Goal: Task Accomplishment & Management: Use online tool/utility

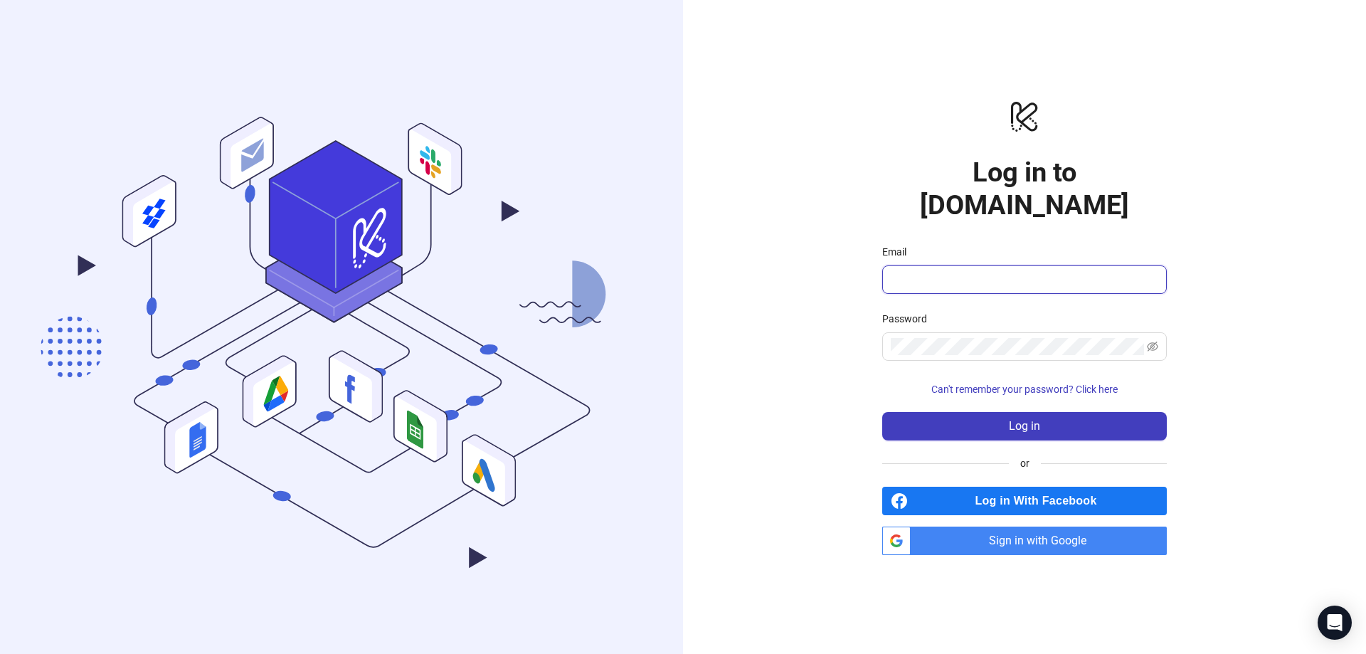
click at [973, 271] on input "Email" at bounding box center [1023, 279] width 265 height 17
type input "**********"
click at [959, 311] on div "Password" at bounding box center [1024, 321] width 285 height 21
click at [960, 332] on span at bounding box center [1024, 346] width 285 height 28
click at [882, 412] on button "Log in" at bounding box center [1024, 426] width 285 height 28
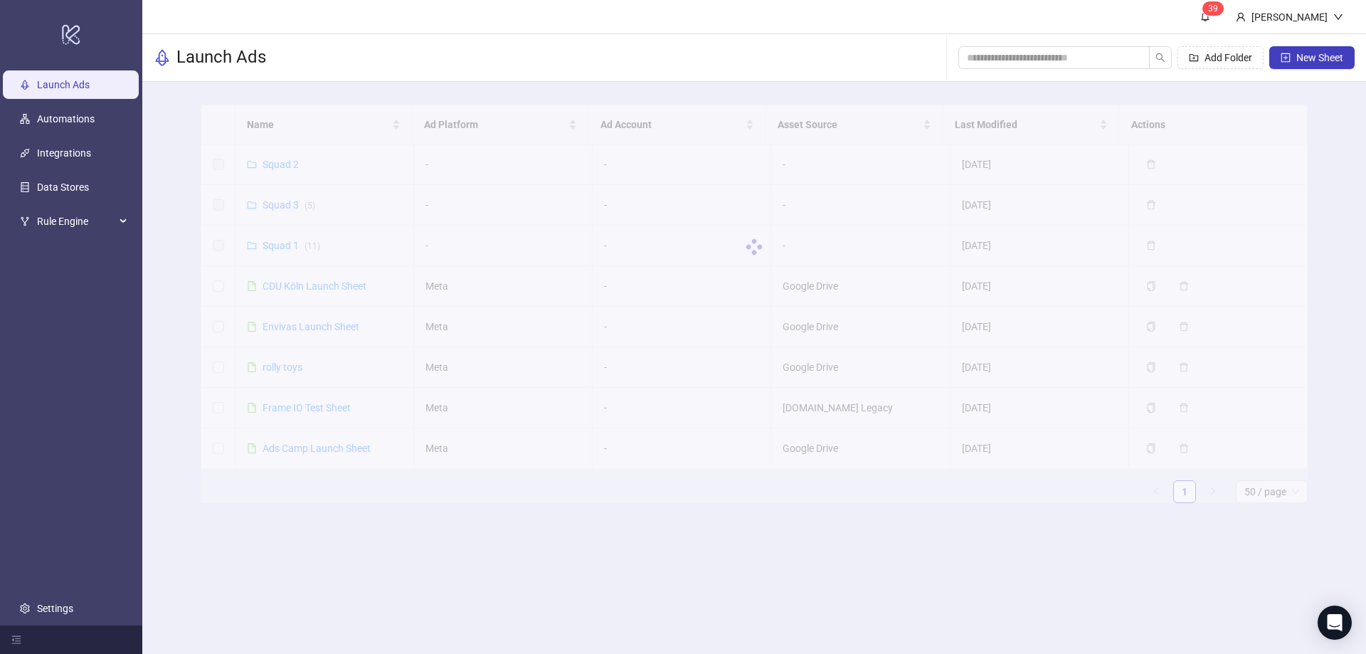
click at [263, 241] on div at bounding box center [754, 247] width 1107 height 285
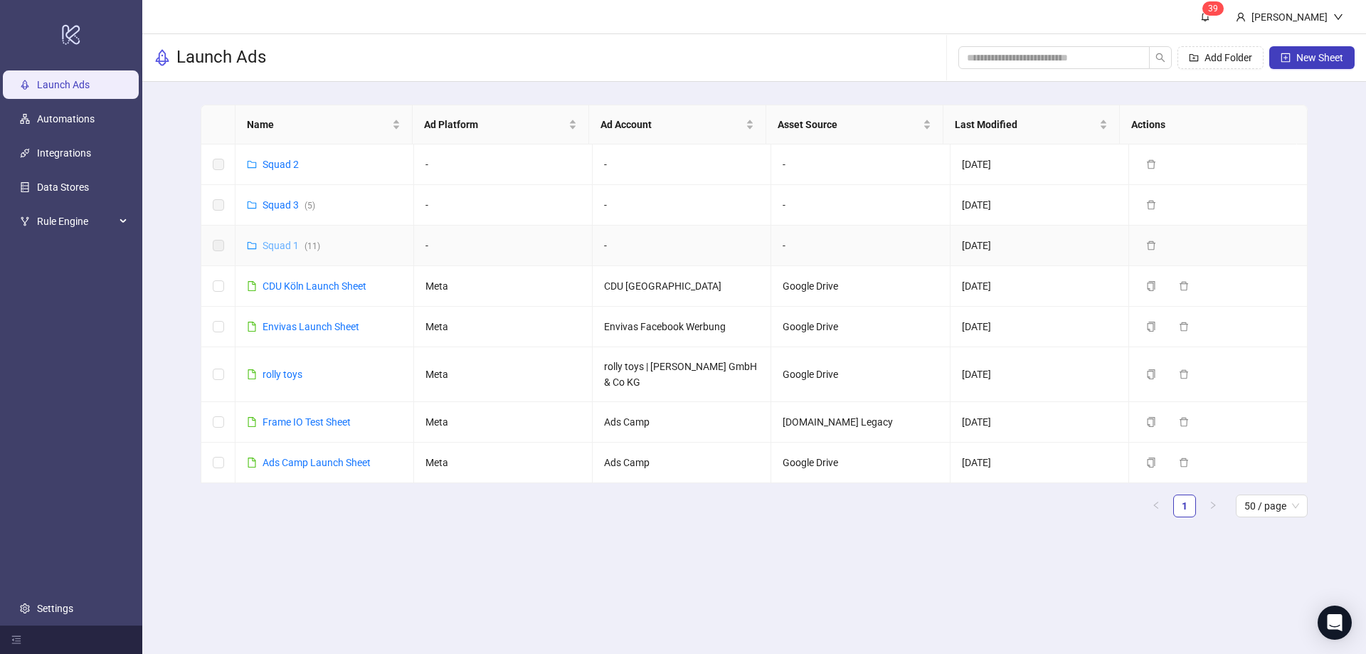
click at [274, 244] on link "Squad 1 ( 11 )" at bounding box center [291, 245] width 58 height 11
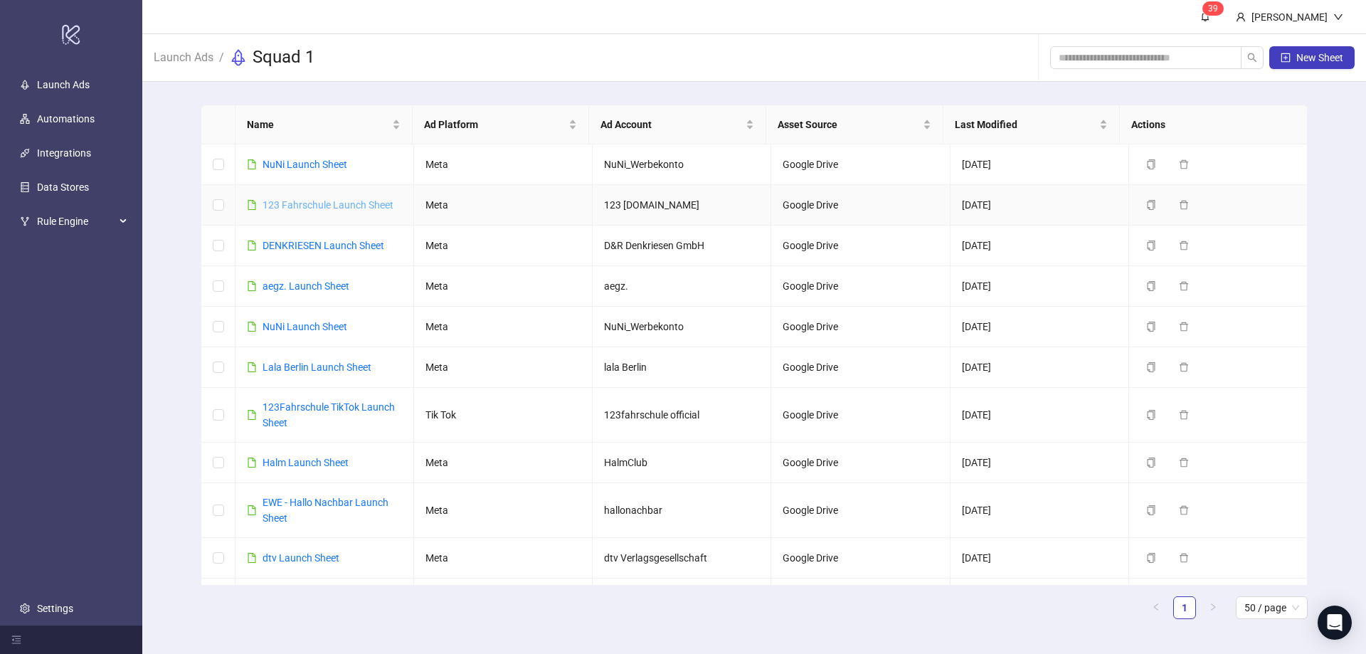
click at [329, 207] on link "123 Fahrschule Launch Sheet" at bounding box center [327, 204] width 131 height 11
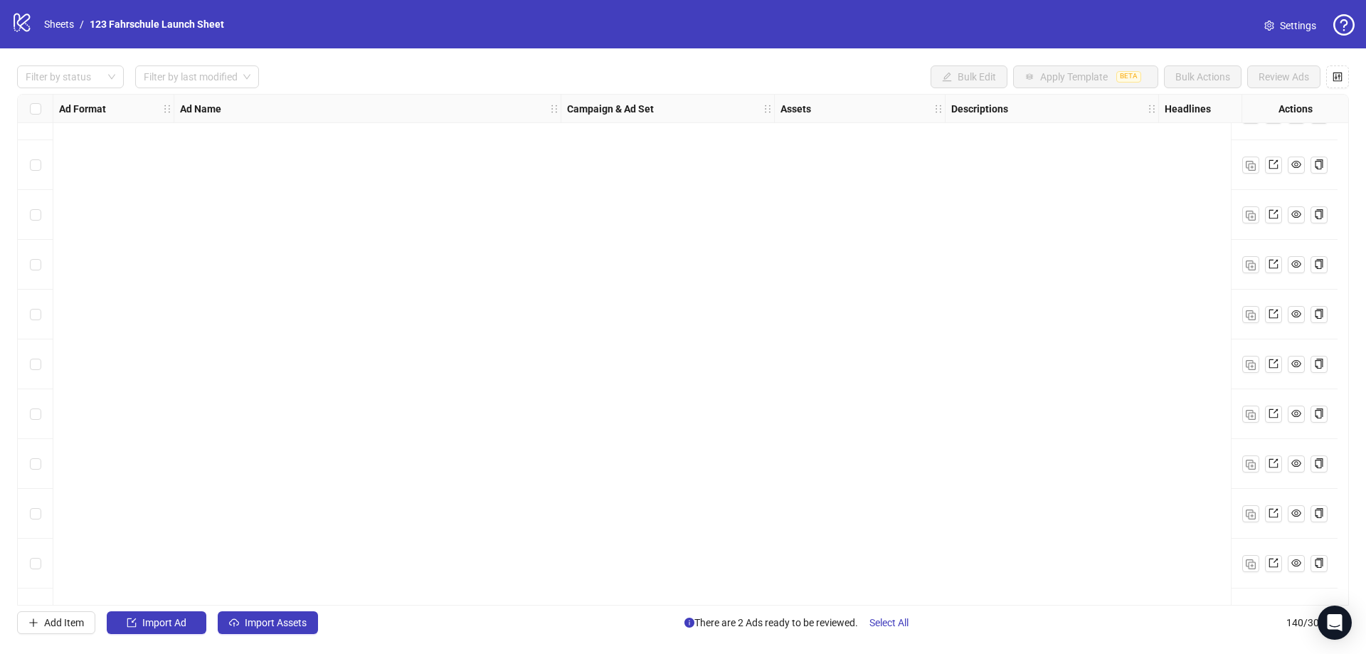
scroll to position [6495, 0]
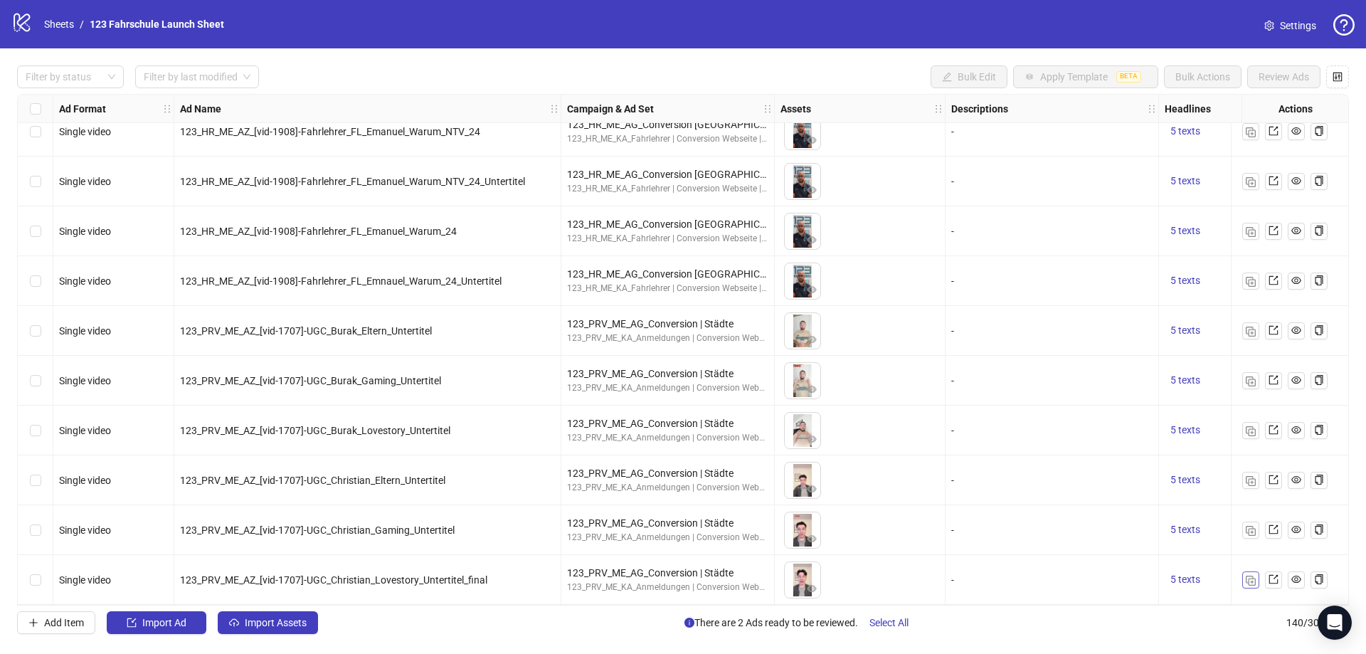
click at [1248, 578] on img "button" at bounding box center [1250, 580] width 10 height 10
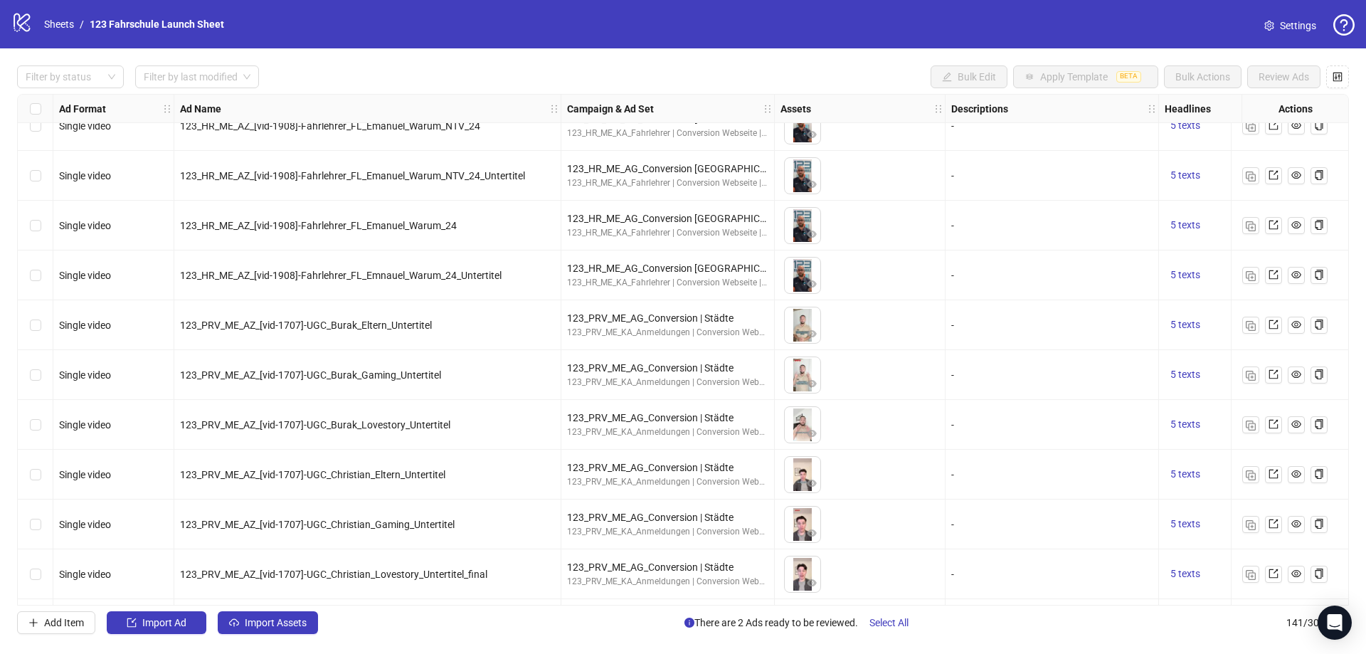
scroll to position [6544, 0]
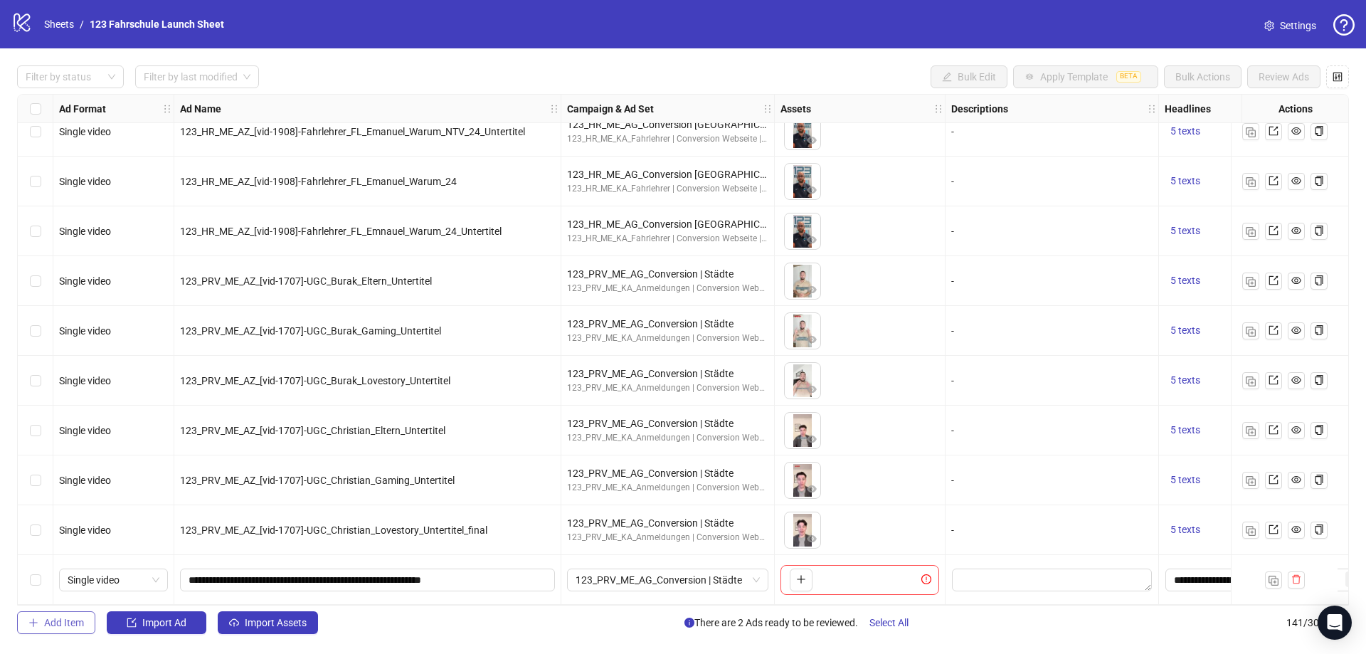
click at [65, 621] on span "Add Item" at bounding box center [64, 622] width 40 height 11
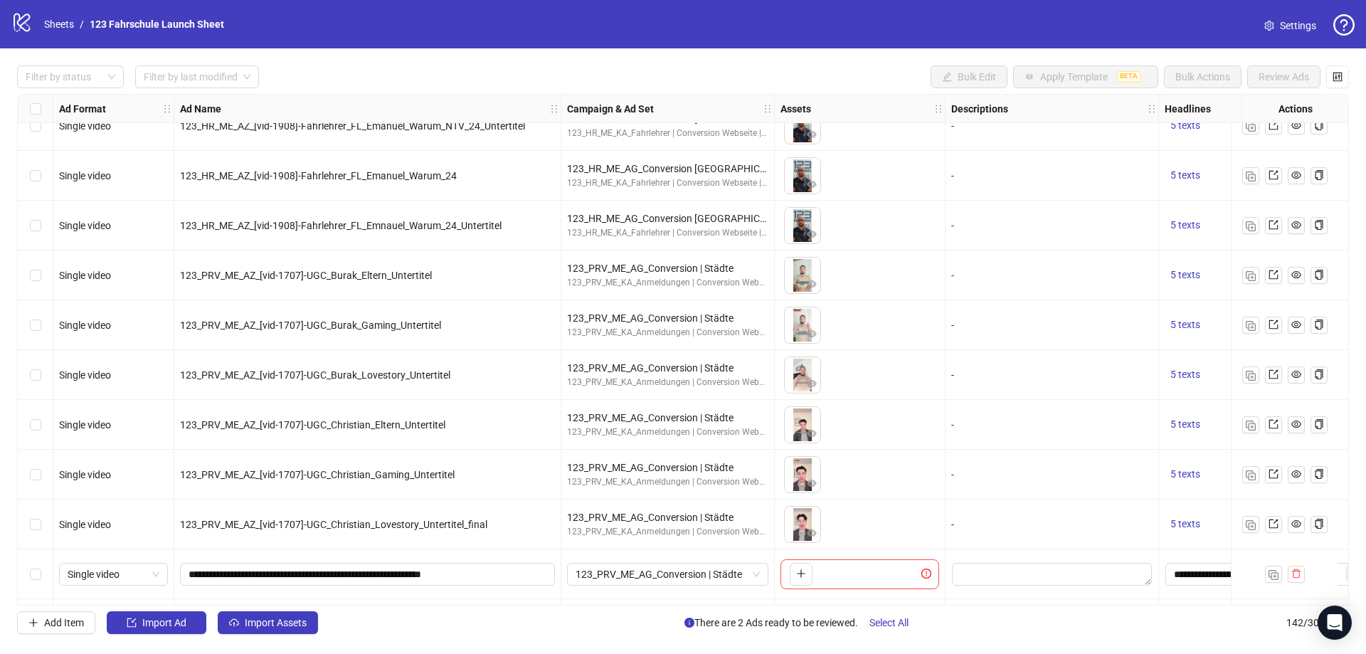
scroll to position [6594, 0]
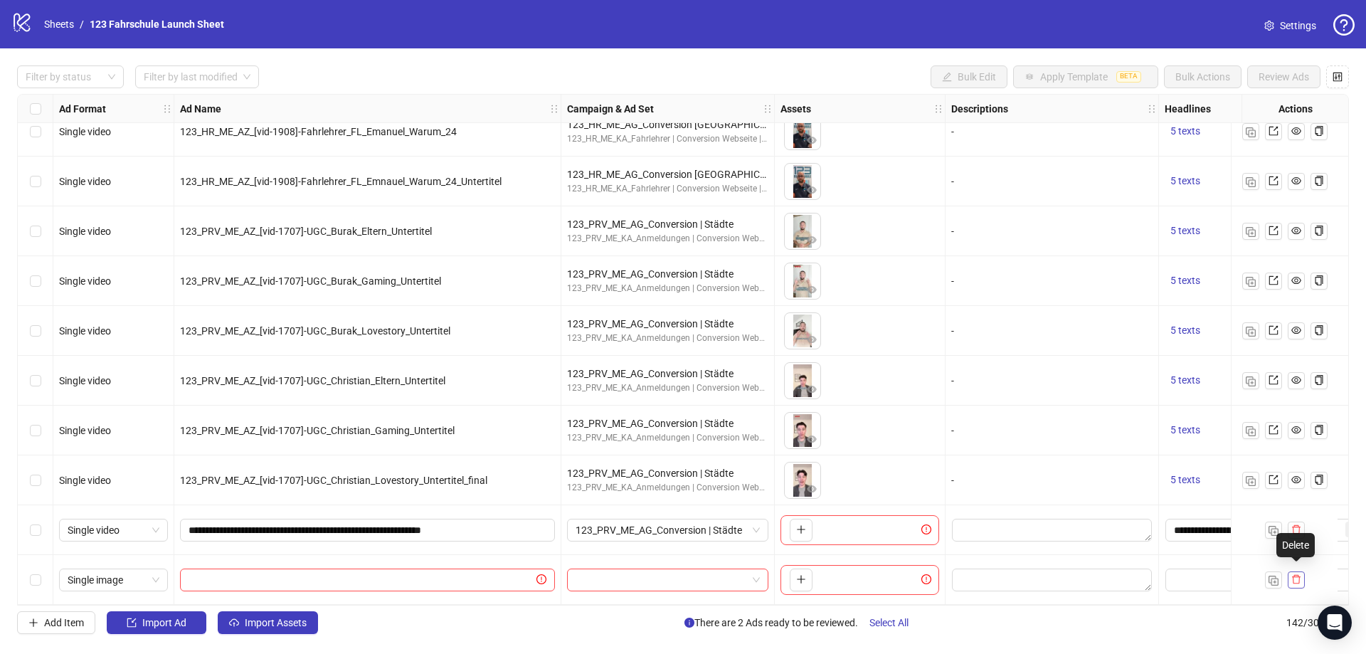
click at [1298, 575] on icon "delete" at bounding box center [1296, 579] width 10 height 10
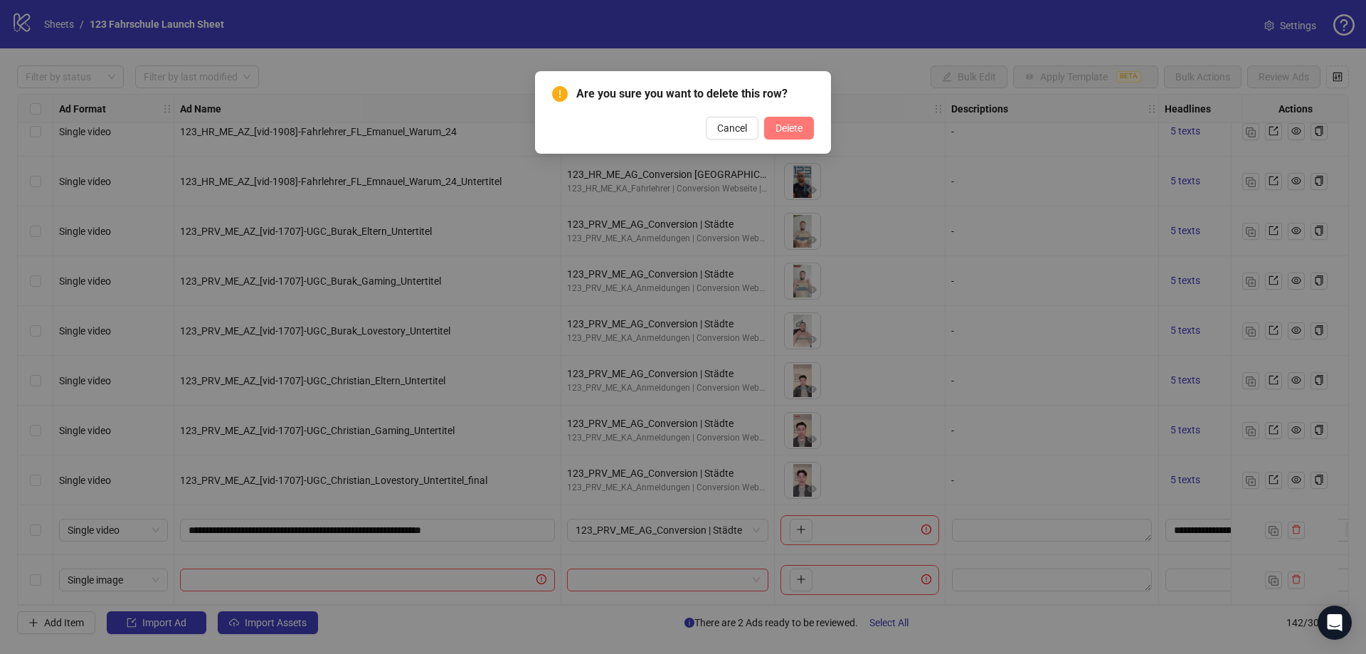
click at [793, 120] on button "Delete" at bounding box center [789, 128] width 50 height 23
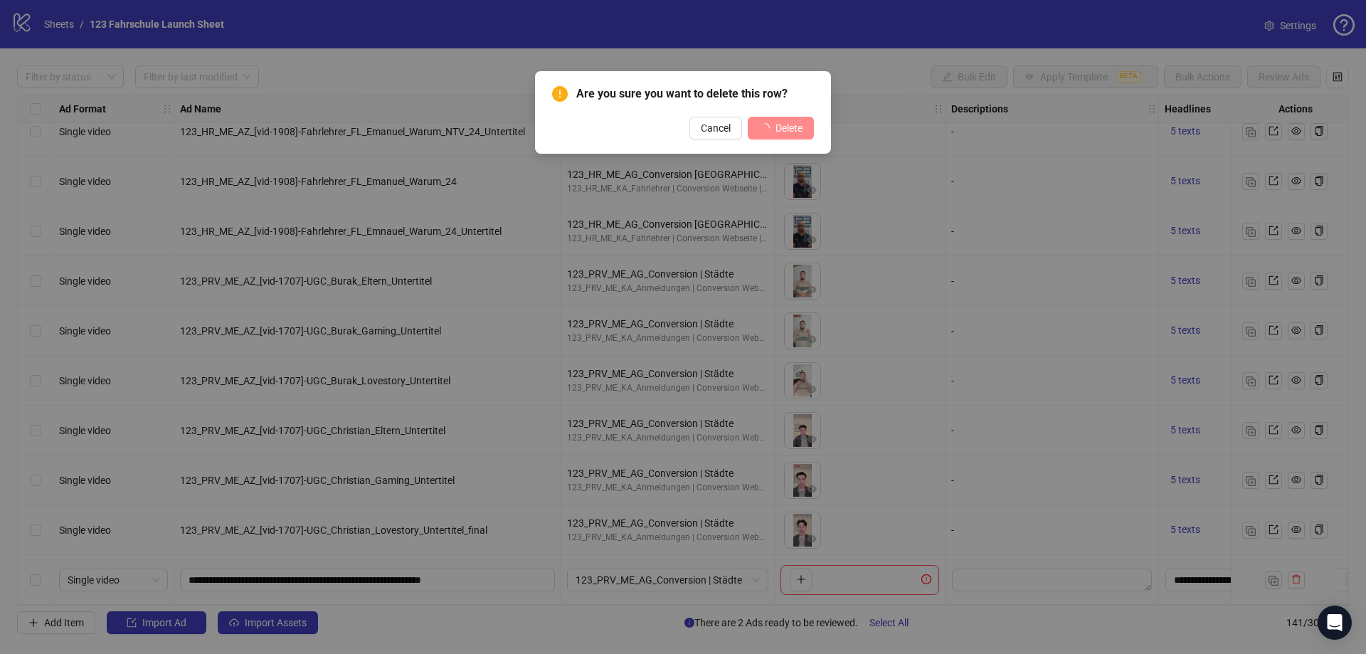
scroll to position [6544, 0]
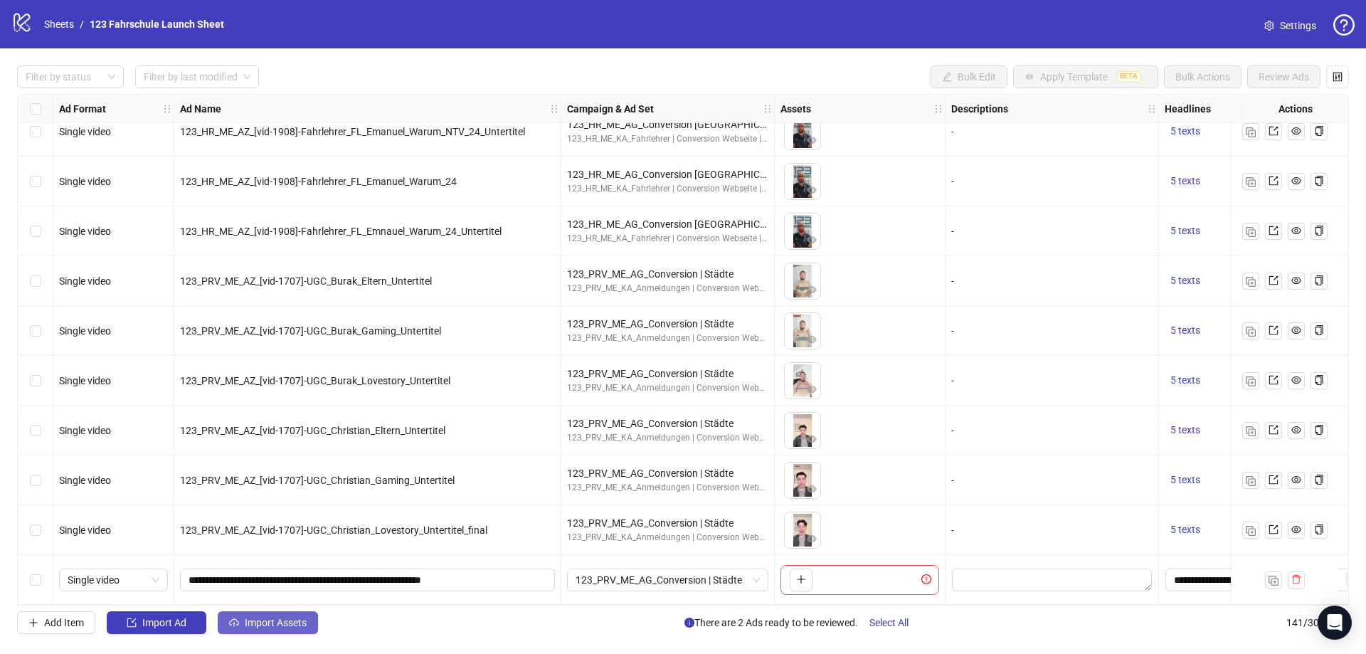
click at [269, 621] on span "Import Assets" at bounding box center [276, 622] width 62 height 11
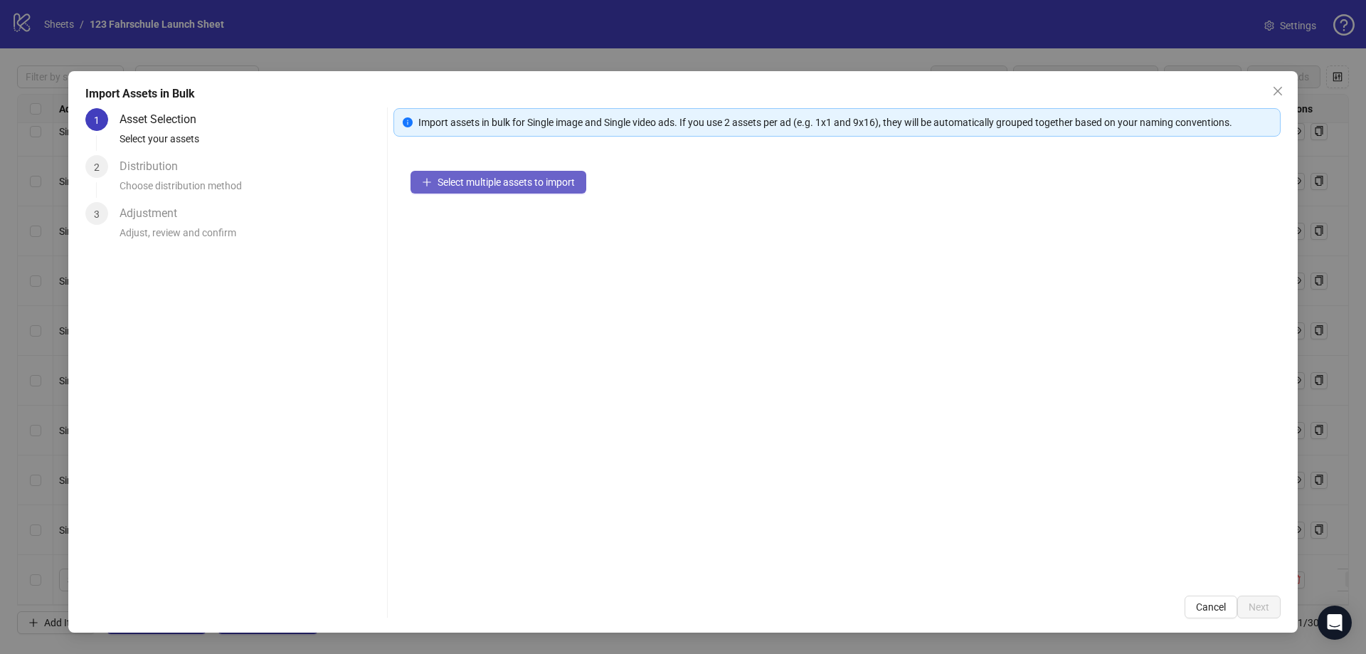
click at [525, 181] on span "Select multiple assets to import" at bounding box center [505, 181] width 137 height 11
click at [525, 185] on span "Select multiple assets to import" at bounding box center [505, 181] width 137 height 11
click at [496, 181] on span "Select multiple assets to import" at bounding box center [505, 181] width 137 height 11
click at [1283, 96] on button "Close" at bounding box center [1277, 91] width 23 height 23
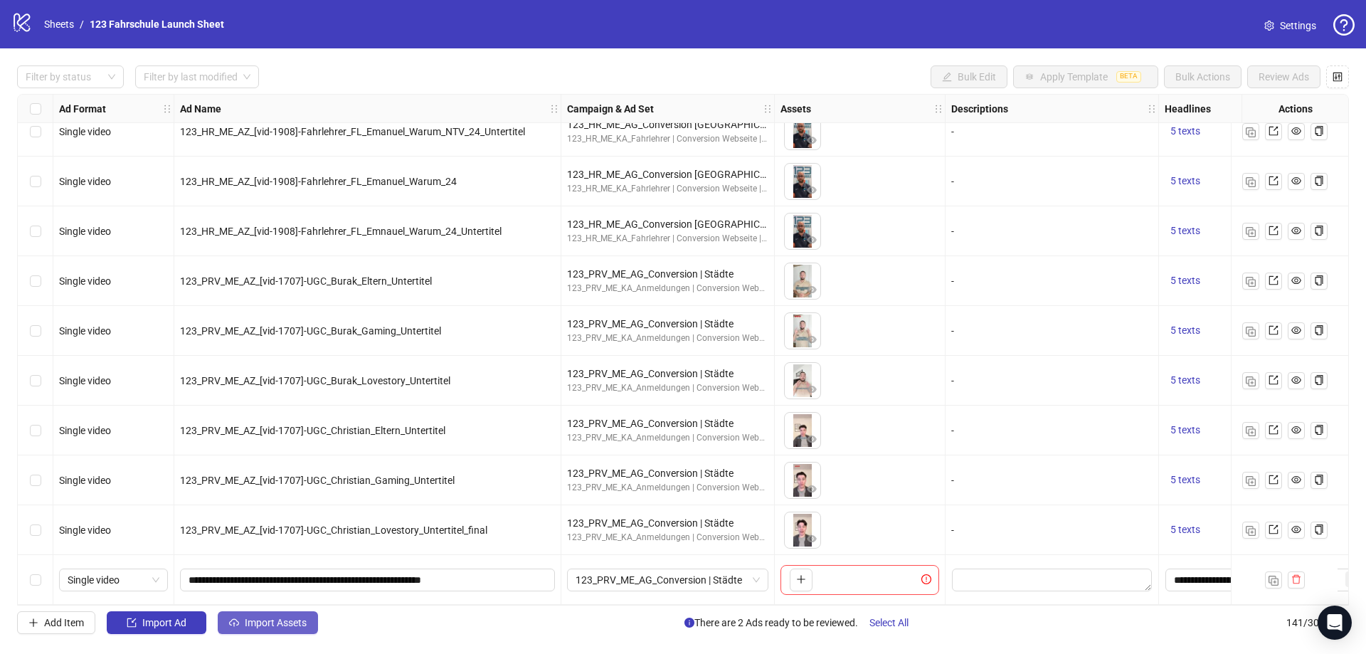
click at [289, 620] on span "Import Assets" at bounding box center [276, 622] width 62 height 11
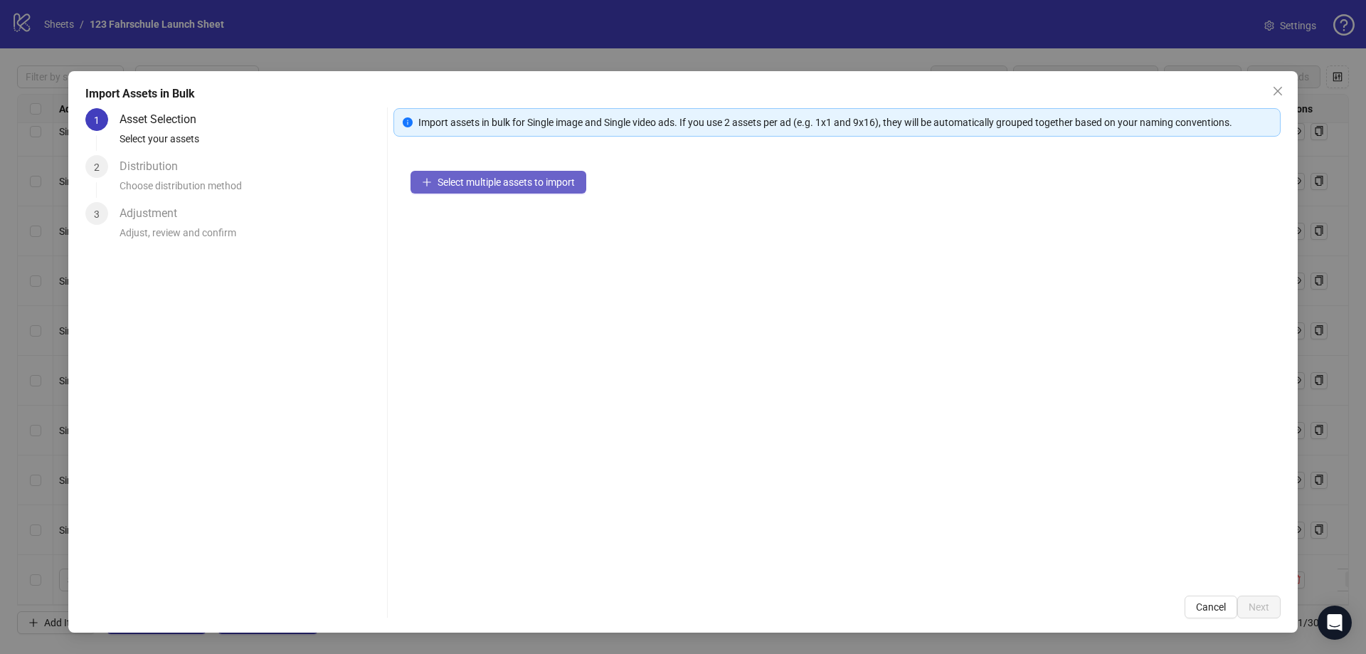
click at [472, 183] on span "Select multiple assets to import" at bounding box center [505, 181] width 137 height 11
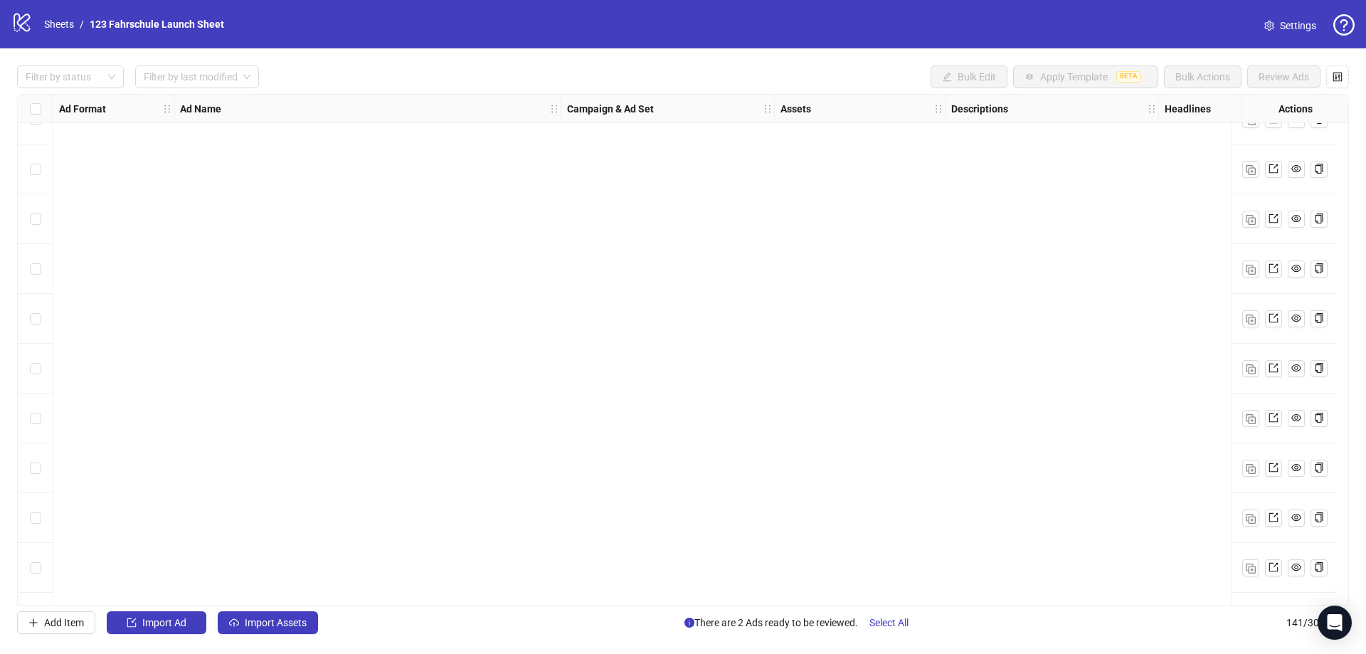
scroll to position [6544, 0]
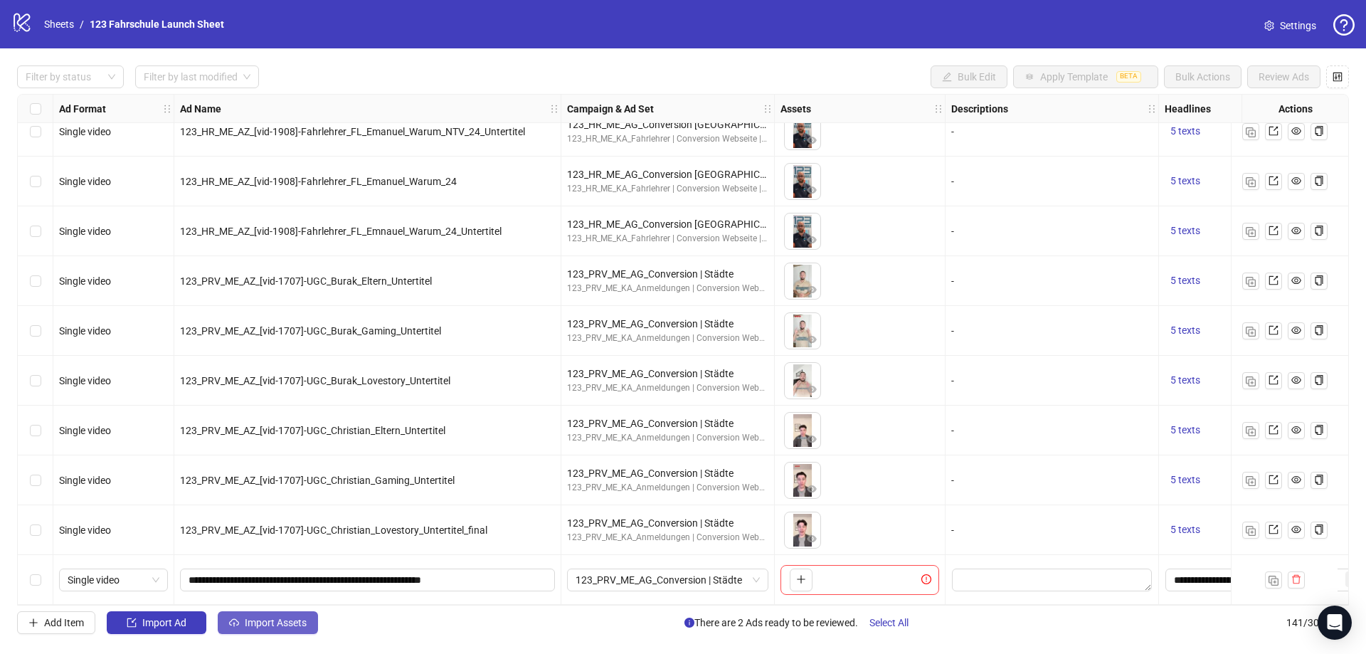
click at [299, 623] on span "Import Assets" at bounding box center [276, 622] width 62 height 11
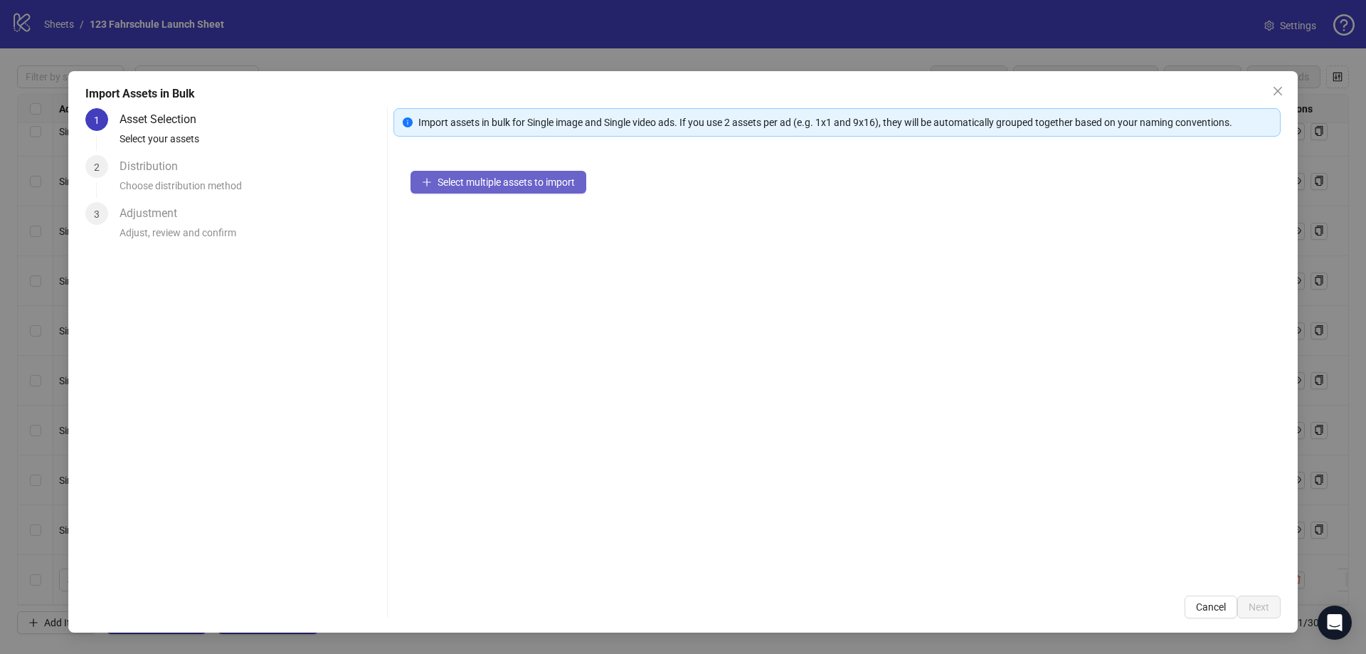
click at [520, 184] on span "Select multiple assets to import" at bounding box center [505, 181] width 137 height 11
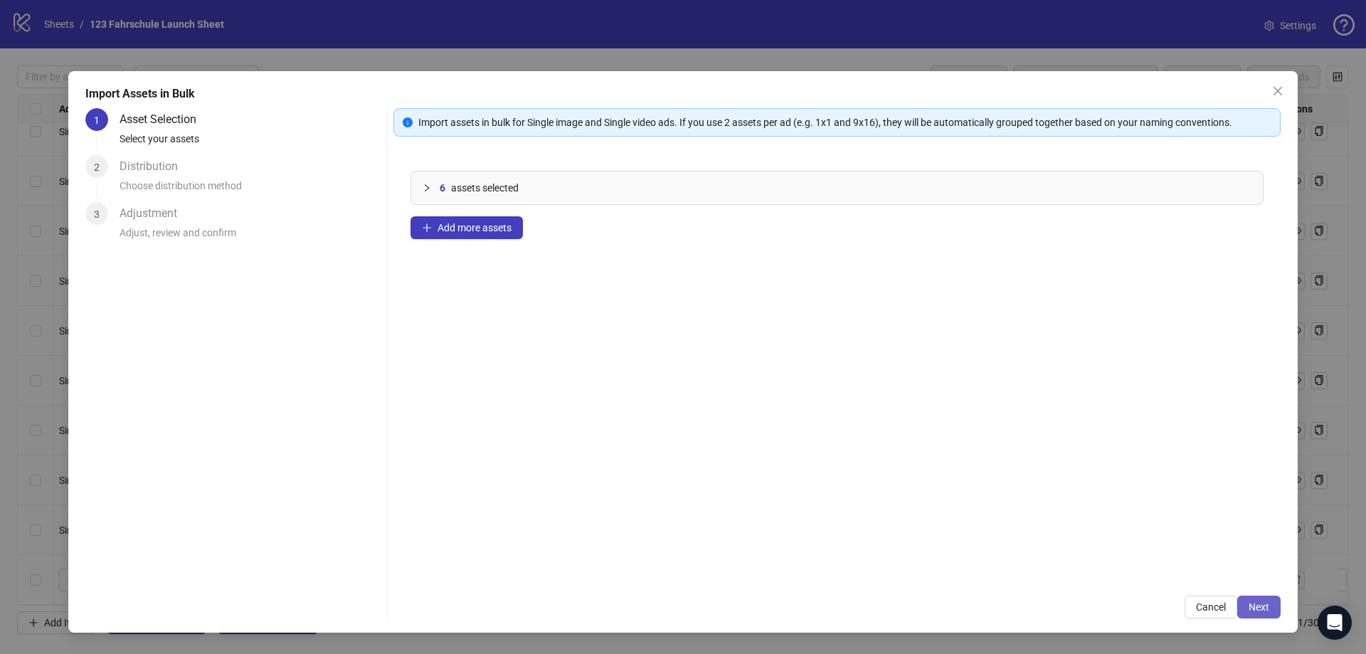
click at [1258, 608] on span "Next" at bounding box center [1258, 606] width 21 height 11
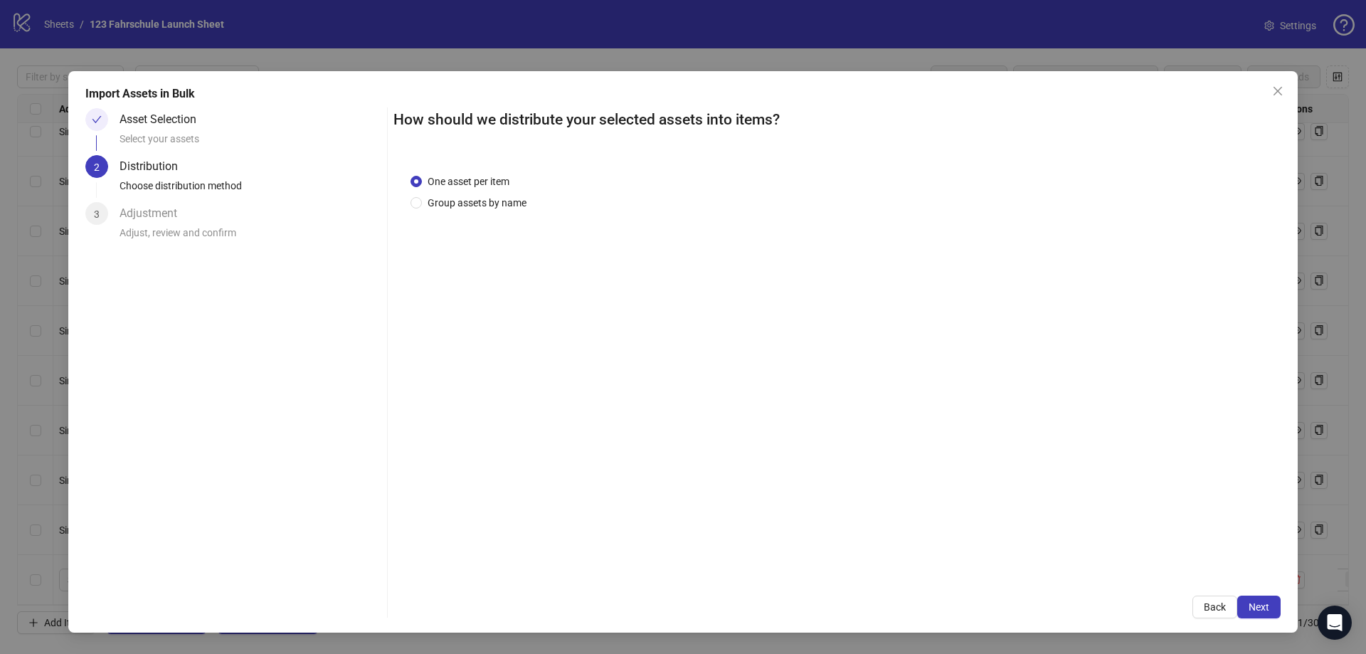
click at [499, 188] on span "One asset per item" at bounding box center [468, 182] width 93 height 16
click at [501, 208] on span "Group assets by name" at bounding box center [477, 203] width 110 height 16
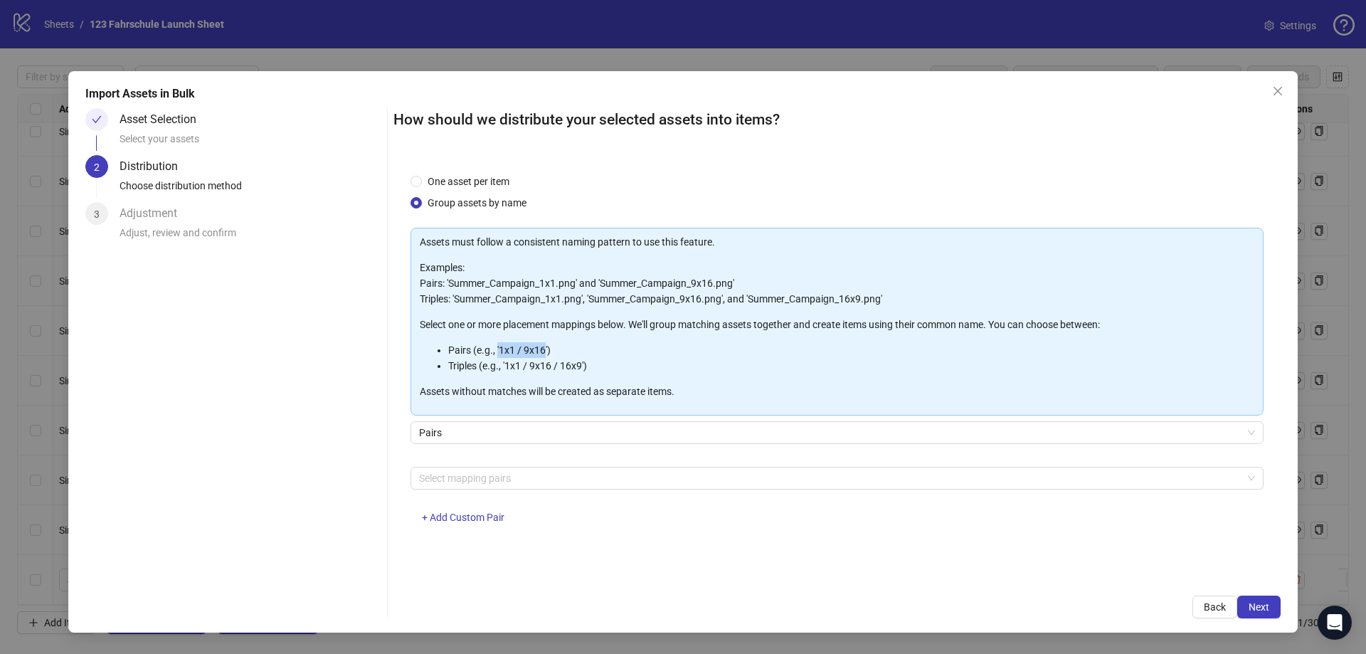
drag, startPoint x: 497, startPoint y: 349, endPoint x: 546, endPoint y: 348, distance: 49.1
click at [546, 348] on li "Pairs (e.g., '1x1 / 9x16')" at bounding box center [851, 350] width 806 height 16
drag, startPoint x: 506, startPoint y: 346, endPoint x: 546, endPoint y: 346, distance: 39.8
click at [546, 346] on li "Pairs (e.g., '1x1 / 9x16')" at bounding box center [851, 350] width 806 height 16
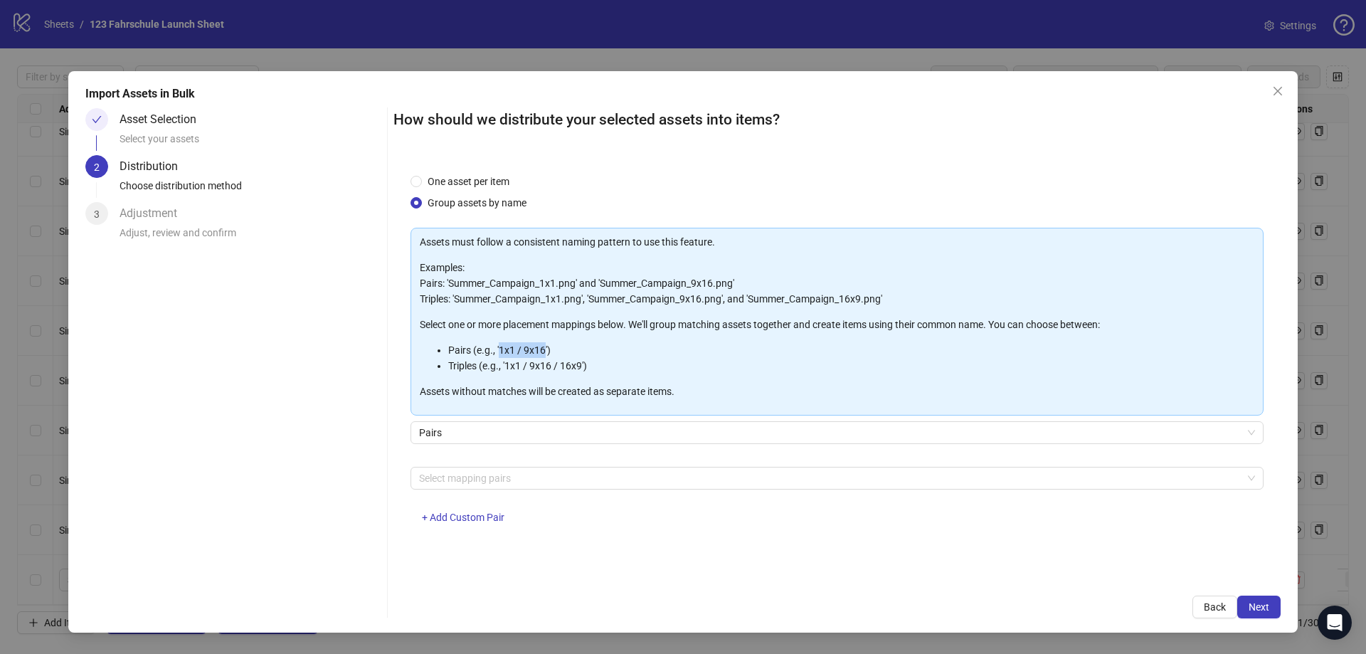
copy li "1x1 / 9x16"
click at [460, 474] on div at bounding box center [829, 478] width 832 height 20
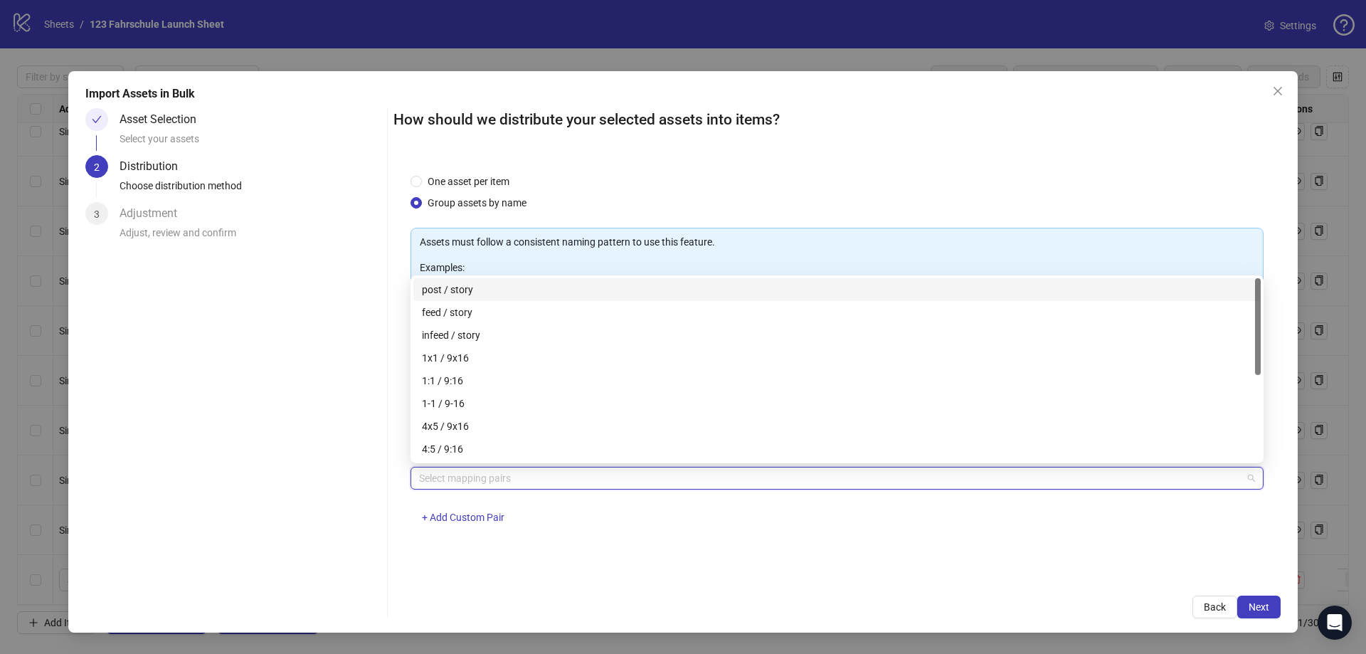
paste input "**********"
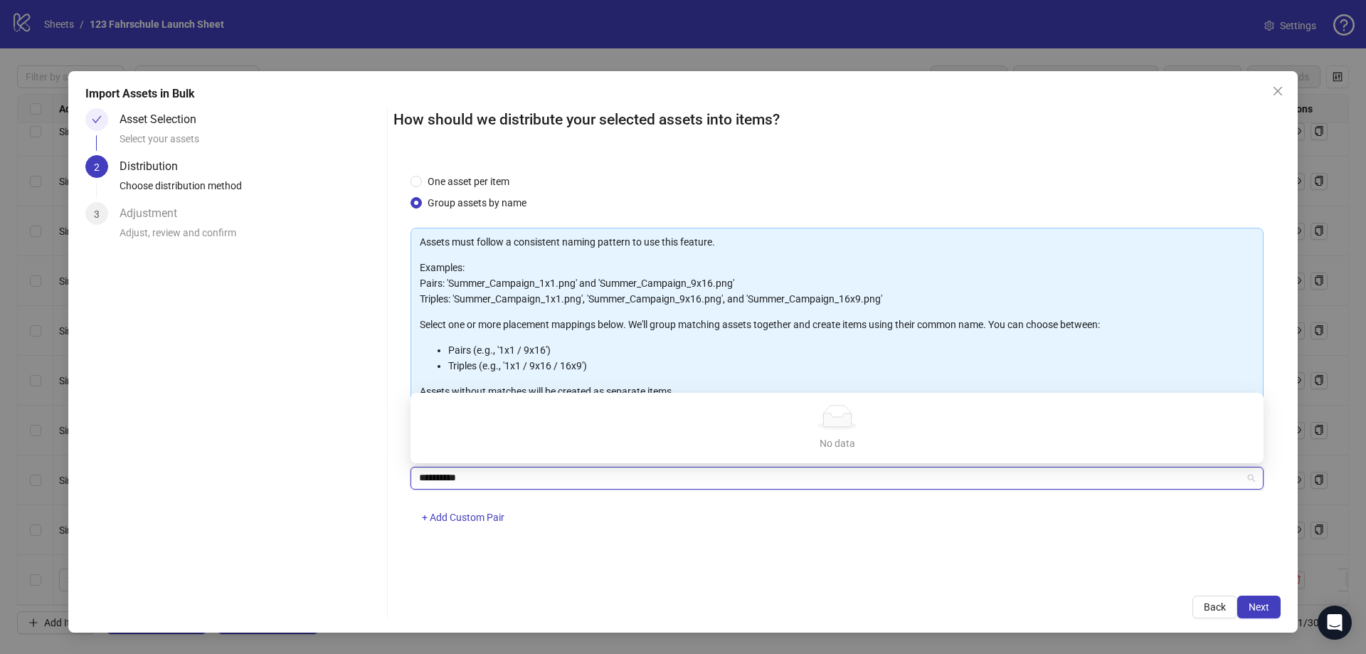
type input "**********"
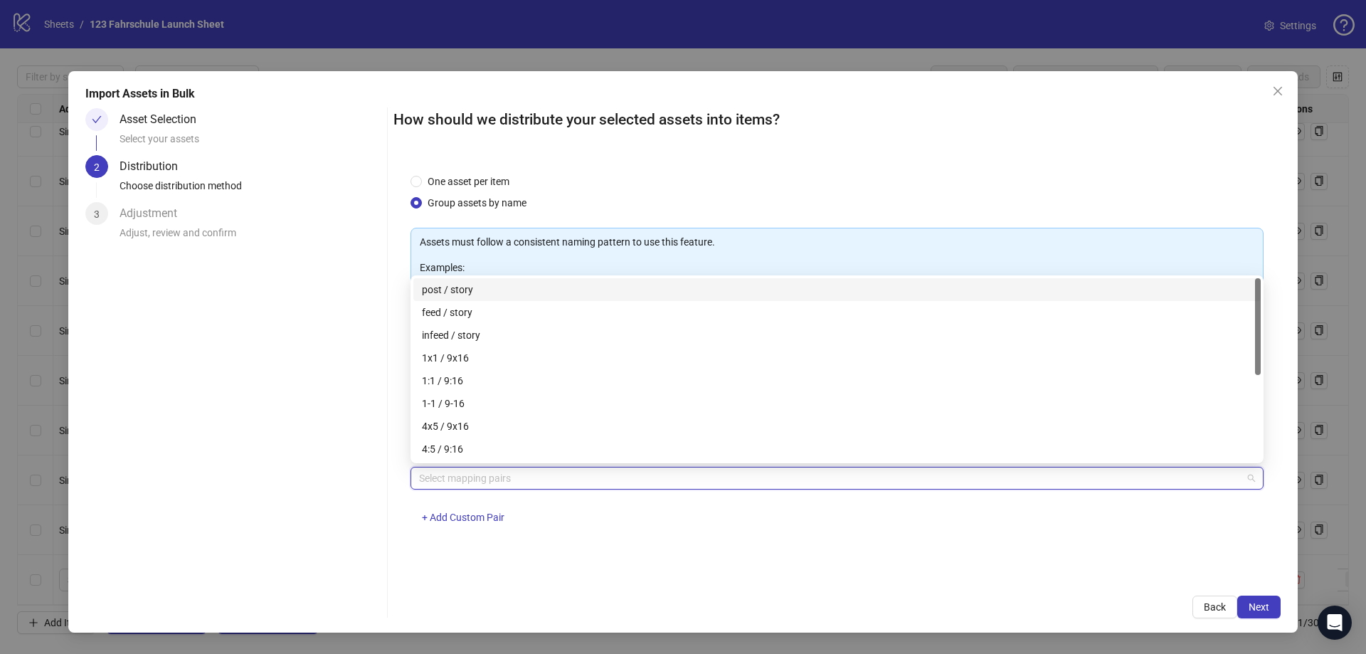
click at [474, 482] on div at bounding box center [829, 478] width 832 height 20
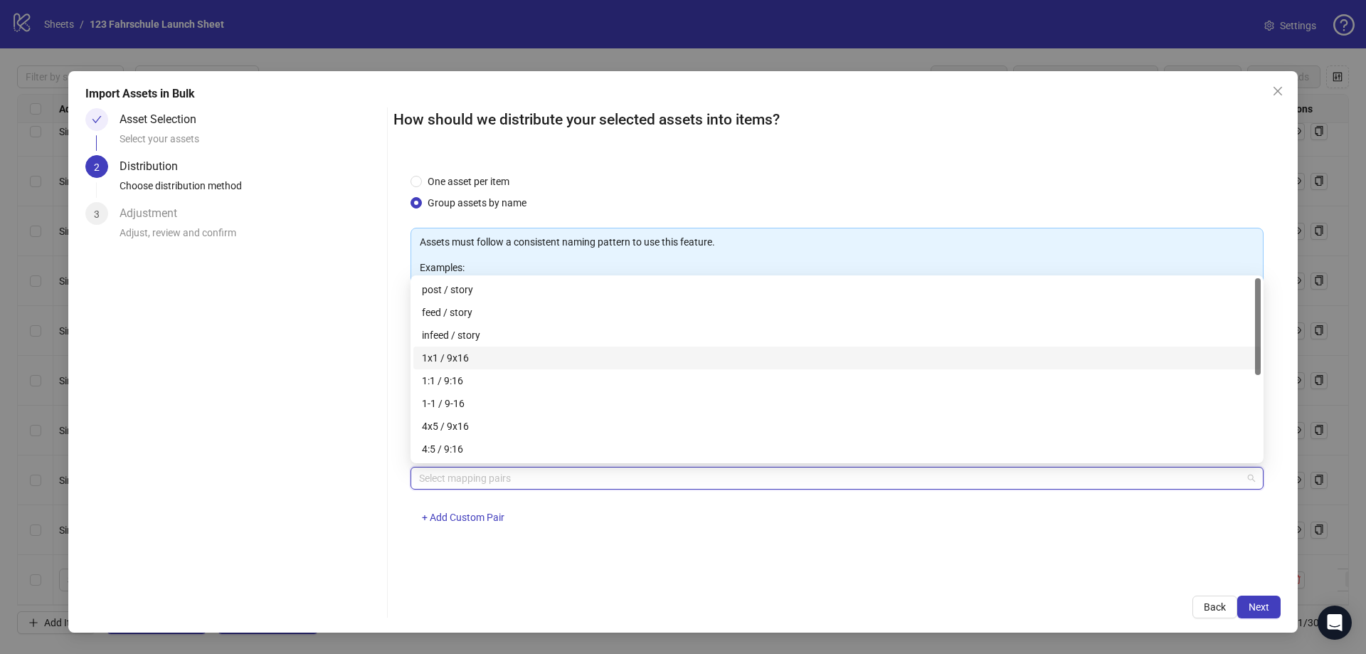
click at [467, 359] on div "1x1 / 9x16" at bounding box center [837, 358] width 830 height 16
click at [624, 570] on div "One asset per item Group assets by name Assets must follow a consistent naming …" at bounding box center [836, 367] width 887 height 422
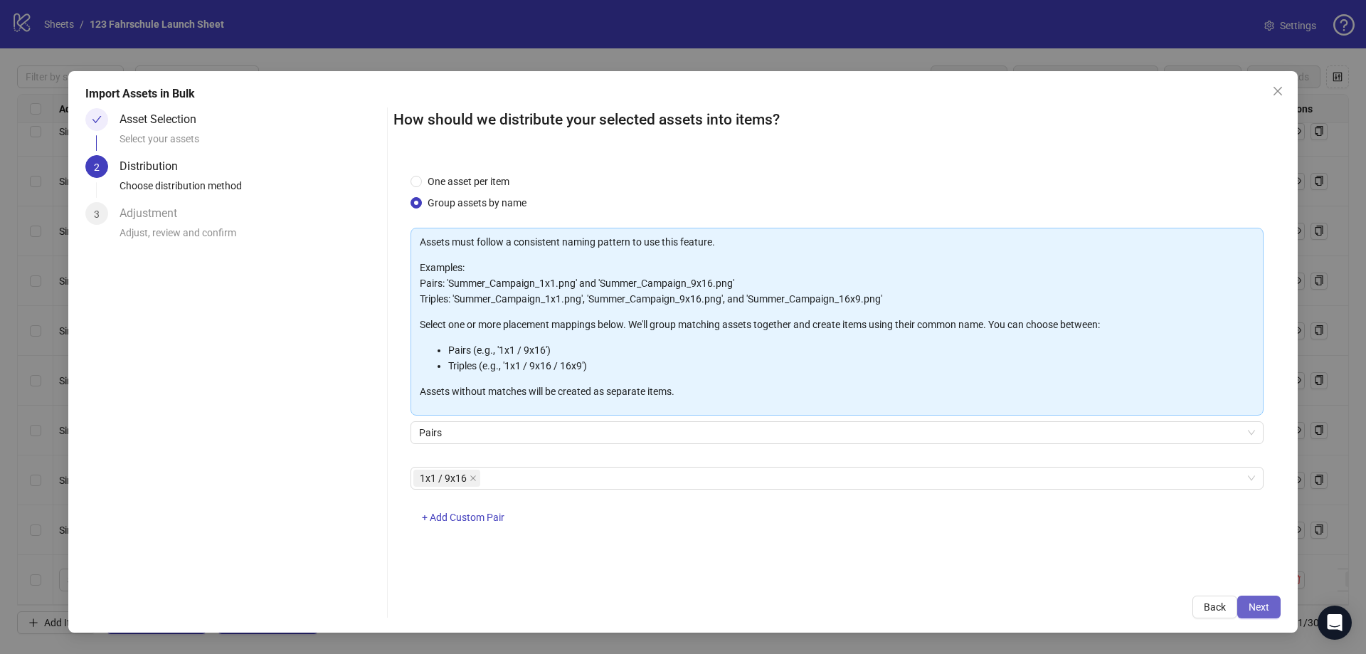
click at [1250, 605] on span "Next" at bounding box center [1258, 606] width 21 height 11
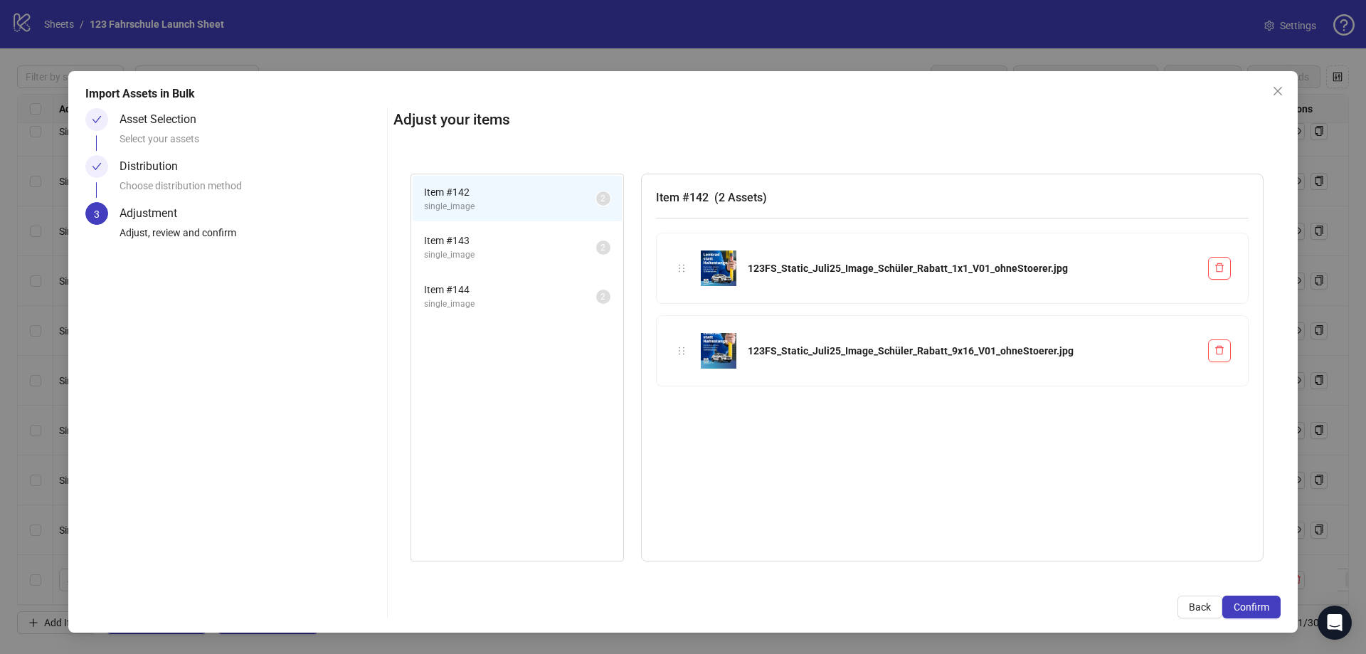
click at [452, 247] on span "Item # 143" at bounding box center [510, 241] width 172 height 16
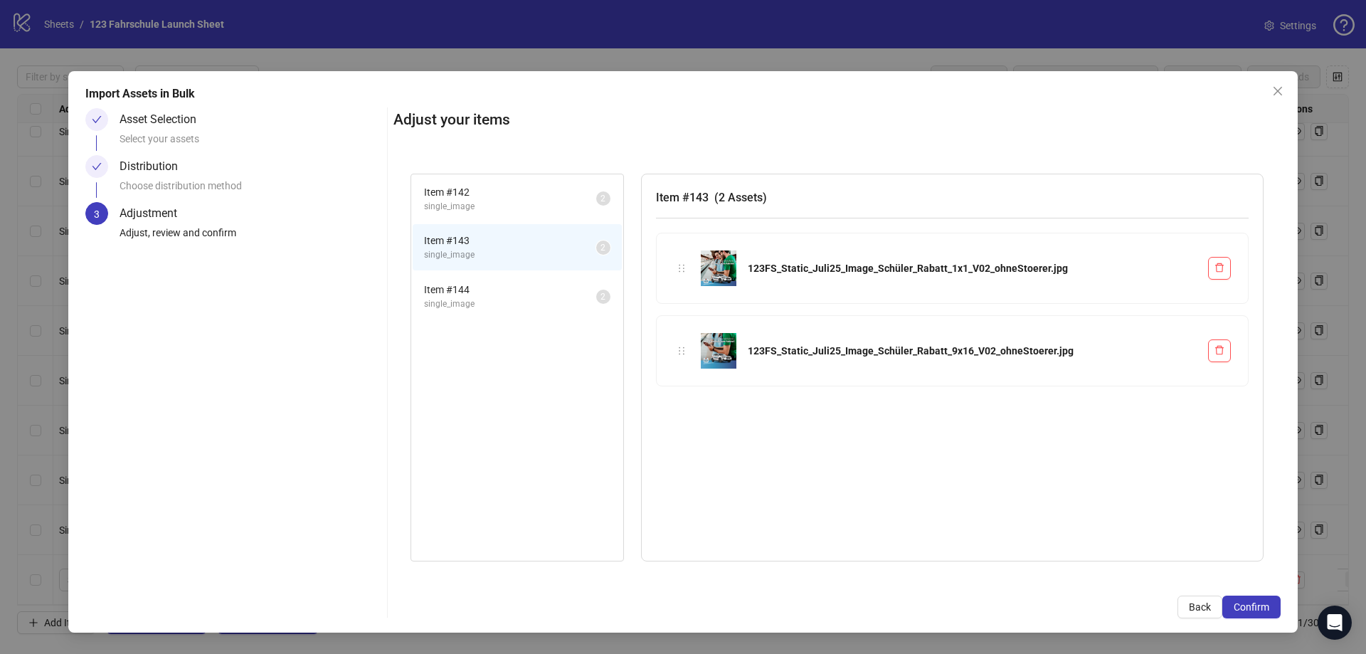
click at [465, 285] on span "Item # 144" at bounding box center [510, 290] width 172 height 16
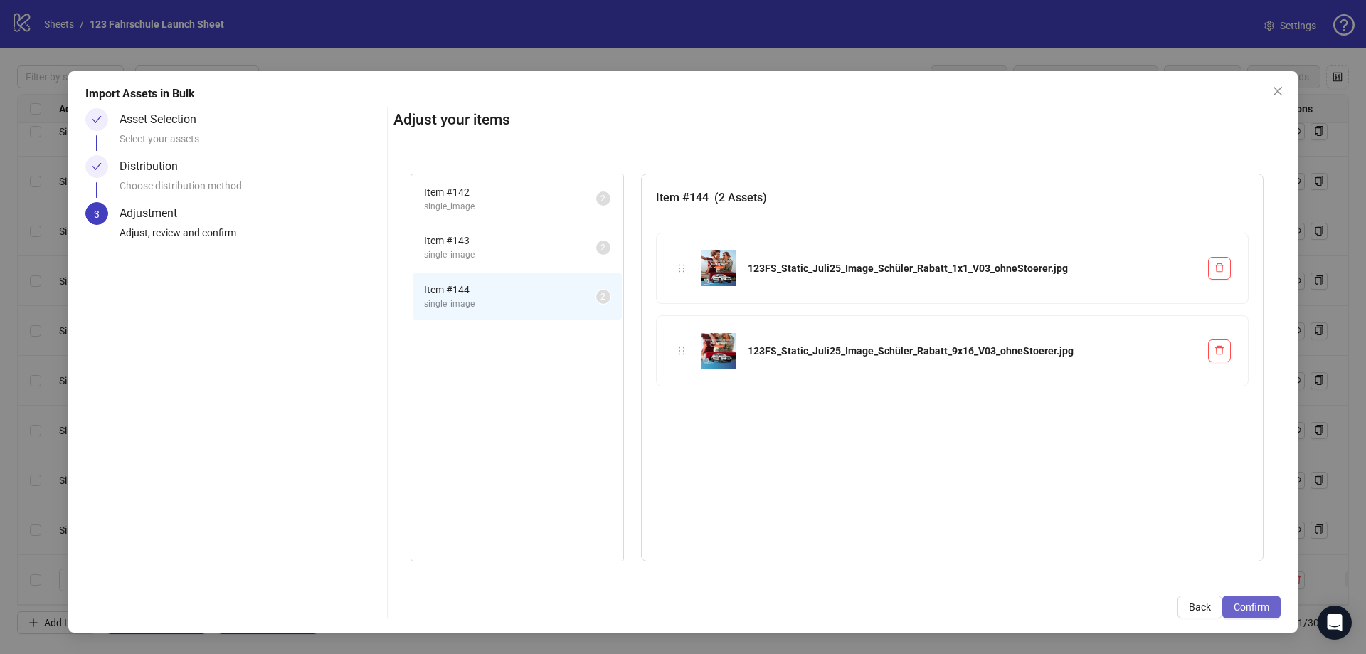
click at [1269, 608] on button "Confirm" at bounding box center [1251, 606] width 58 height 23
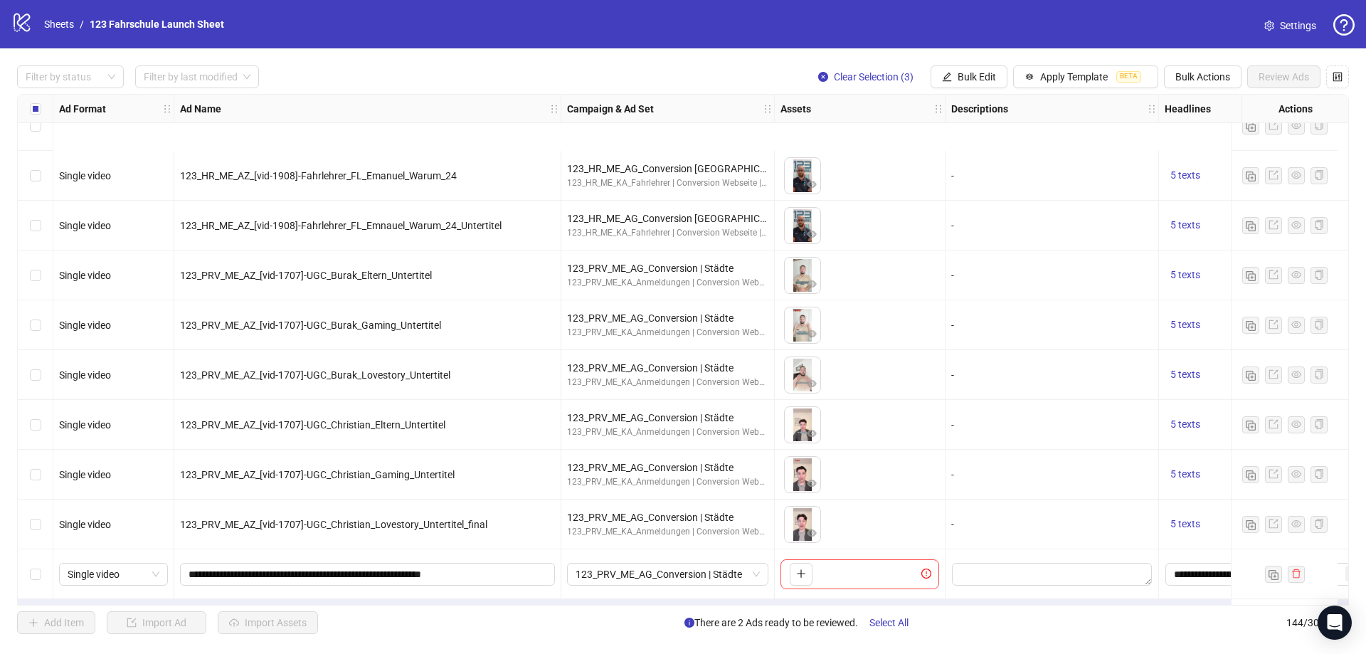
scroll to position [6694, 0]
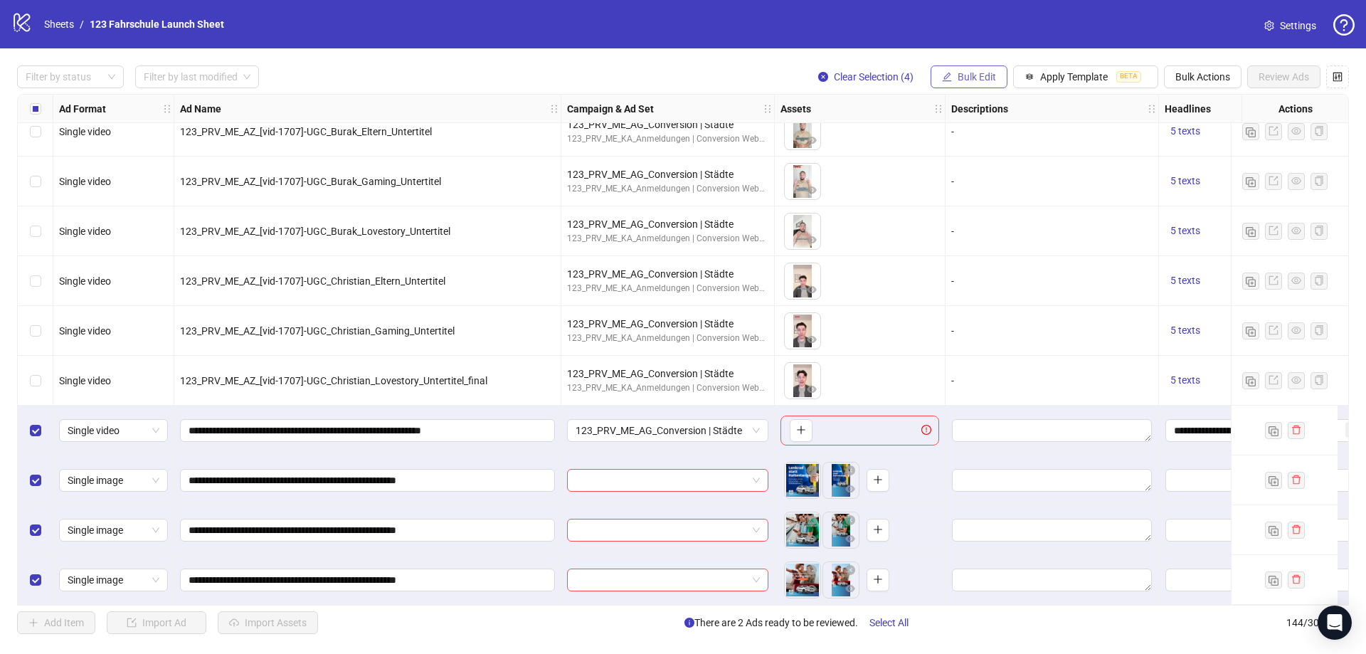
click at [980, 76] on span "Bulk Edit" at bounding box center [976, 76] width 38 height 11
click at [989, 107] on span "Ad Format" at bounding box center [982, 106] width 85 height 16
click at [982, 75] on span "Bulk Edit" at bounding box center [976, 76] width 38 height 11
click at [985, 74] on span "Bulk Edit" at bounding box center [976, 76] width 38 height 11
click at [972, 77] on span "Bulk Edit" at bounding box center [976, 76] width 38 height 11
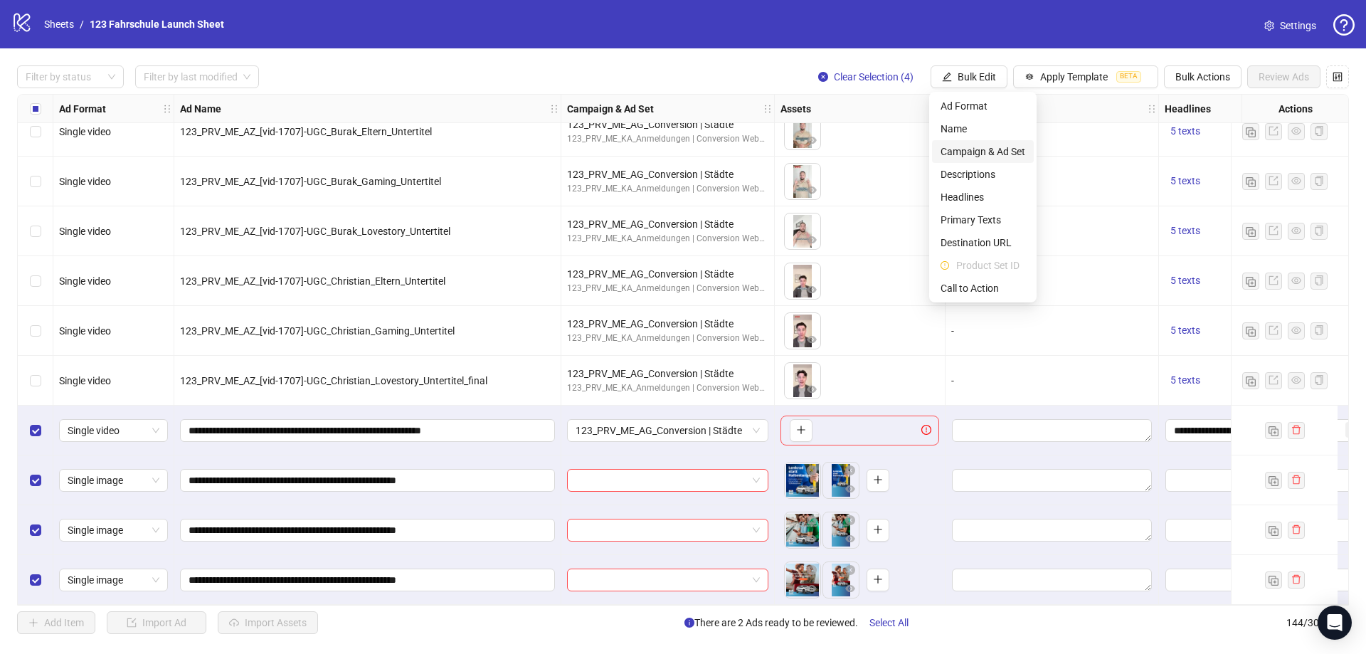
click at [985, 149] on span "Campaign & Ad Set" at bounding box center [982, 152] width 85 height 16
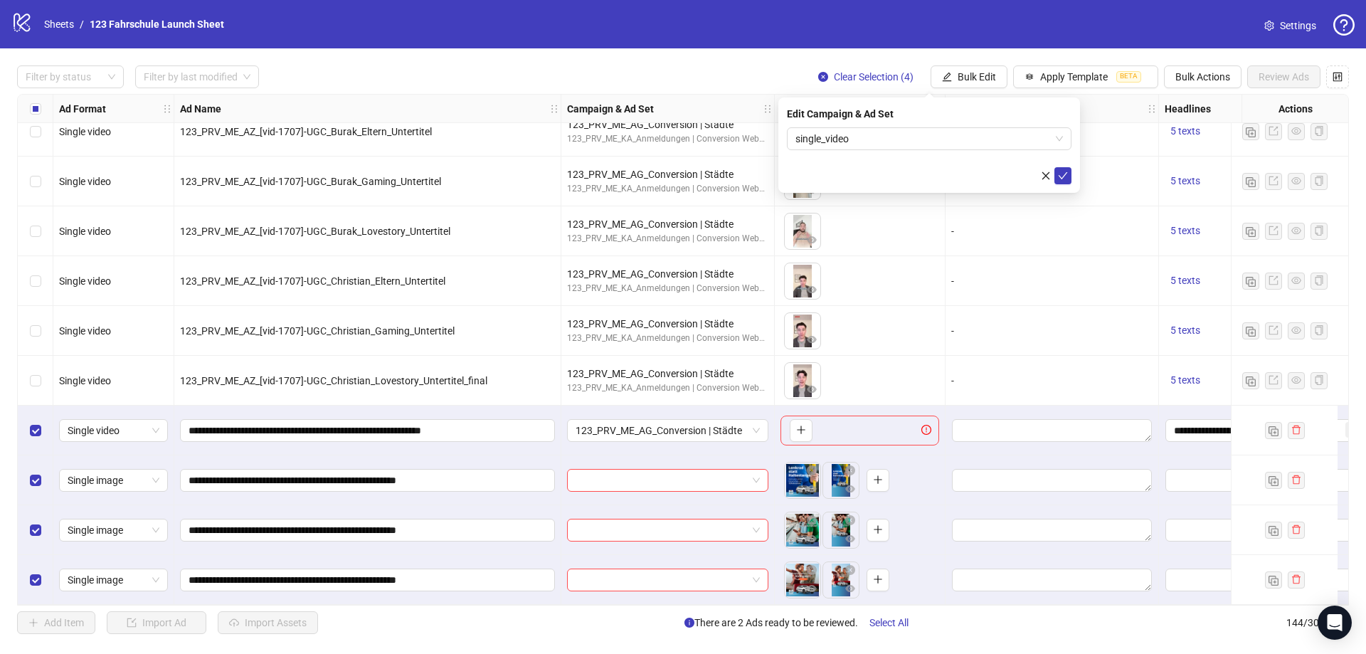
click at [960, 90] on div "Filter by status Filter by last modified Clear Selection (4) Bulk Edit Apply Te…" at bounding box center [683, 349] width 1366 height 602
click at [974, 76] on span "Bulk Edit" at bounding box center [976, 76] width 38 height 11
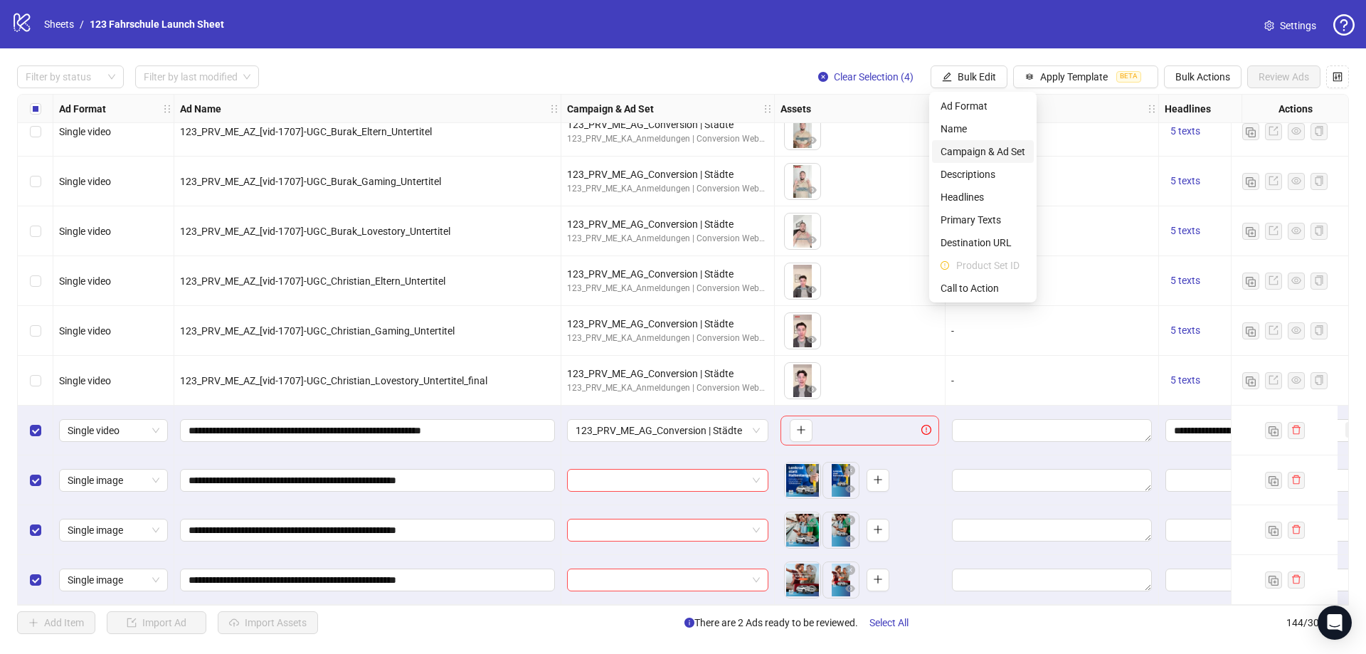
click at [978, 145] on span "Campaign & Ad Set" at bounding box center [982, 152] width 85 height 16
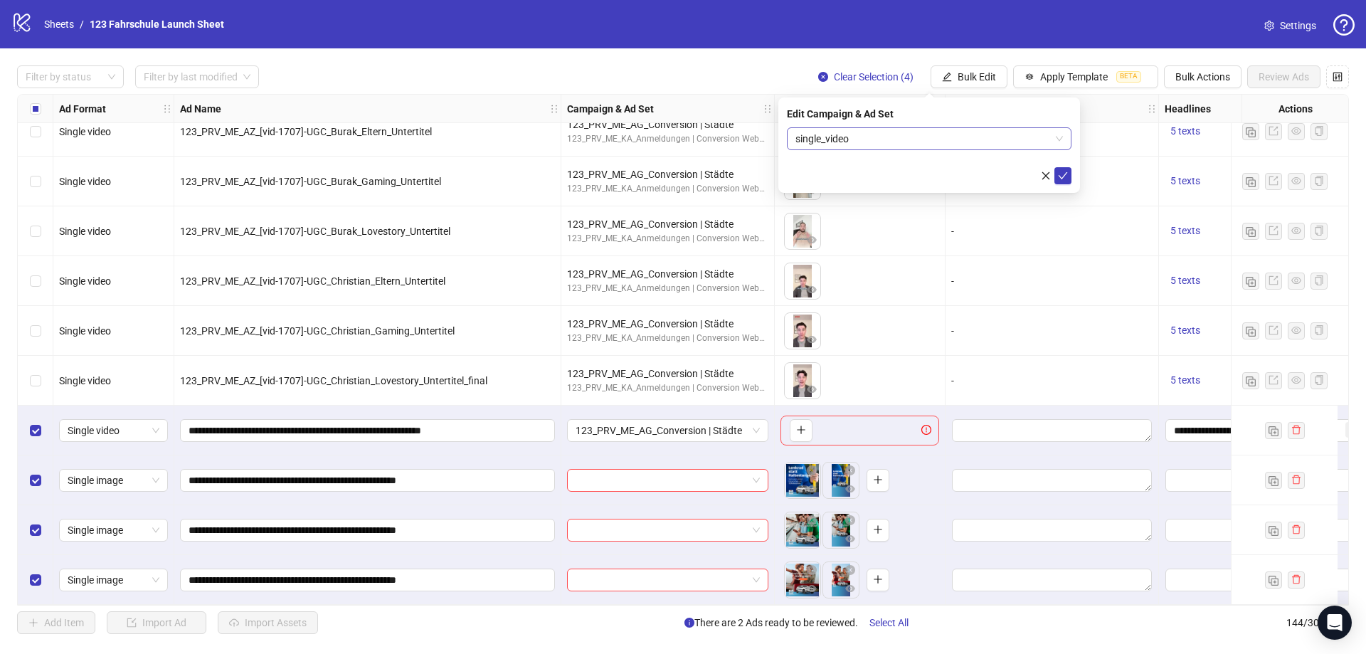
click at [978, 145] on span "single_video" at bounding box center [928, 138] width 267 height 21
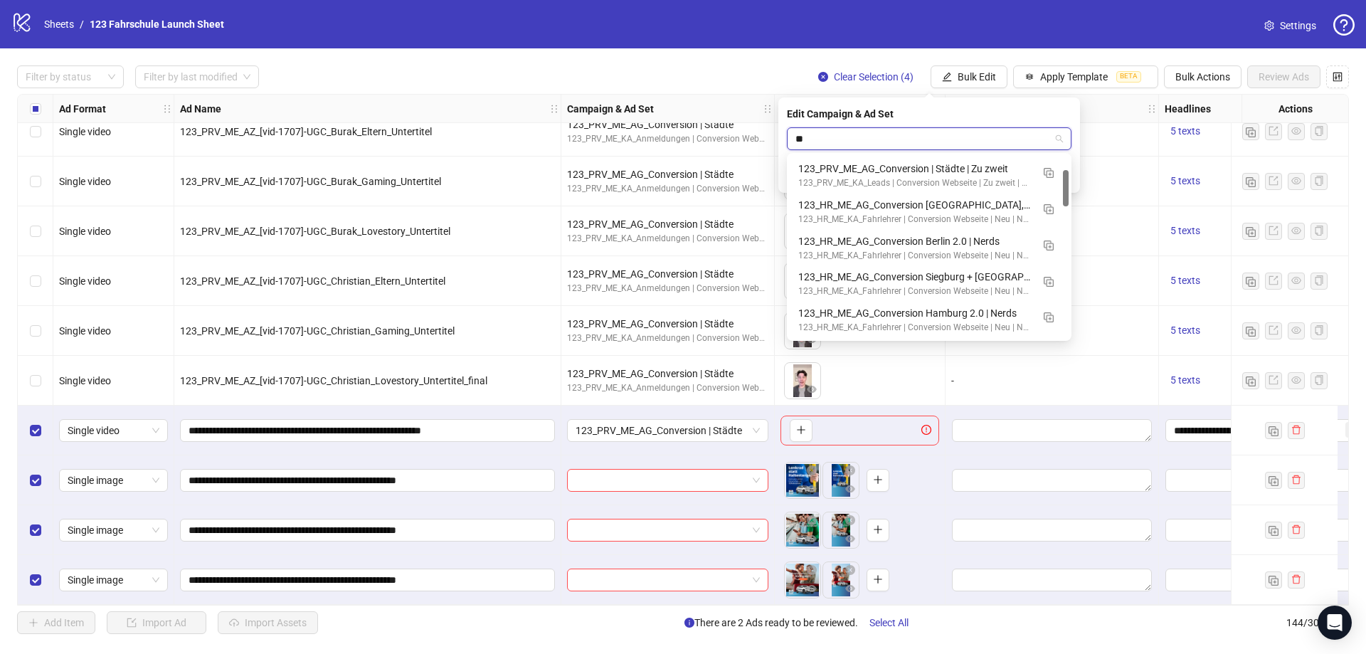
scroll to position [0, 0]
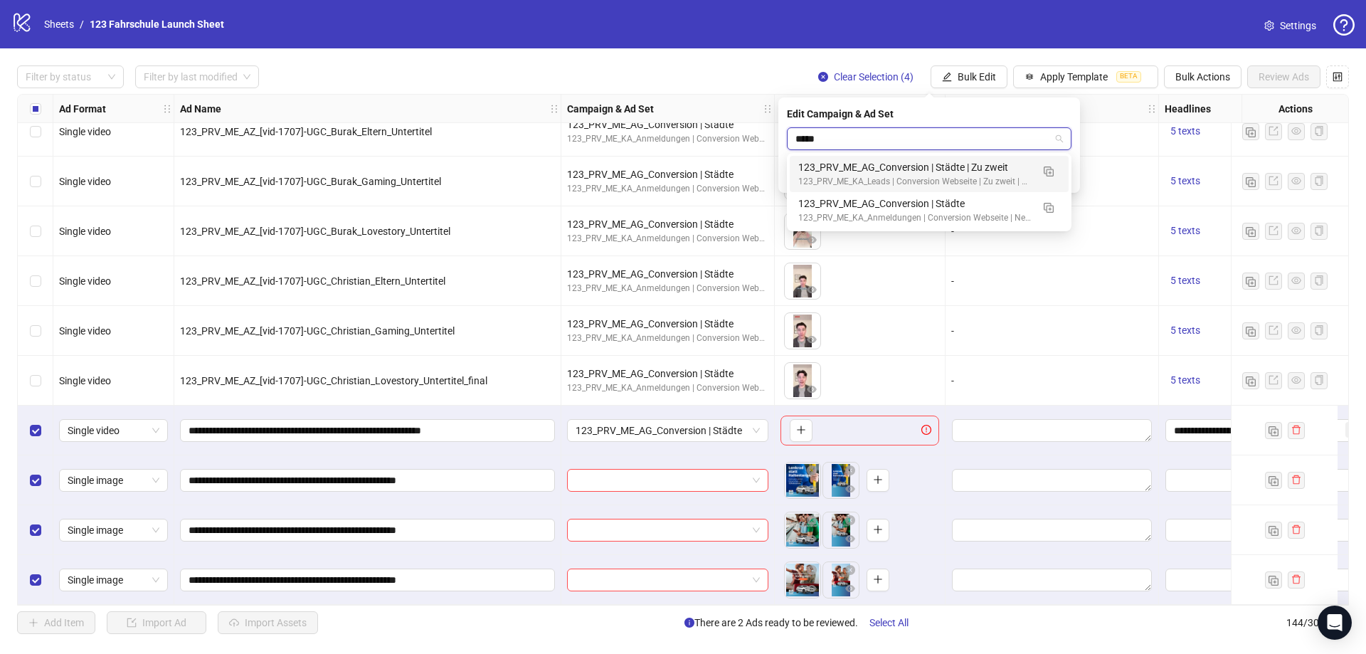
type input "******"
click at [880, 203] on div "123_PRV_ME_AG_Conversion | Städte" at bounding box center [914, 204] width 233 height 16
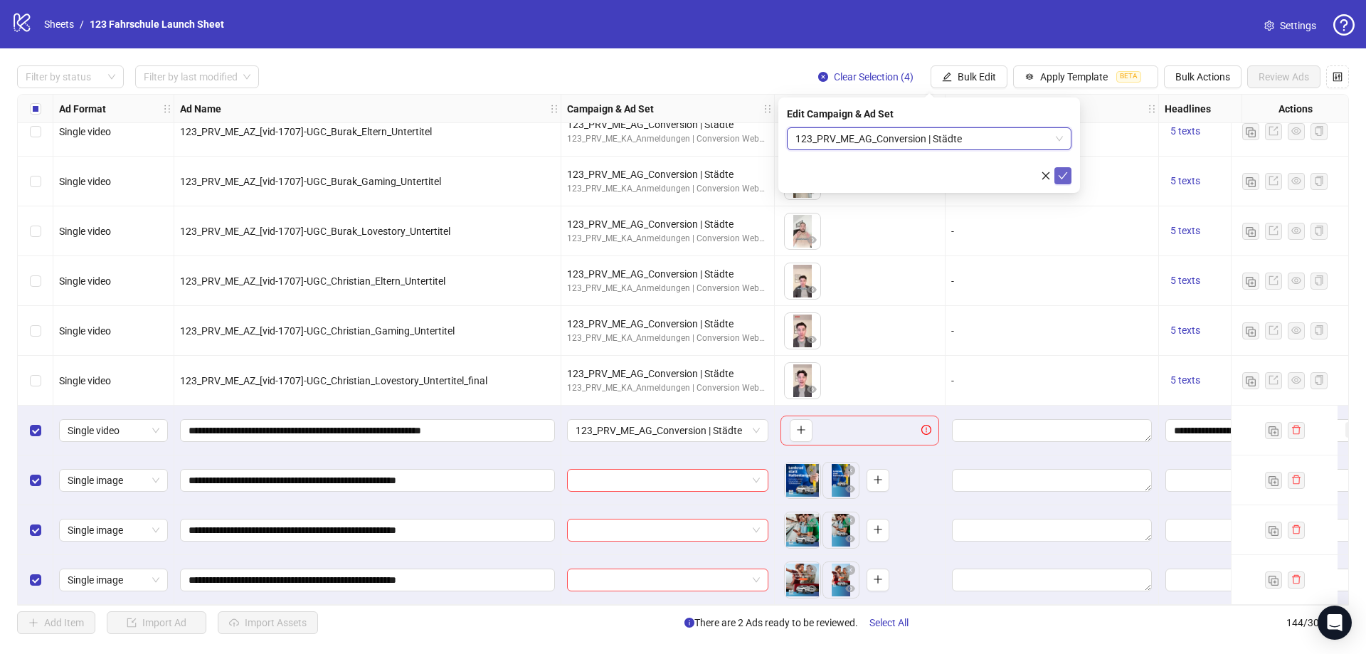
click at [1067, 171] on icon "check" at bounding box center [1063, 176] width 10 height 10
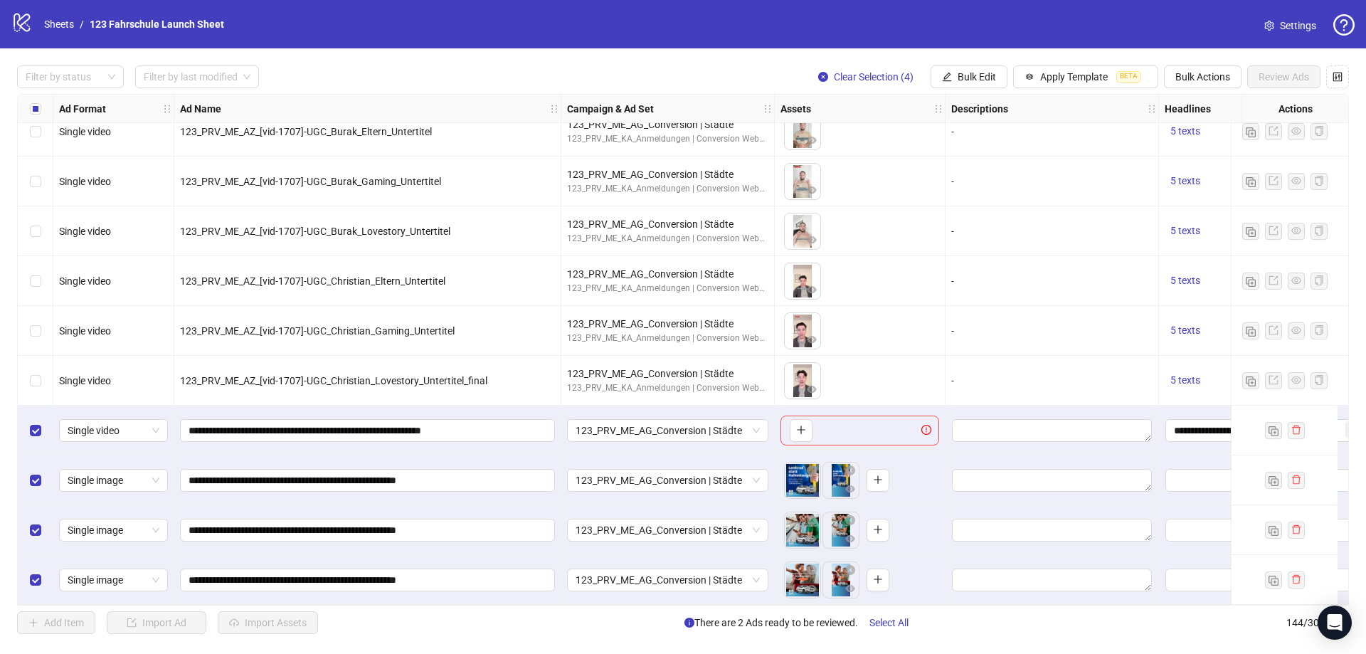
scroll to position [6694, 235]
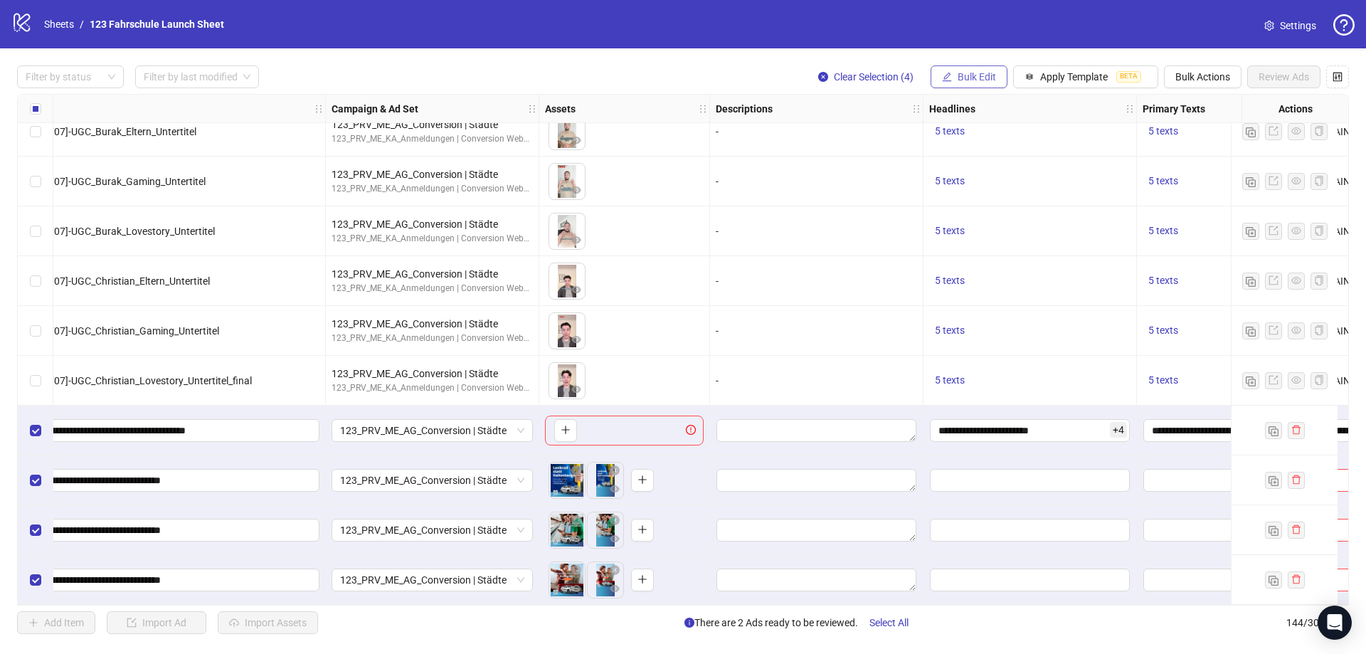
click at [963, 76] on span "Bulk Edit" at bounding box center [976, 76] width 38 height 11
click at [978, 205] on li "Headlines" at bounding box center [983, 197] width 102 height 23
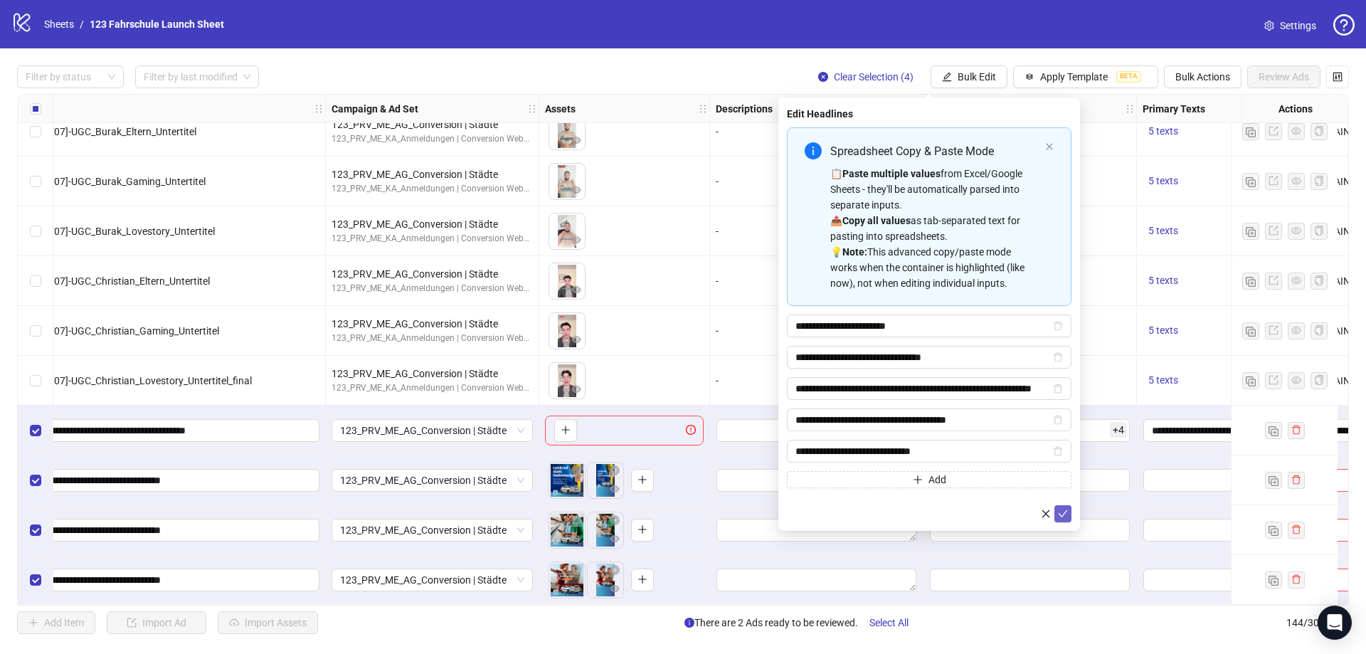
click at [1065, 516] on icon "check" at bounding box center [1063, 514] width 10 height 10
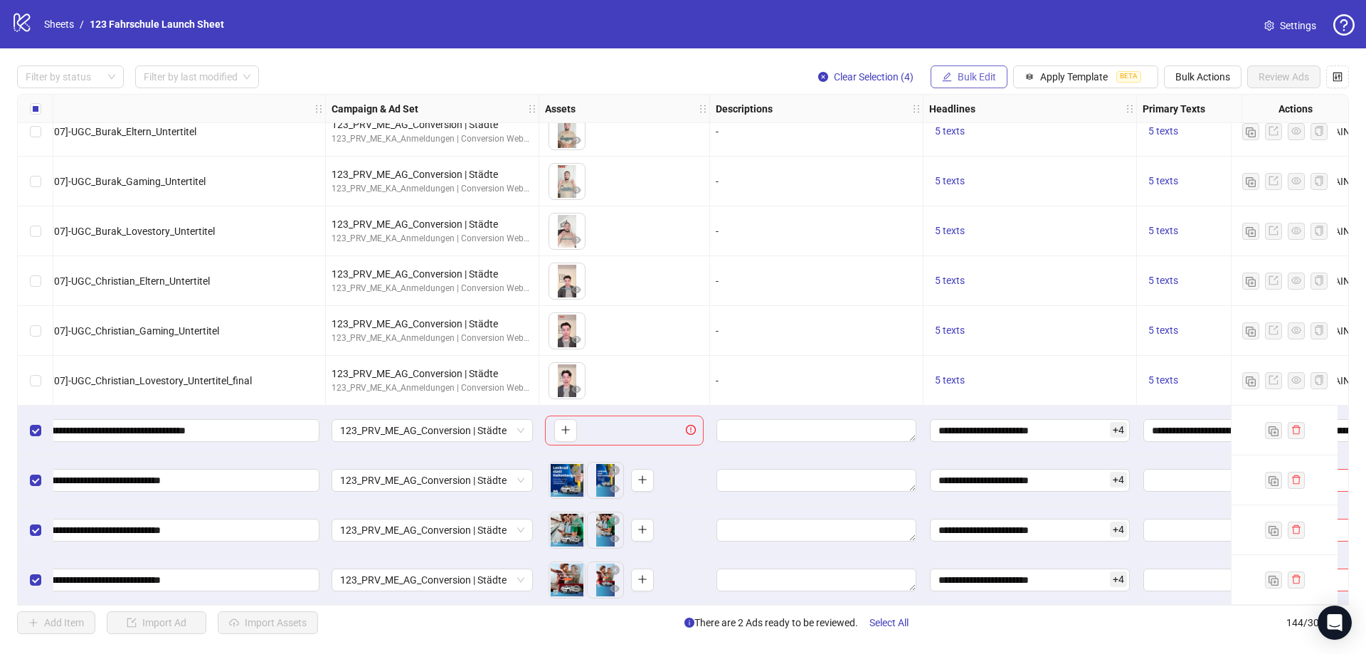
click at [972, 73] on span "Bulk Edit" at bounding box center [976, 76] width 38 height 11
click at [979, 216] on span "Primary Texts" at bounding box center [982, 220] width 85 height 16
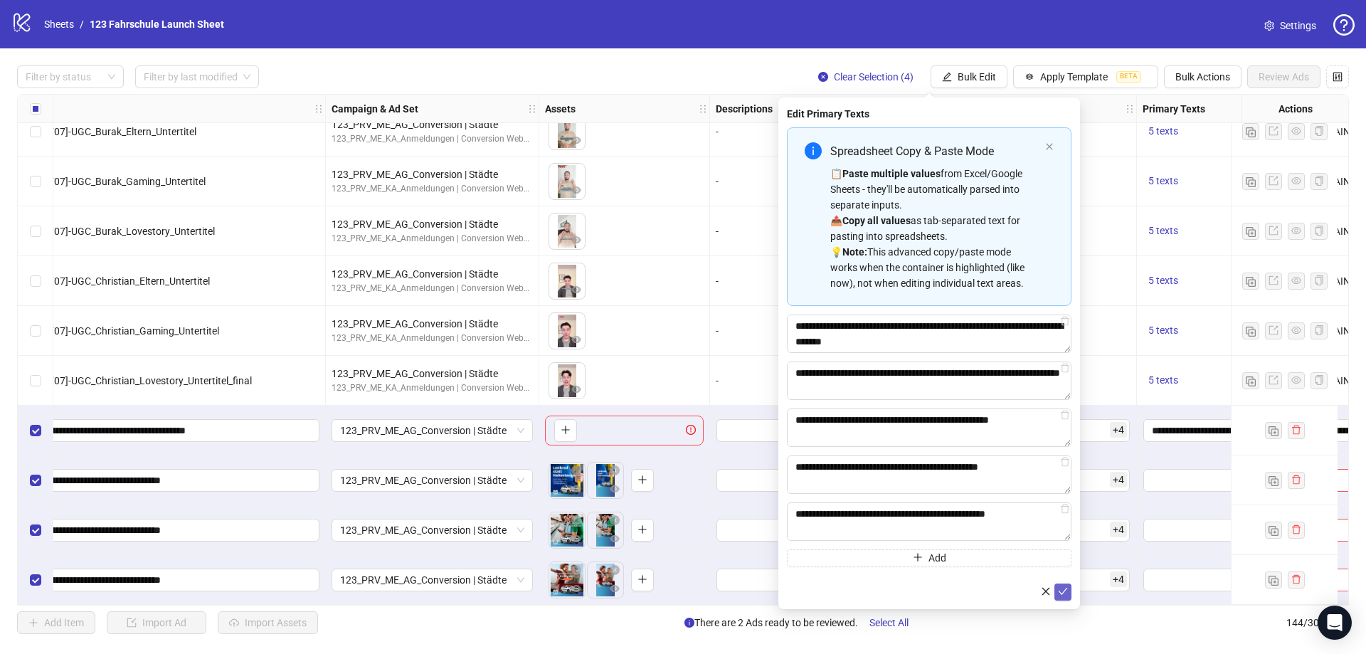
click at [1065, 590] on icon "check" at bounding box center [1063, 591] width 10 height 10
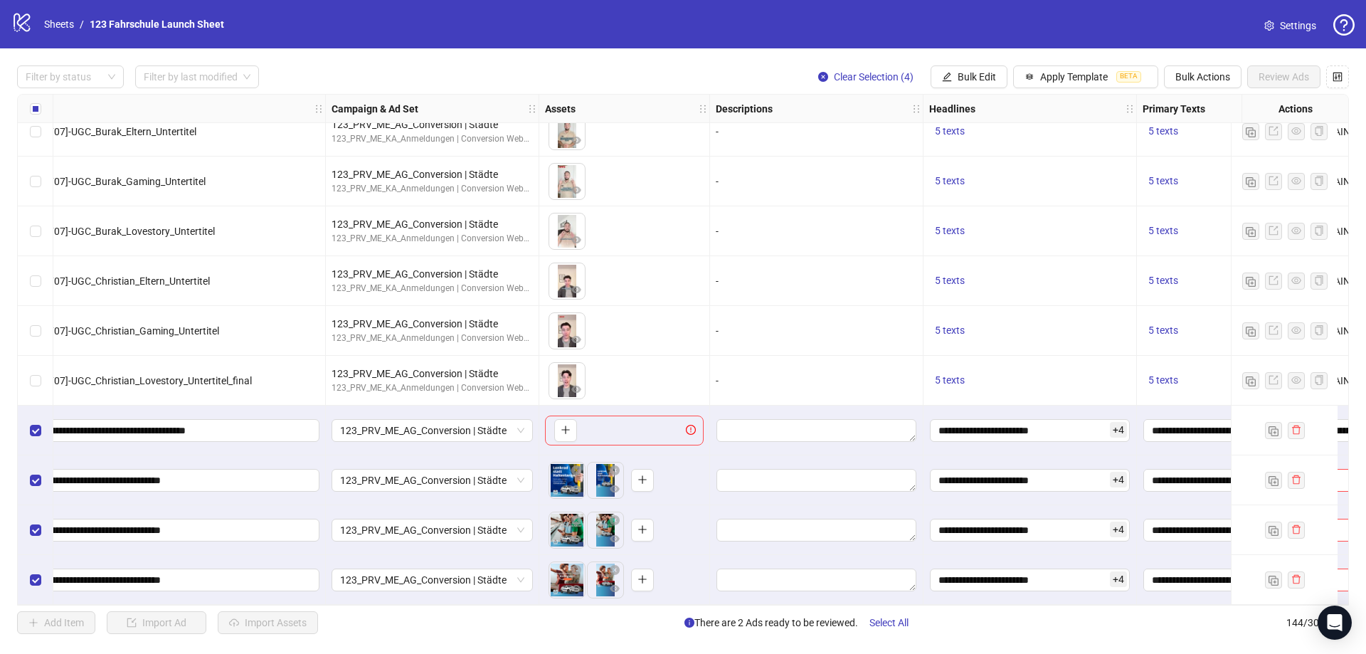
click at [948, 90] on div "Filter by status Filter by last modified Clear Selection (4) Bulk Edit Apply Te…" at bounding box center [683, 349] width 1366 height 602
click at [952, 73] on button "Bulk Edit" at bounding box center [968, 76] width 77 height 23
click at [979, 245] on span "Destination URL" at bounding box center [982, 243] width 85 height 16
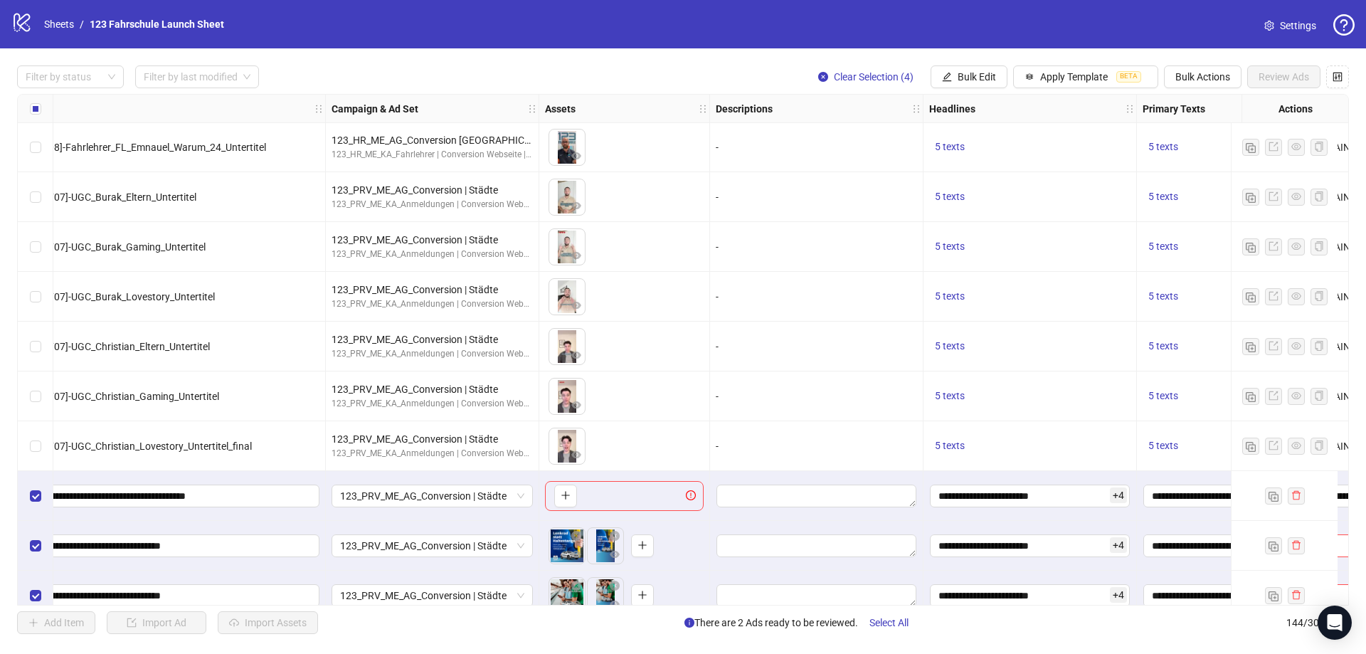
scroll to position [6623, 682]
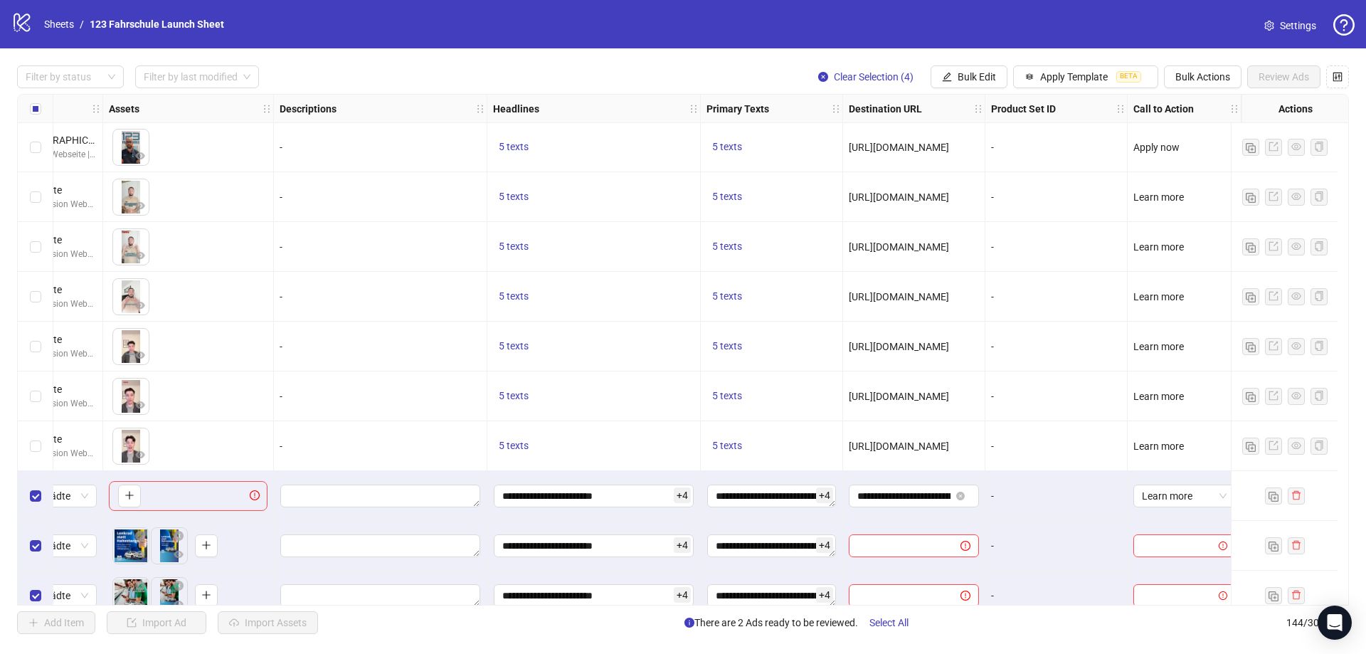
drag, startPoint x: 950, startPoint y: 444, endPoint x: 1012, endPoint y: 443, distance: 61.9
click at [884, 500] on input "**********" at bounding box center [903, 496] width 93 height 16
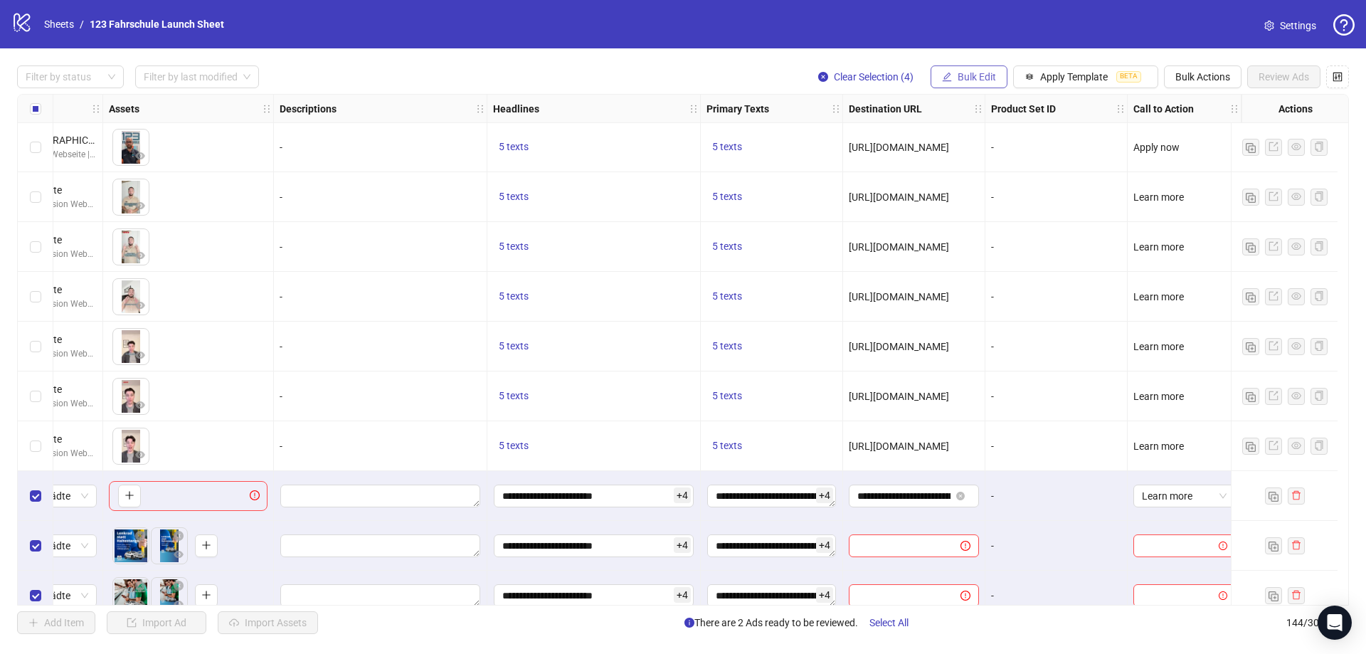
click at [993, 76] on span "Bulk Edit" at bounding box center [976, 76] width 38 height 11
click at [980, 216] on span "Primary Texts" at bounding box center [982, 220] width 85 height 16
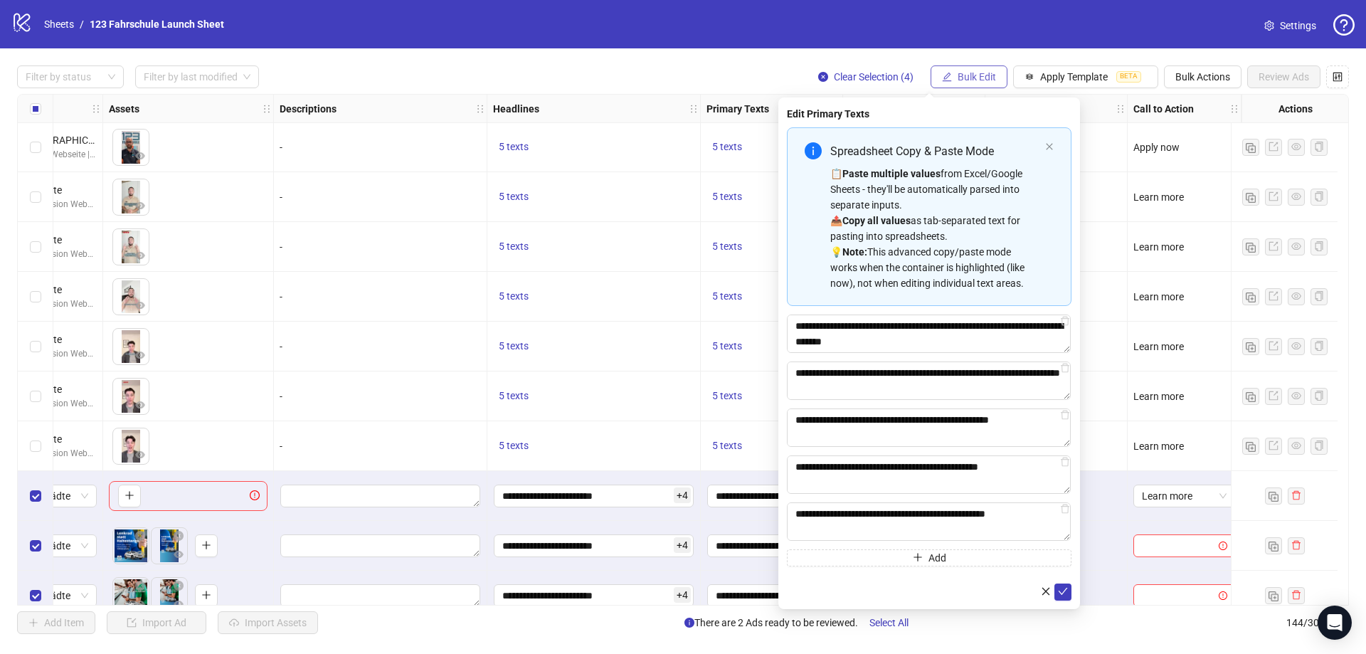
click at [991, 79] on span "Bulk Edit" at bounding box center [976, 76] width 38 height 11
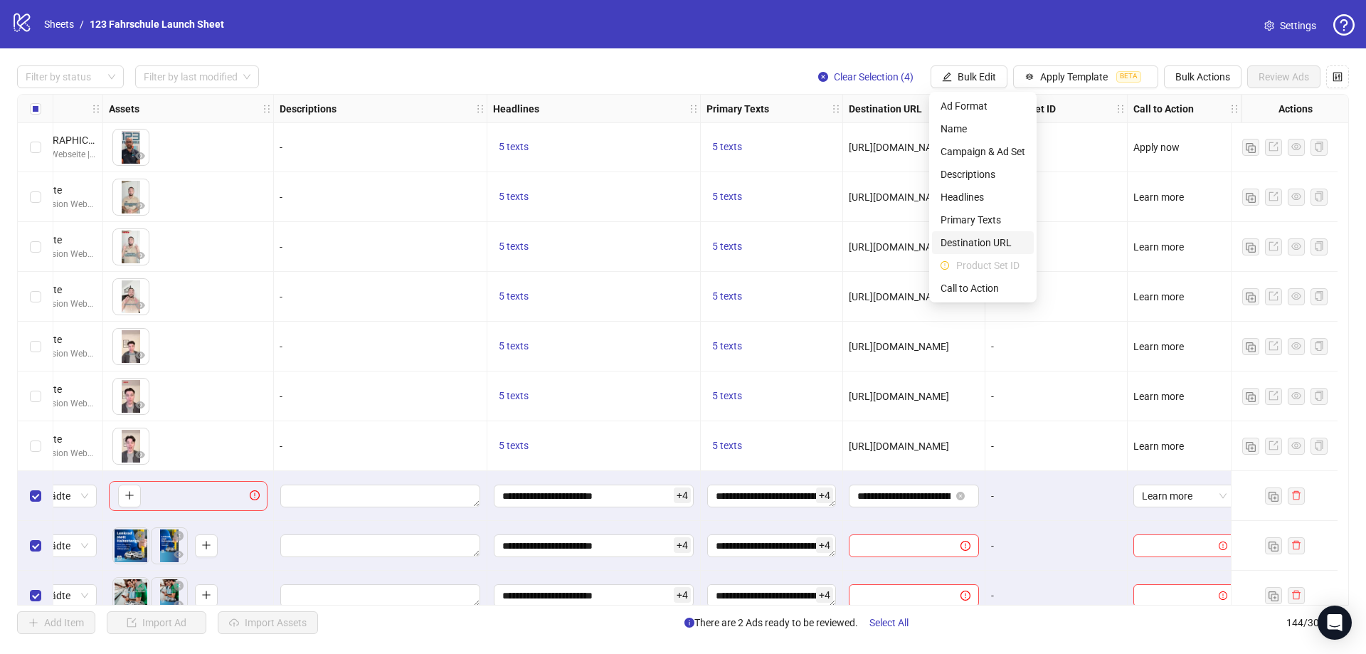
click at [985, 235] on span "Destination URL" at bounding box center [982, 243] width 85 height 16
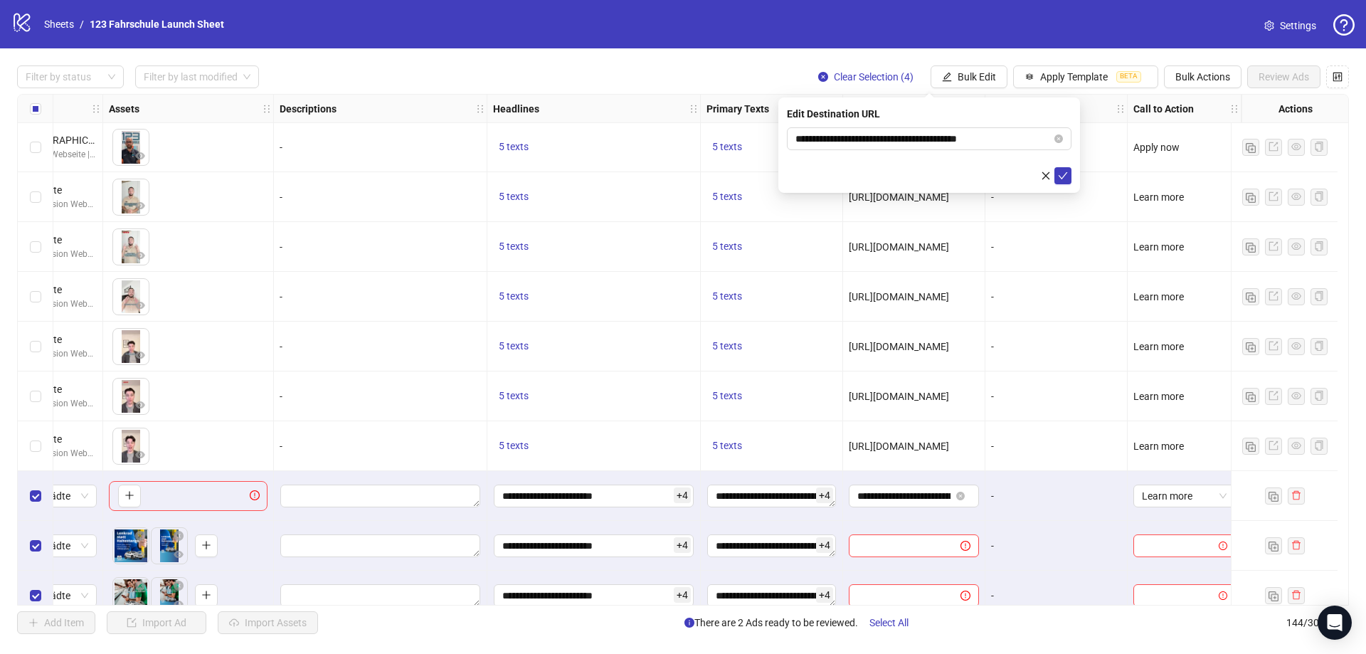
drag, startPoint x: 1060, startPoint y: 175, endPoint x: 992, endPoint y: 91, distance: 108.2
click at [1060, 174] on icon "check" at bounding box center [1063, 176] width 10 height 10
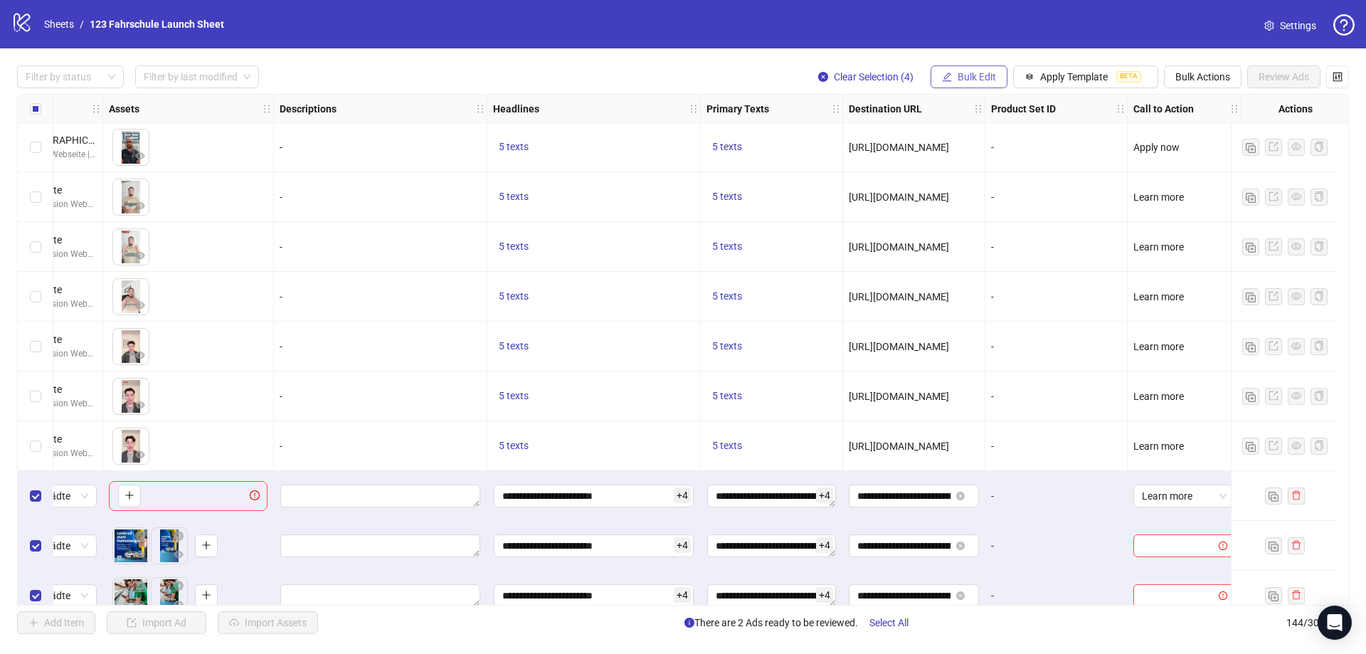
click at [984, 78] on span "Bulk Edit" at bounding box center [976, 76] width 38 height 11
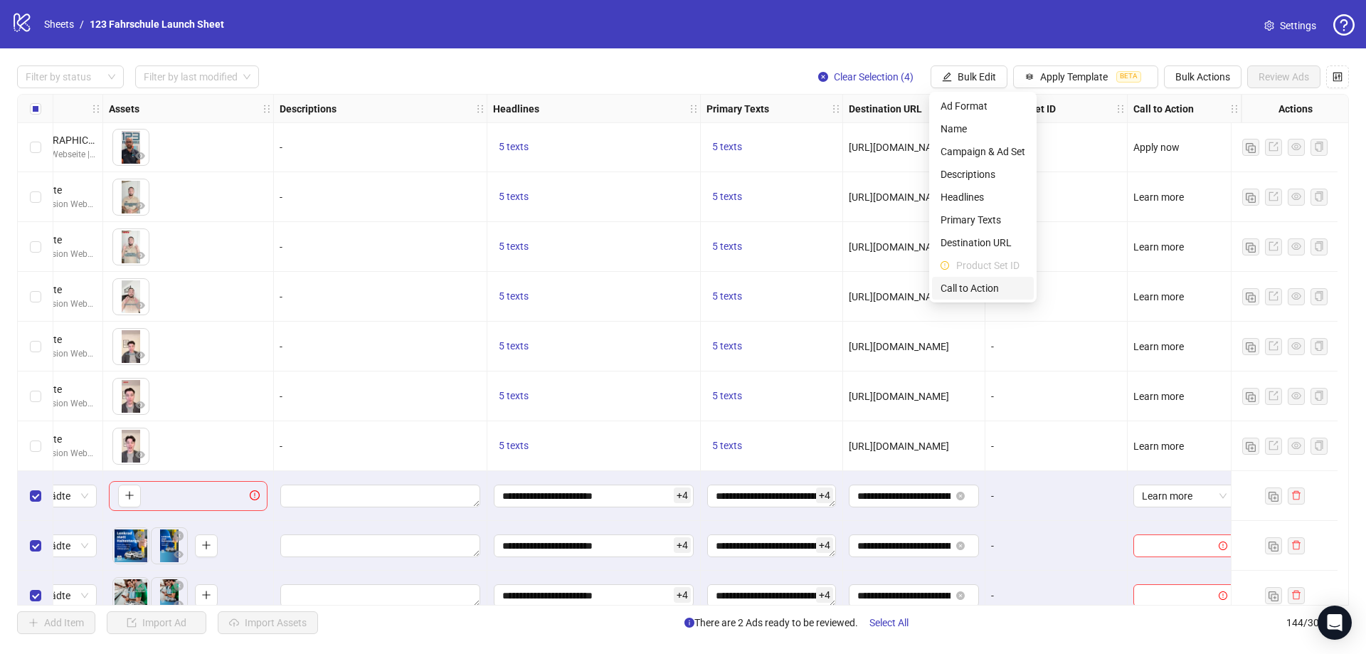
click at [966, 280] on li "Call to Action" at bounding box center [983, 288] width 102 height 23
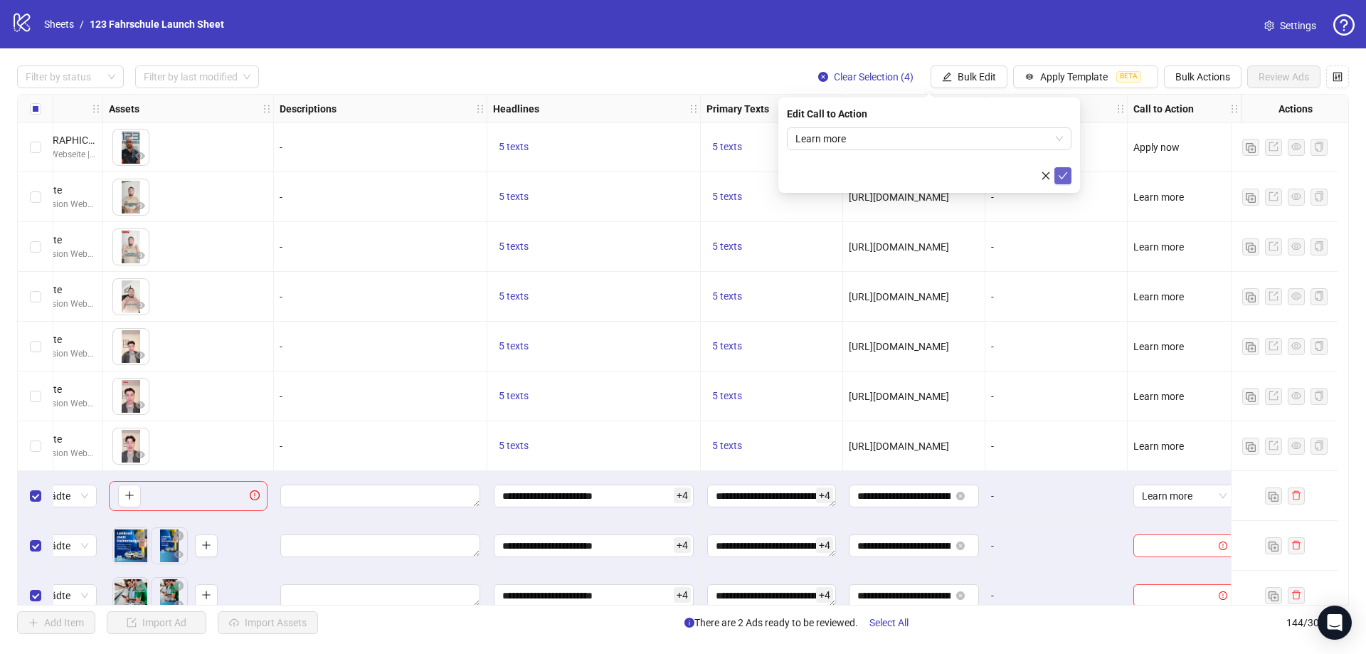
click at [1061, 171] on icon "check" at bounding box center [1063, 176] width 10 height 10
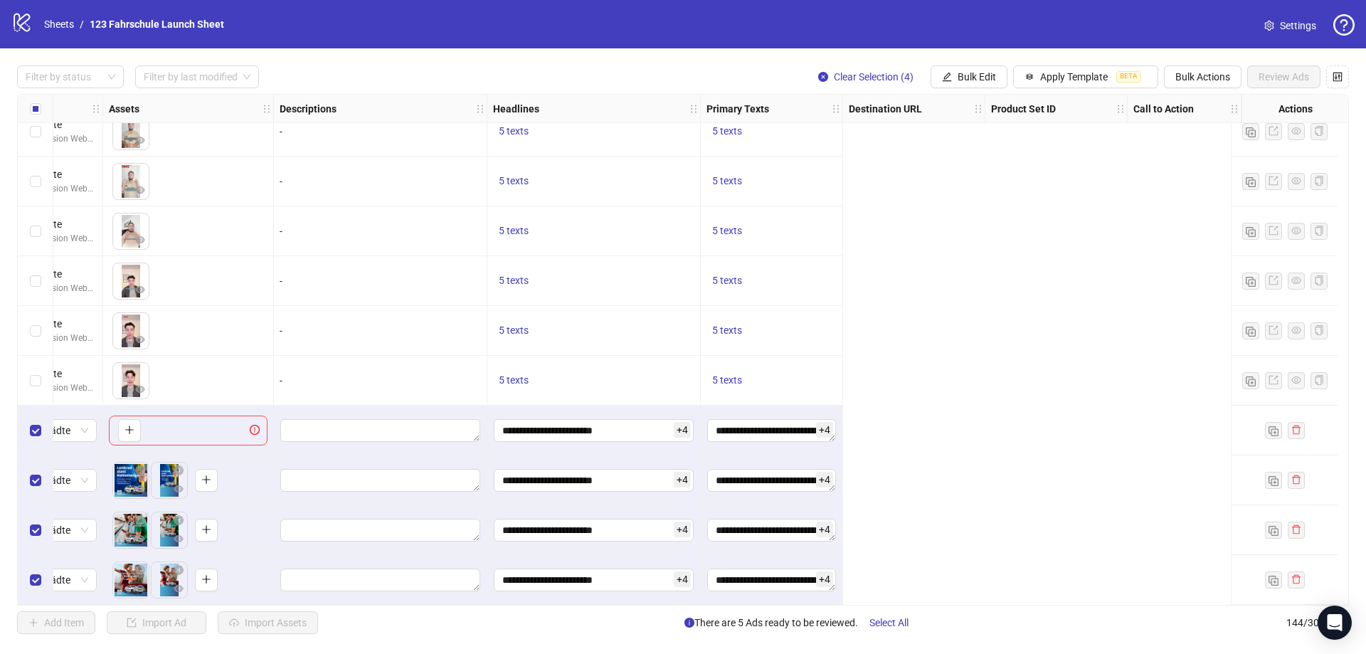
scroll to position [6694, 0]
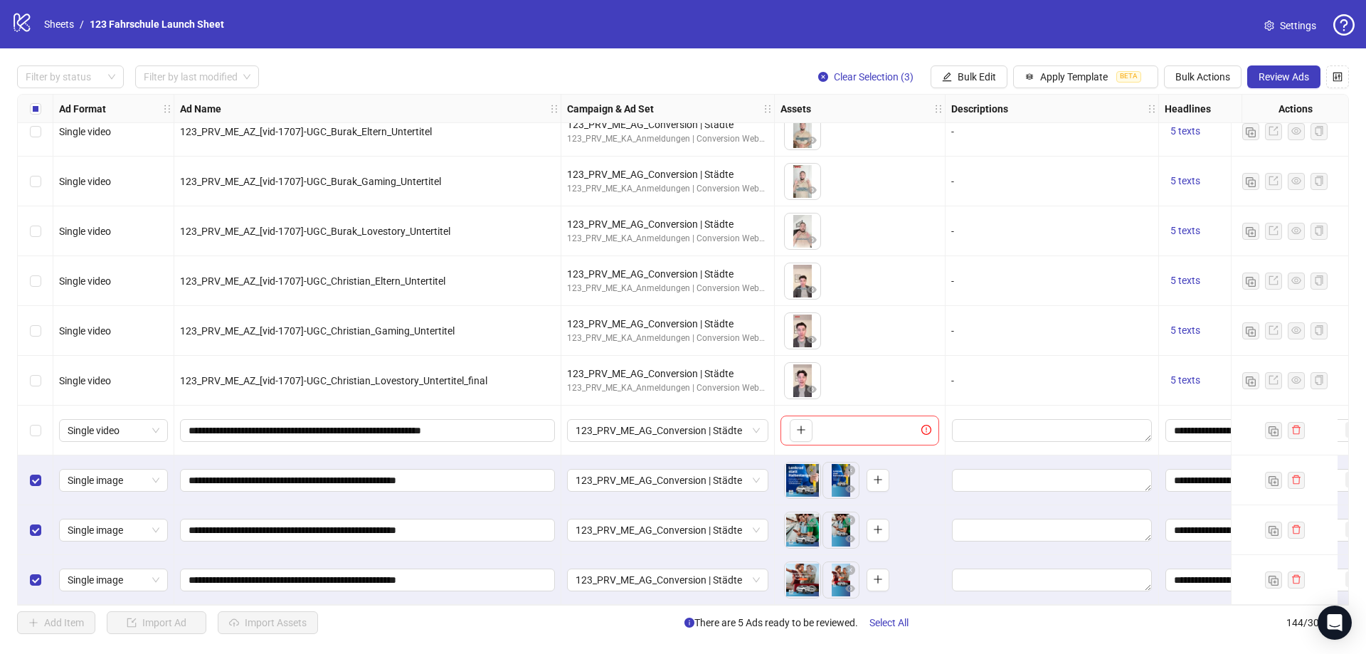
click at [35, 464] on div "Select row 142" at bounding box center [36, 480] width 36 height 50
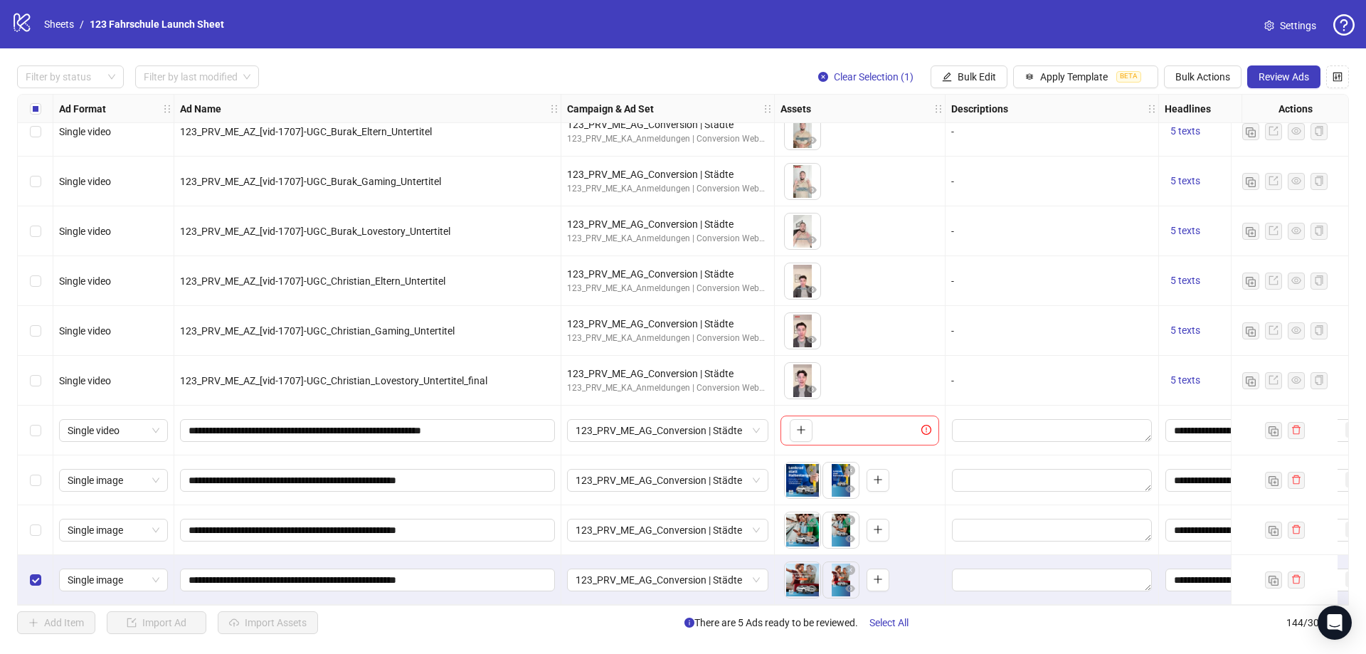
click at [33, 564] on div "Select row 144" at bounding box center [36, 580] width 36 height 50
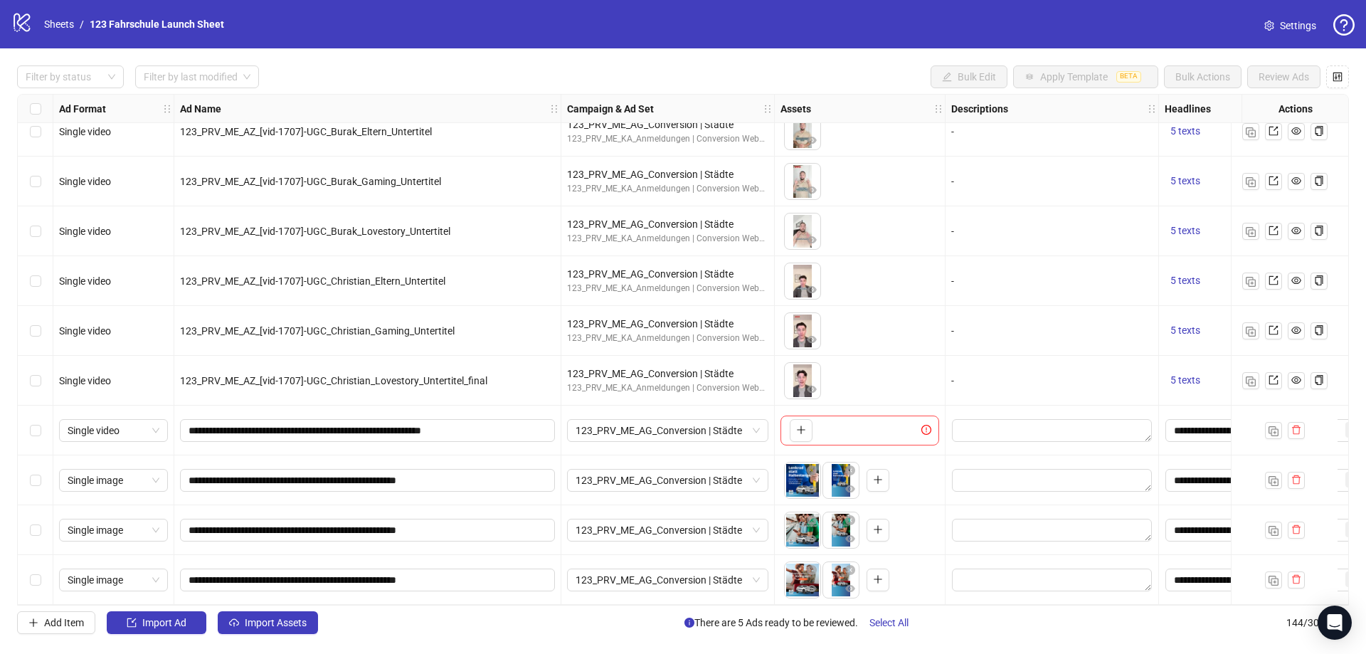
click at [37, 435] on div "Select row 141" at bounding box center [36, 430] width 36 height 50
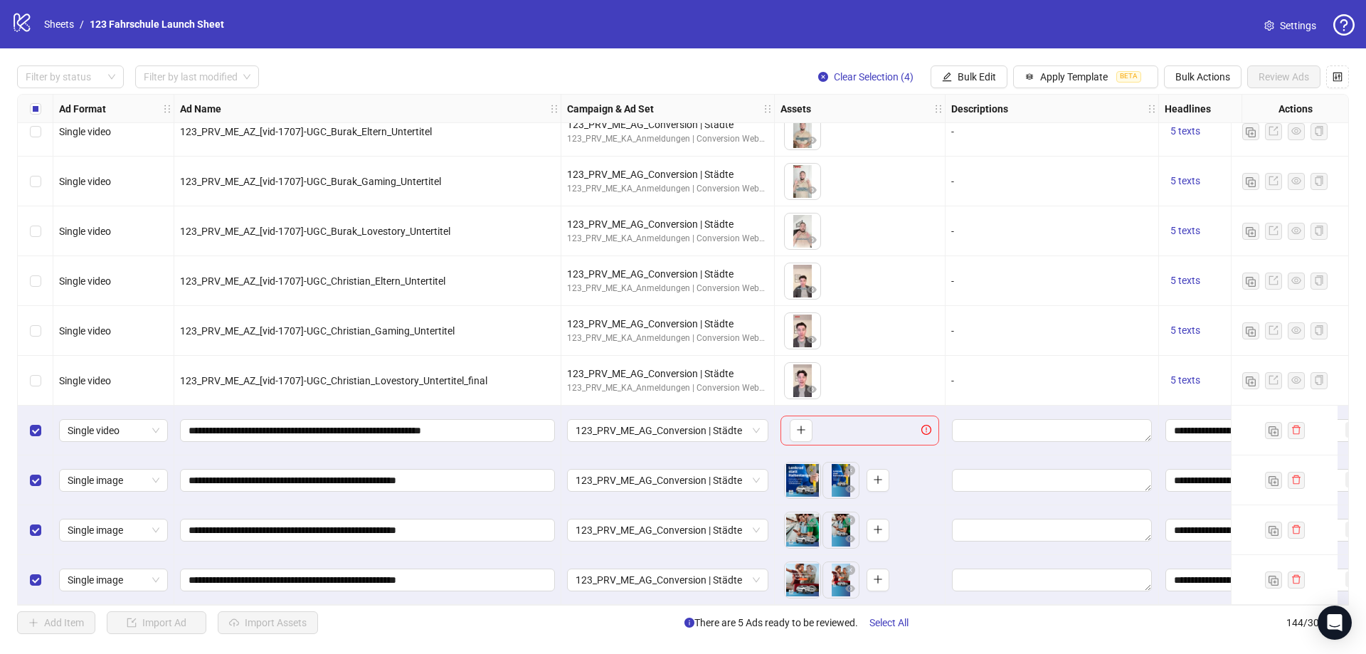
click at [976, 96] on div "Descriptions" at bounding box center [1051, 109] width 213 height 28
click at [971, 84] on button "Bulk Edit" at bounding box center [968, 76] width 77 height 23
click at [974, 101] on span "Ad Format" at bounding box center [982, 106] width 85 height 16
click at [1062, 181] on span "submit" at bounding box center [1063, 175] width 10 height 11
click at [967, 80] on span "Bulk Edit" at bounding box center [976, 76] width 38 height 11
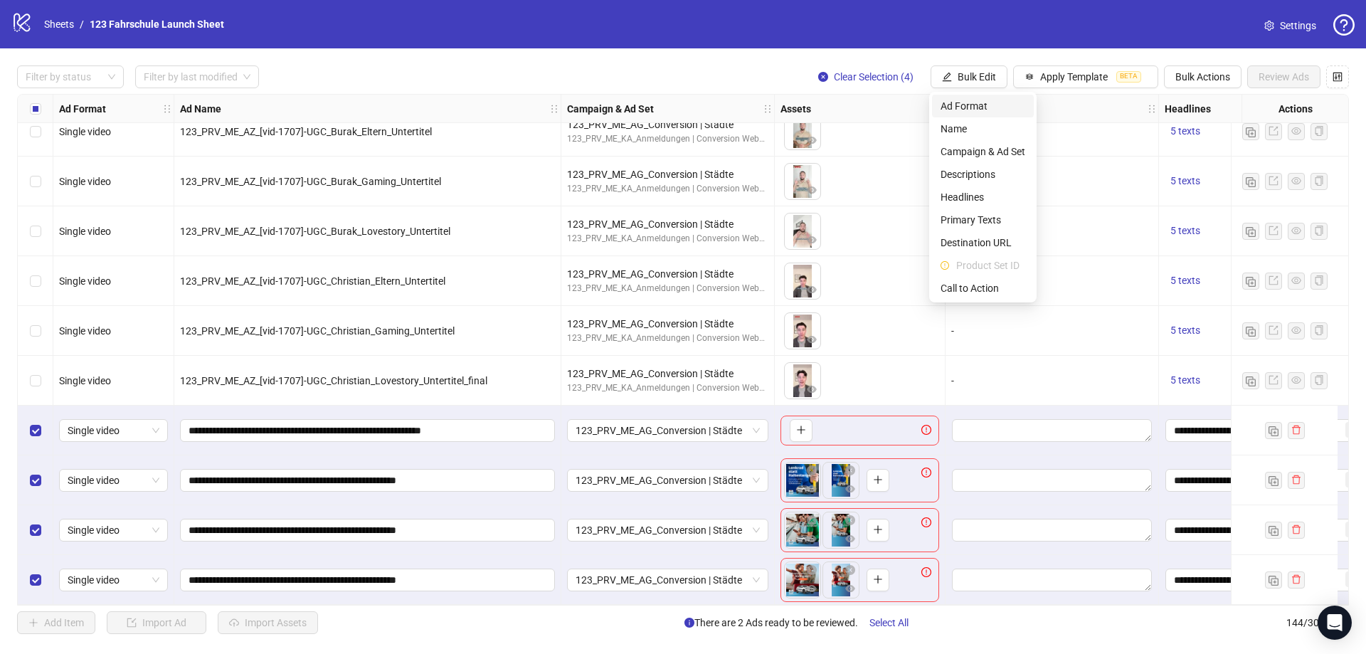
click at [978, 102] on span "Ad Format" at bounding box center [982, 106] width 85 height 16
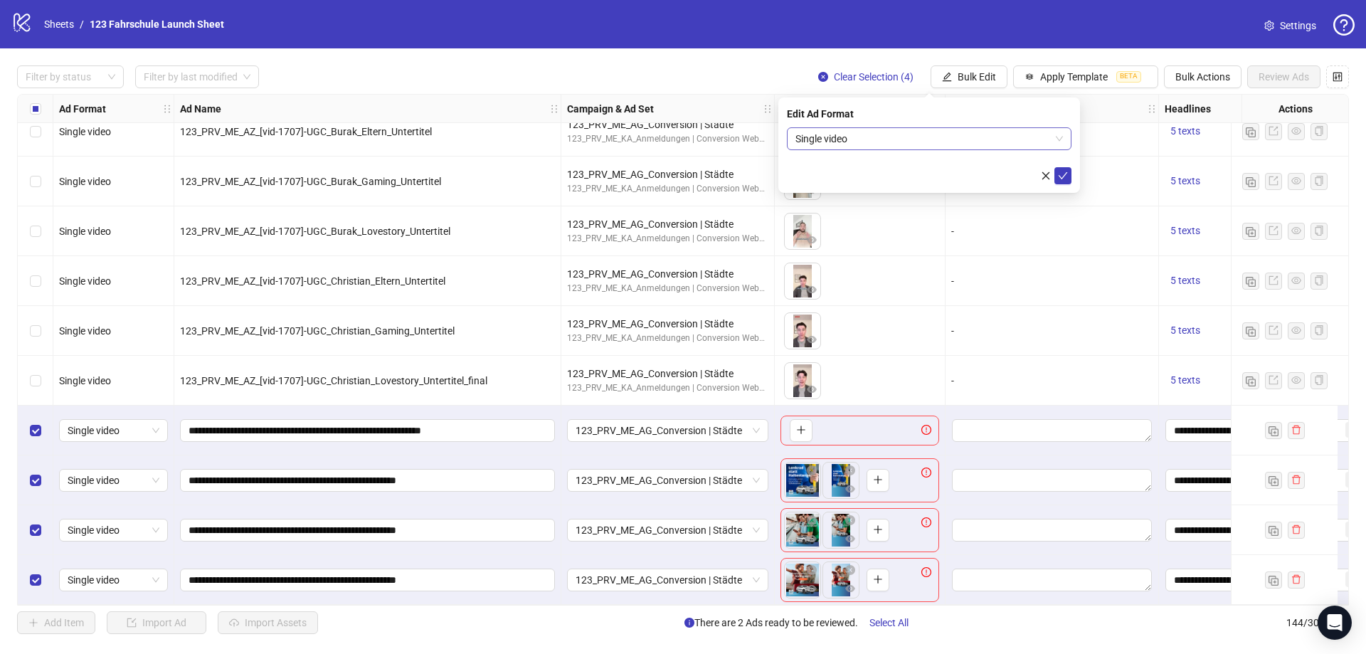
click at [1025, 137] on span "Single video" at bounding box center [928, 138] width 267 height 21
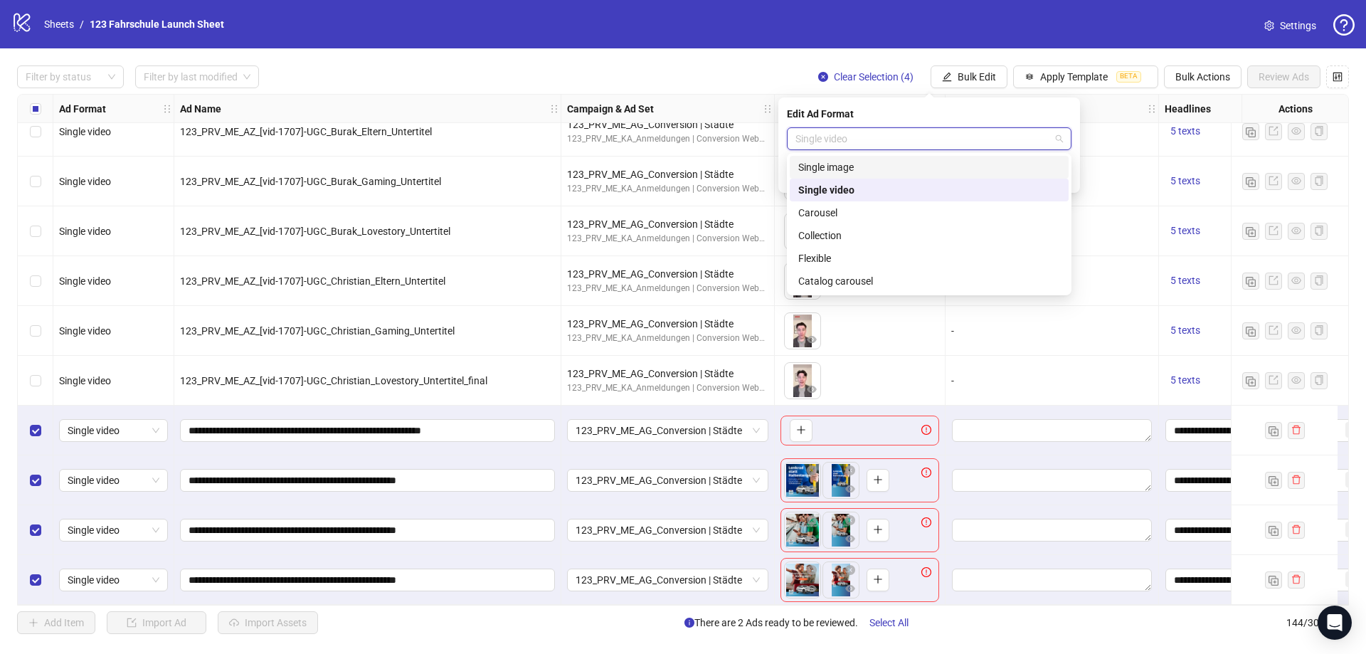
click at [904, 166] on div "Single image" at bounding box center [929, 167] width 262 height 16
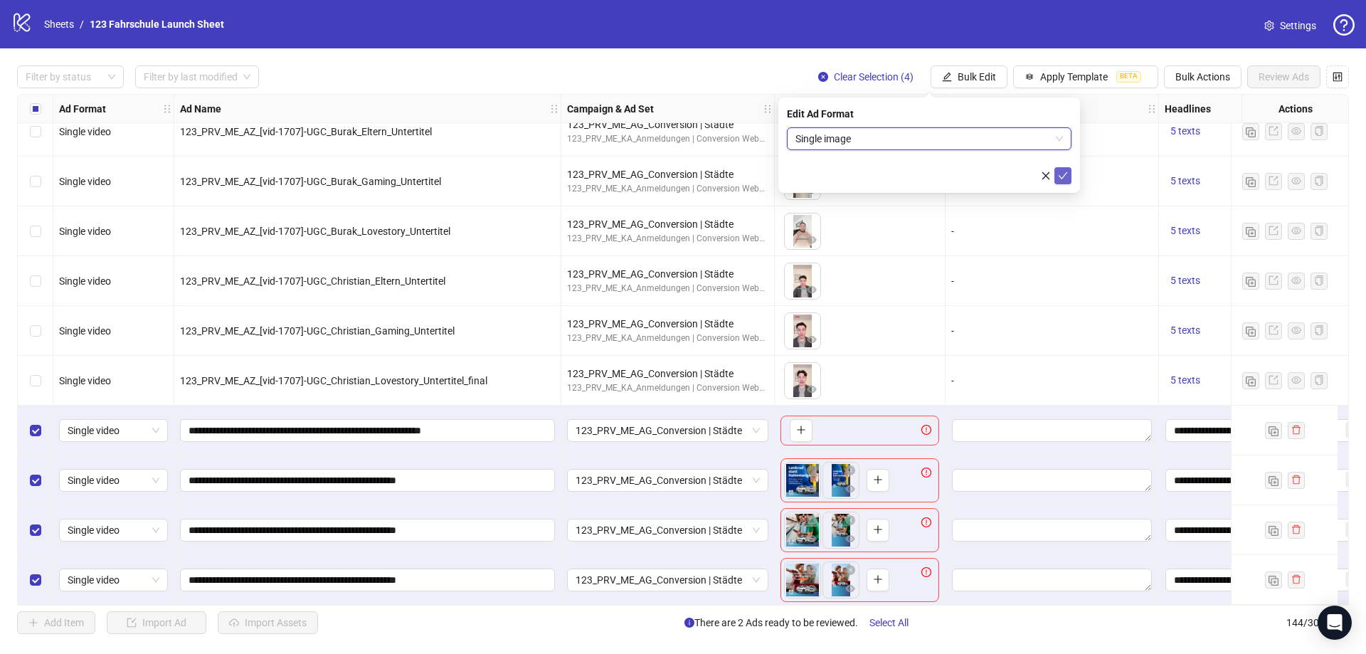
click at [1065, 172] on icon "check" at bounding box center [1063, 176] width 10 height 10
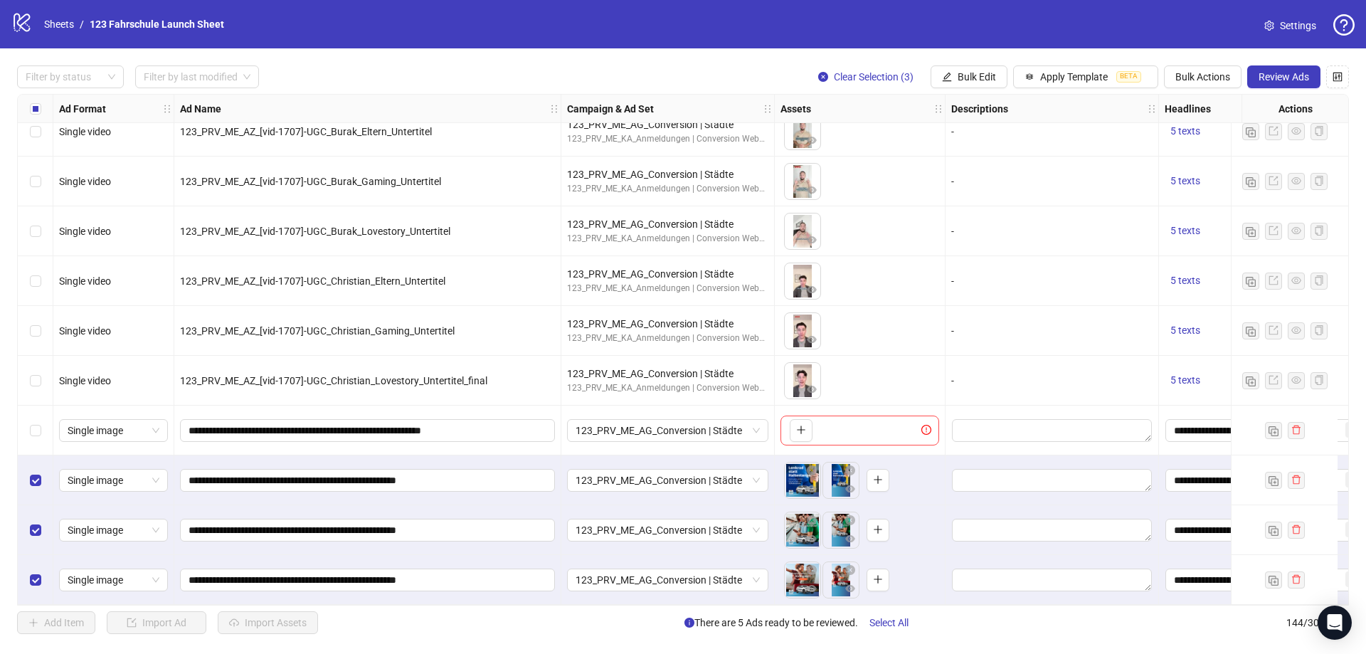
click at [37, 466] on div "Select row 142" at bounding box center [36, 480] width 36 height 50
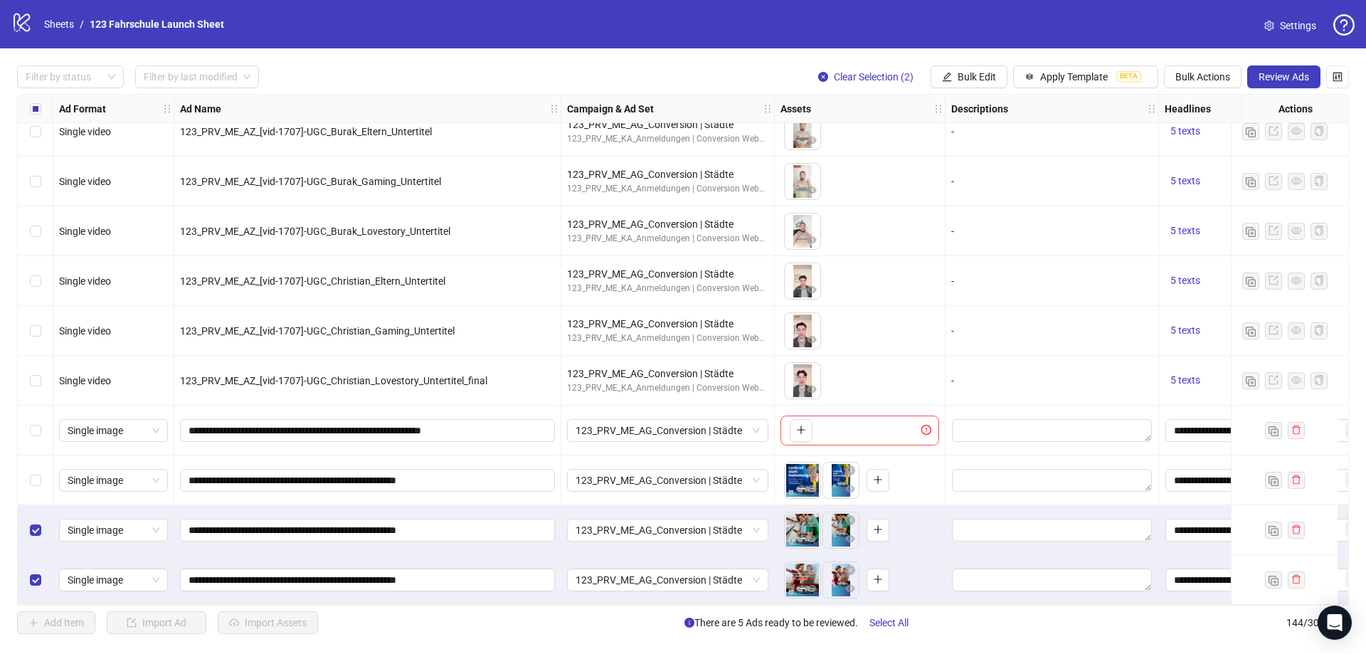
click at [28, 531] on div "Select row 143" at bounding box center [36, 530] width 36 height 50
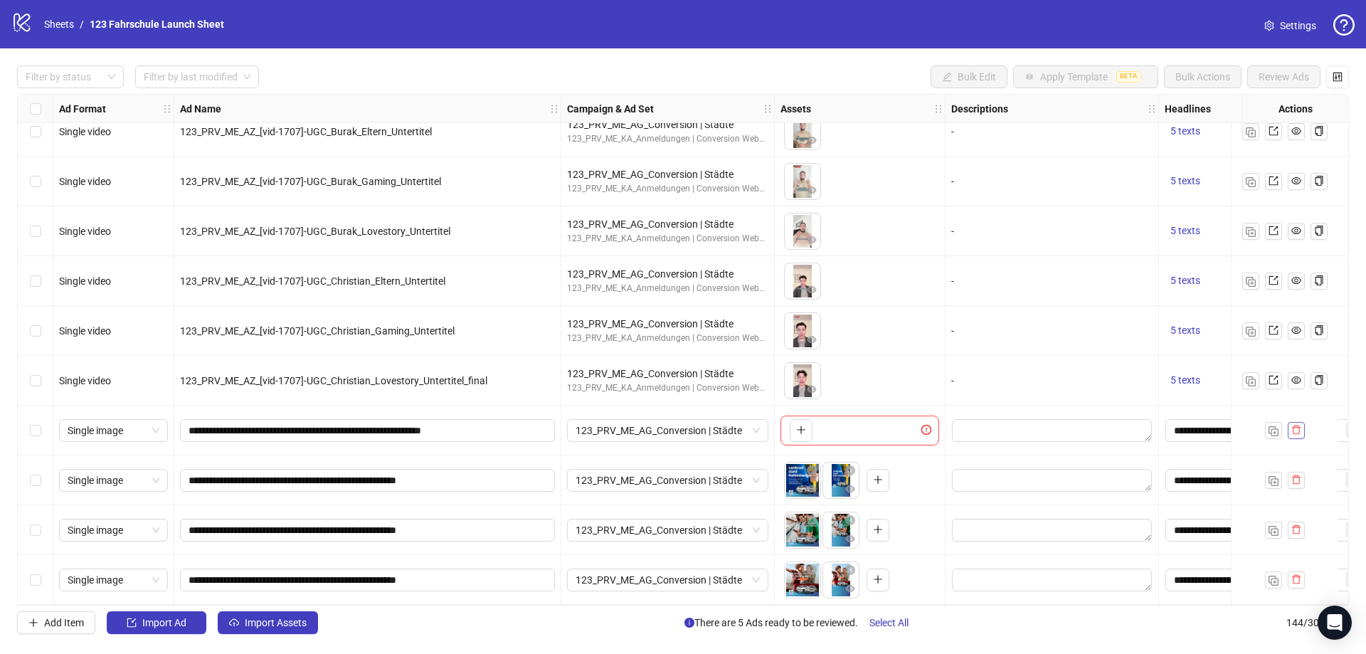
click at [1300, 425] on icon "delete" at bounding box center [1296, 430] width 10 height 10
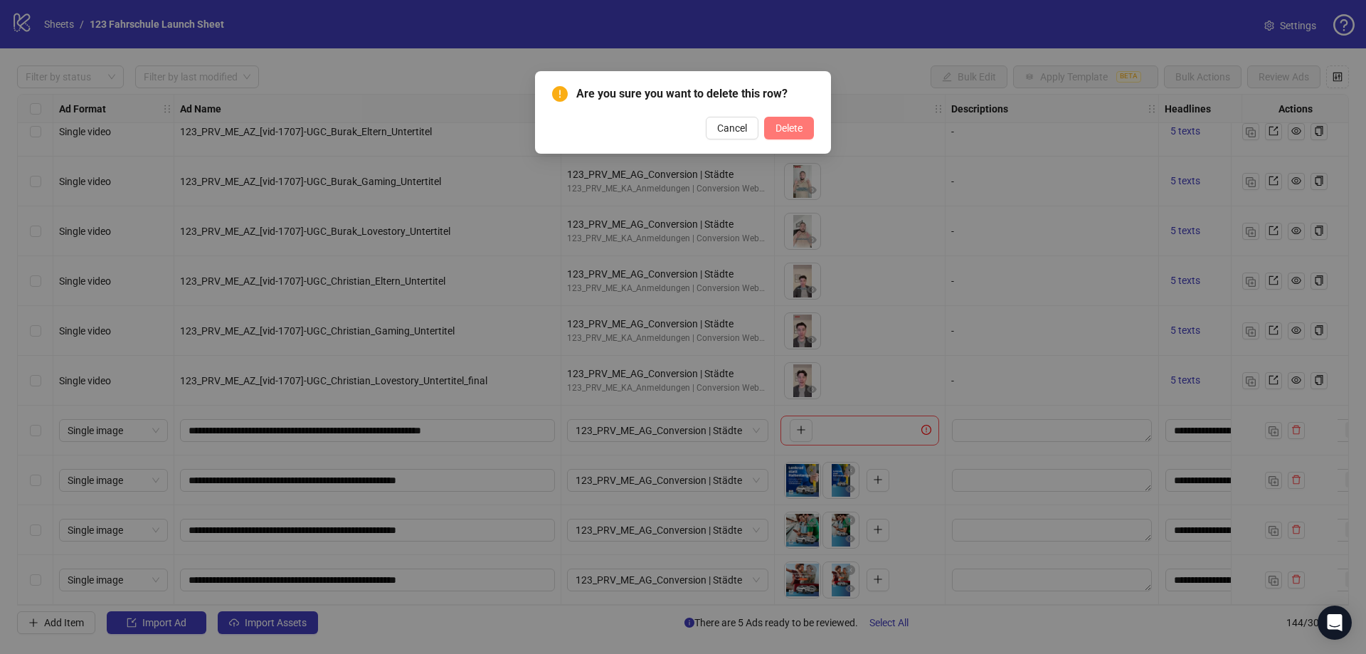
click at [801, 131] on span "Delete" at bounding box center [788, 127] width 27 height 11
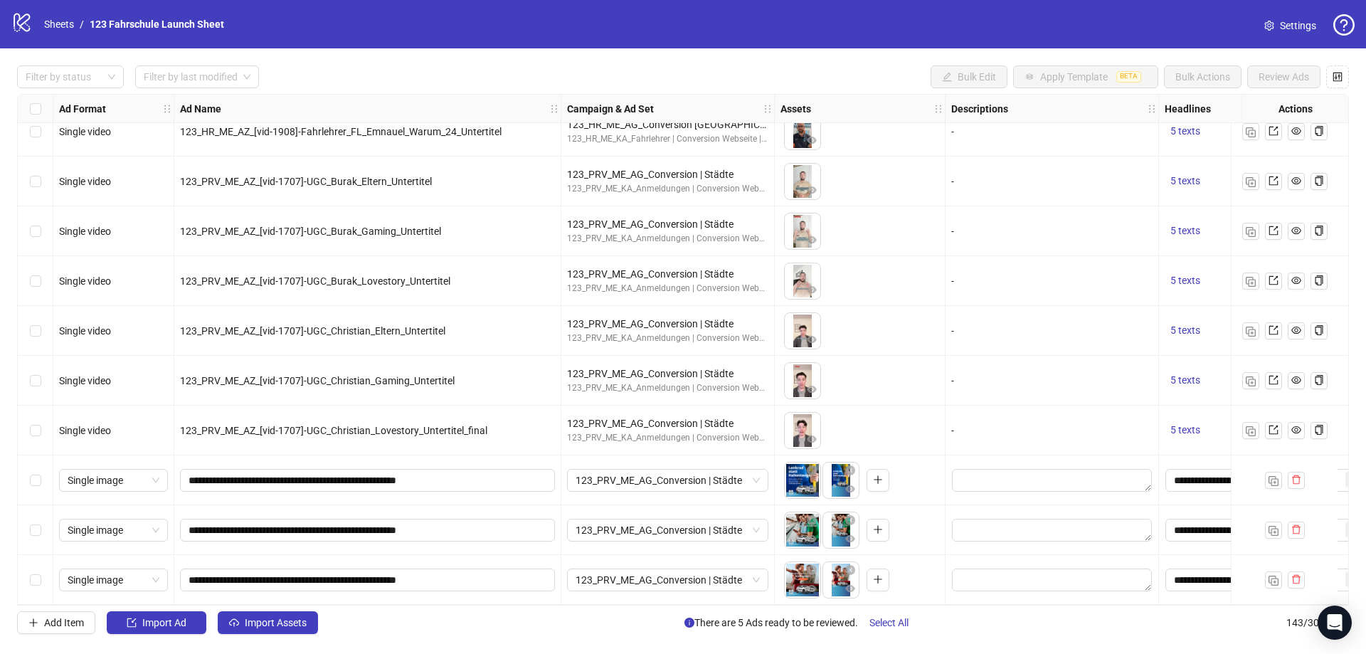
click at [44, 476] on div "Select row 141" at bounding box center [36, 480] width 36 height 50
click at [44, 526] on div "Select row 142" at bounding box center [36, 530] width 36 height 50
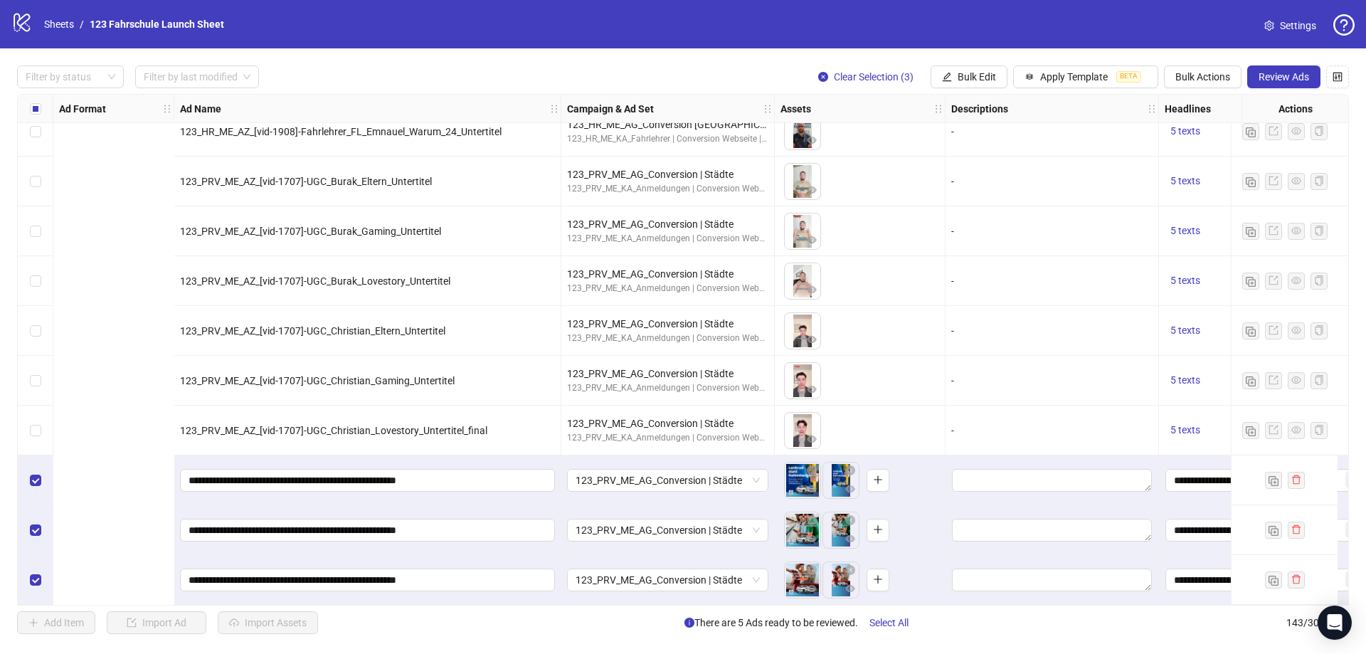
scroll to position [6644, 682]
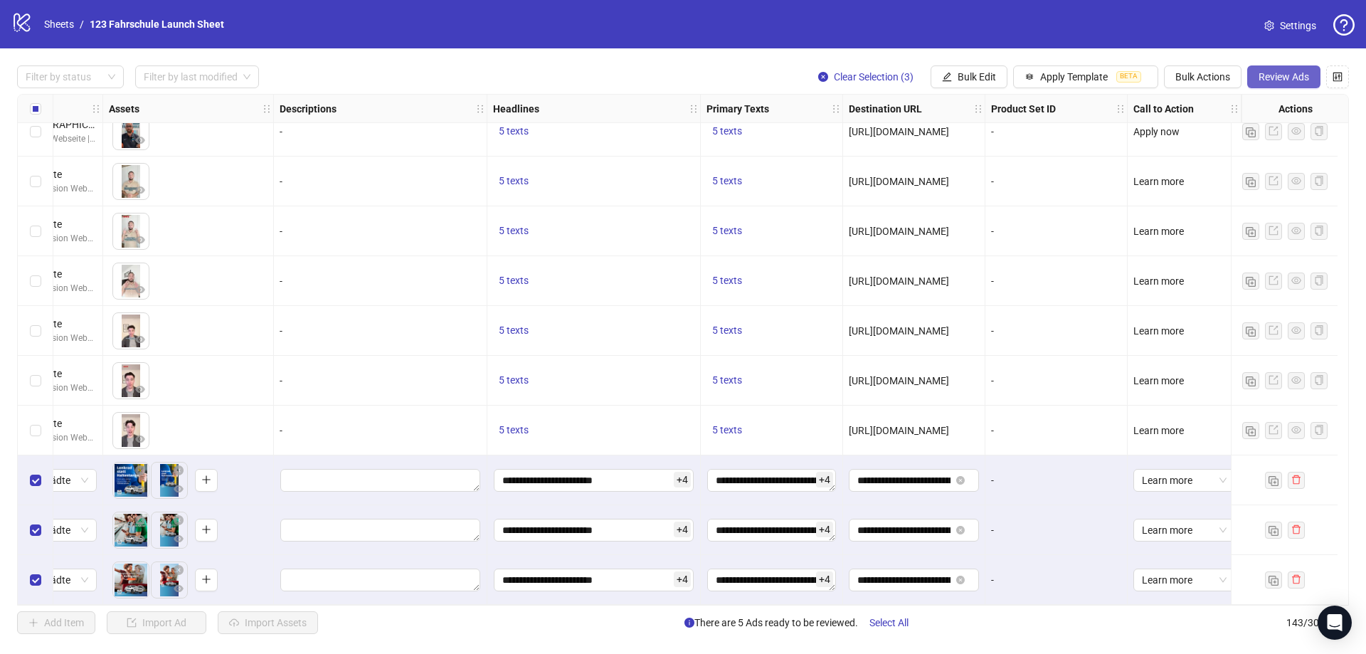
click at [1283, 81] on span "Review Ads" at bounding box center [1283, 76] width 51 height 11
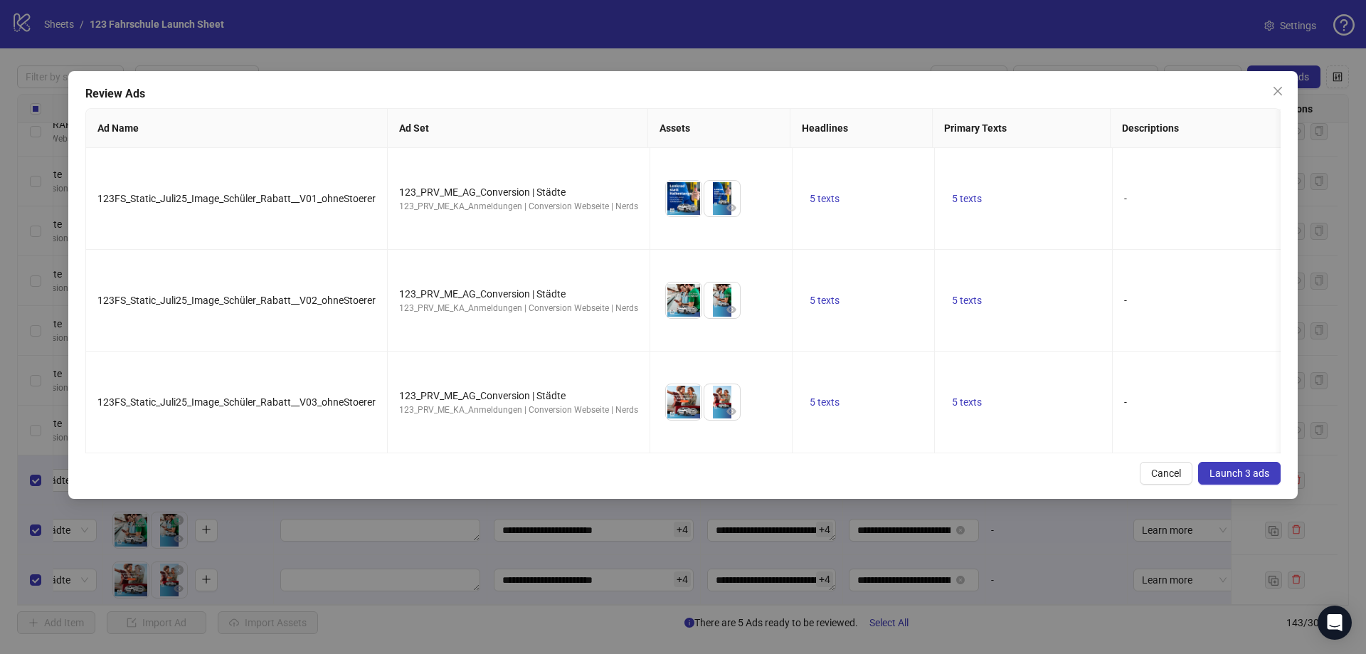
click at [1238, 467] on span "Launch 3 ads" at bounding box center [1239, 472] width 60 height 11
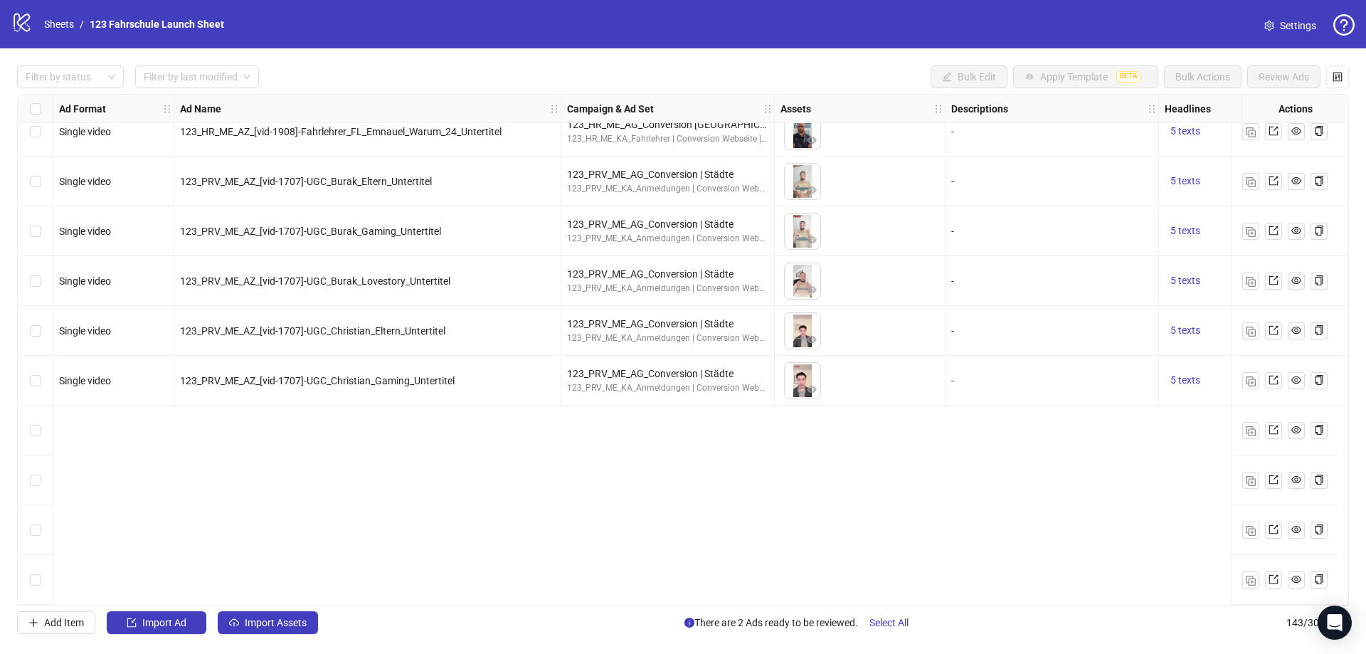
scroll to position [6359, 0]
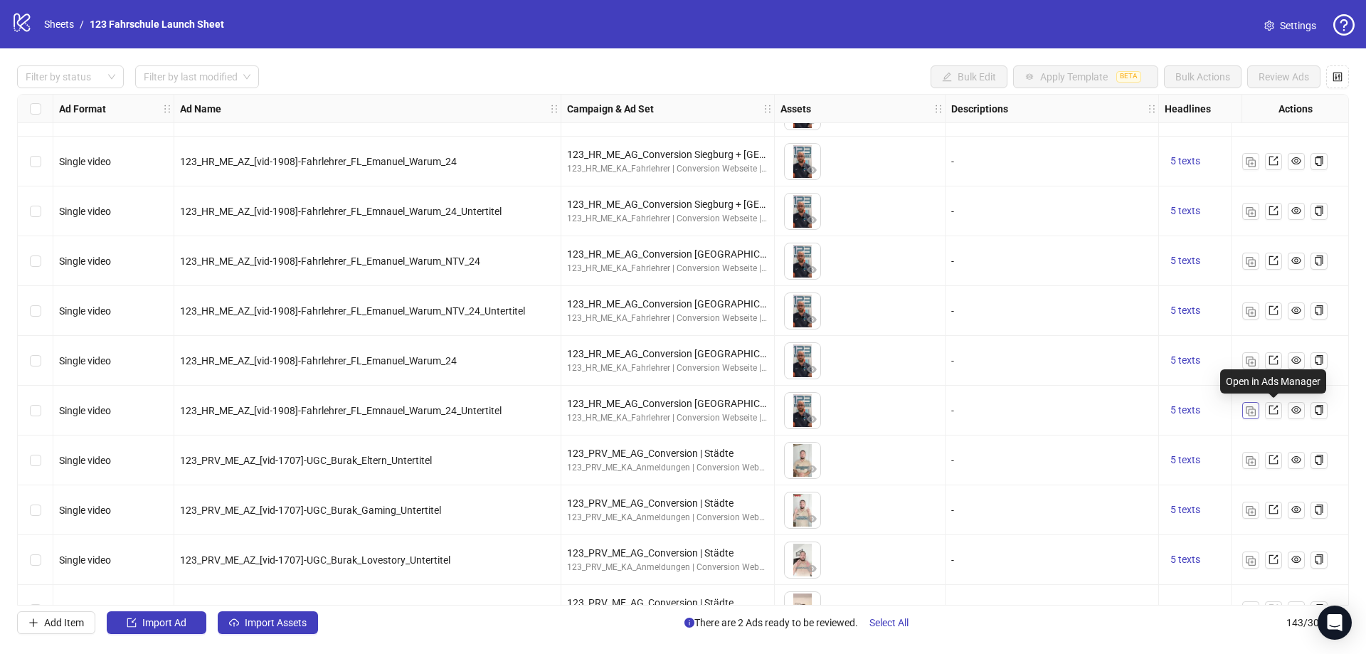
click at [1253, 414] on img "button" at bounding box center [1250, 411] width 10 height 10
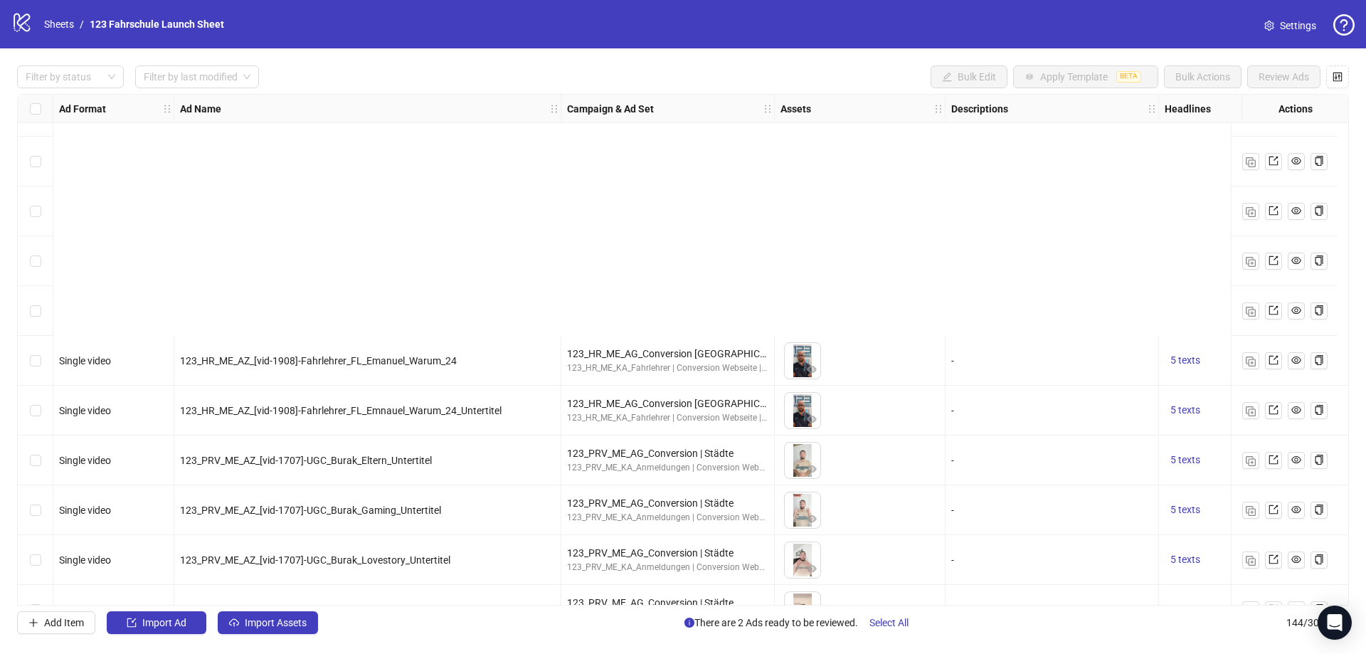
scroll to position [6694, 0]
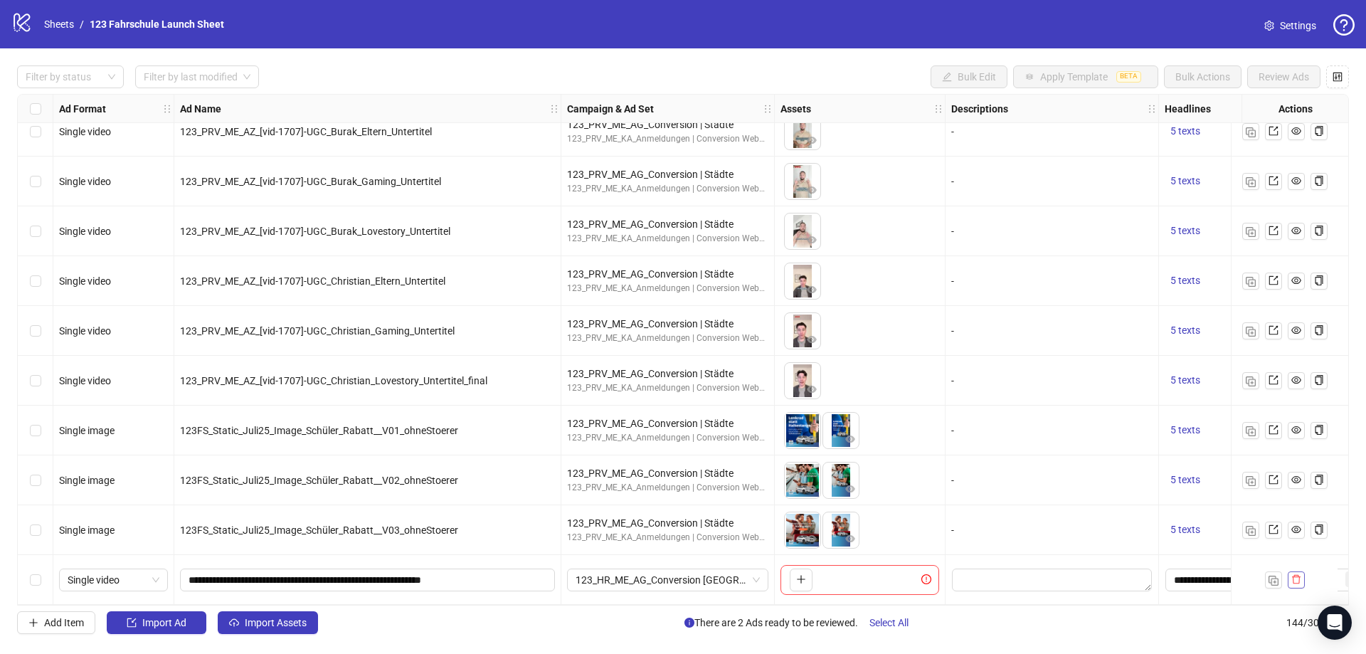
click at [1297, 575] on icon "delete" at bounding box center [1296, 579] width 10 height 10
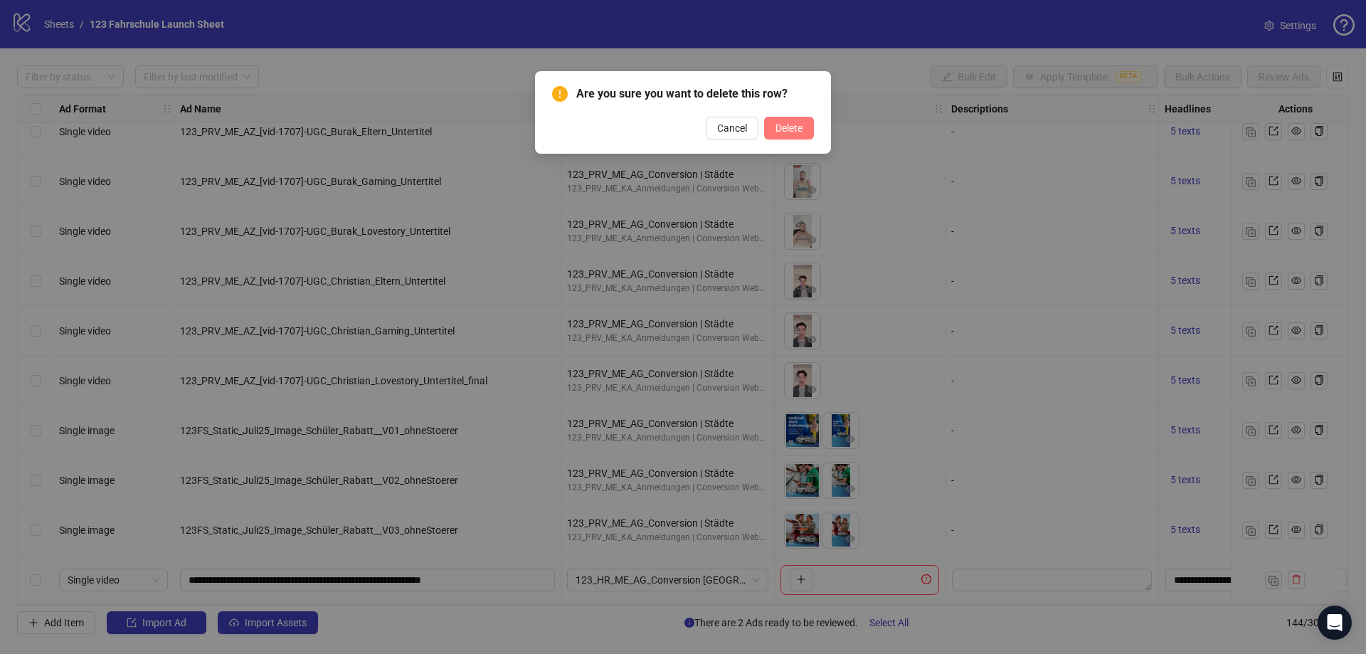
click at [790, 128] on span "Delete" at bounding box center [788, 127] width 27 height 11
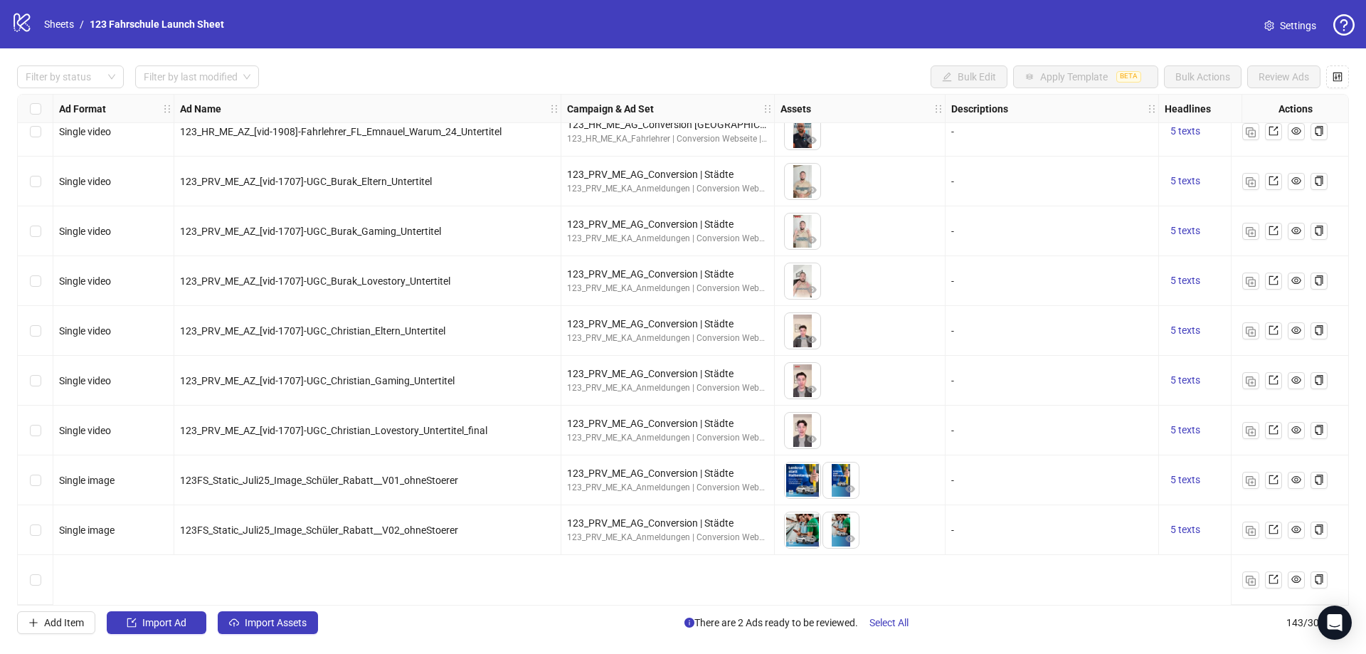
scroll to position [6502, 0]
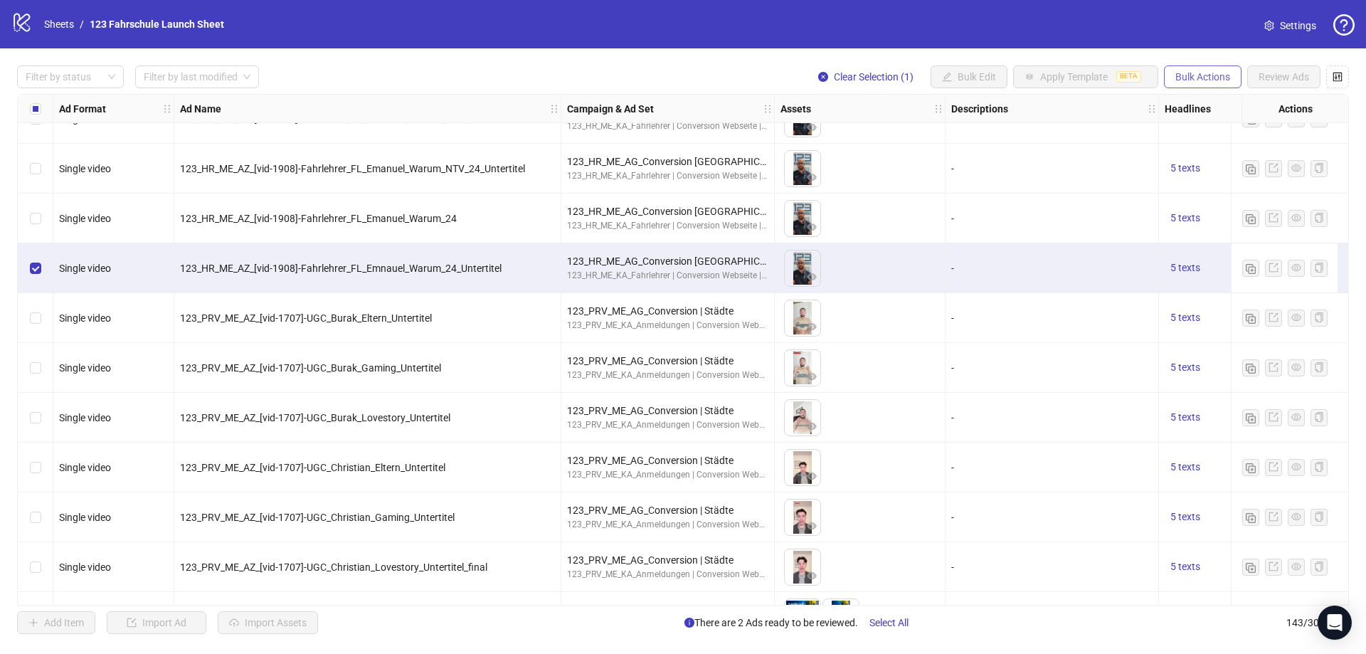
click at [1186, 80] on span "Bulk Actions" at bounding box center [1202, 76] width 55 height 11
click at [1226, 152] on span "Duplicate with assets" at bounding box center [1222, 152] width 97 height 16
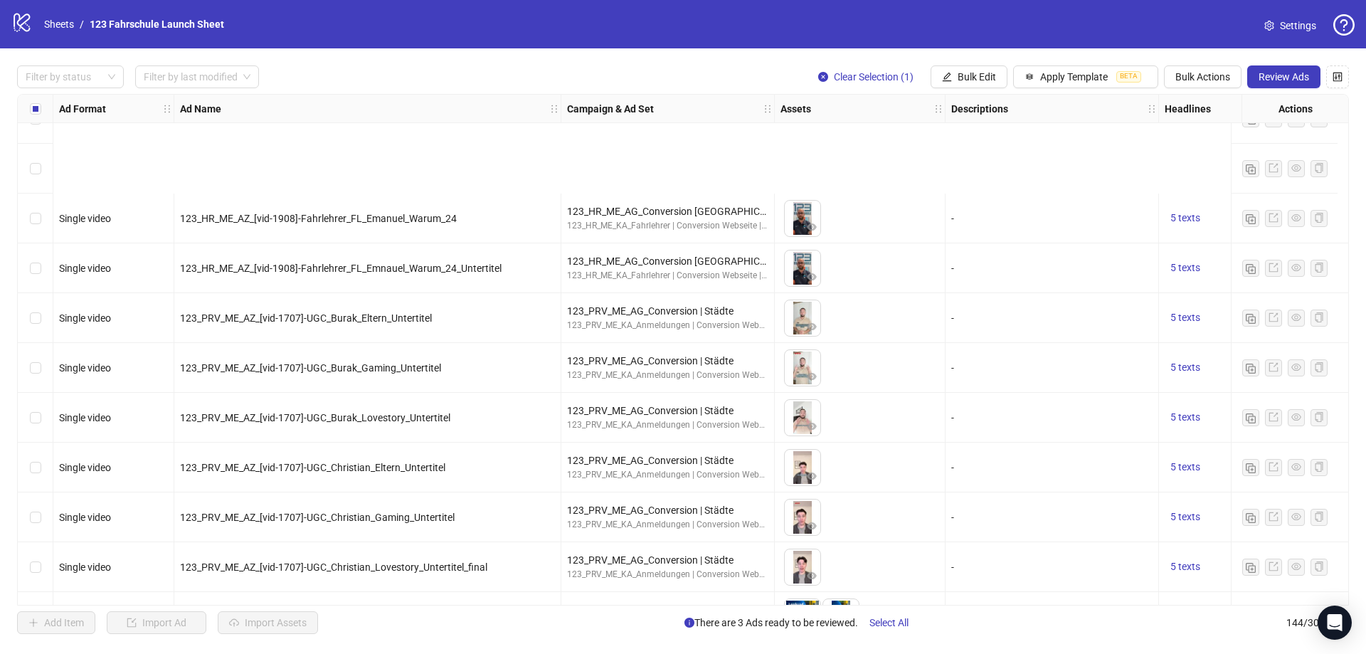
scroll to position [6694, 0]
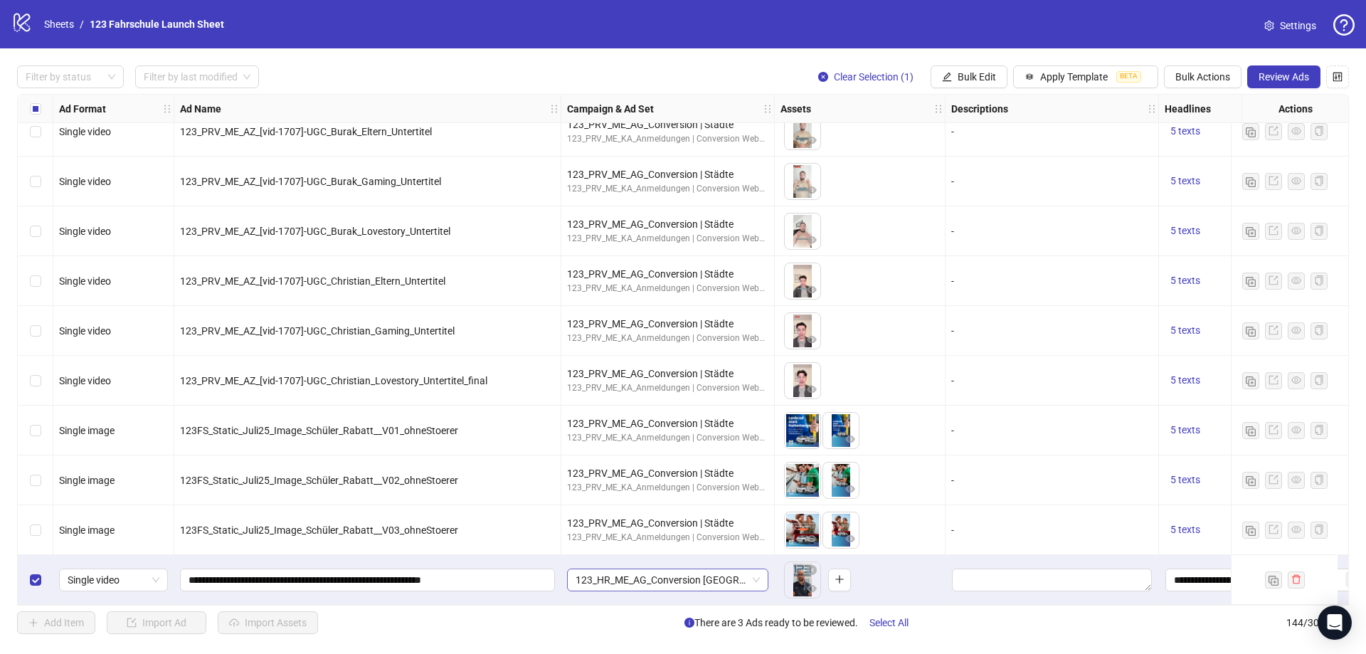
click at [711, 576] on span "123_HR_ME_AG_Conversion [GEOGRAPHIC_DATA] | Nerds" at bounding box center [667, 579] width 184 height 21
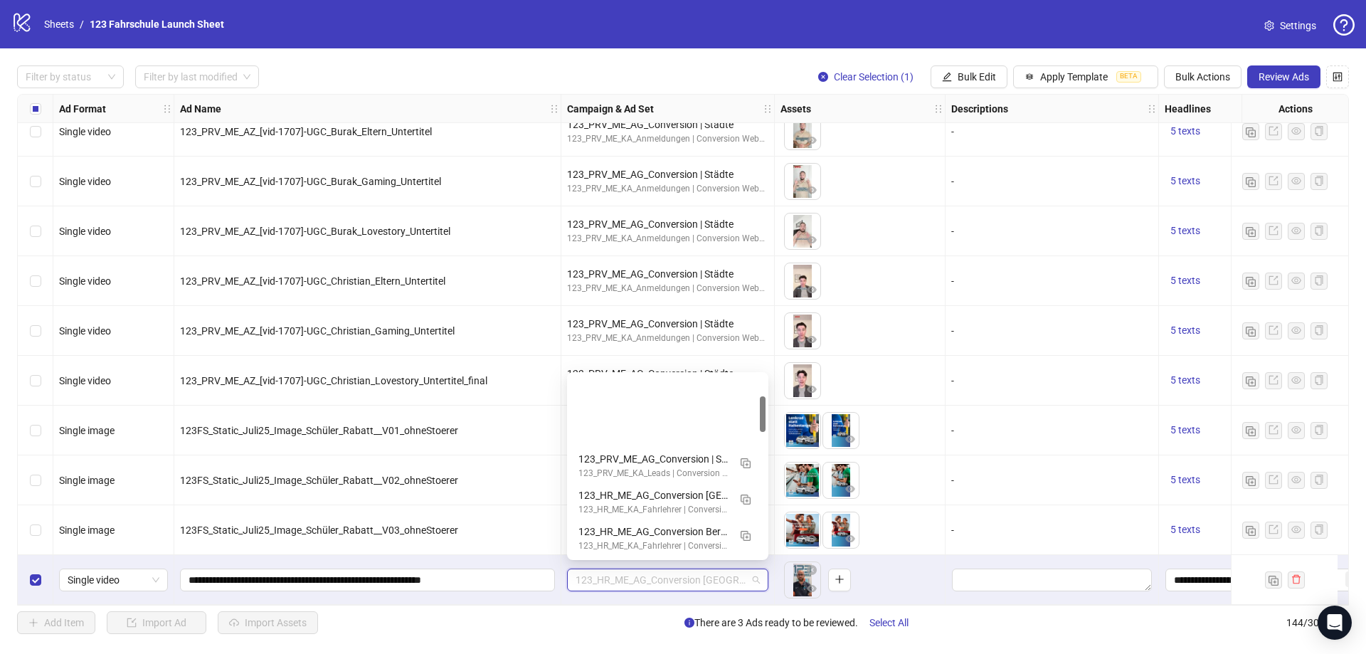
scroll to position [108, 0]
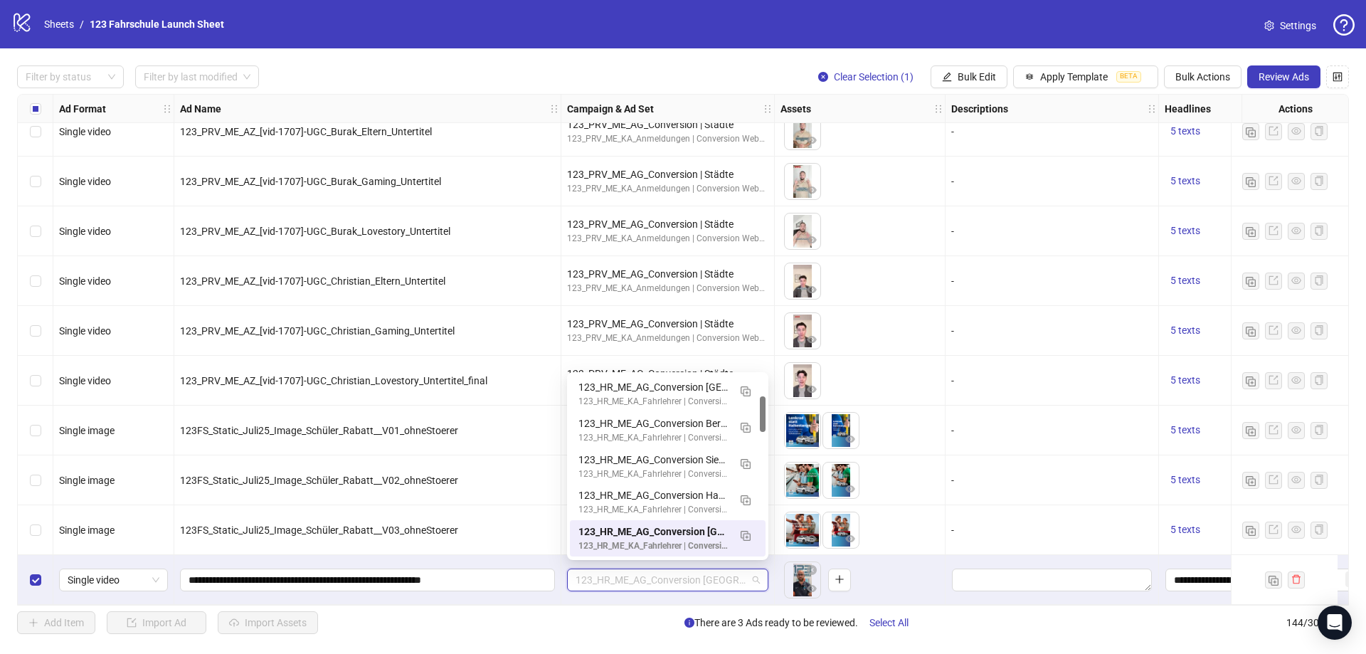
type input "*"
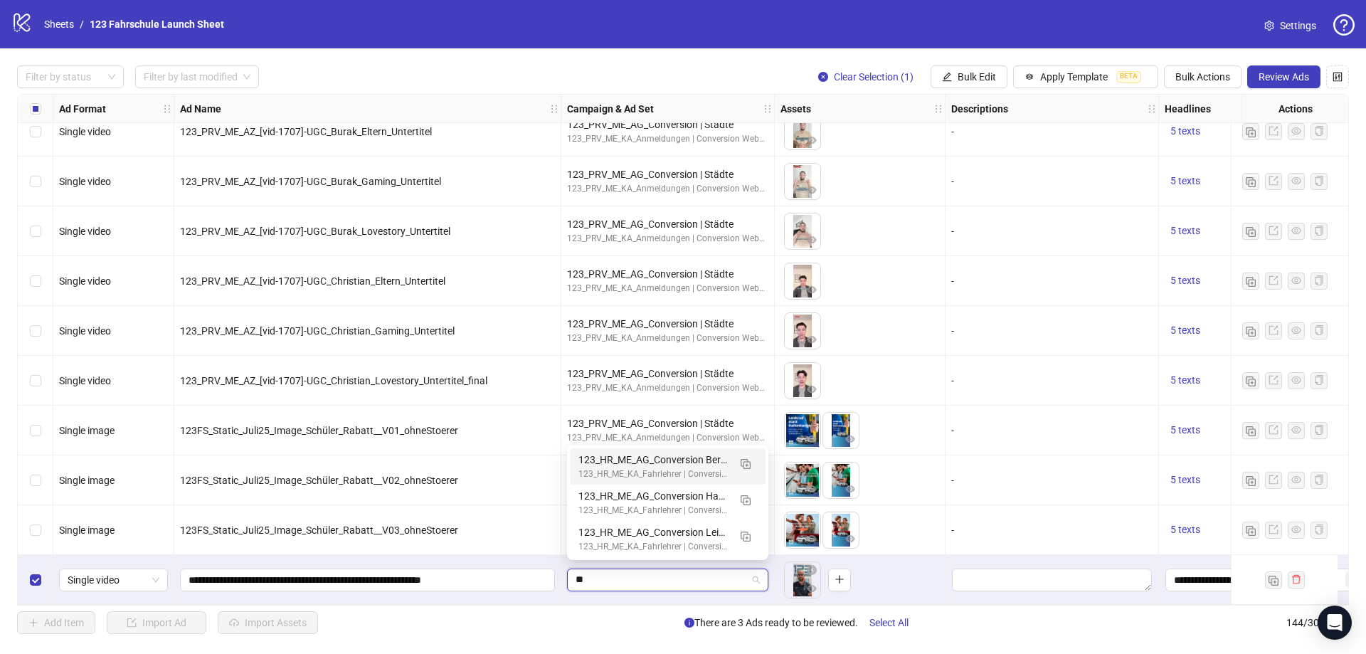
type input "***"
click at [703, 535] on div "123_HR_ME_AG_Conversion Leipzig 2.0 | Nerds" at bounding box center [653, 532] width 150 height 16
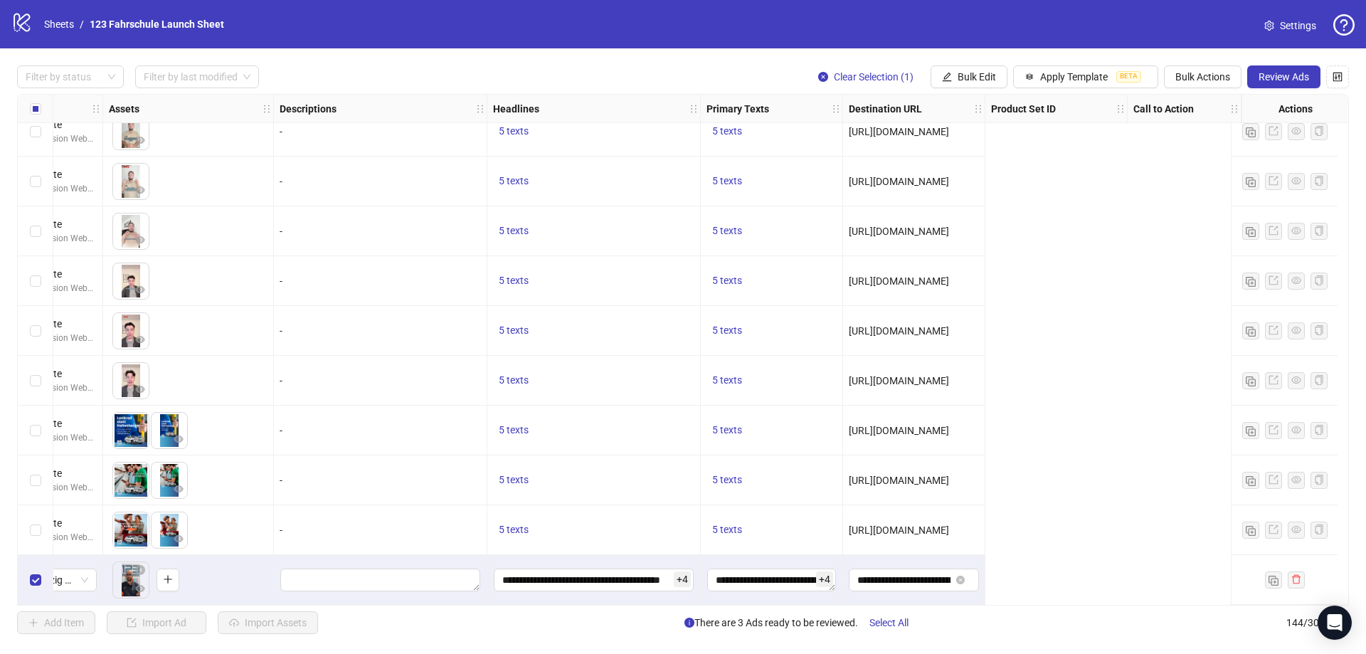
scroll to position [6694, 0]
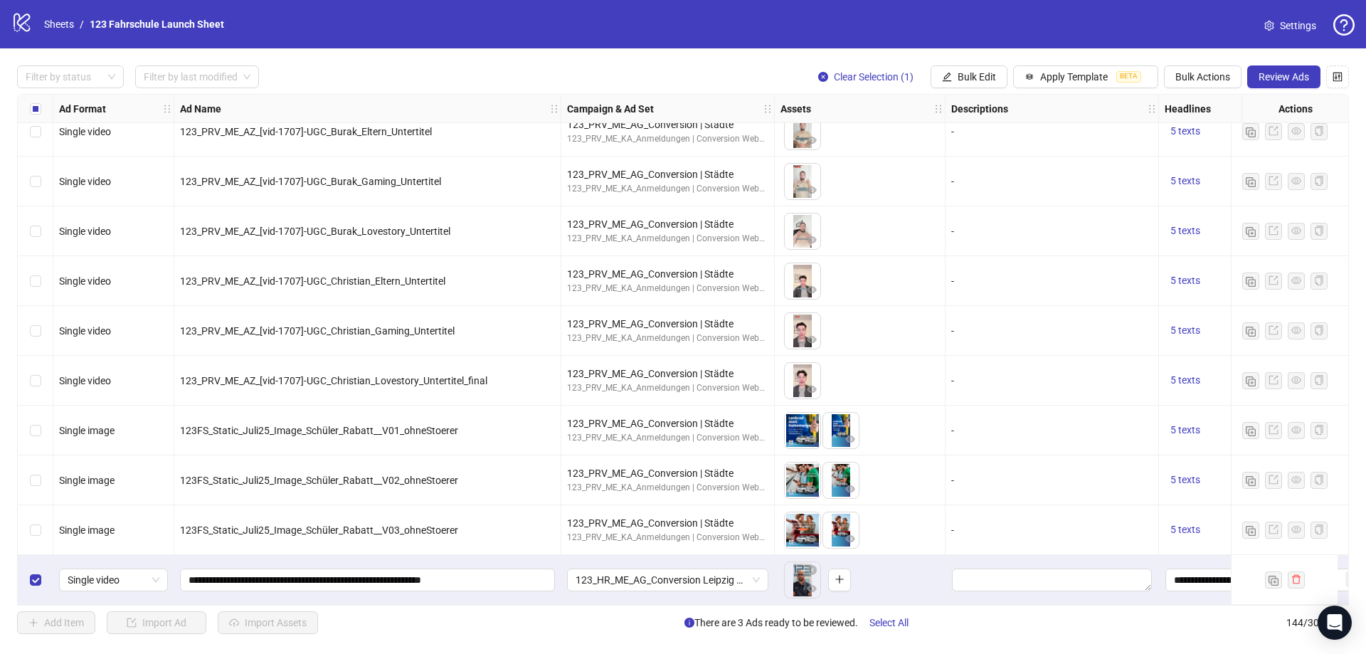
click at [797, 572] on body "logo/logo-mobile Sheets / 123 Fahrschule Launch Sheet Settings Filter by status…" at bounding box center [683, 327] width 1366 height 654
click at [815, 565] on icon "close-circle" at bounding box center [812, 570] width 10 height 10
click at [489, 575] on input "**********" at bounding box center [365, 580] width 355 height 16
drag, startPoint x: 309, startPoint y: 574, endPoint x: 601, endPoint y: 570, distance: 292.4
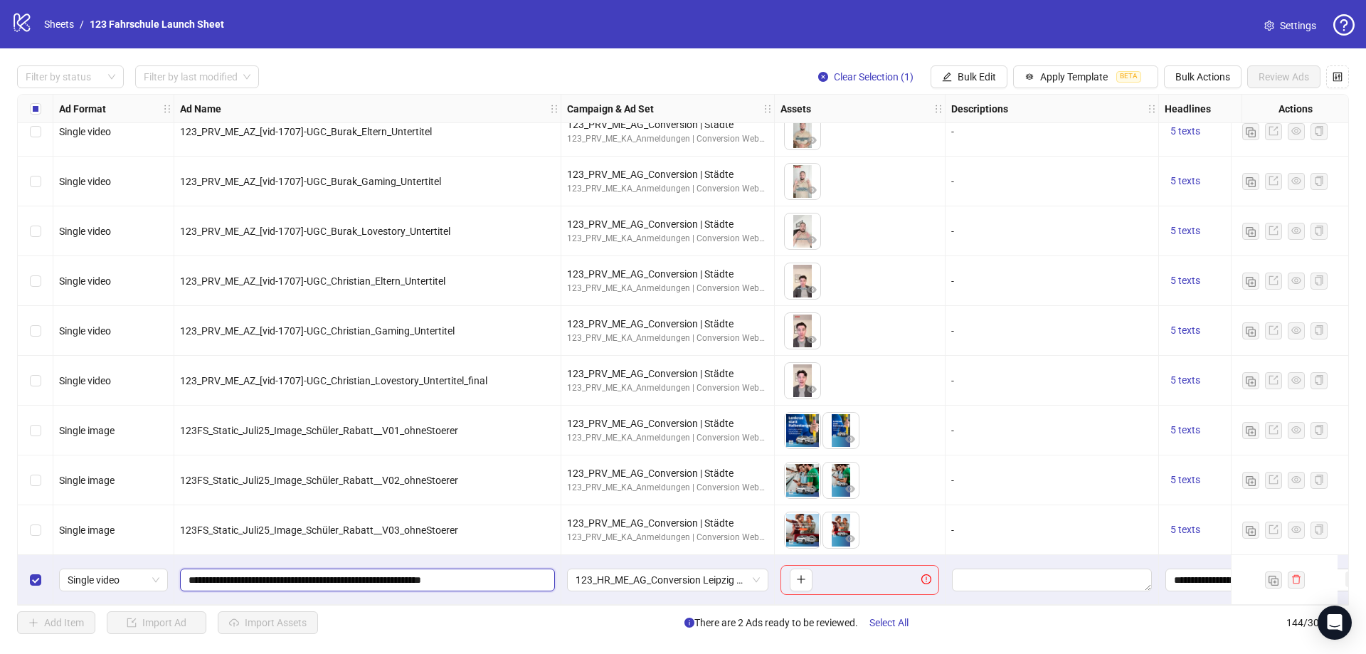
paste input "text"
type input "**********"
drag, startPoint x: 282, startPoint y: 573, endPoint x: 304, endPoint y: 574, distance: 22.1
click at [304, 574] on input "**********" at bounding box center [365, 580] width 355 height 16
click at [477, 579] on input "**********" at bounding box center [365, 580] width 355 height 16
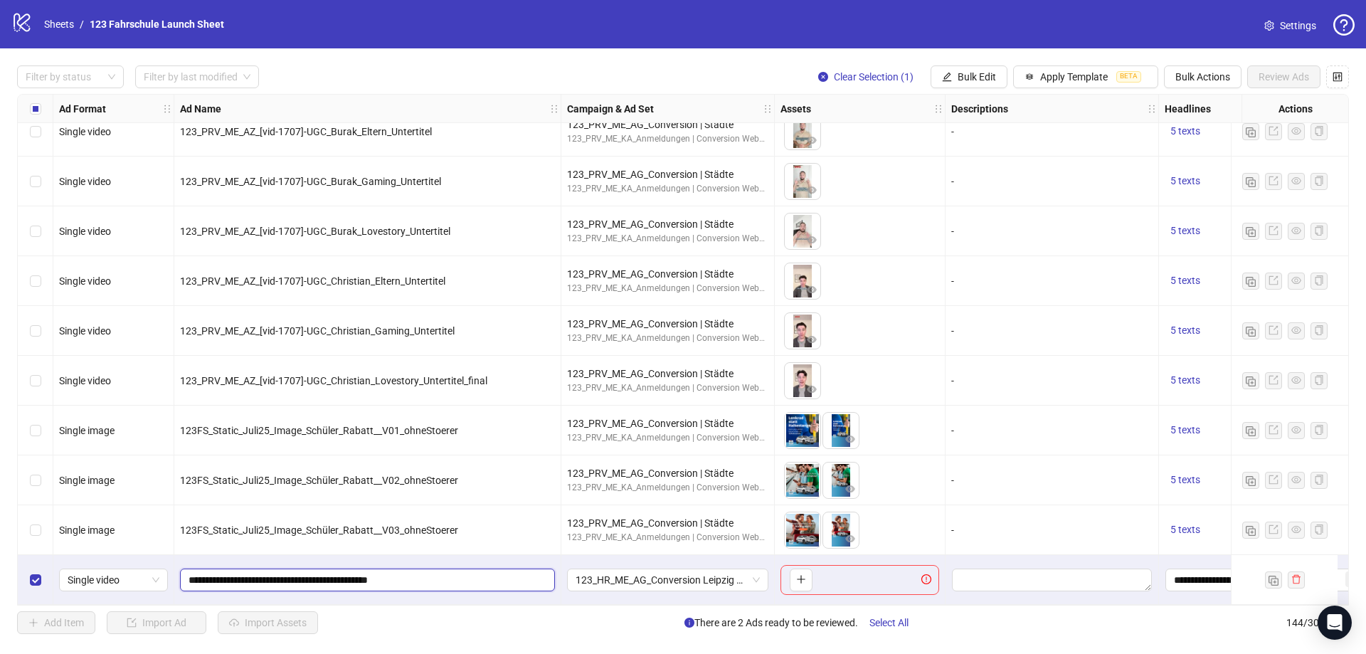
click at [292, 573] on input "**********" at bounding box center [365, 580] width 355 height 16
click at [299, 572] on input "**********" at bounding box center [365, 580] width 355 height 16
type input "**********"
click at [465, 574] on input "**********" at bounding box center [365, 580] width 355 height 16
drag, startPoint x: 397, startPoint y: 573, endPoint x: 405, endPoint y: 574, distance: 8.0
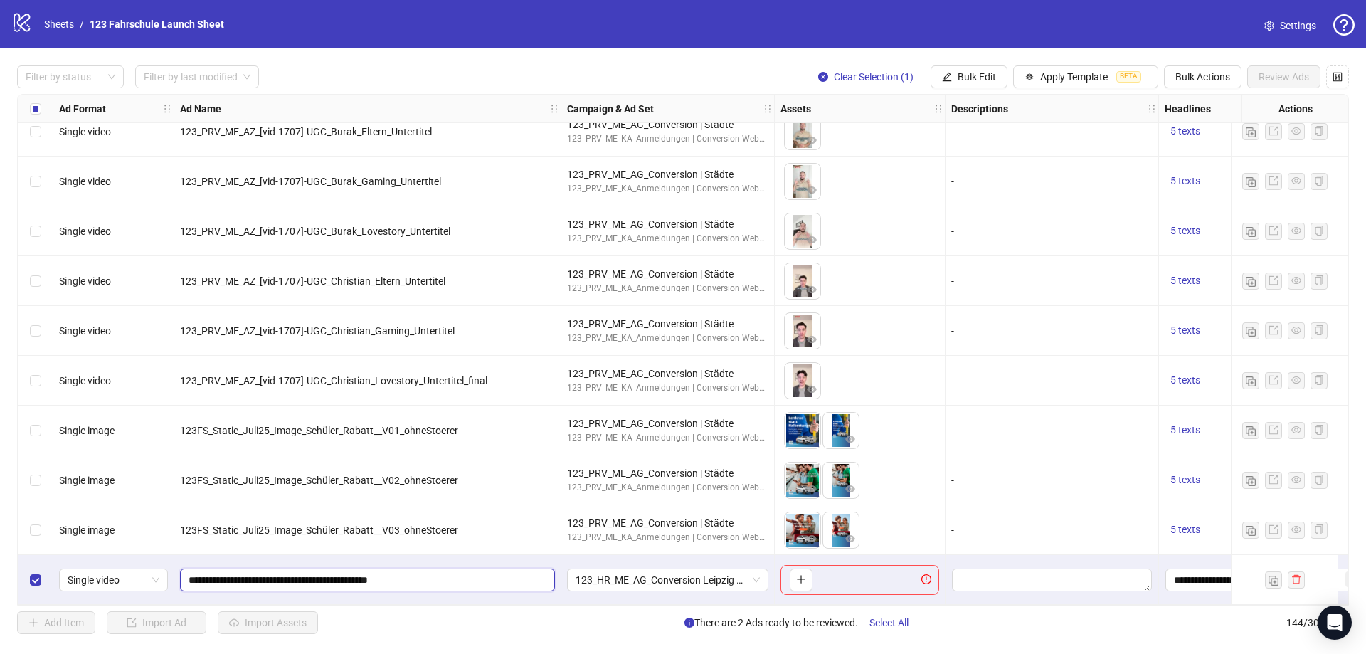
click at [405, 574] on input "**********" at bounding box center [365, 580] width 355 height 16
click at [405, 576] on input "**********" at bounding box center [365, 580] width 355 height 16
click at [486, 572] on input "**********" at bounding box center [365, 580] width 355 height 16
type input "**********"
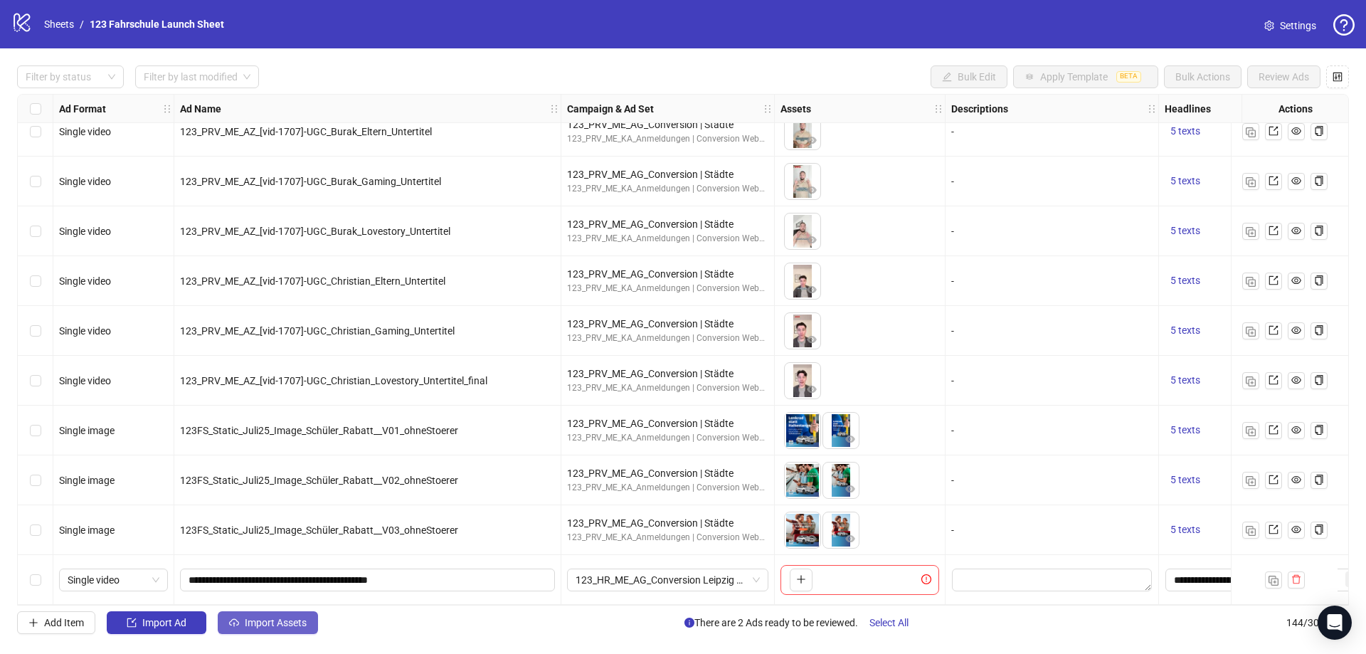
click at [270, 624] on span "Import Assets" at bounding box center [276, 622] width 62 height 11
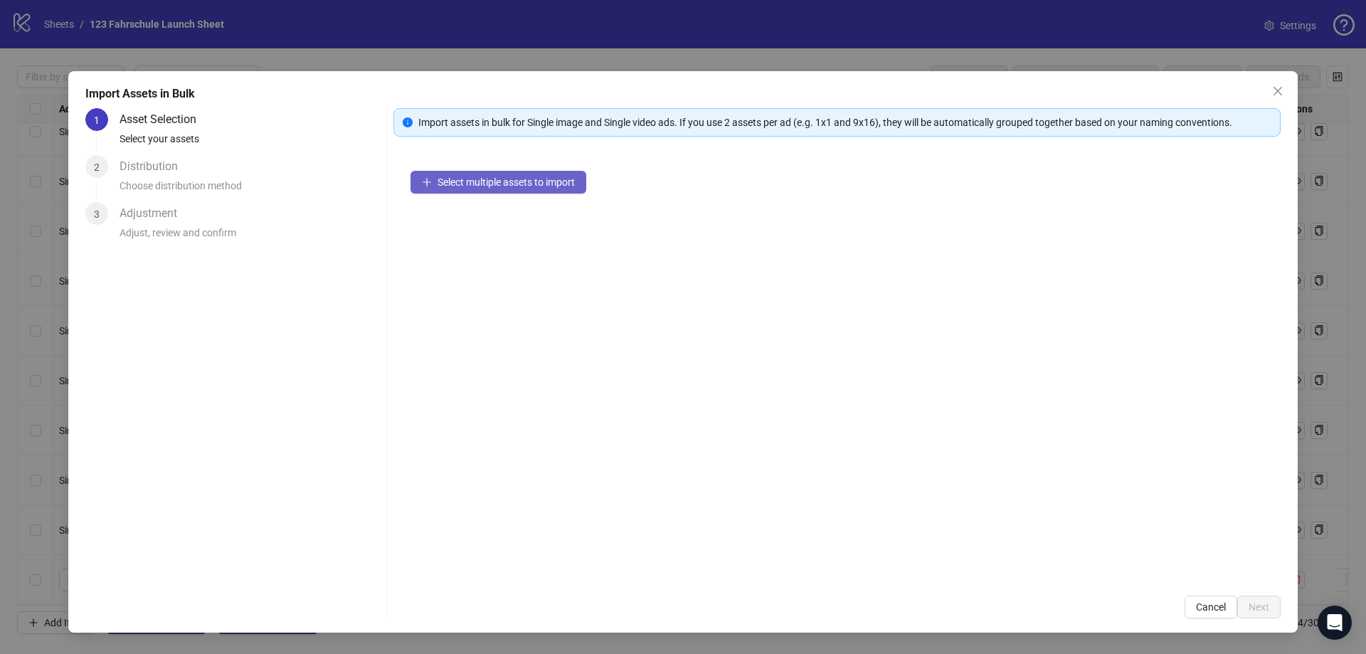
click at [479, 183] on span "Select multiple assets to import" at bounding box center [505, 181] width 137 height 11
click at [1277, 87] on icon "close" at bounding box center [1277, 90] width 11 height 11
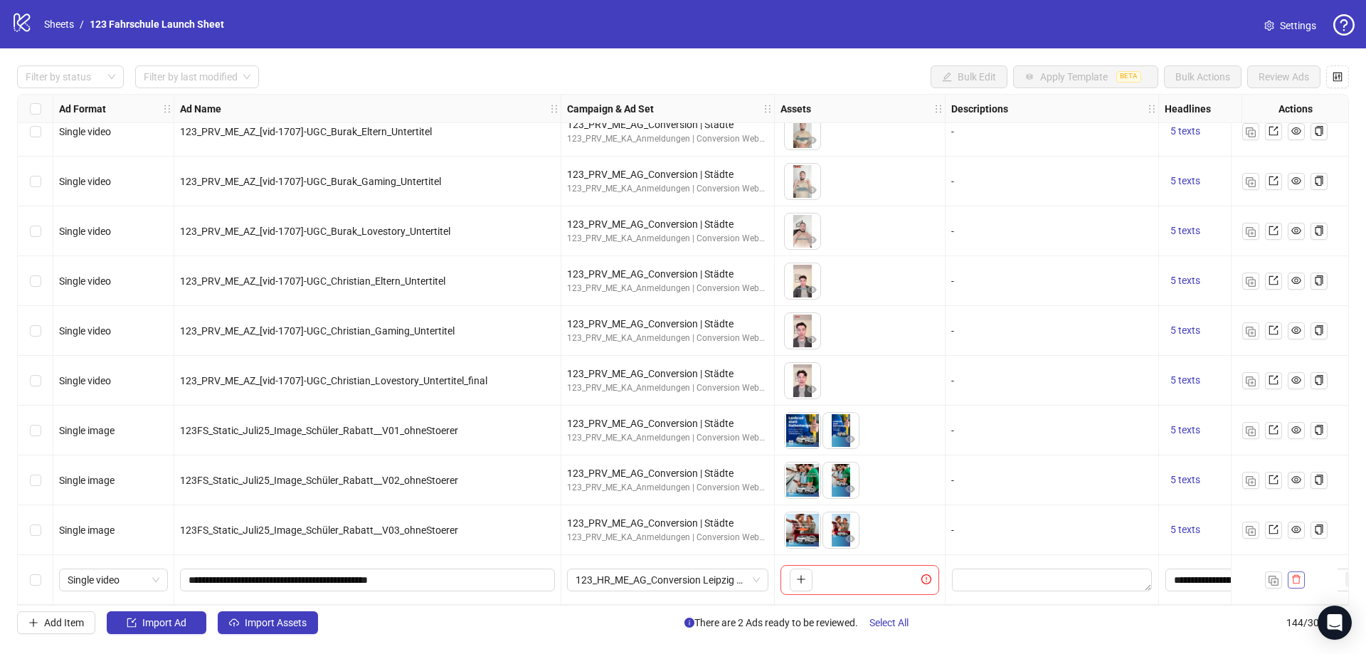
click at [1297, 580] on button "button" at bounding box center [1295, 579] width 17 height 17
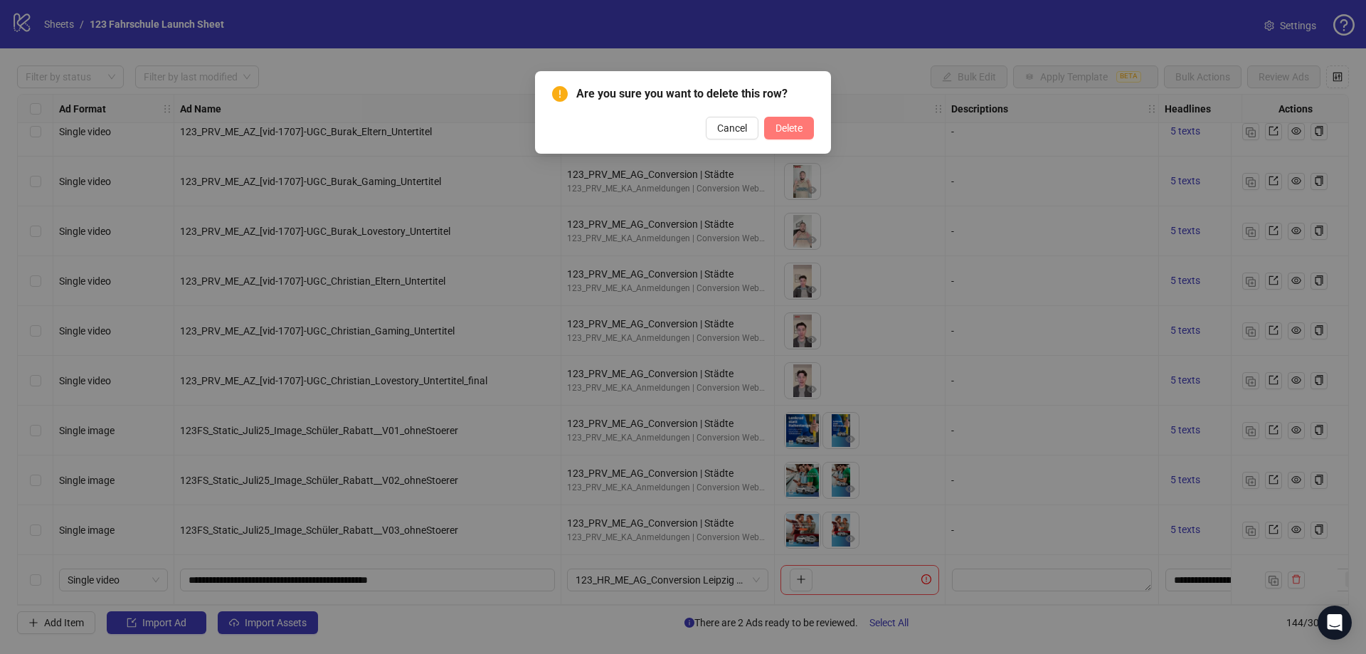
click at [802, 131] on button "Delete" at bounding box center [789, 128] width 50 height 23
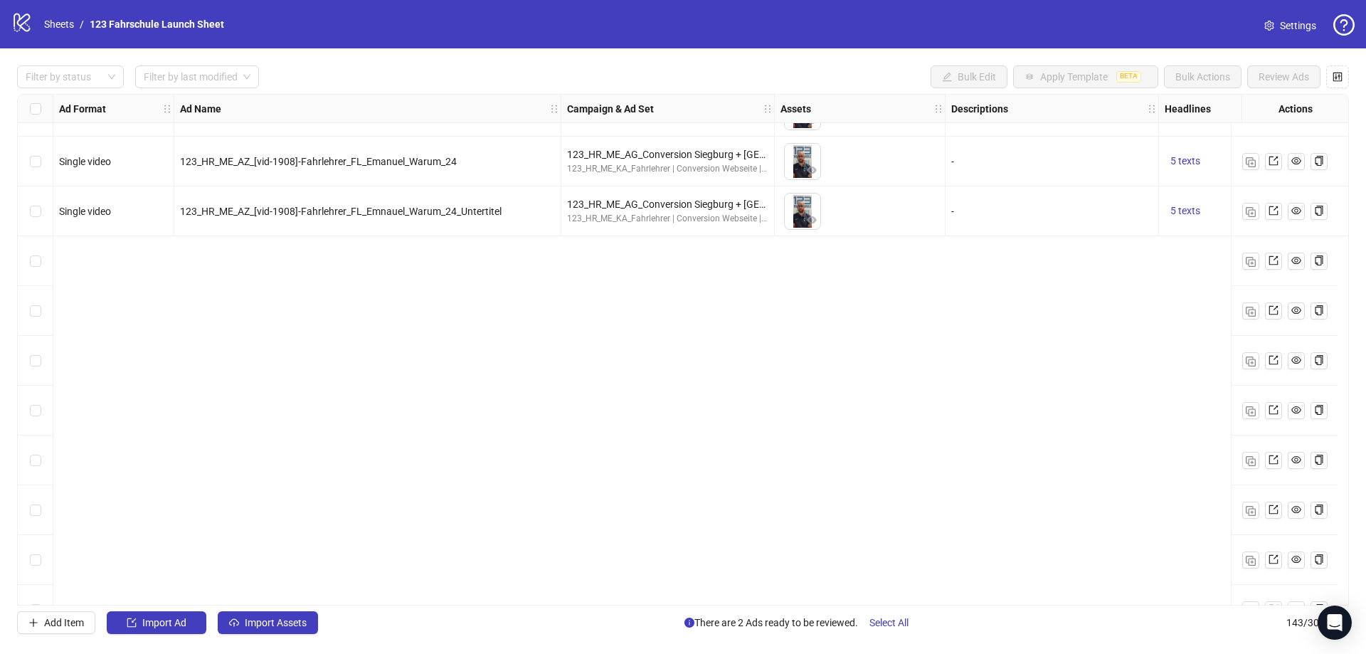
scroll to position [5933, 0]
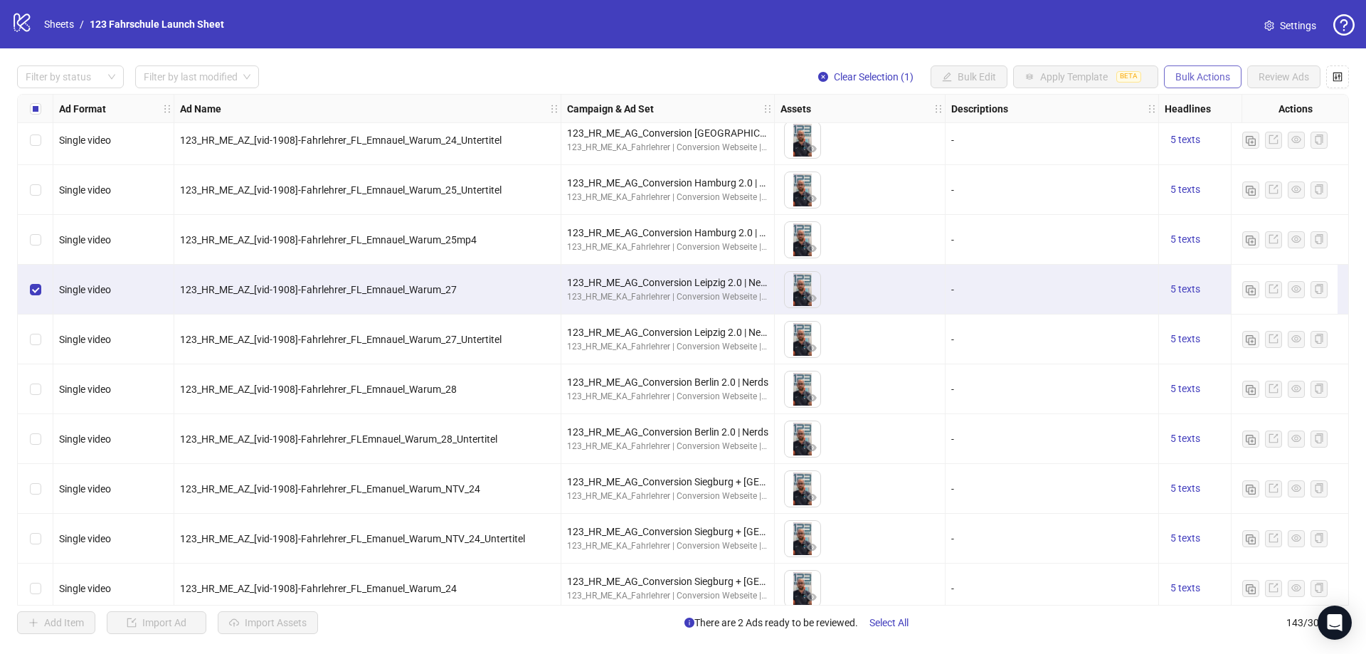
click at [1176, 74] on span "Bulk Actions" at bounding box center [1202, 76] width 55 height 11
click at [1199, 149] on span "Duplicate with assets" at bounding box center [1222, 152] width 97 height 16
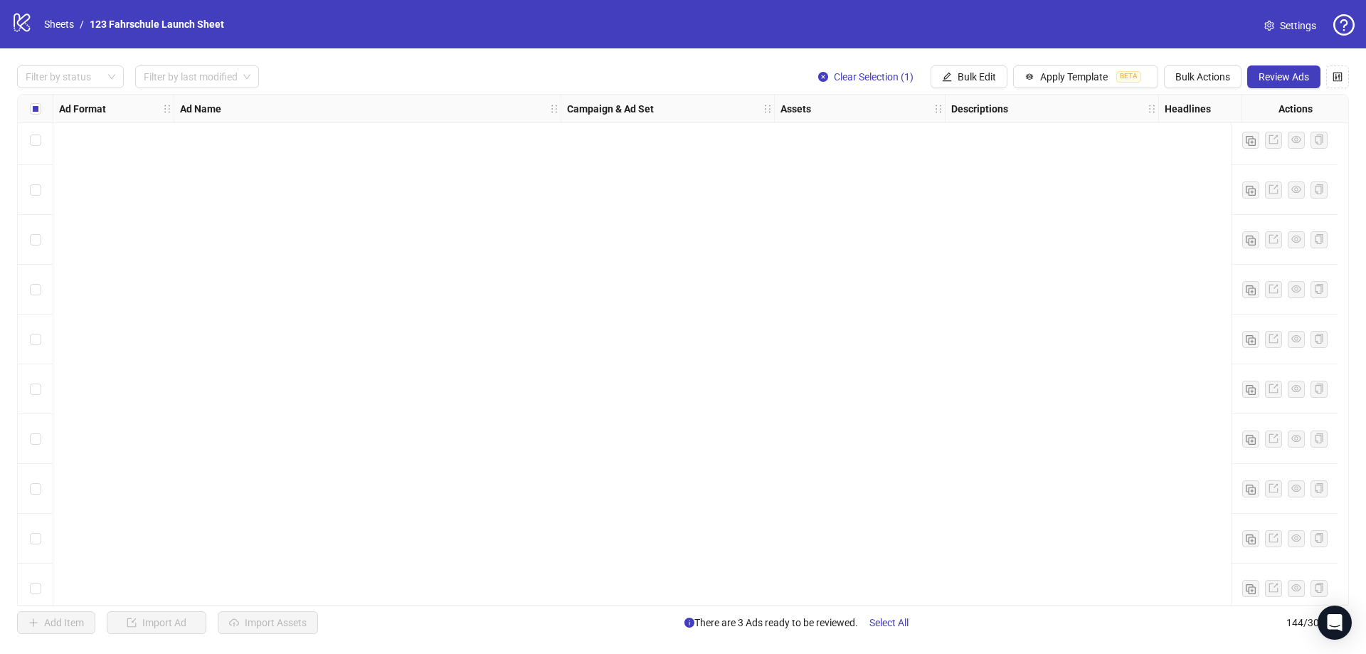
scroll to position [6694, 0]
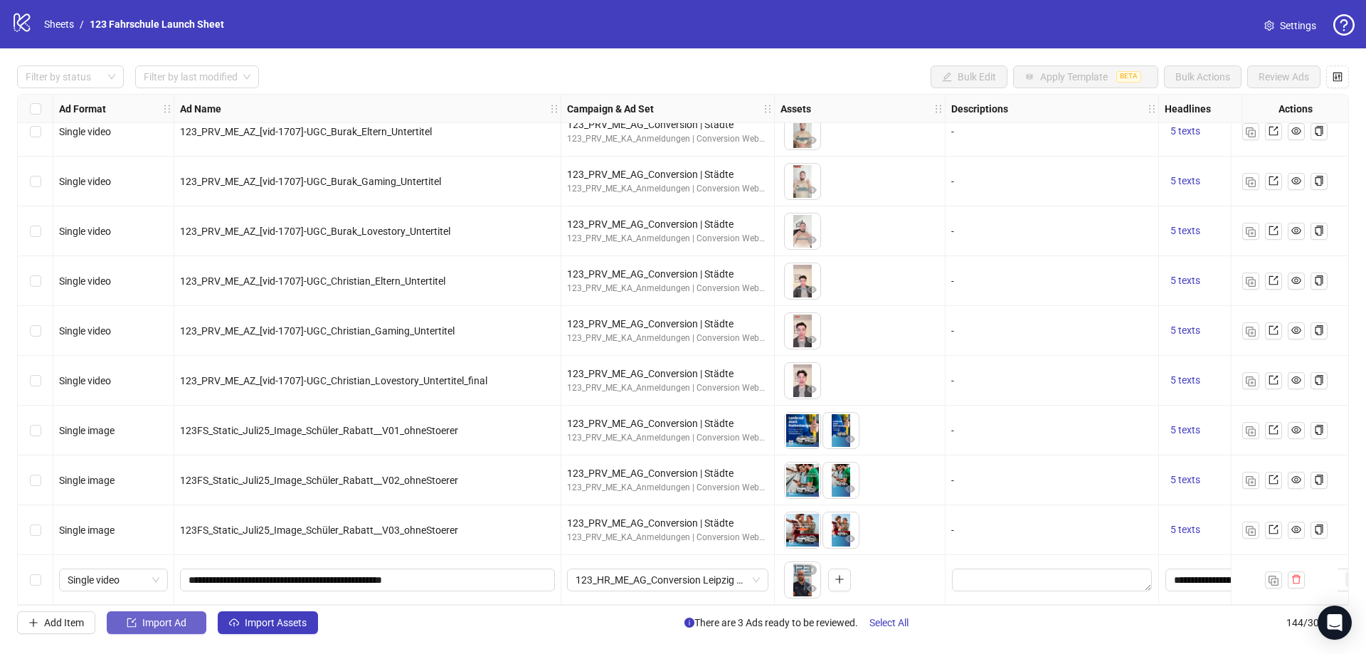
click at [160, 626] on span "Import Ad" at bounding box center [164, 622] width 44 height 11
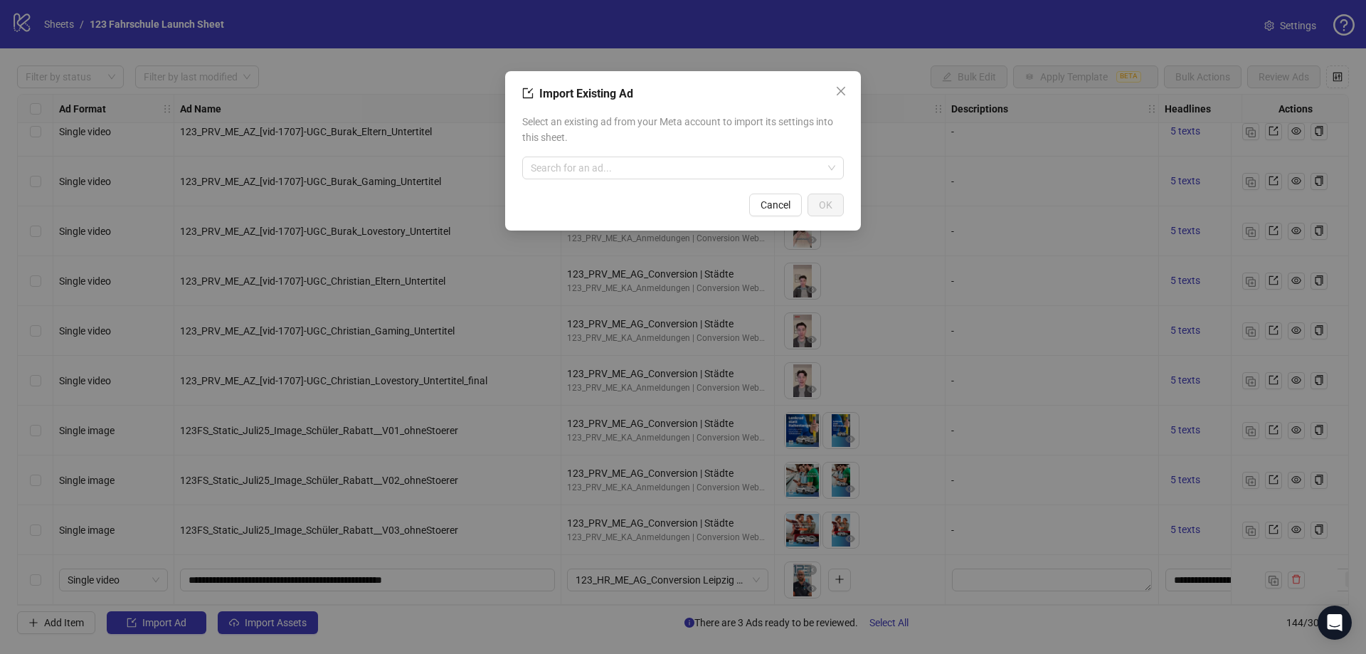
click at [758, 203] on button "Cancel" at bounding box center [775, 204] width 53 height 23
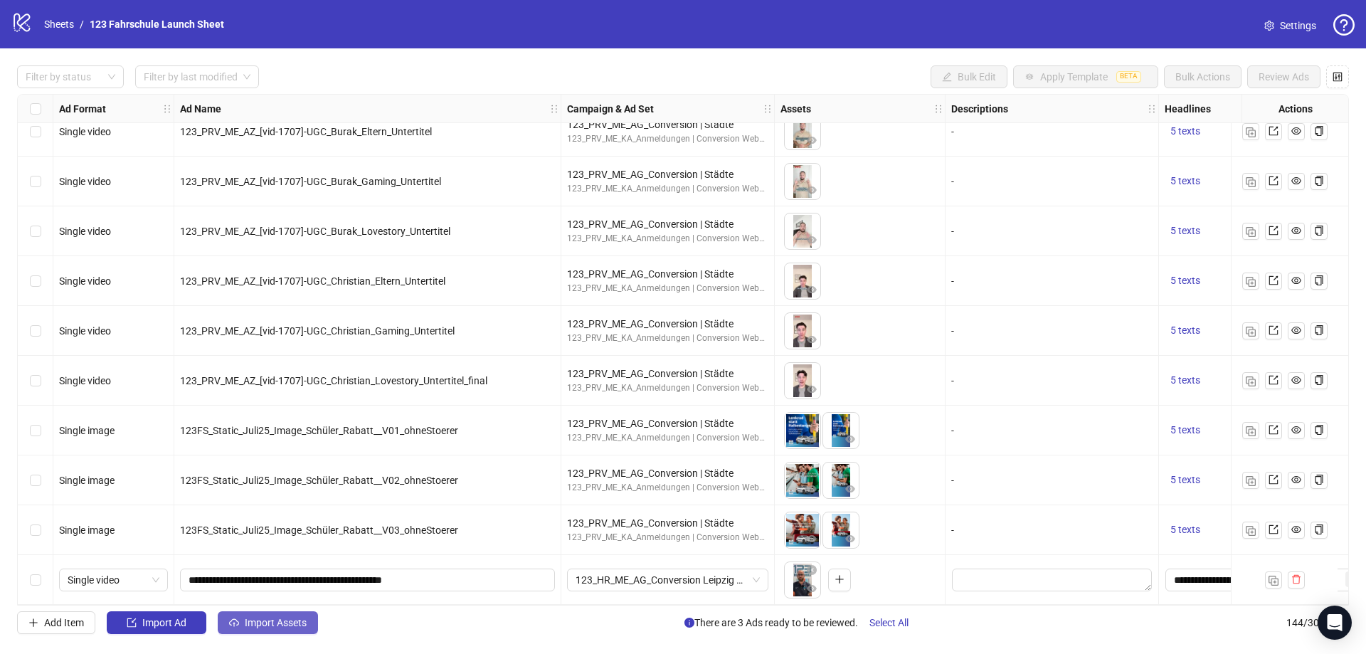
click at [272, 627] on span "Import Assets" at bounding box center [276, 622] width 62 height 11
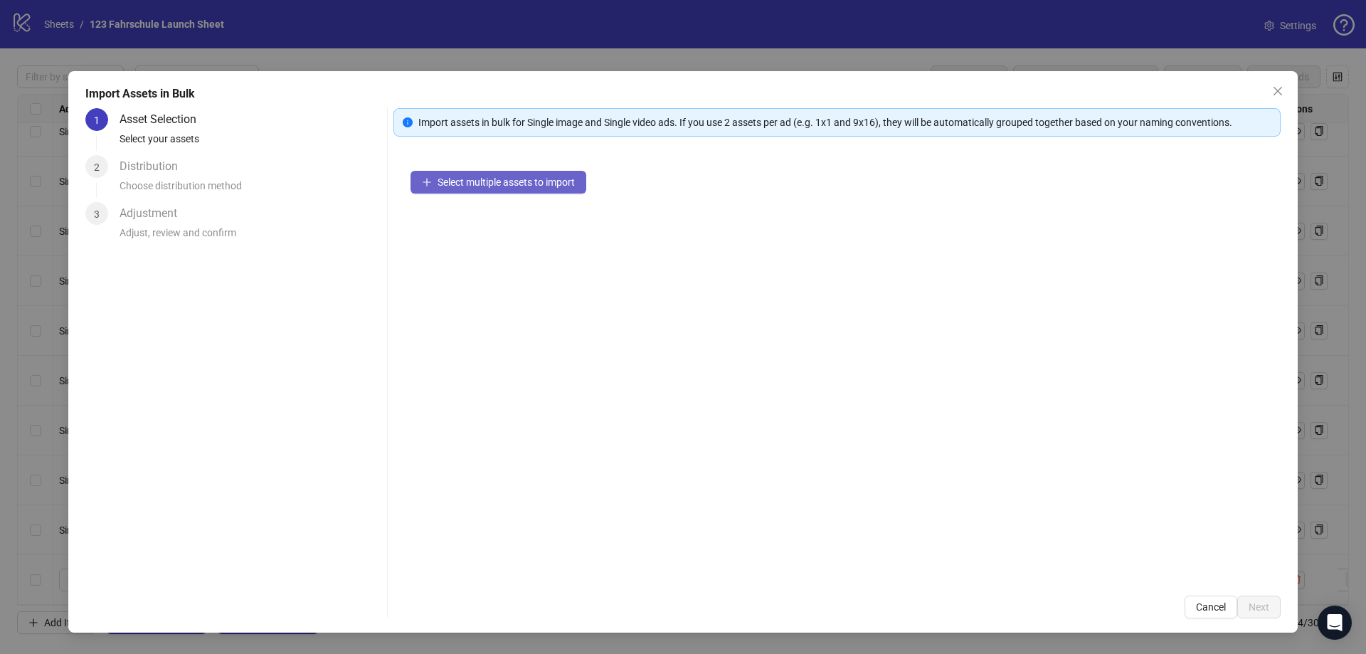
click at [514, 184] on span "Select multiple assets to import" at bounding box center [505, 181] width 137 height 11
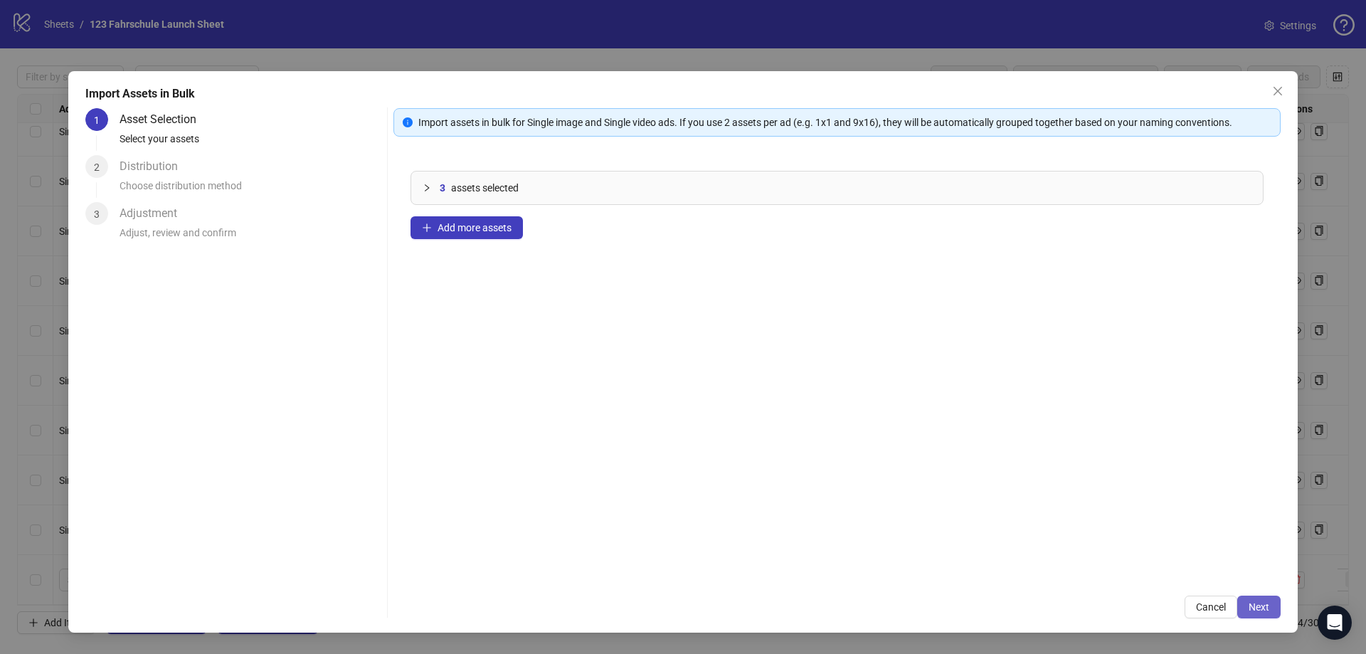
click at [1266, 603] on span "Next" at bounding box center [1258, 606] width 21 height 11
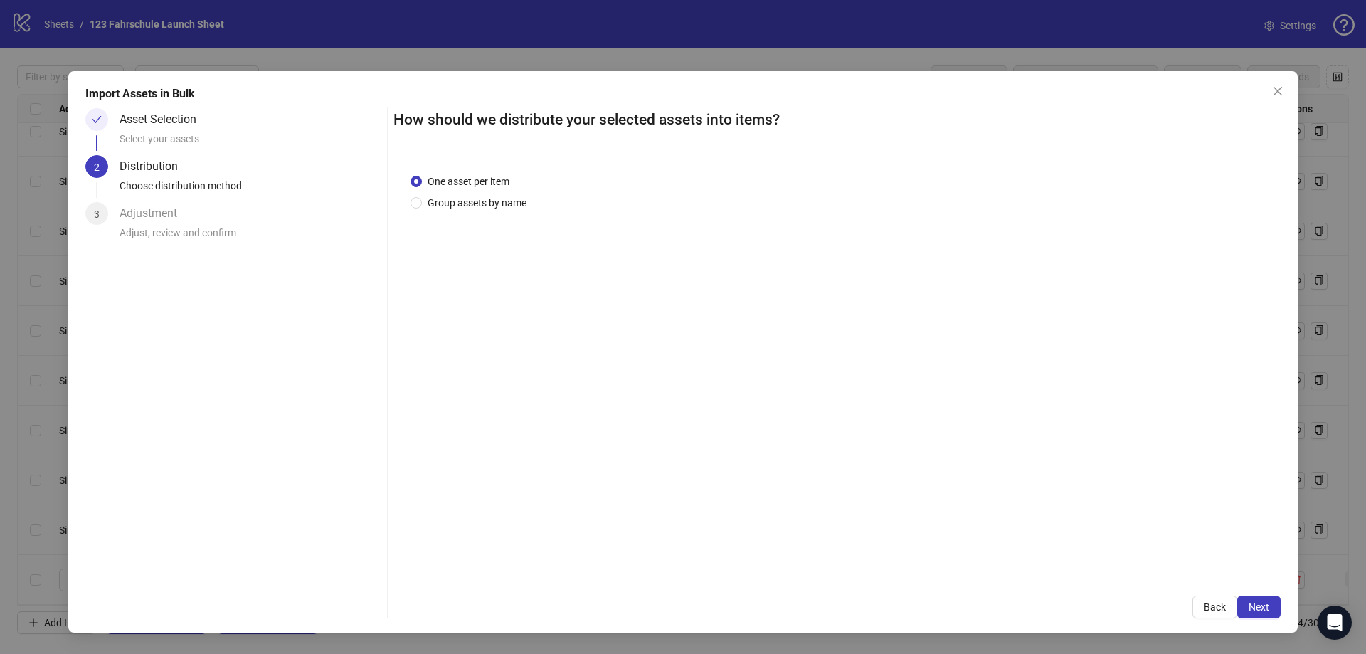
click at [1269, 595] on div "How should we distribute your selected assets into items? One asset per item Gr…" at bounding box center [836, 363] width 887 height 510
click at [1271, 606] on button "Next" at bounding box center [1258, 606] width 43 height 23
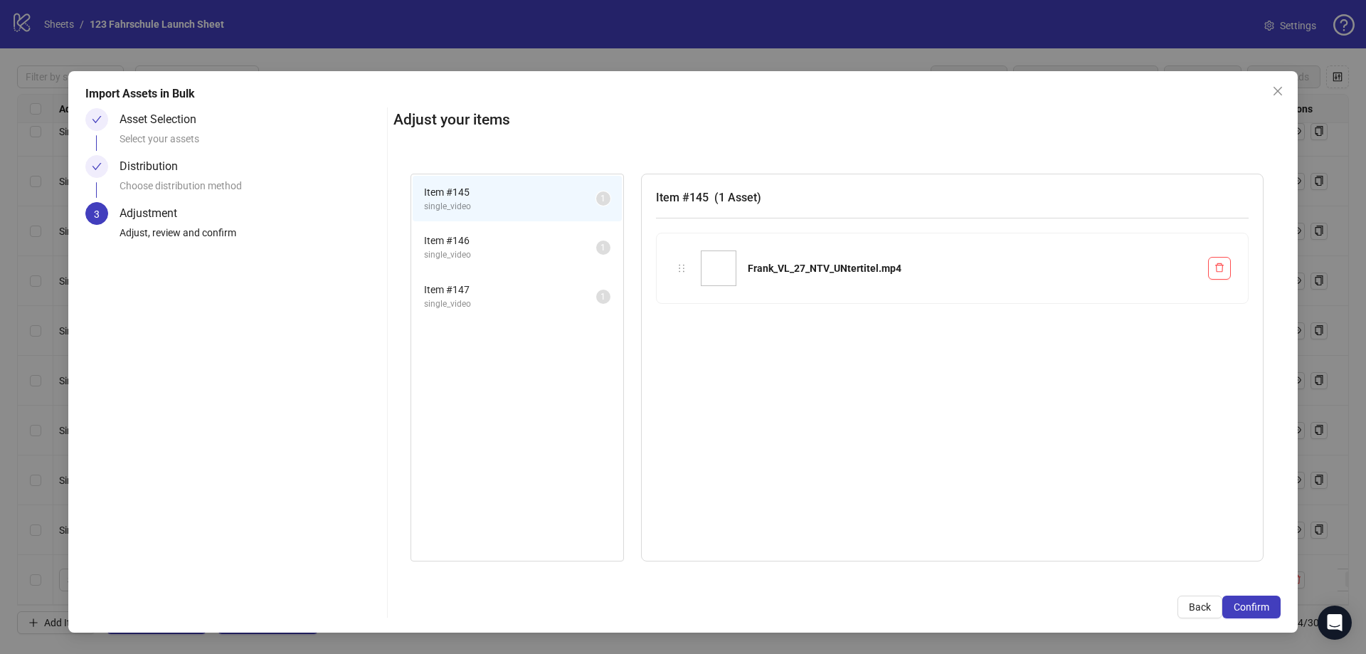
click at [1271, 606] on button "Confirm" at bounding box center [1251, 606] width 58 height 23
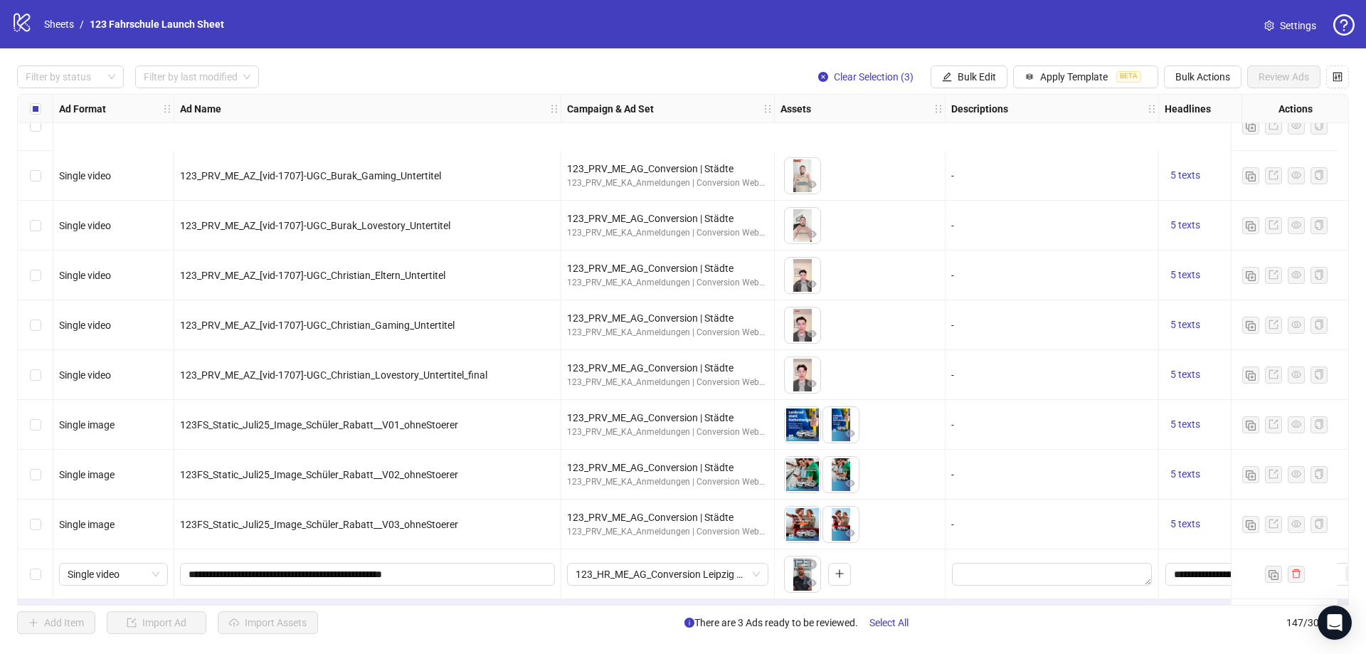
scroll to position [6843, 0]
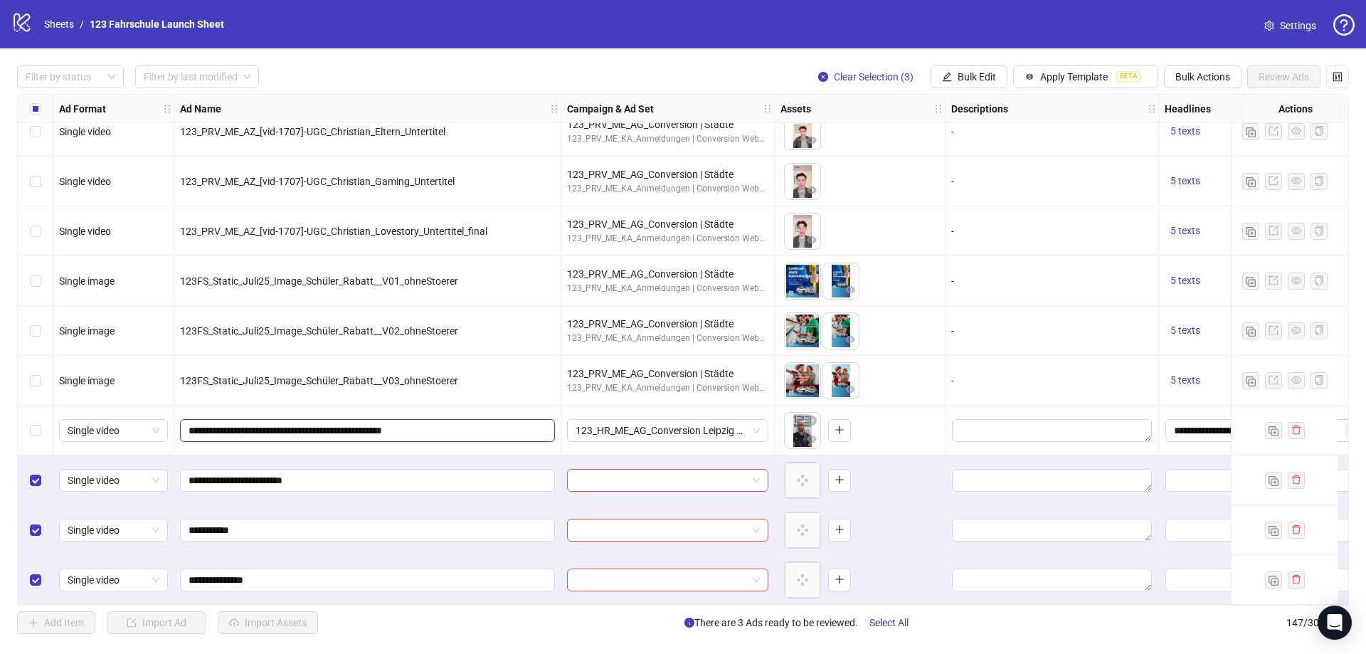
drag, startPoint x: 262, startPoint y: 424, endPoint x: 168, endPoint y: 420, distance: 94.0
click at [188, 469] on span "**********" at bounding box center [367, 480] width 375 height 23
click at [191, 472] on input "**********" at bounding box center [365, 480] width 355 height 16
click at [308, 425] on input "**********" at bounding box center [365, 430] width 355 height 16
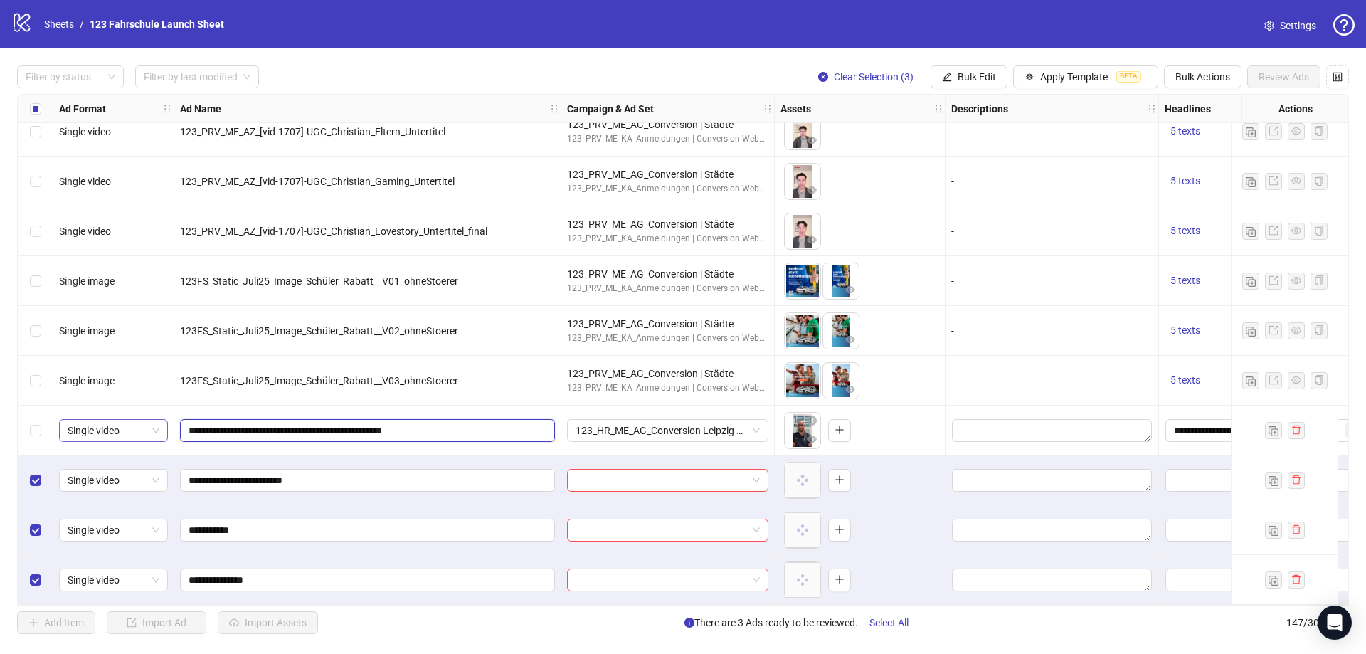
drag, startPoint x: 304, startPoint y: 426, endPoint x: 152, endPoint y: 422, distance: 152.3
click at [306, 422] on input "**********" at bounding box center [365, 430] width 355 height 16
drag, startPoint x: 309, startPoint y: 424, endPoint x: 162, endPoint y: 420, distance: 146.6
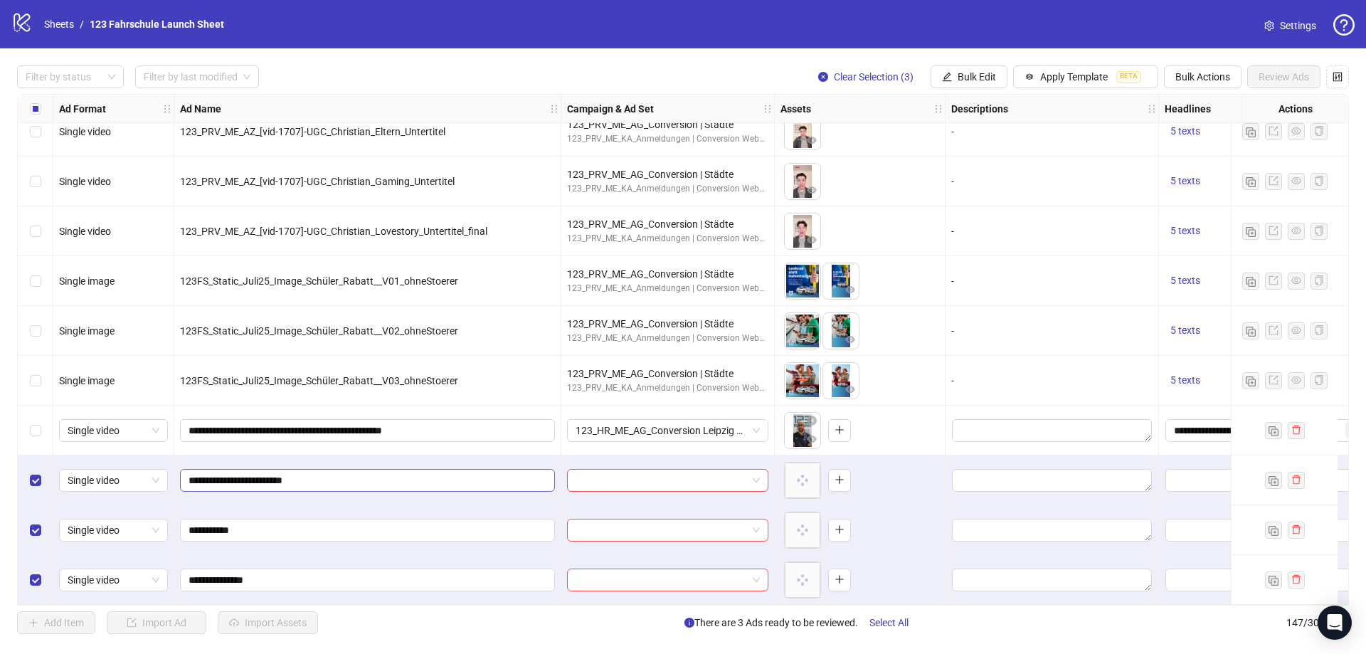
click at [188, 473] on span "**********" at bounding box center [367, 480] width 375 height 23
click at [188, 474] on input "**********" at bounding box center [365, 480] width 355 height 16
paste input "**********"
drag, startPoint x: 284, startPoint y: 472, endPoint x: 304, endPoint y: 473, distance: 19.9
click at [304, 473] on input "**********" at bounding box center [365, 480] width 355 height 16
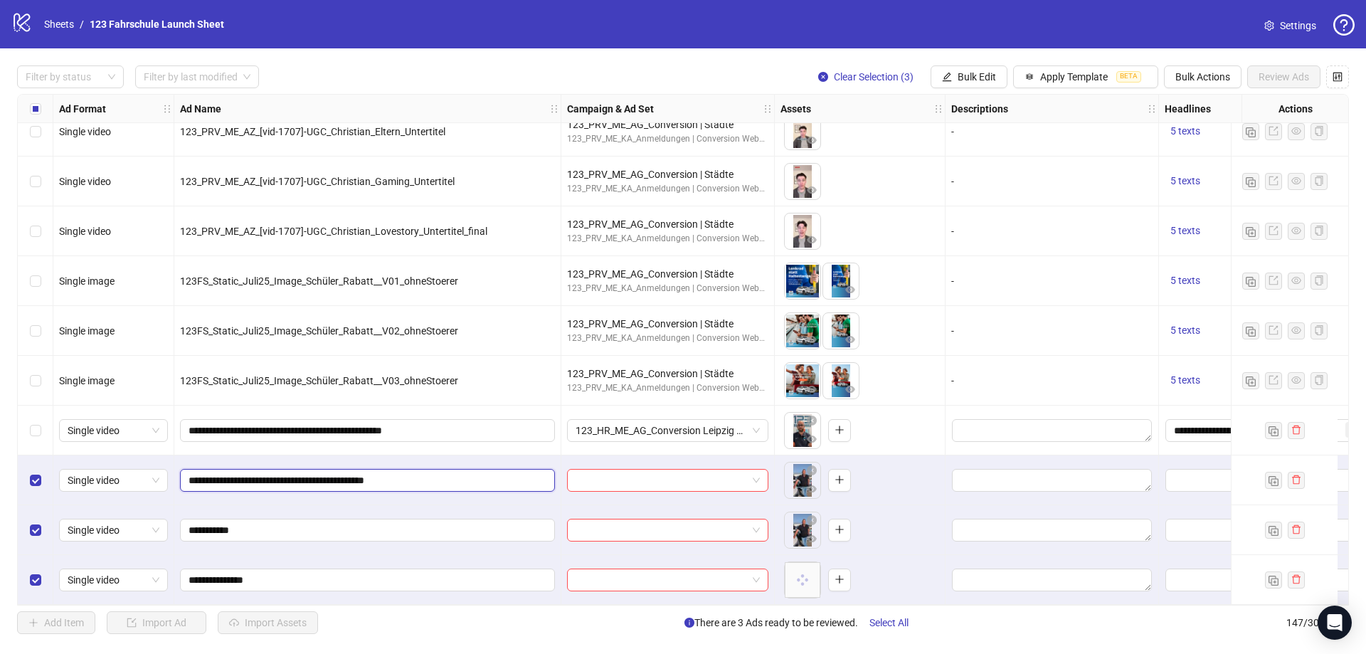
type input "**********"
drag, startPoint x: 310, startPoint y: 479, endPoint x: 108, endPoint y: 477, distance: 202.0
click at [183, 528] on span "**********" at bounding box center [367, 530] width 375 height 23
click at [189, 522] on input "**********" at bounding box center [365, 530] width 355 height 16
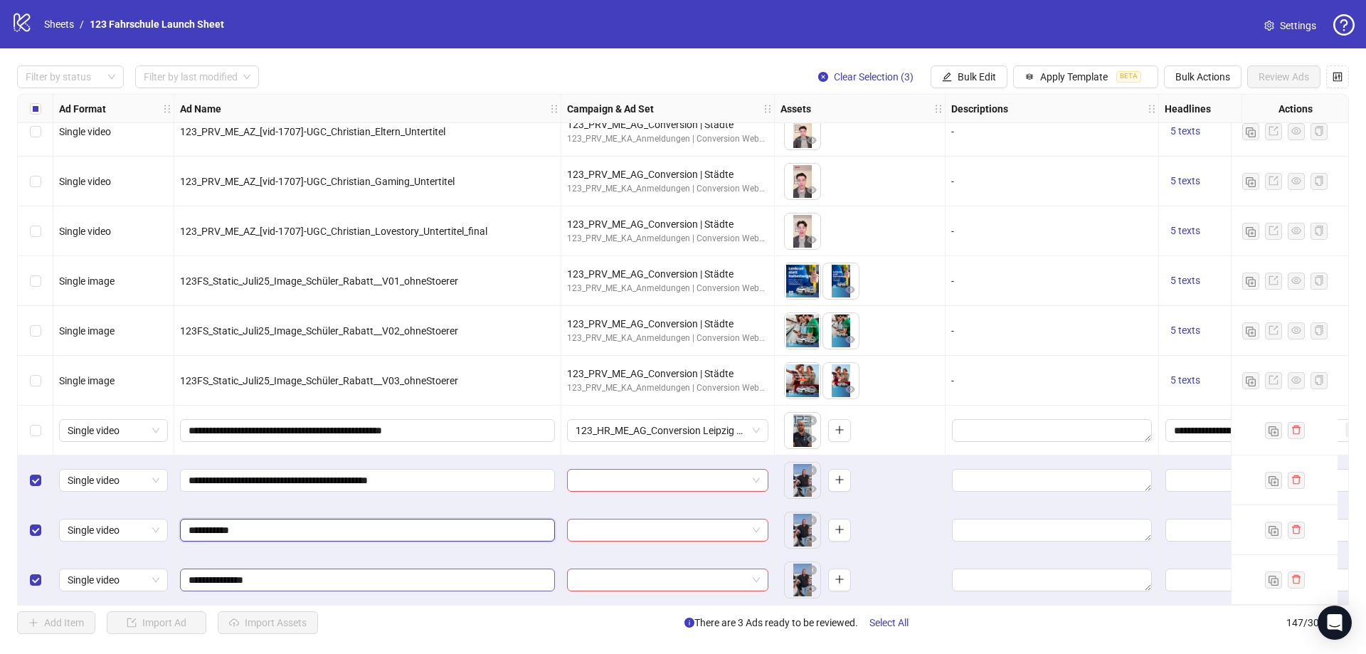
paste input "**********"
type input "**********"
click at [189, 572] on input "**********" at bounding box center [365, 580] width 355 height 16
paste input "**********"
type input "**********"
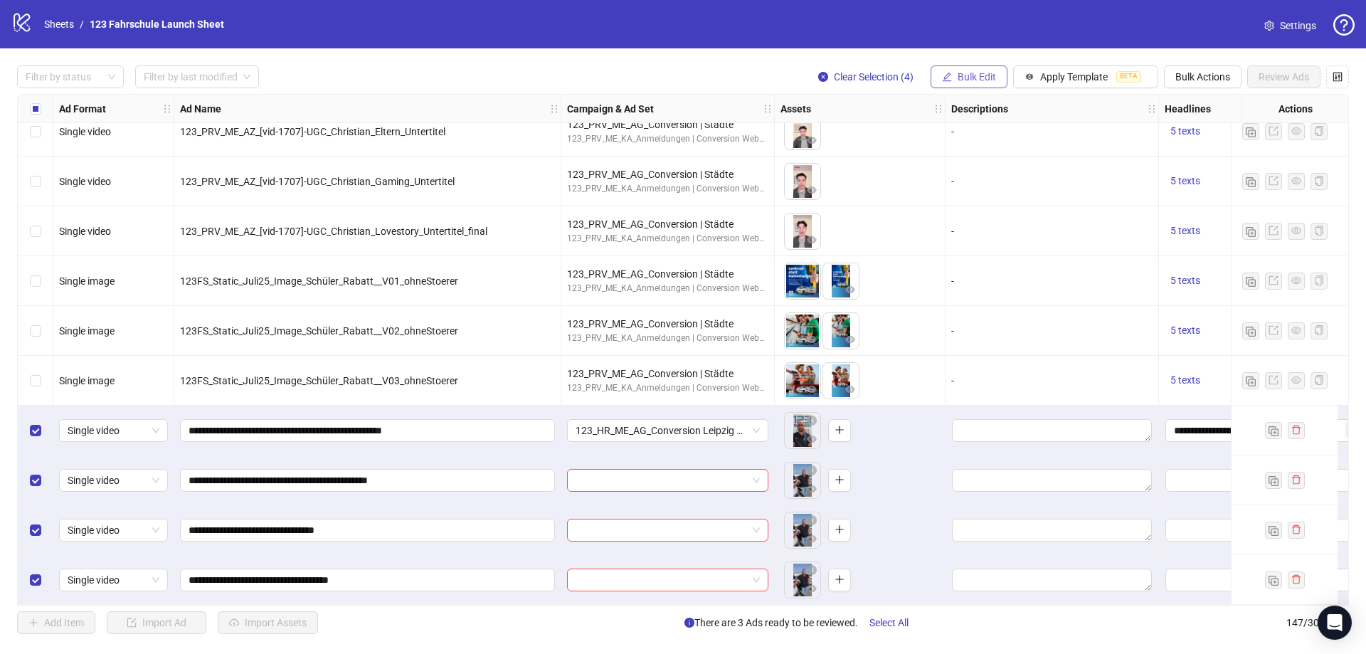
click at [954, 80] on button "Bulk Edit" at bounding box center [968, 76] width 77 height 23
click at [994, 149] on span "Campaign & Ad Set" at bounding box center [982, 152] width 85 height 16
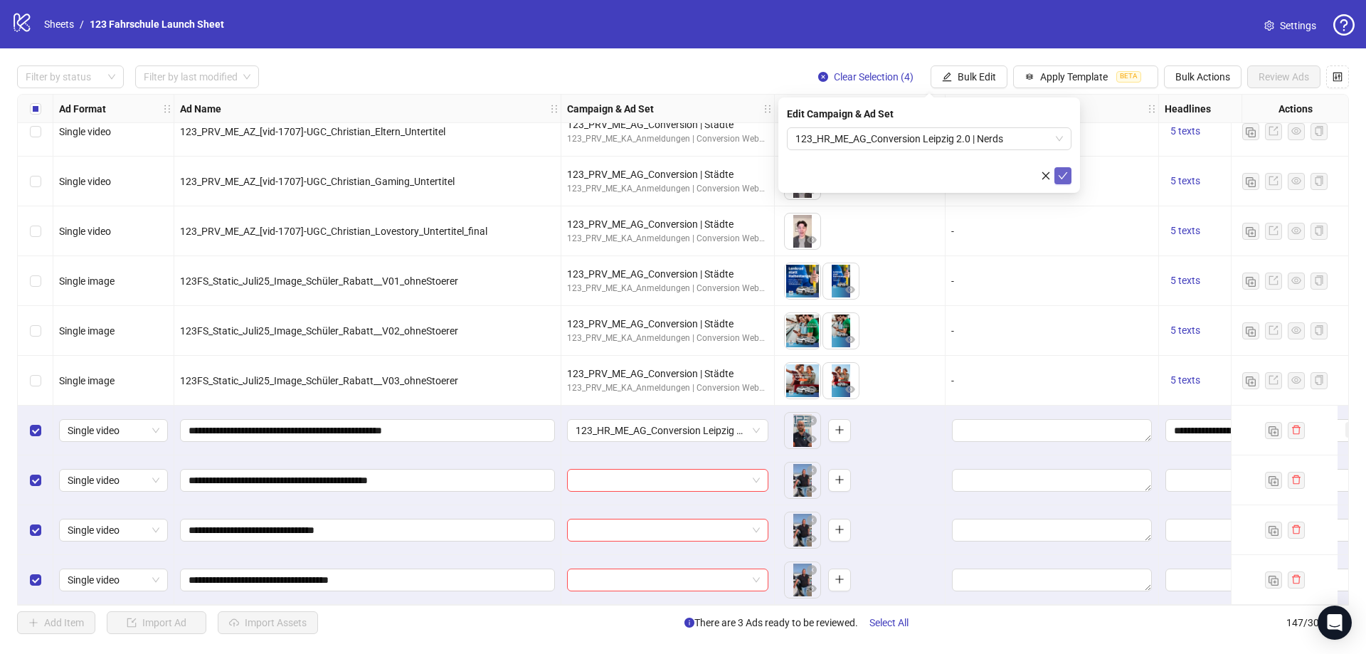
click at [1059, 172] on icon "check" at bounding box center [1063, 176] width 10 height 10
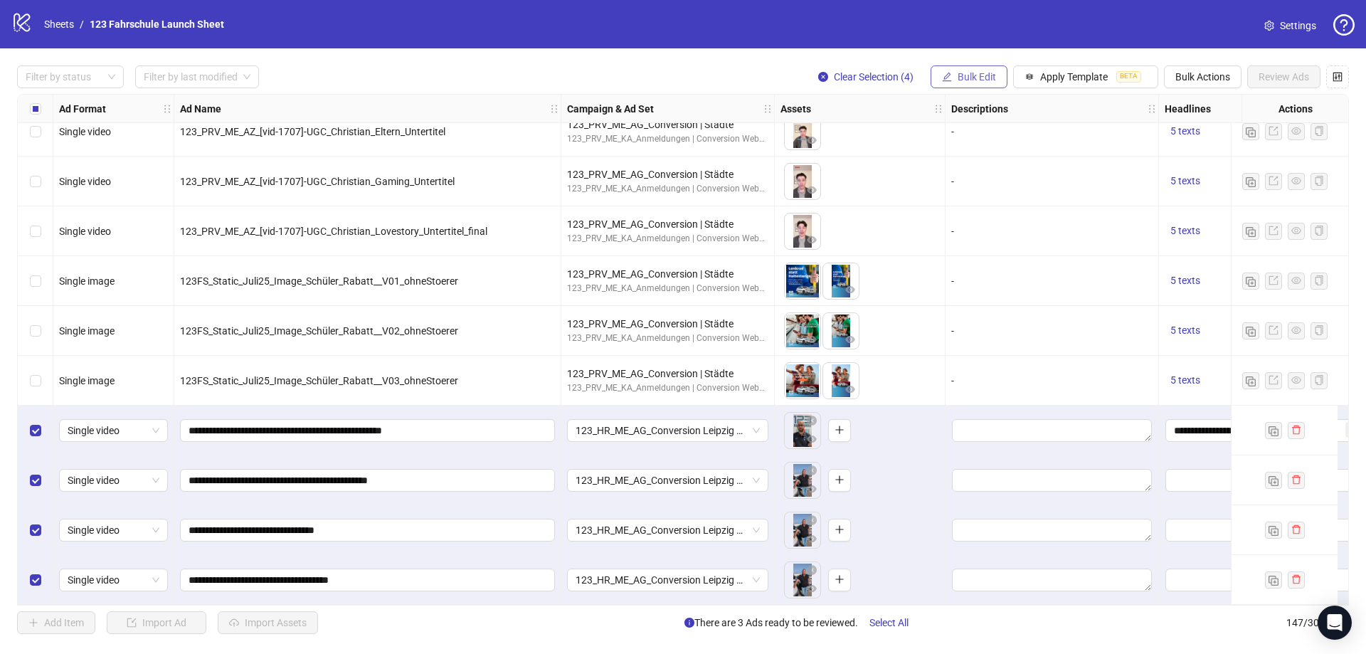
click at [964, 83] on span "Bulk Edit" at bounding box center [976, 76] width 38 height 11
click at [984, 198] on span "Headlines" at bounding box center [982, 197] width 85 height 16
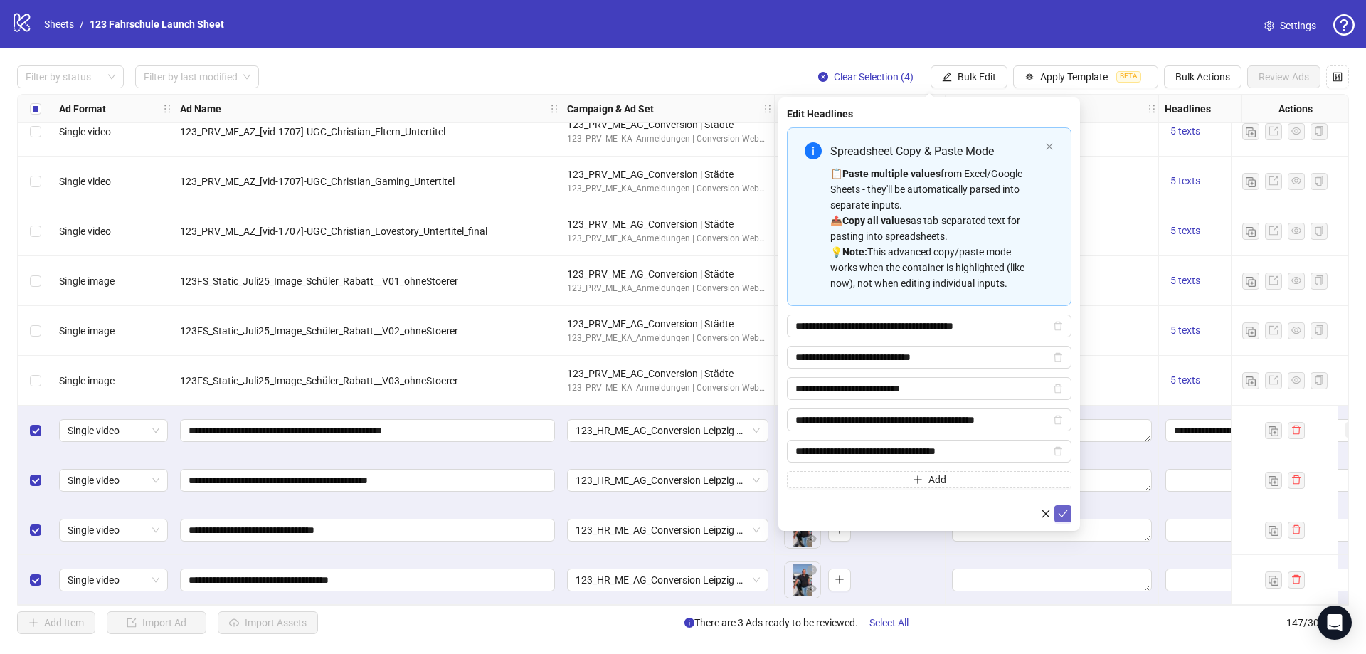
click at [1068, 513] on button "submit" at bounding box center [1062, 513] width 17 height 17
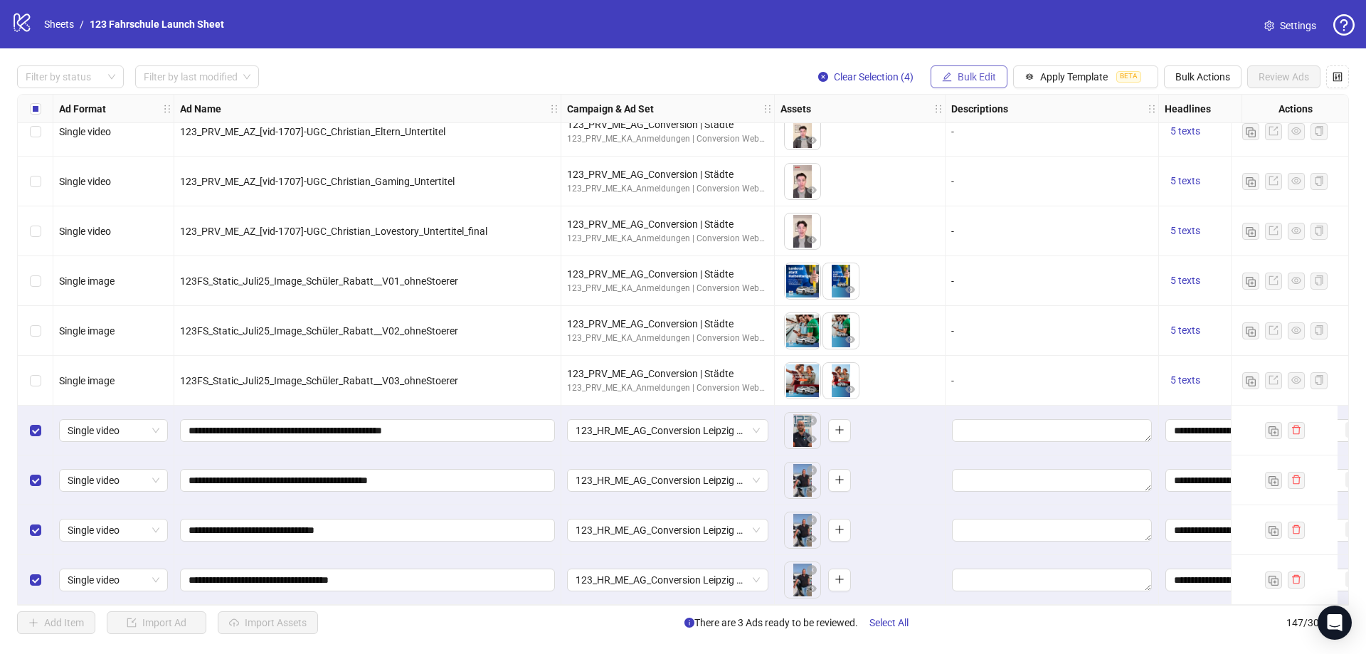
click at [984, 83] on span "Bulk Edit" at bounding box center [976, 76] width 38 height 11
click at [974, 218] on span "Primary Texts" at bounding box center [982, 220] width 85 height 16
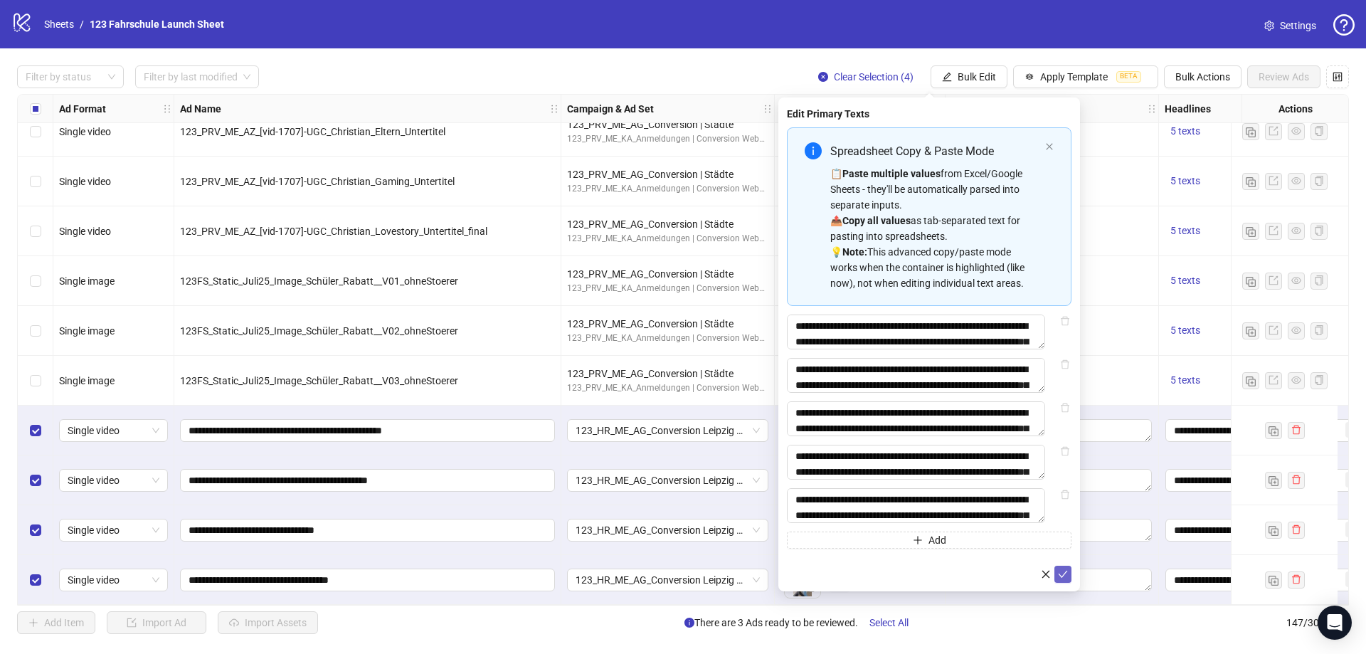
click at [1065, 579] on icon "check" at bounding box center [1063, 574] width 10 height 10
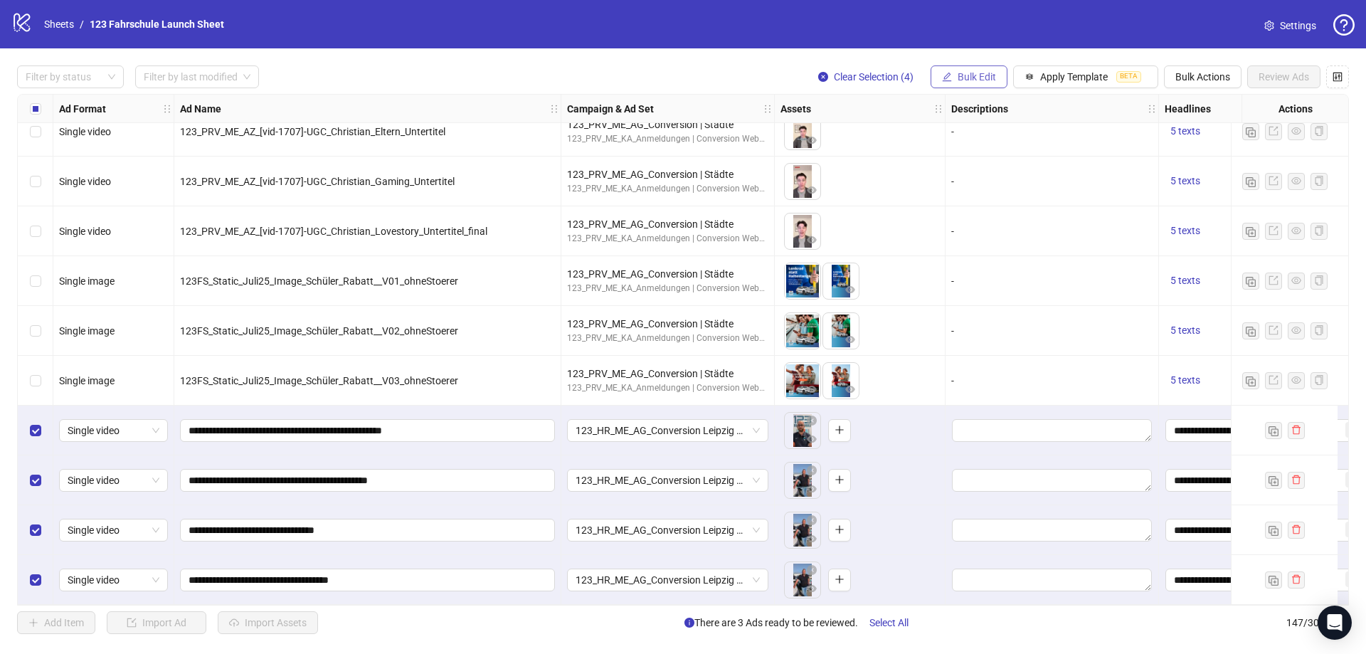
click at [973, 81] on span "Bulk Edit" at bounding box center [976, 76] width 38 height 11
click at [992, 243] on span "Destination URL" at bounding box center [982, 243] width 85 height 16
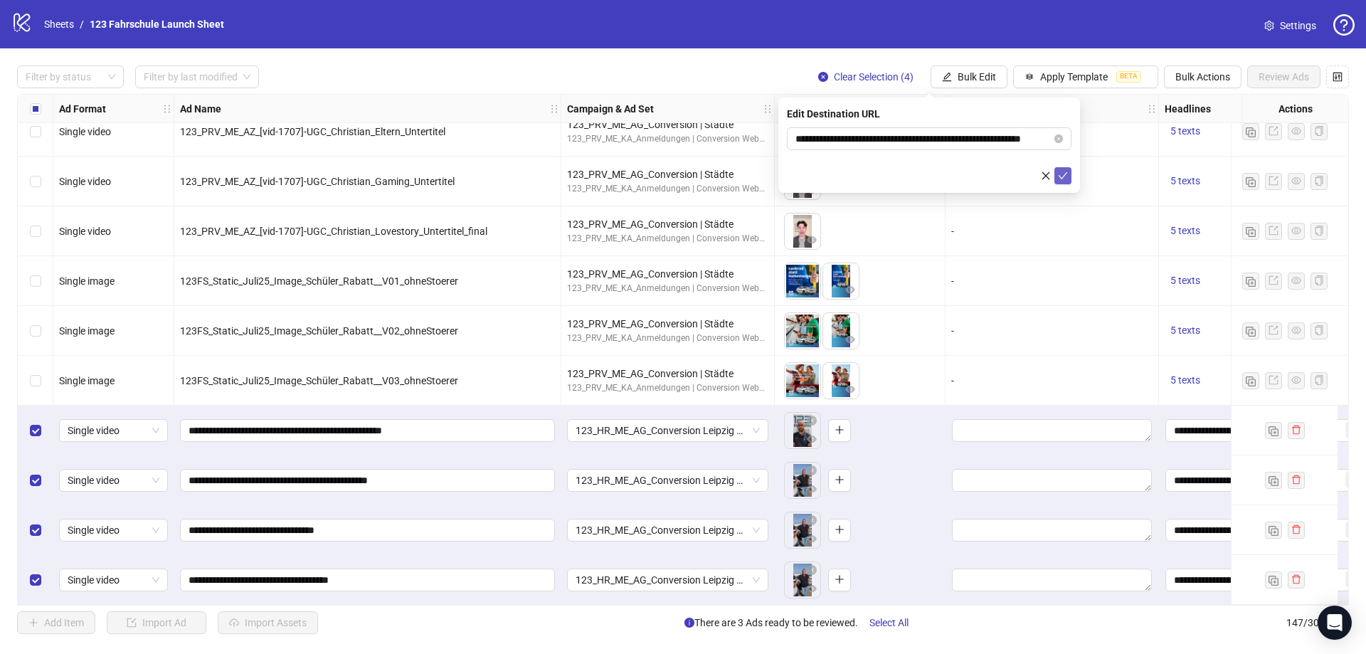
click at [1066, 179] on icon "check" at bounding box center [1063, 176] width 10 height 10
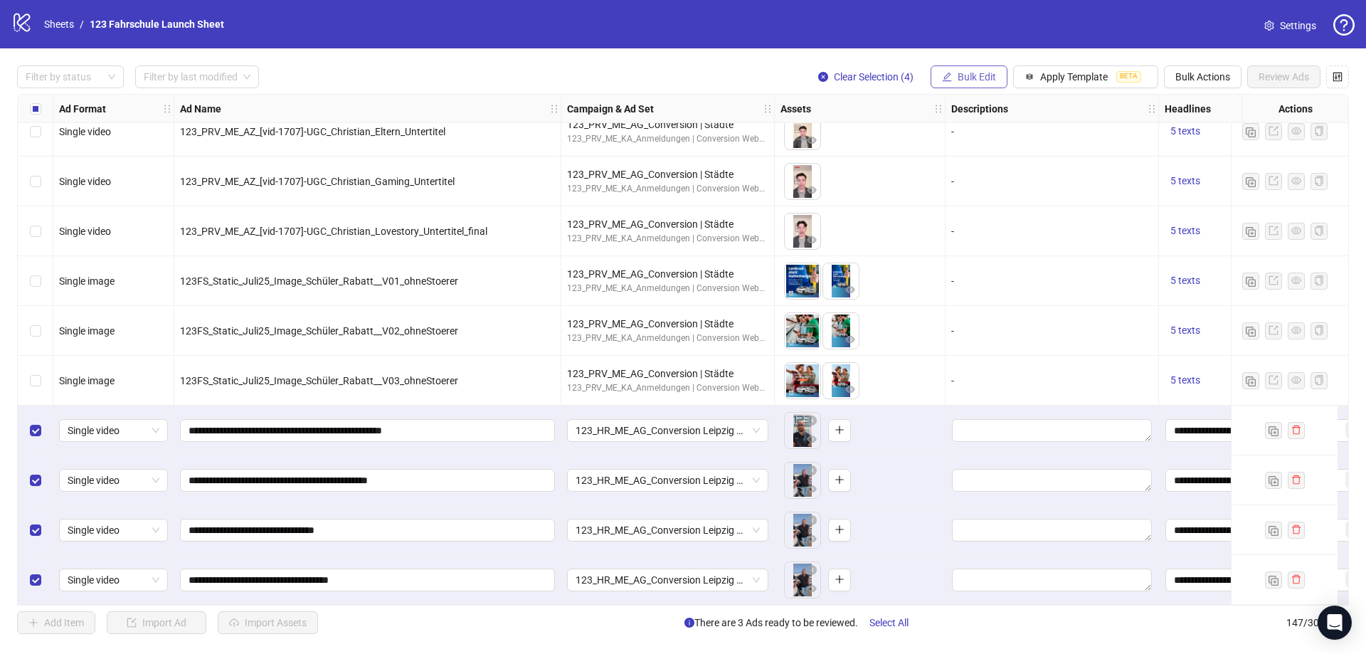
click at [977, 77] on span "Bulk Edit" at bounding box center [976, 76] width 38 height 11
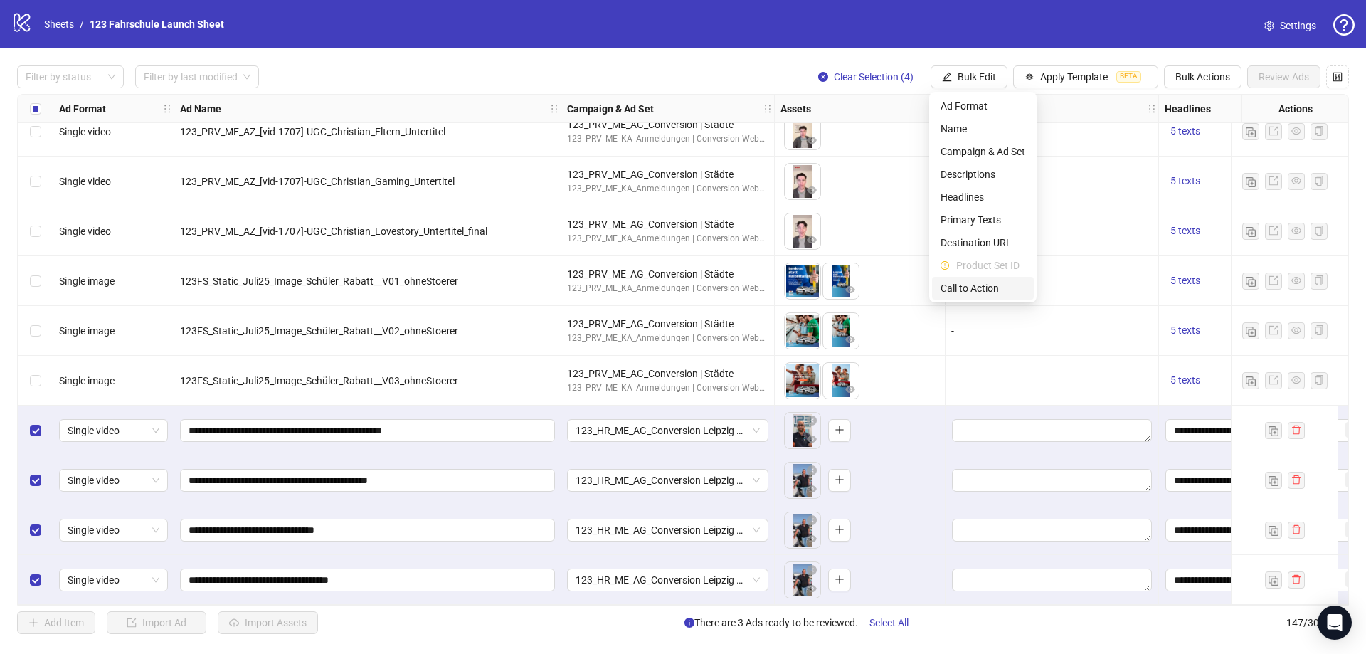
click at [964, 291] on span "Call to Action" at bounding box center [982, 288] width 85 height 16
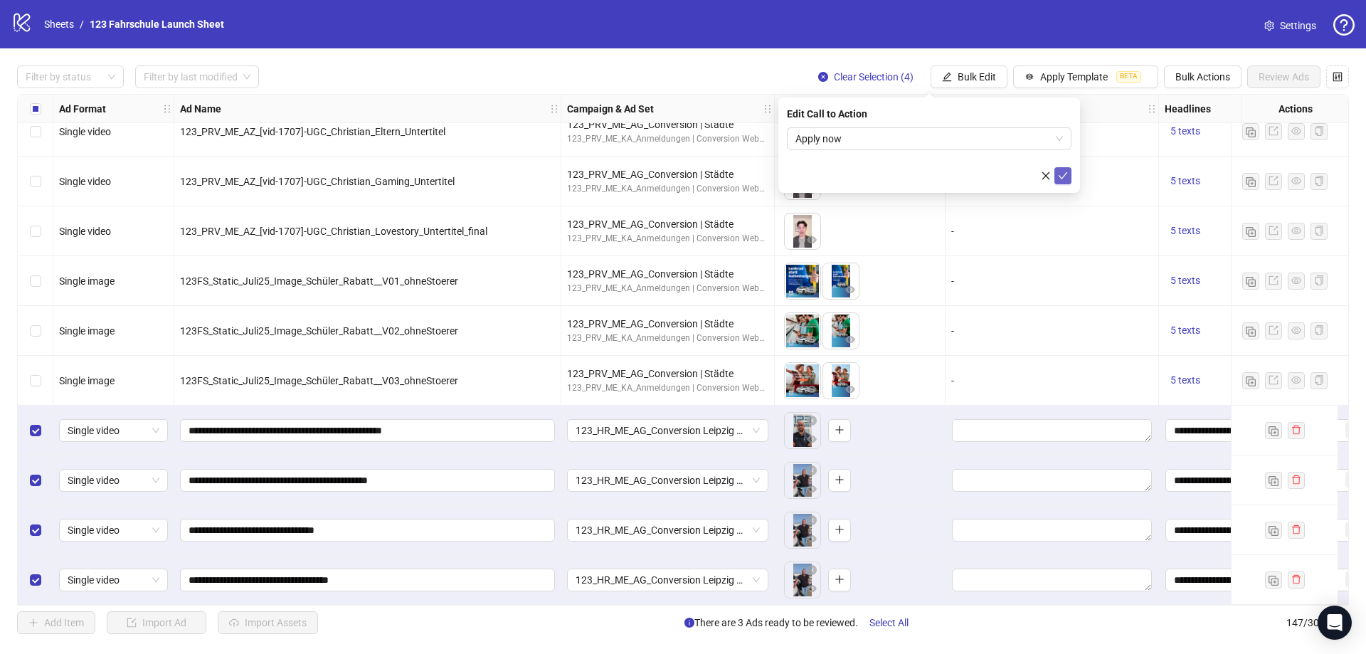
click at [1067, 174] on icon "check" at bounding box center [1063, 176] width 10 height 10
click at [48, 422] on div "Select row 144" at bounding box center [36, 430] width 36 height 50
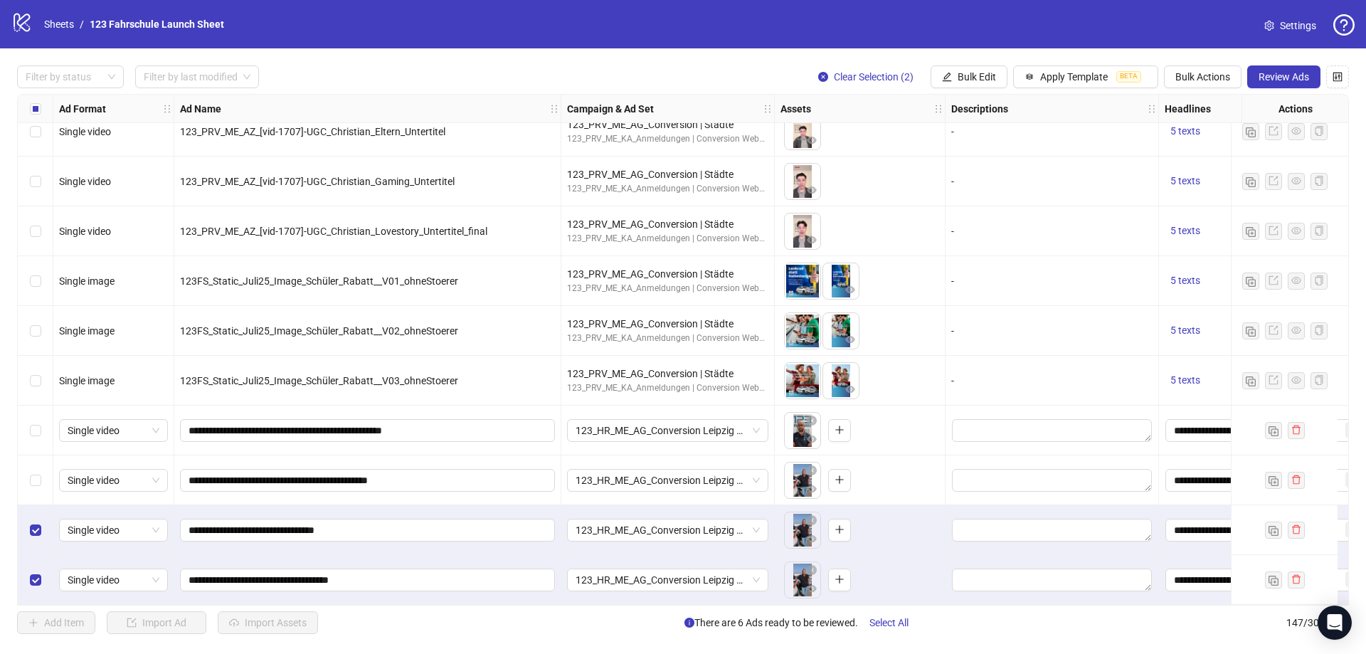
click at [36, 514] on div "Select row 146" at bounding box center [36, 530] width 36 height 50
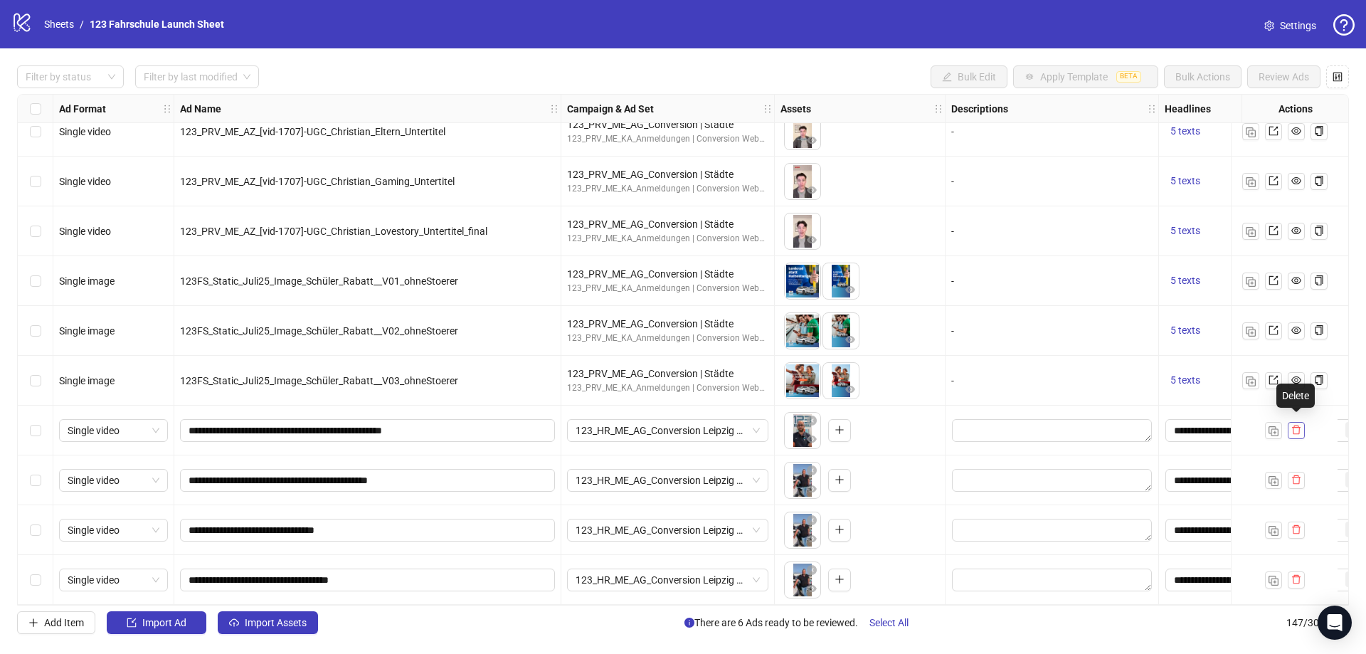
click at [1297, 425] on icon "delete" at bounding box center [1296, 430] width 10 height 10
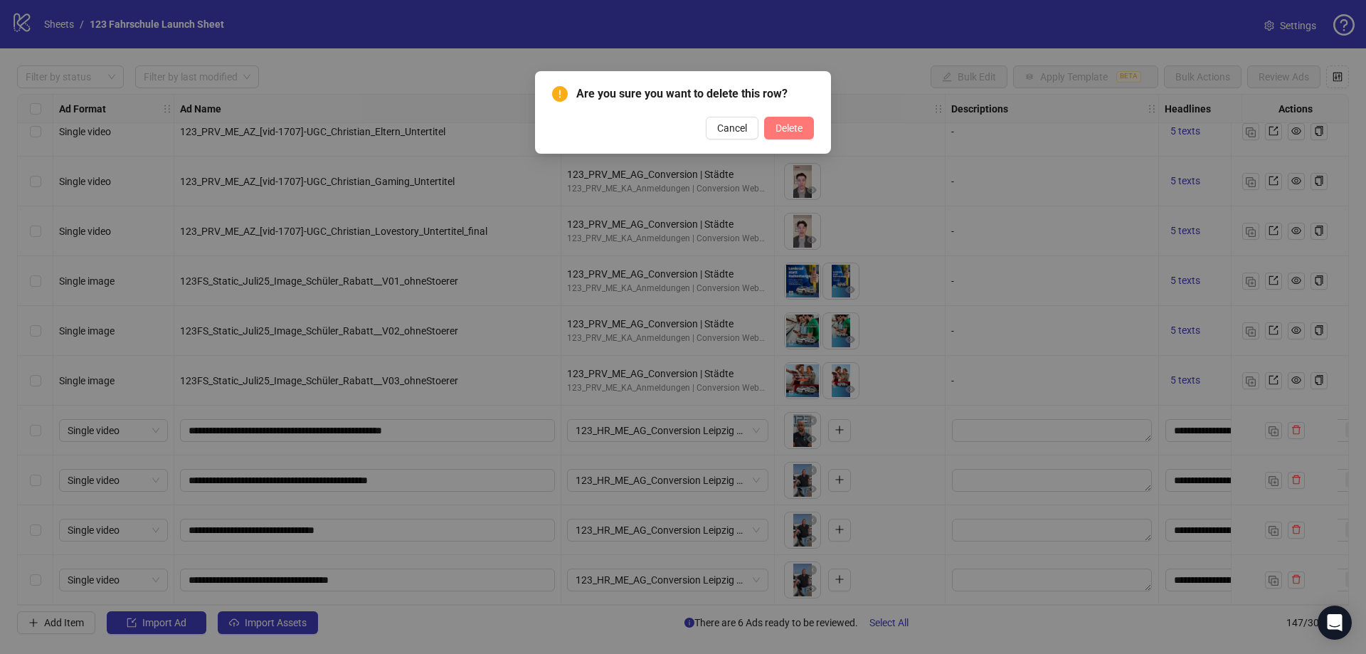
click at [795, 127] on span "Delete" at bounding box center [788, 127] width 27 height 11
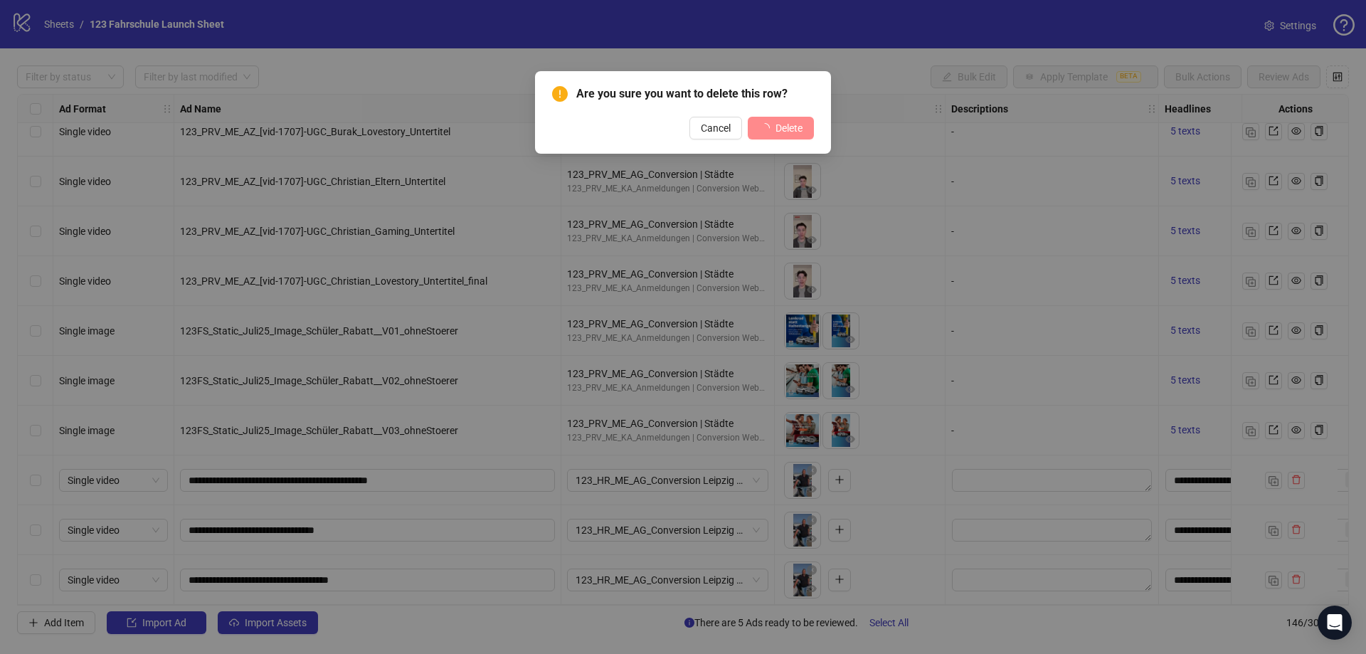
scroll to position [6793, 0]
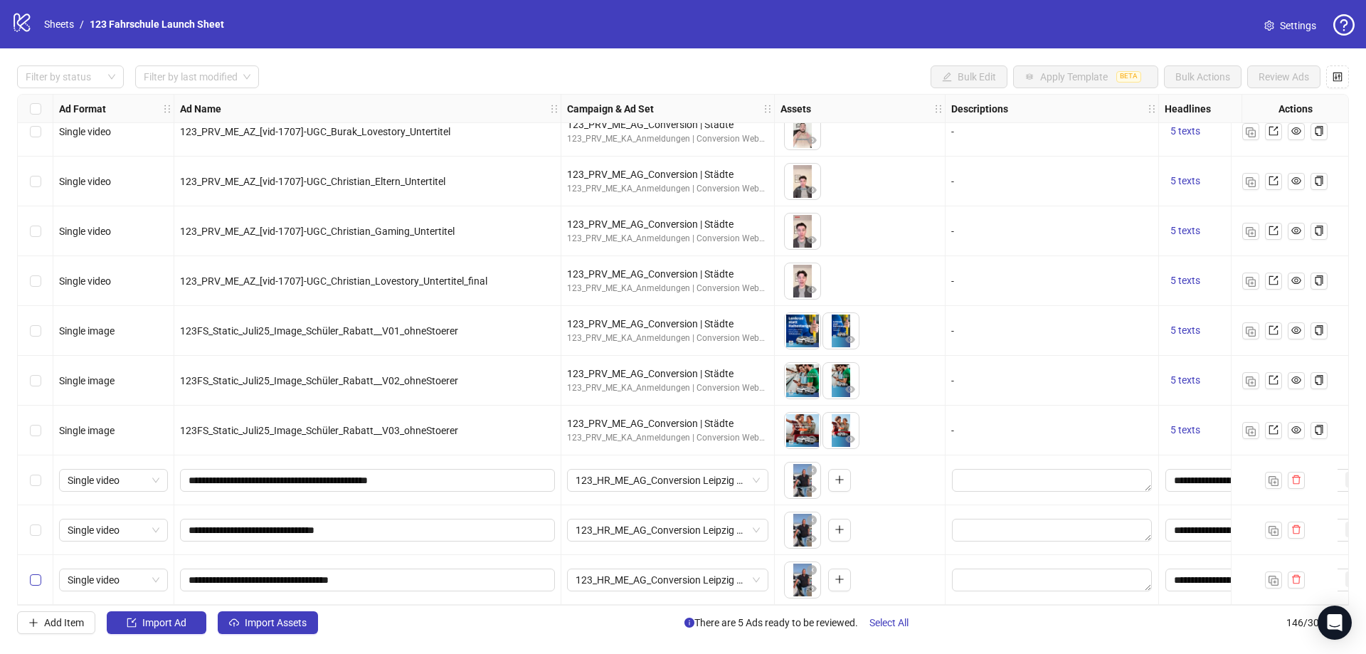
click at [38, 522] on label "Select row 145" at bounding box center [35, 530] width 11 height 16
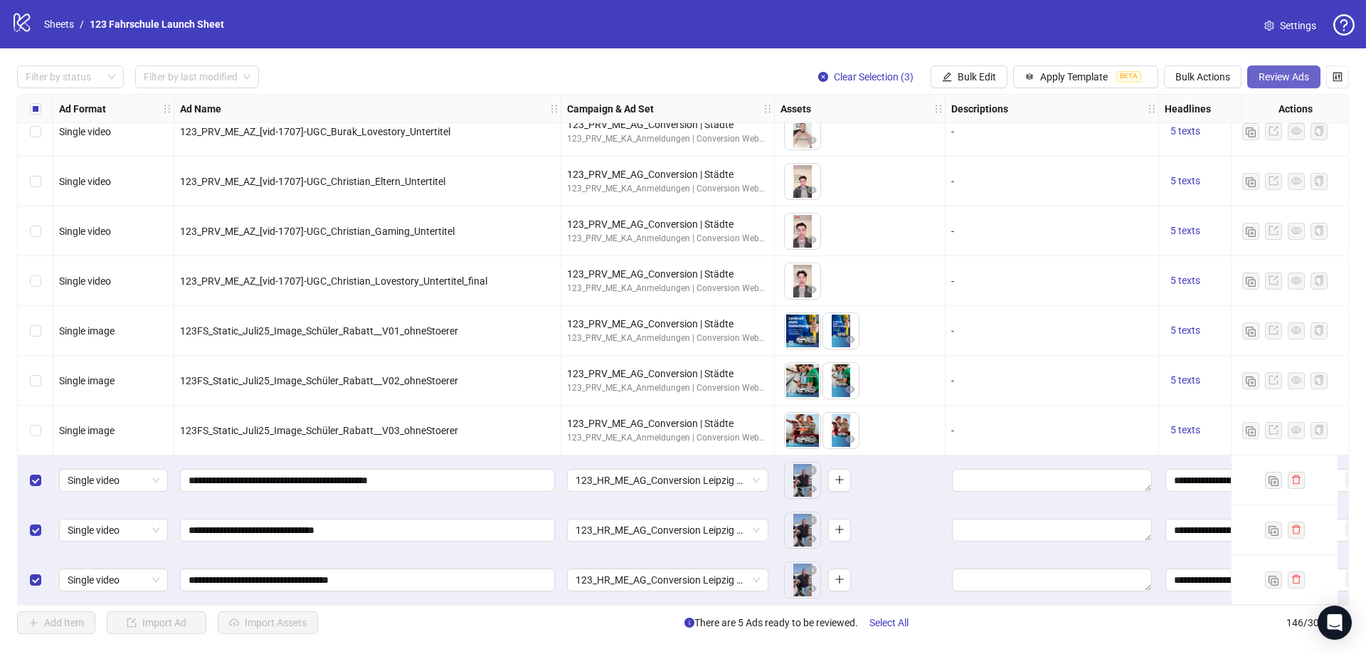
click at [1296, 76] on span "Review Ads" at bounding box center [1283, 76] width 51 height 11
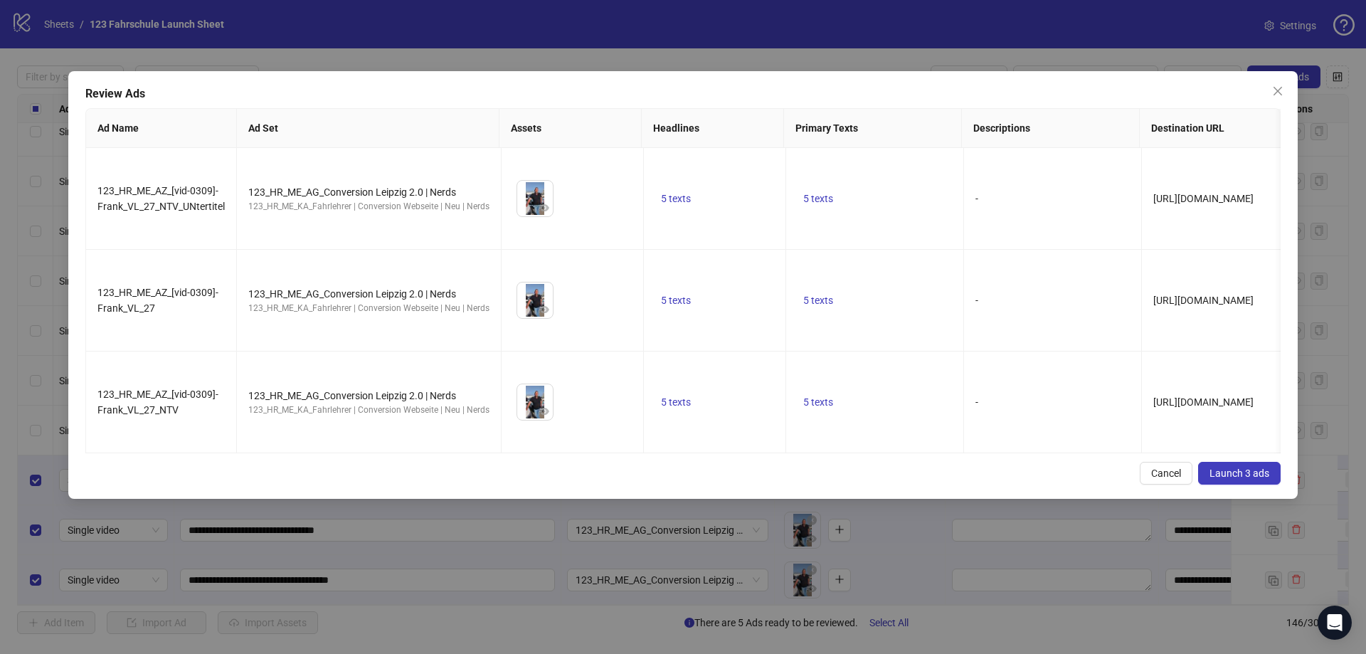
click at [1285, 441] on div "Review Ads Ad Name Ad Set Assets Headlines Primary Texts Descriptions Destinati…" at bounding box center [682, 284] width 1229 height 427
click at [1230, 467] on span "Launch 3 ads" at bounding box center [1239, 472] width 60 height 11
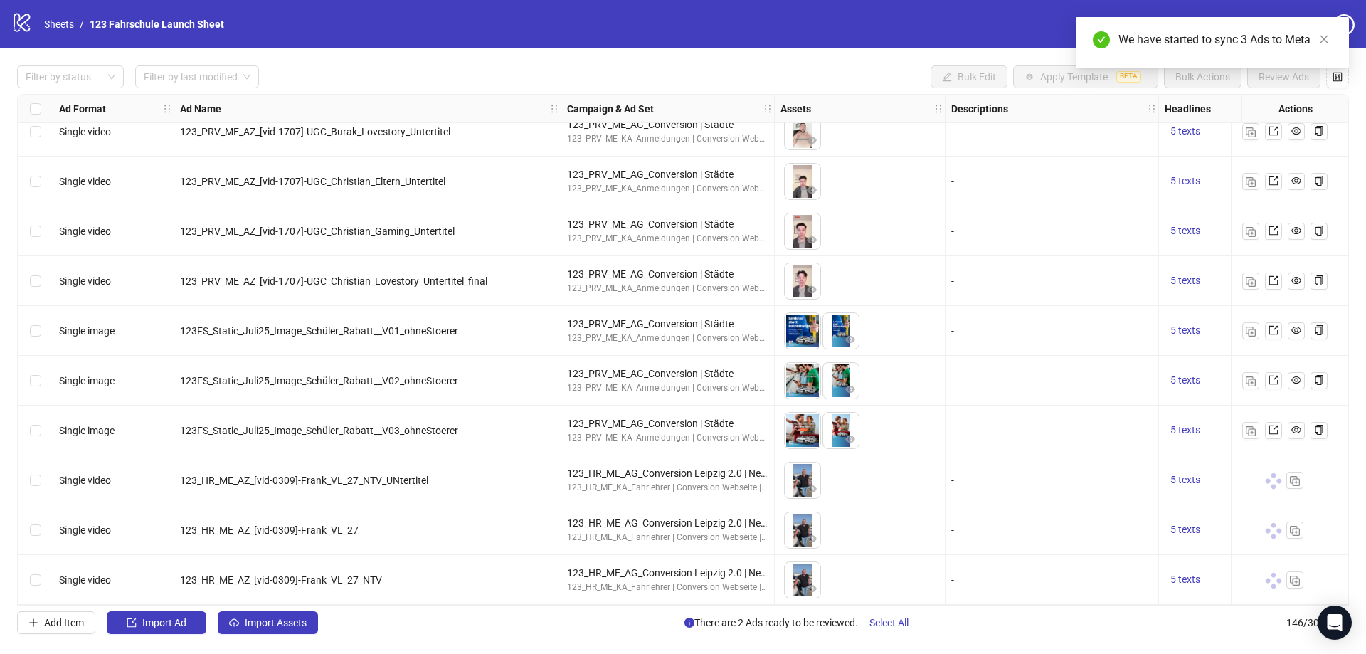
drag, startPoint x: 708, startPoint y: 612, endPoint x: 968, endPoint y: 607, distance: 259.6
click at [968, 607] on div "Filter by status Filter by last modified Bulk Edit Apply Template BETA Bulk Act…" at bounding box center [683, 349] width 1366 height 602
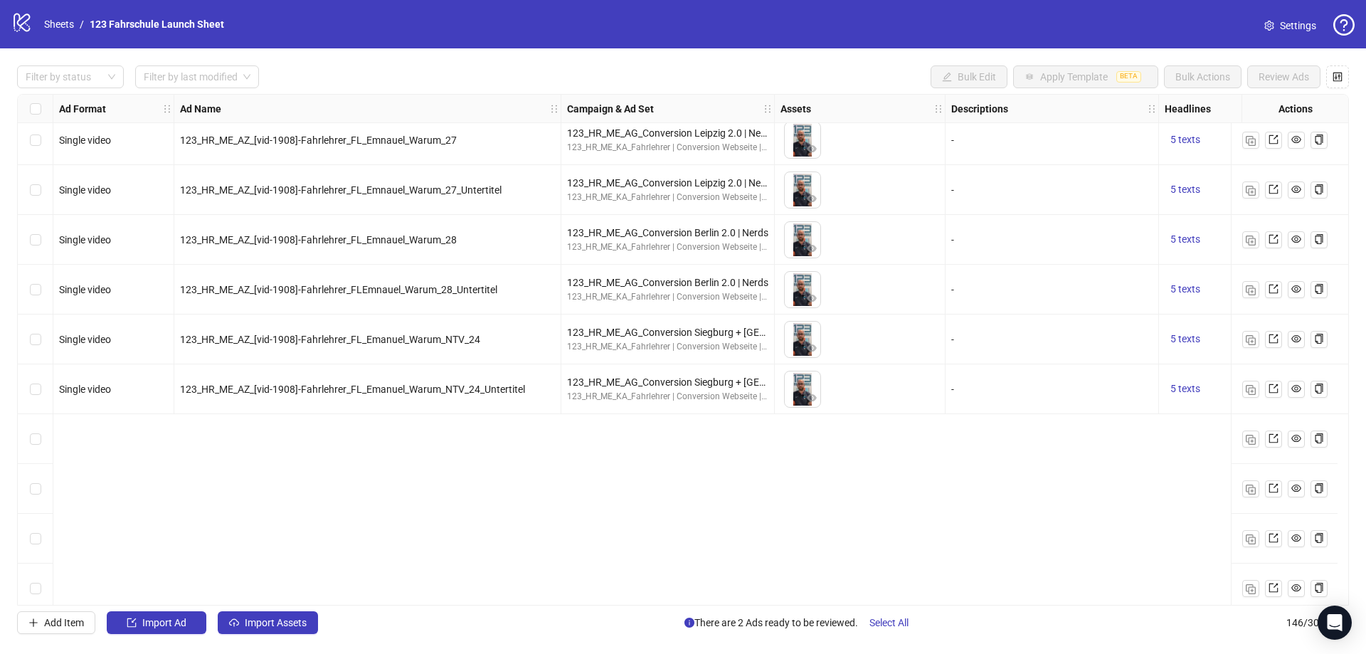
scroll to position [5798, 0]
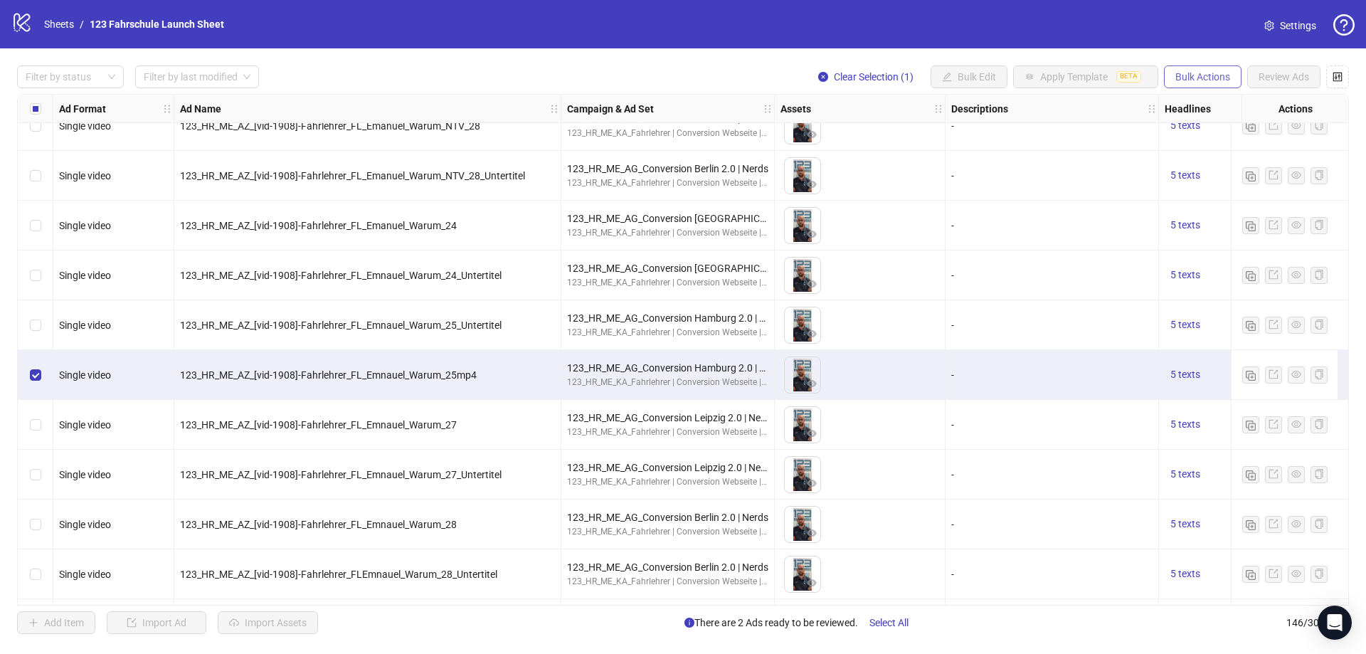
click at [1180, 75] on span "Bulk Actions" at bounding box center [1202, 76] width 55 height 11
click at [1205, 147] on span "Duplicate with assets" at bounding box center [1222, 152] width 97 height 16
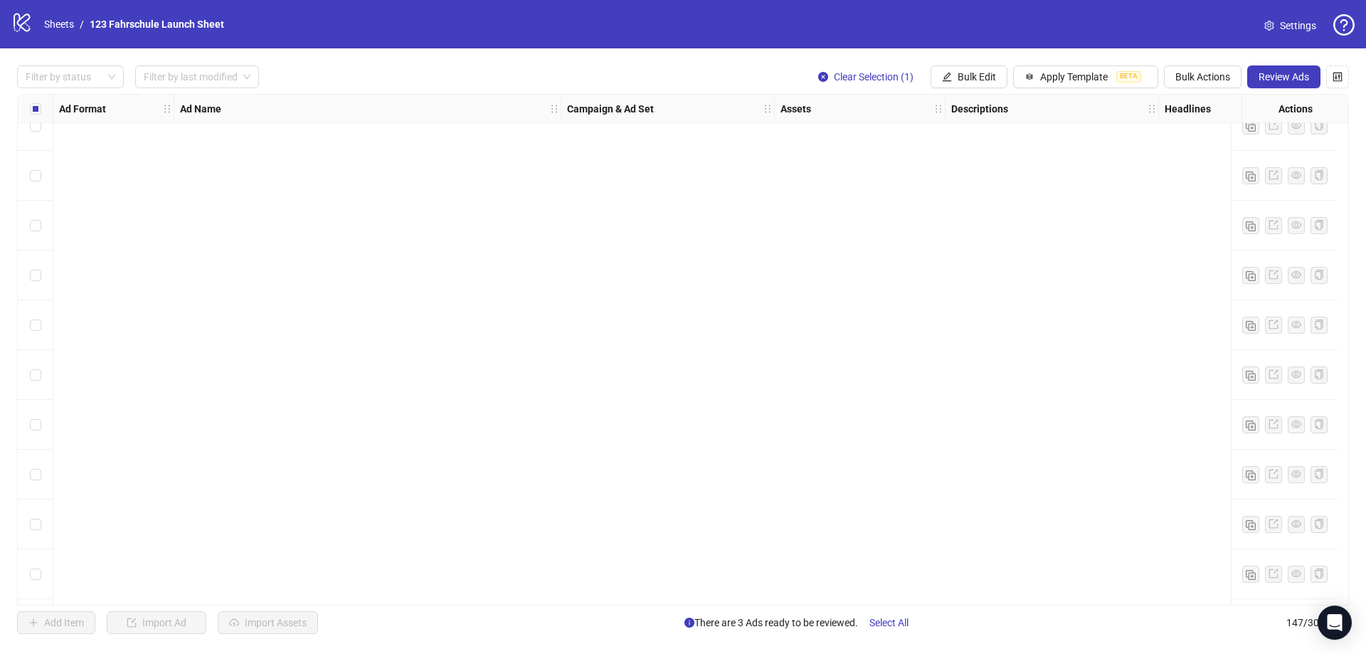
scroll to position [6843, 0]
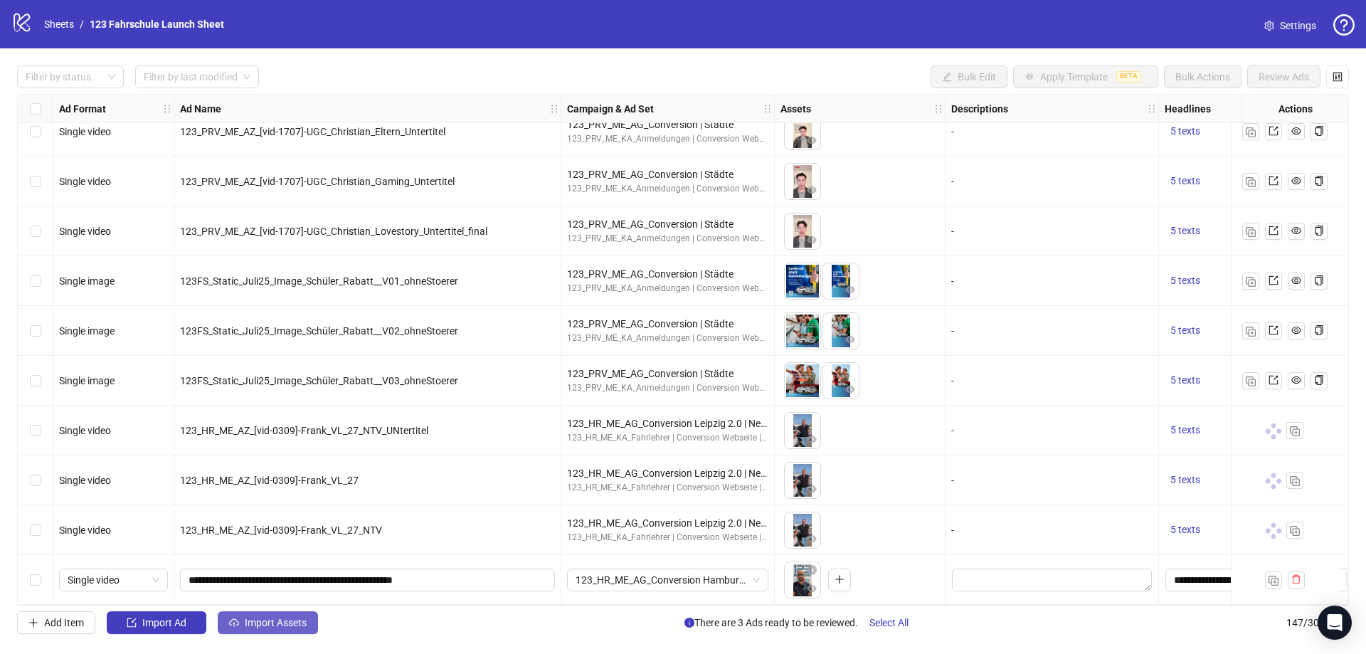
click at [265, 626] on span "Import Assets" at bounding box center [276, 622] width 62 height 11
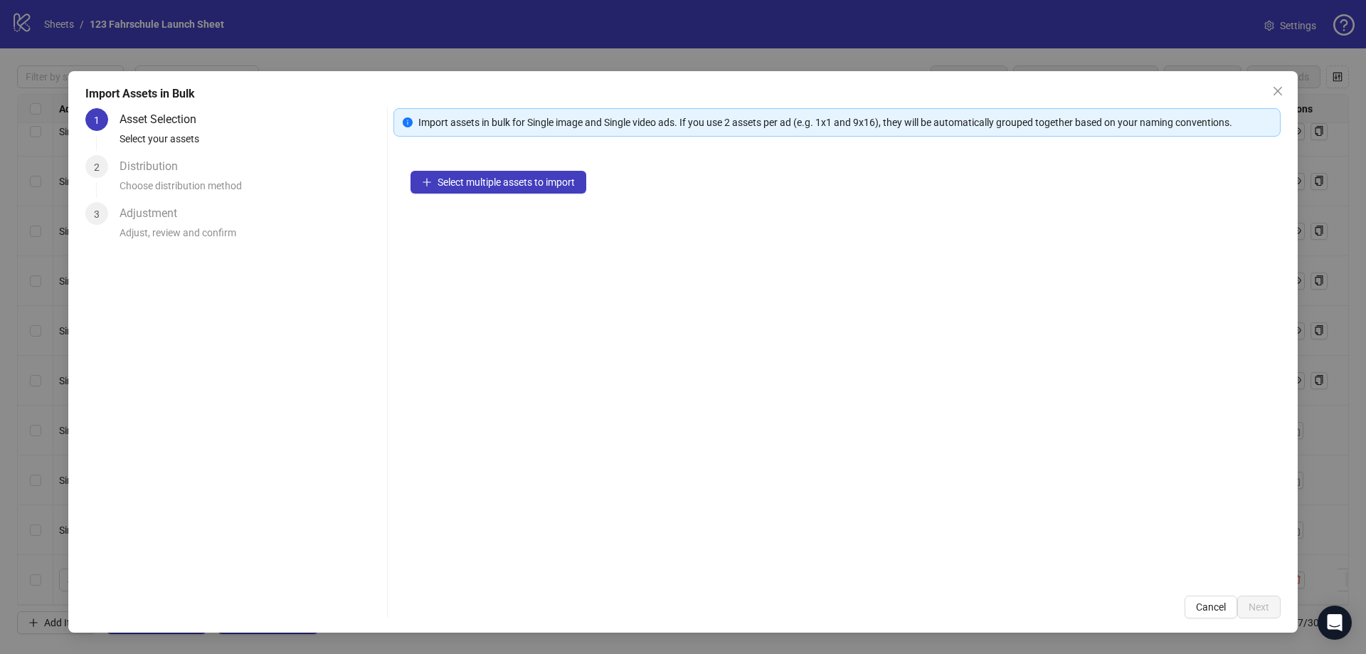
click at [442, 196] on div "Select multiple assets to import" at bounding box center [836, 366] width 887 height 425
click at [452, 186] on span "Select multiple assets to import" at bounding box center [505, 181] width 137 height 11
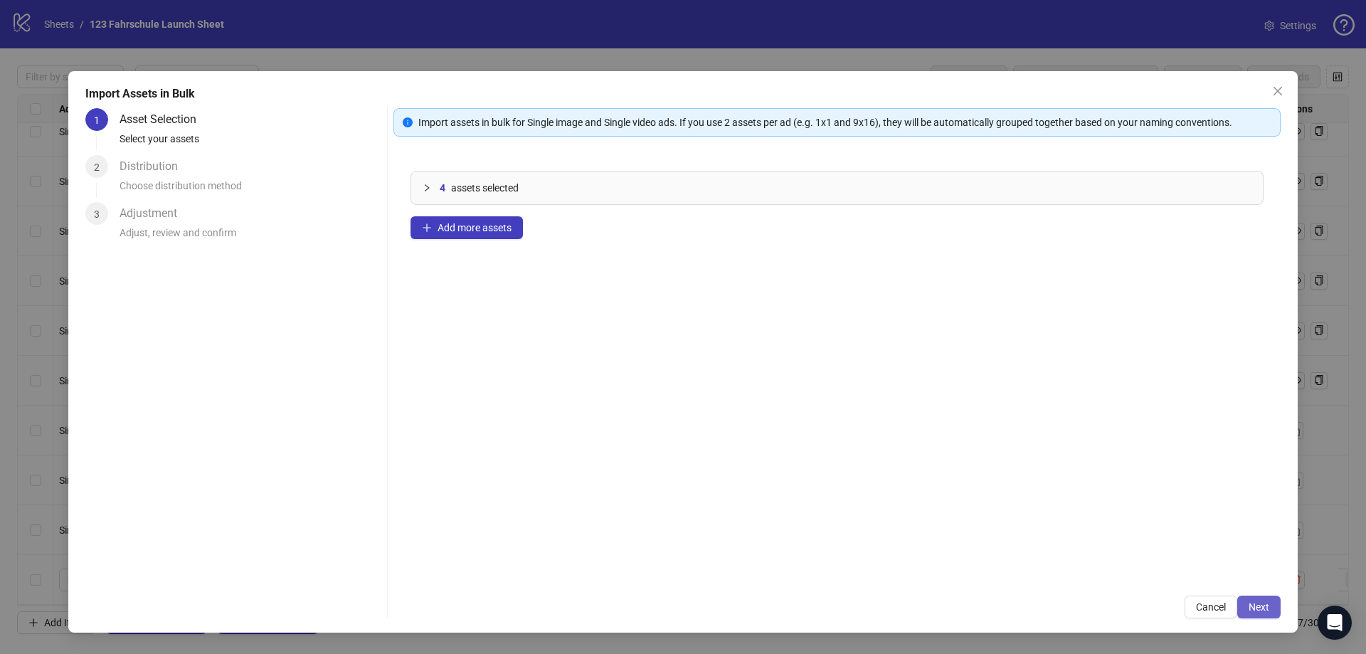
click at [1267, 609] on span "Next" at bounding box center [1258, 606] width 21 height 11
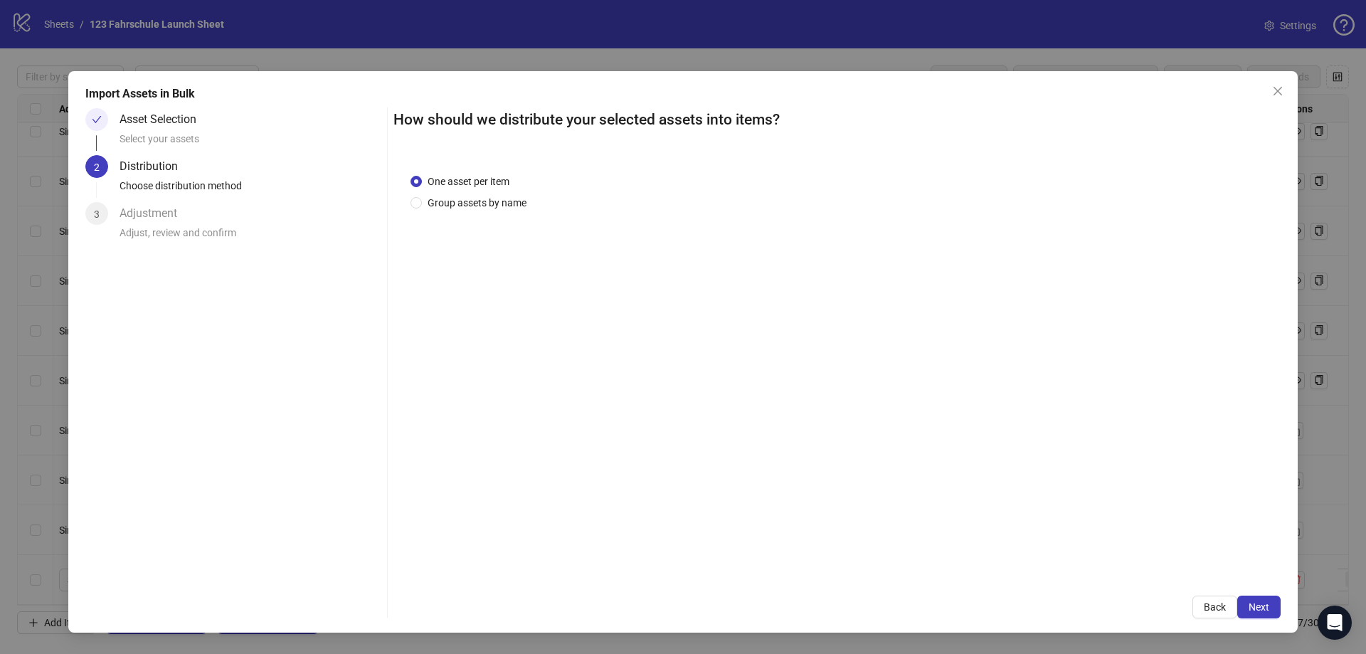
click at [1267, 609] on span "Next" at bounding box center [1258, 606] width 21 height 11
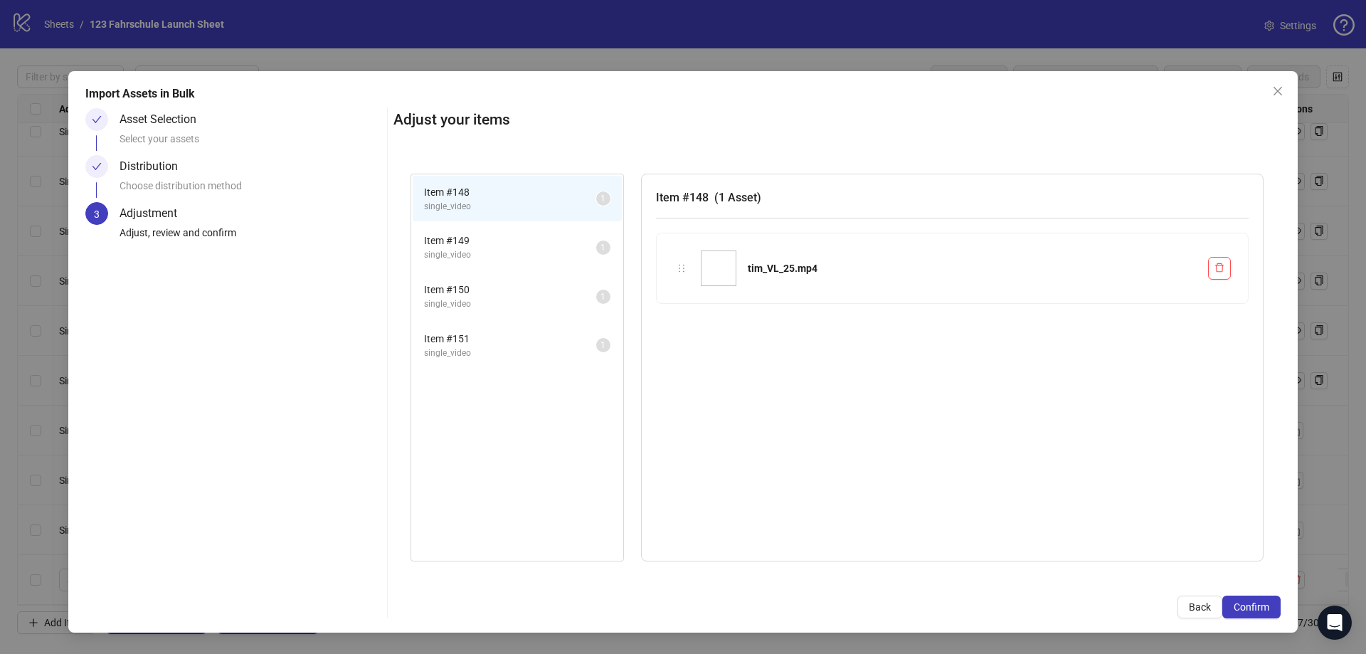
click at [1267, 609] on span "Confirm" at bounding box center [1251, 606] width 36 height 11
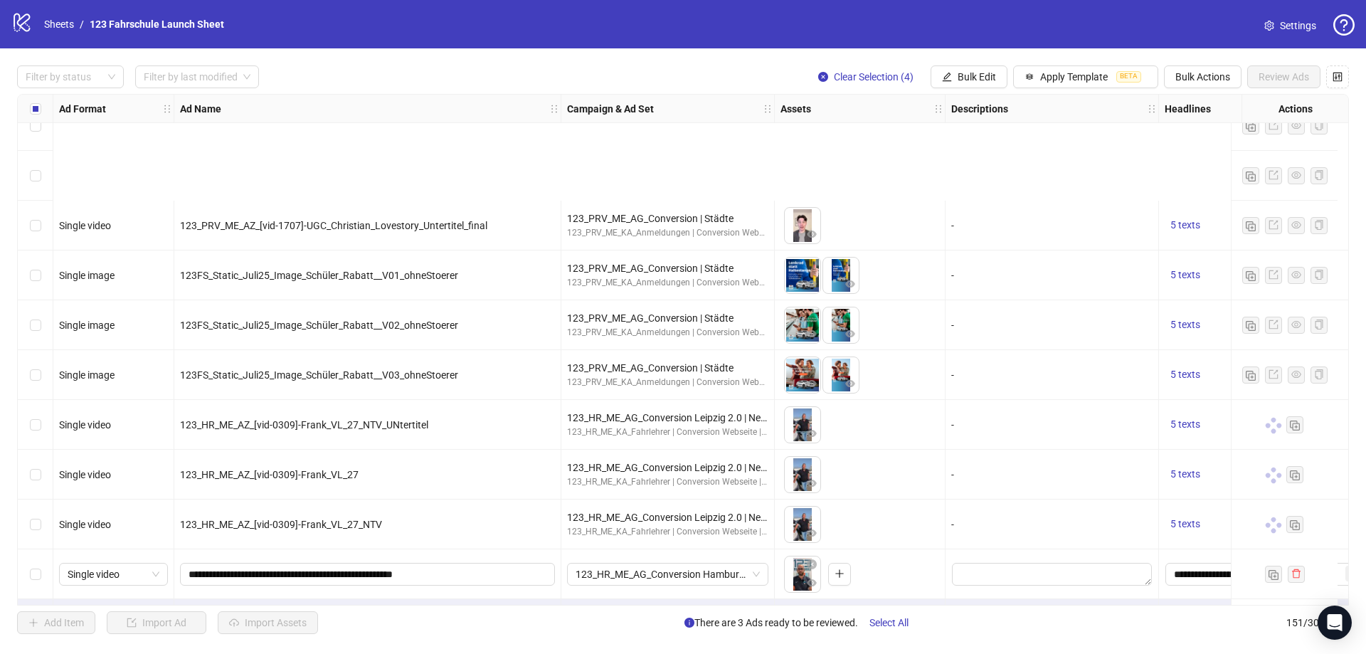
scroll to position [7042, 0]
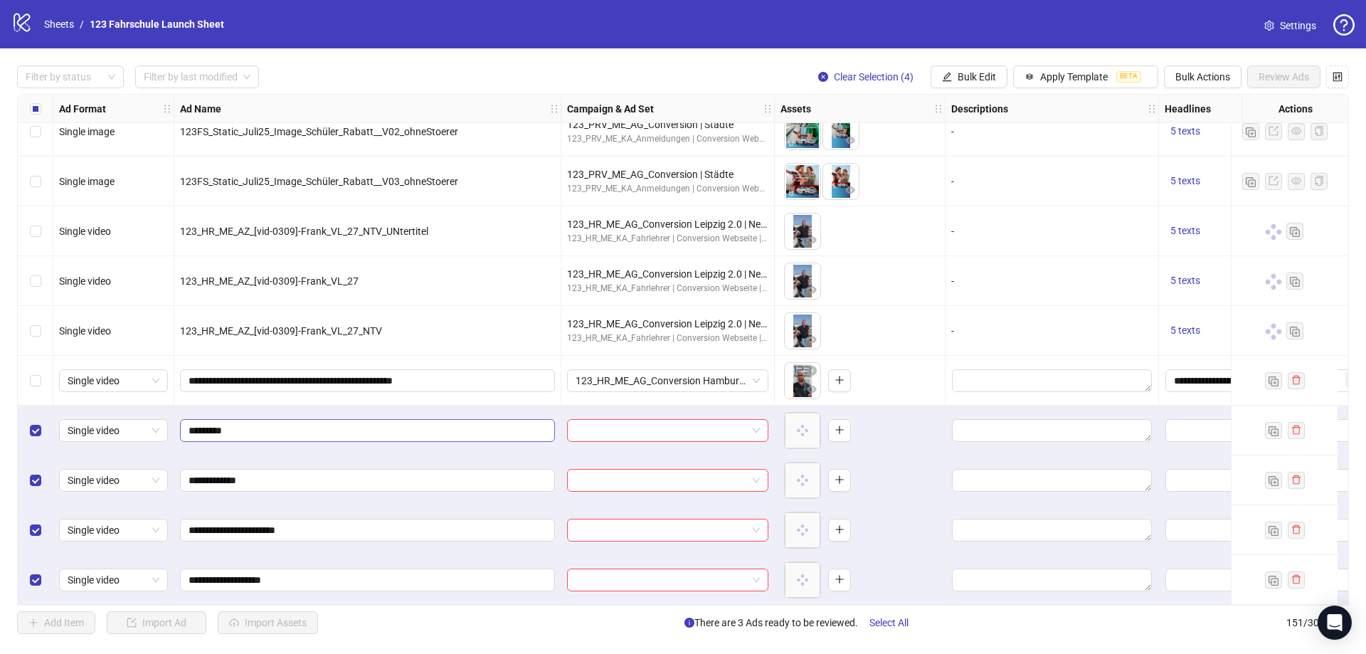
click at [188, 422] on span "*********" at bounding box center [367, 430] width 375 height 23
click at [190, 424] on input "*********" at bounding box center [365, 430] width 355 height 16
paste input "**********"
type input "**********"
click at [191, 474] on input "**********" at bounding box center [365, 480] width 355 height 16
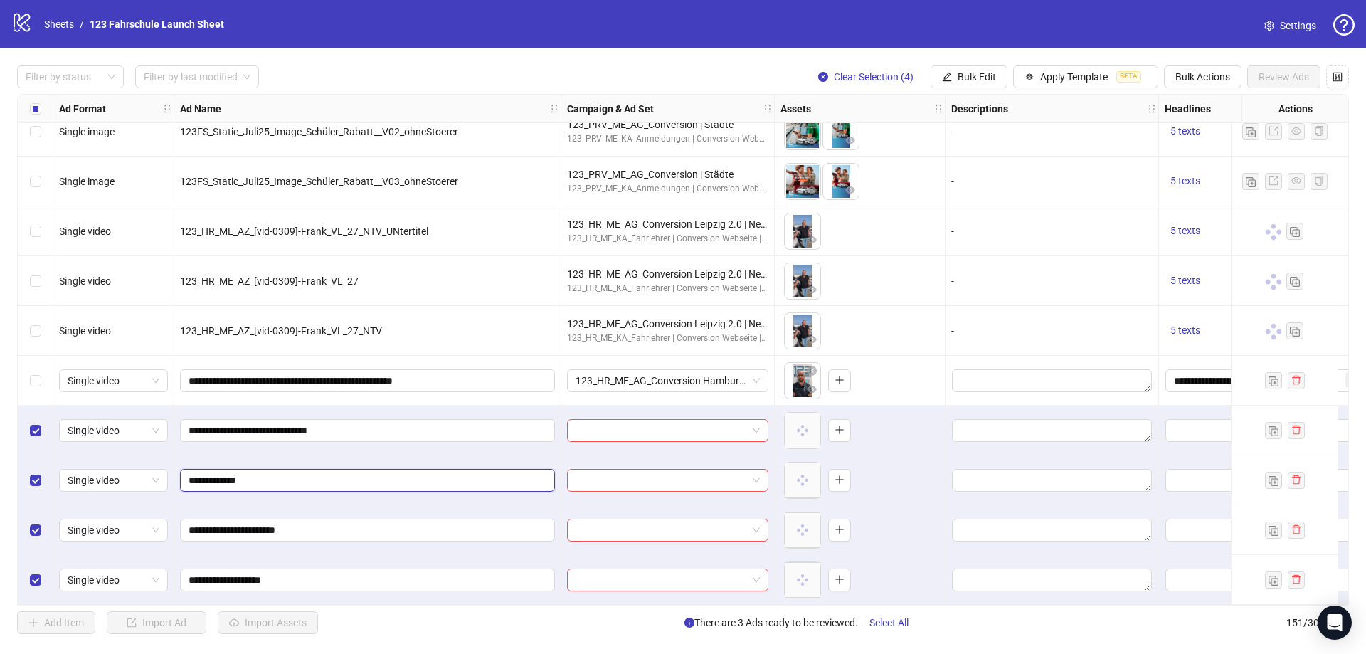
click at [189, 474] on input "**********" at bounding box center [365, 480] width 355 height 16
paste input "**********"
type input "**********"
click at [188, 522] on input "**********" at bounding box center [365, 530] width 355 height 16
paste input "**********"
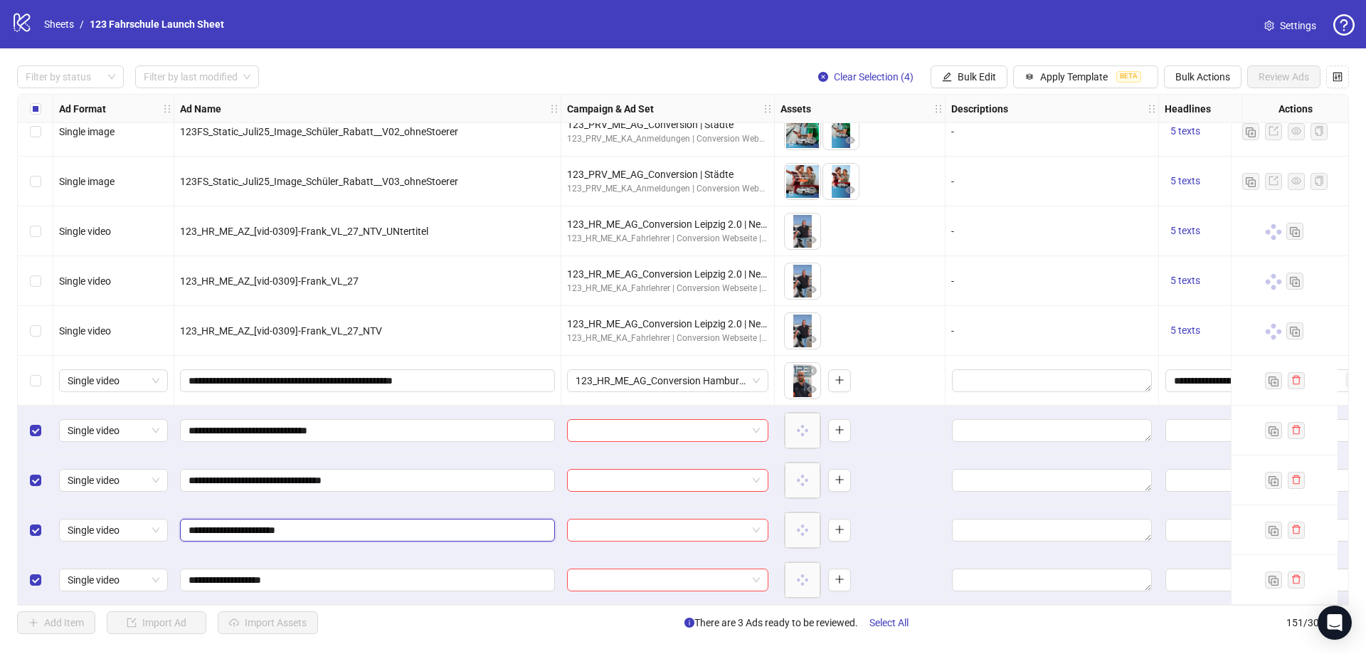
type input "**********"
click at [186, 575] on span "**********" at bounding box center [367, 579] width 375 height 23
click at [189, 575] on input "**********" at bounding box center [365, 580] width 355 height 16
paste input "**********"
type input "**********"
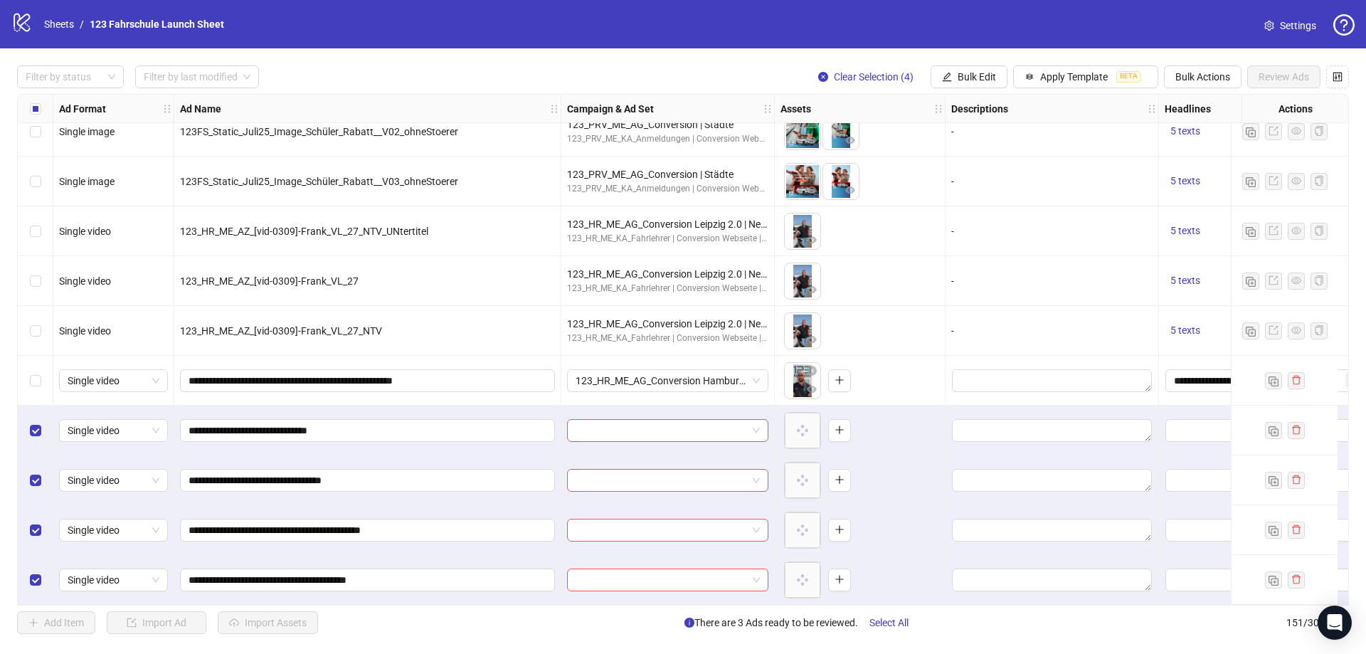
click at [41, 375] on div "Select row 147" at bounding box center [36, 381] width 36 height 50
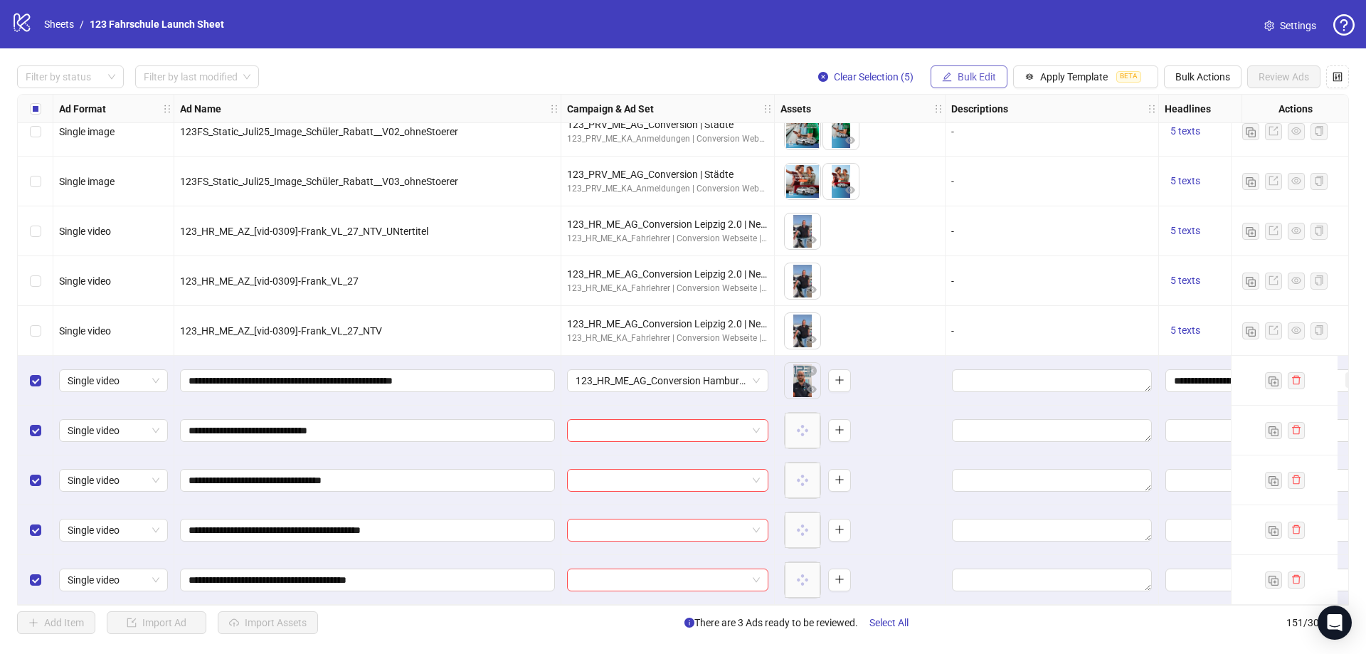
click at [975, 76] on span "Bulk Edit" at bounding box center [976, 76] width 38 height 11
click at [975, 155] on span "Campaign & Ad Set" at bounding box center [982, 152] width 85 height 16
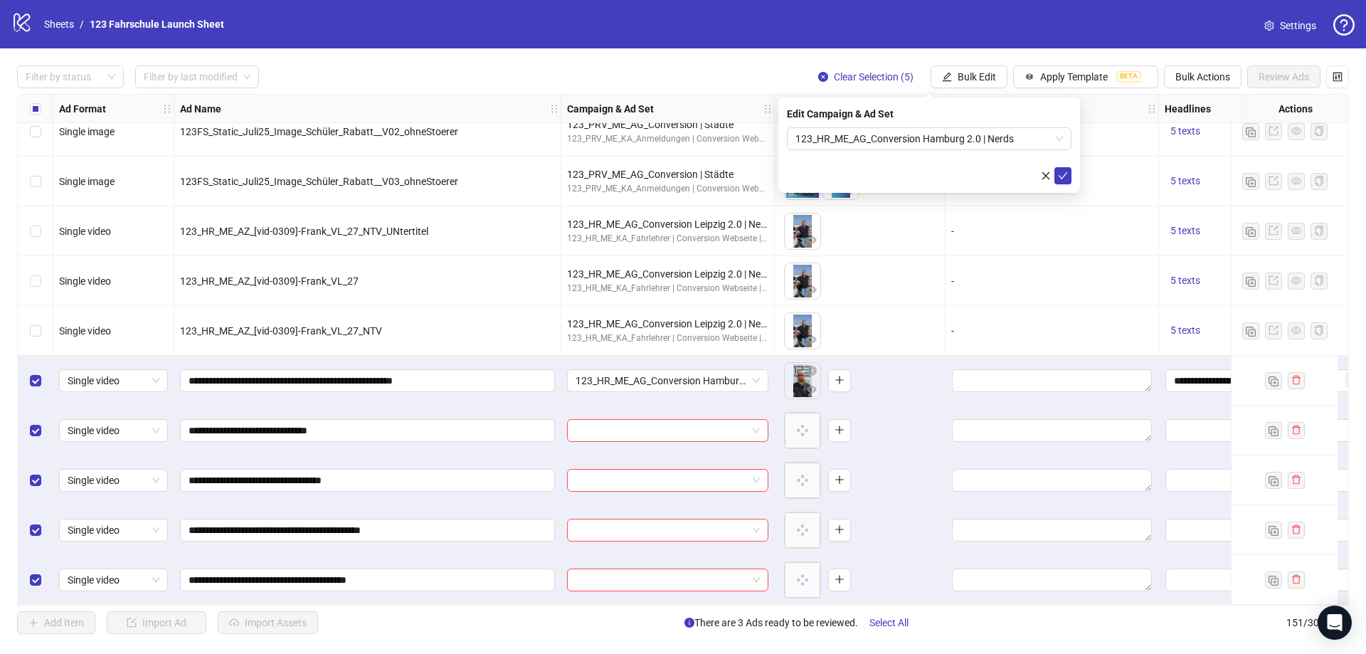
click at [1069, 166] on form "123_HR_ME_AG_Conversion Hamburg 2.0 | Nerds" at bounding box center [929, 155] width 285 height 57
click at [1068, 175] on button "submit" at bounding box center [1062, 175] width 17 height 17
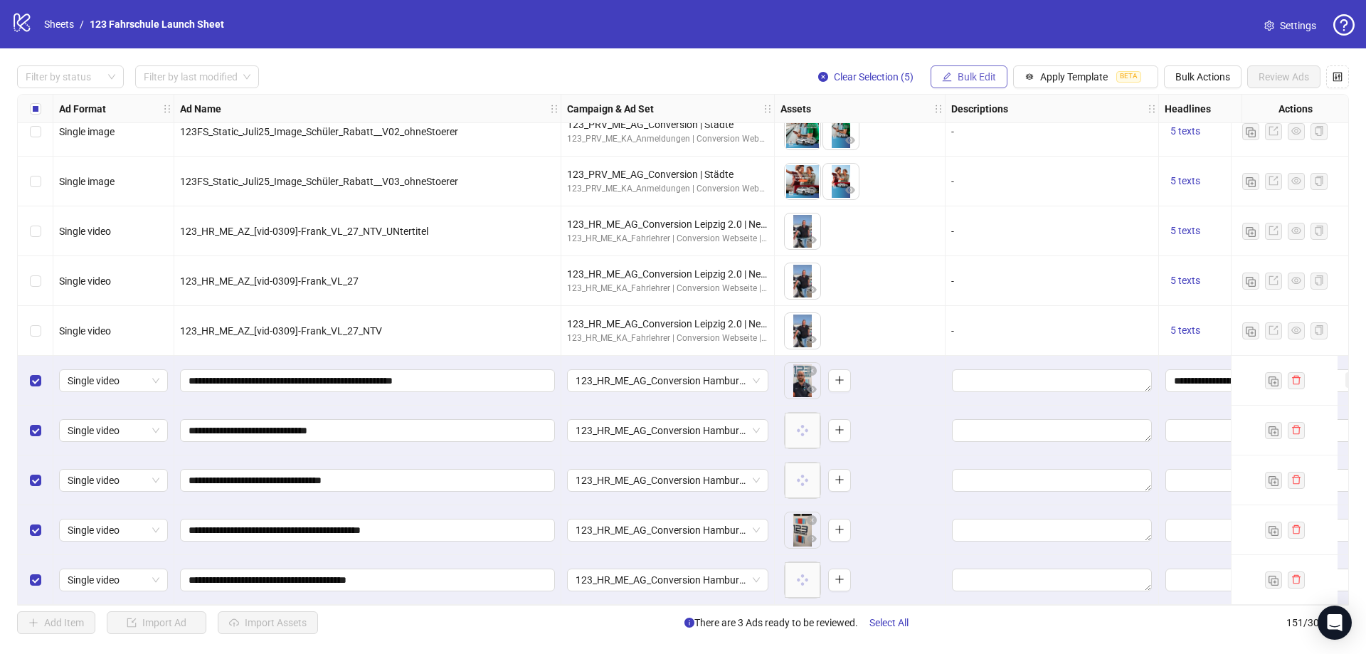
click at [982, 79] on span "Bulk Edit" at bounding box center [976, 76] width 38 height 11
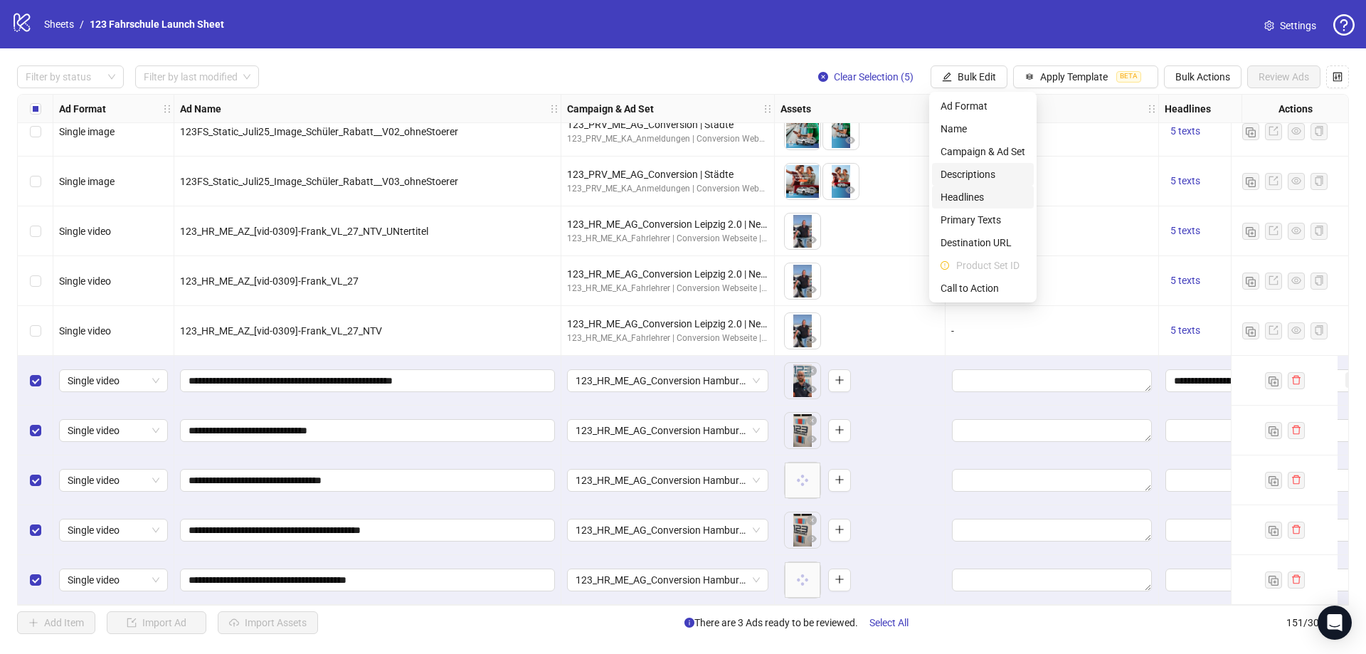
click at [973, 192] on span "Headlines" at bounding box center [982, 197] width 85 height 16
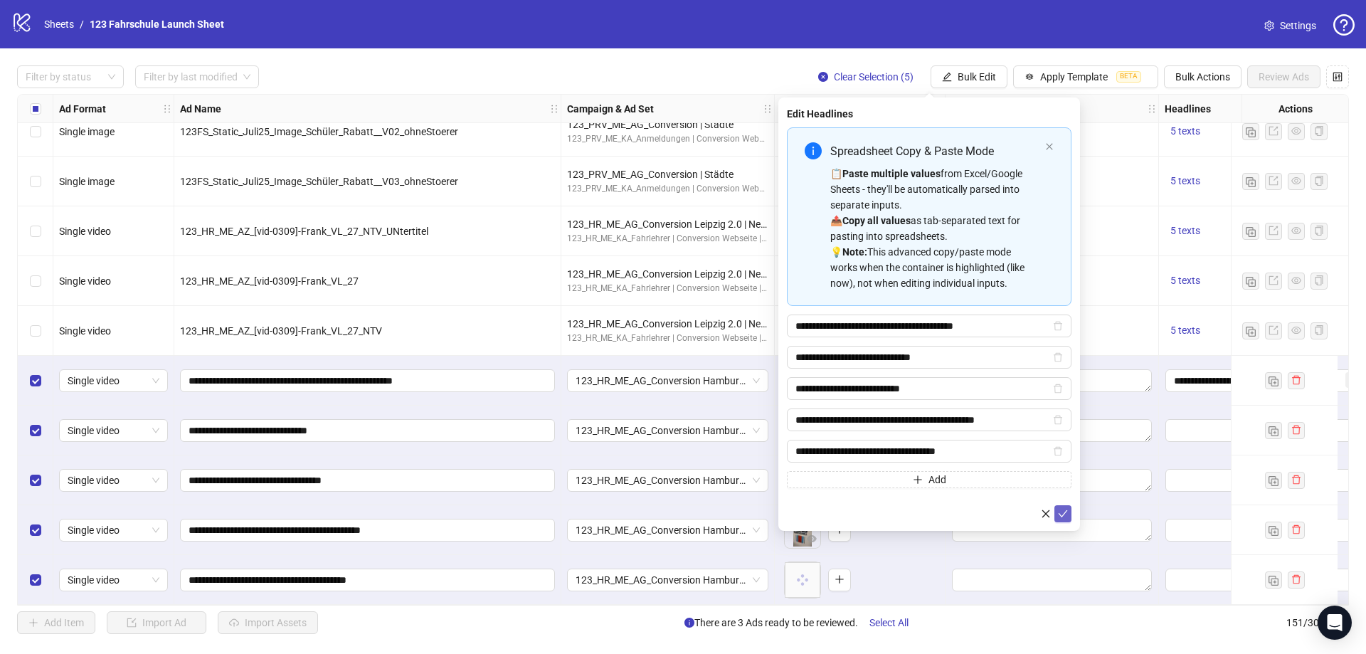
click at [1060, 510] on icon "check" at bounding box center [1063, 514] width 10 height 10
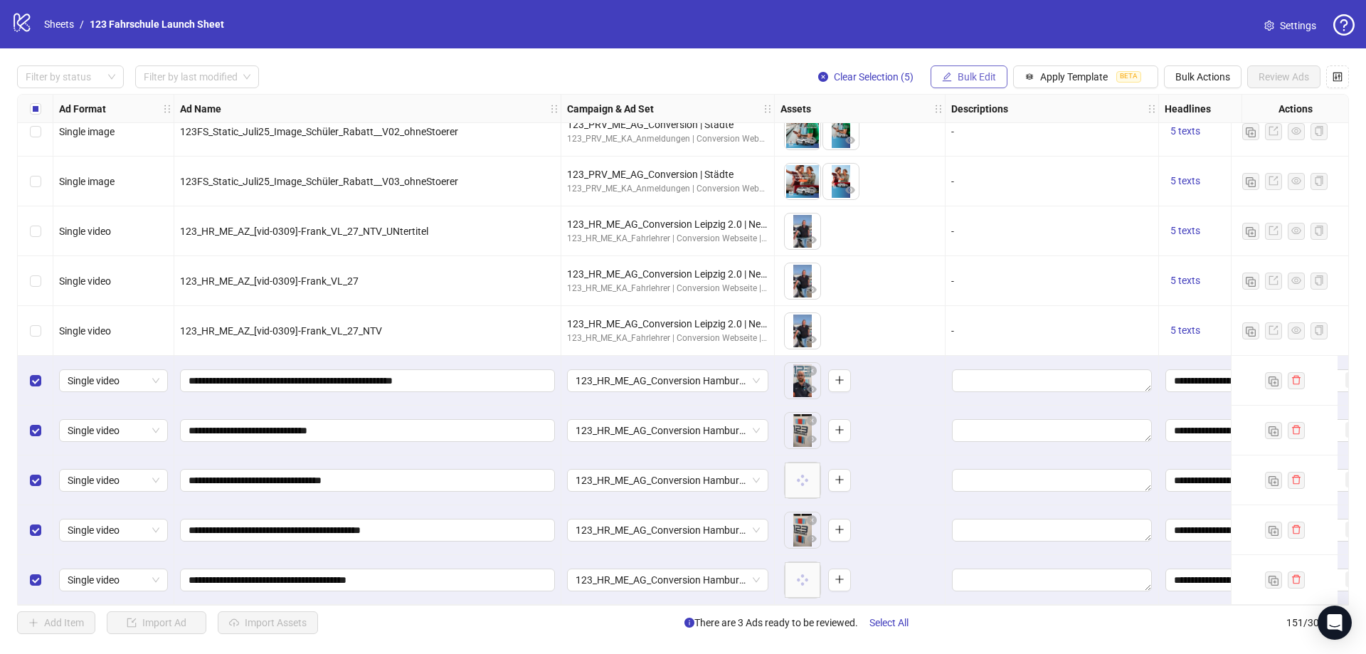
click at [966, 73] on span "Bulk Edit" at bounding box center [976, 76] width 38 height 11
click at [979, 220] on span "Primary Texts" at bounding box center [982, 220] width 85 height 16
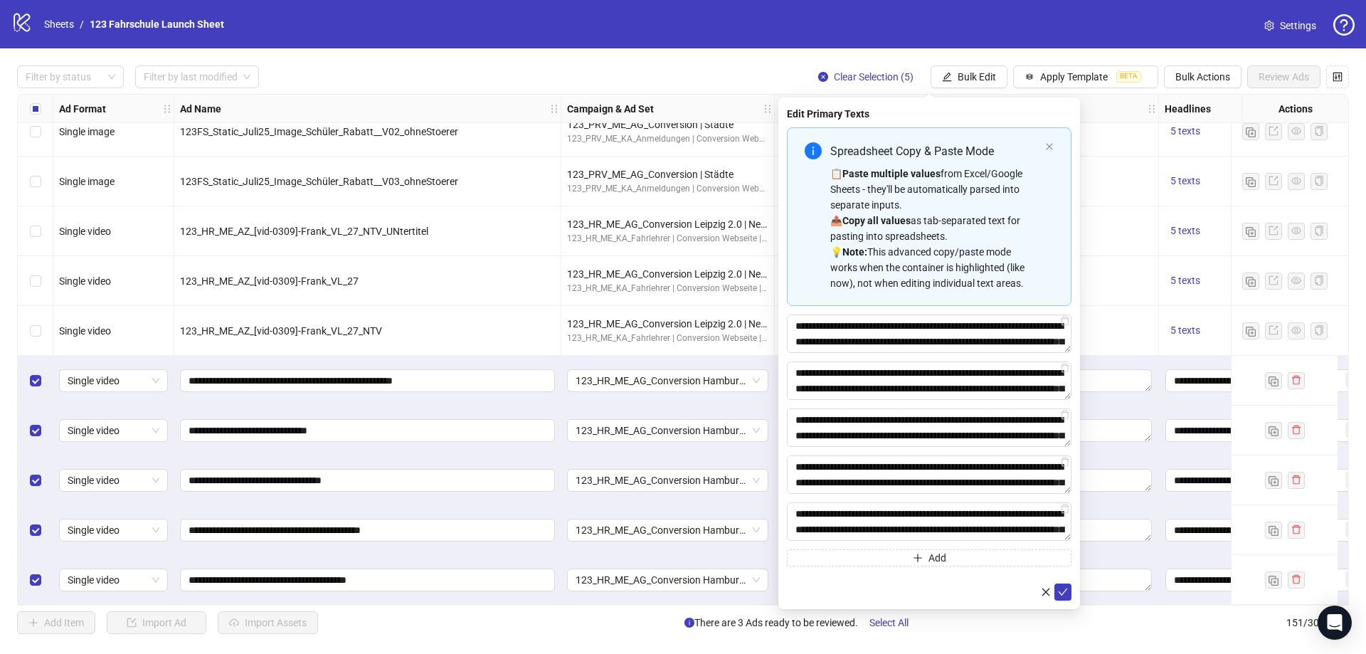
click at [1070, 591] on button "submit" at bounding box center [1062, 591] width 17 height 17
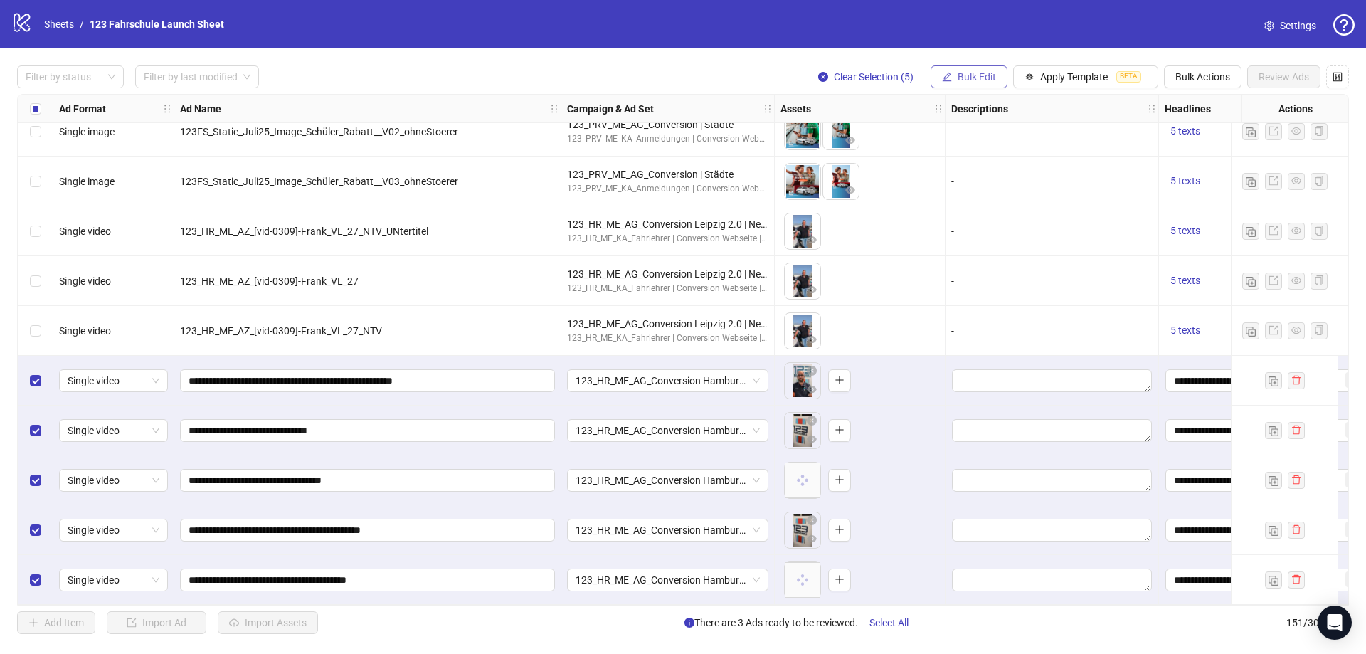
click at [975, 81] on span "Bulk Edit" at bounding box center [976, 76] width 38 height 11
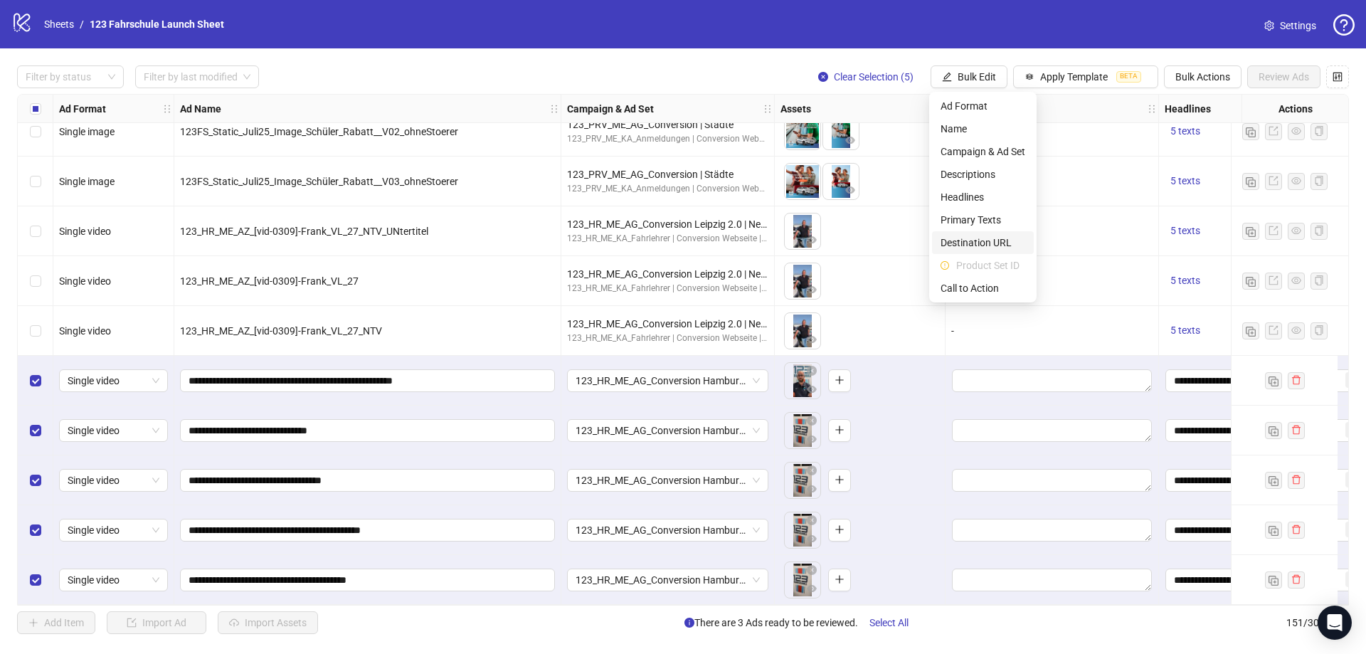
click at [980, 242] on span "Destination URL" at bounding box center [982, 243] width 85 height 16
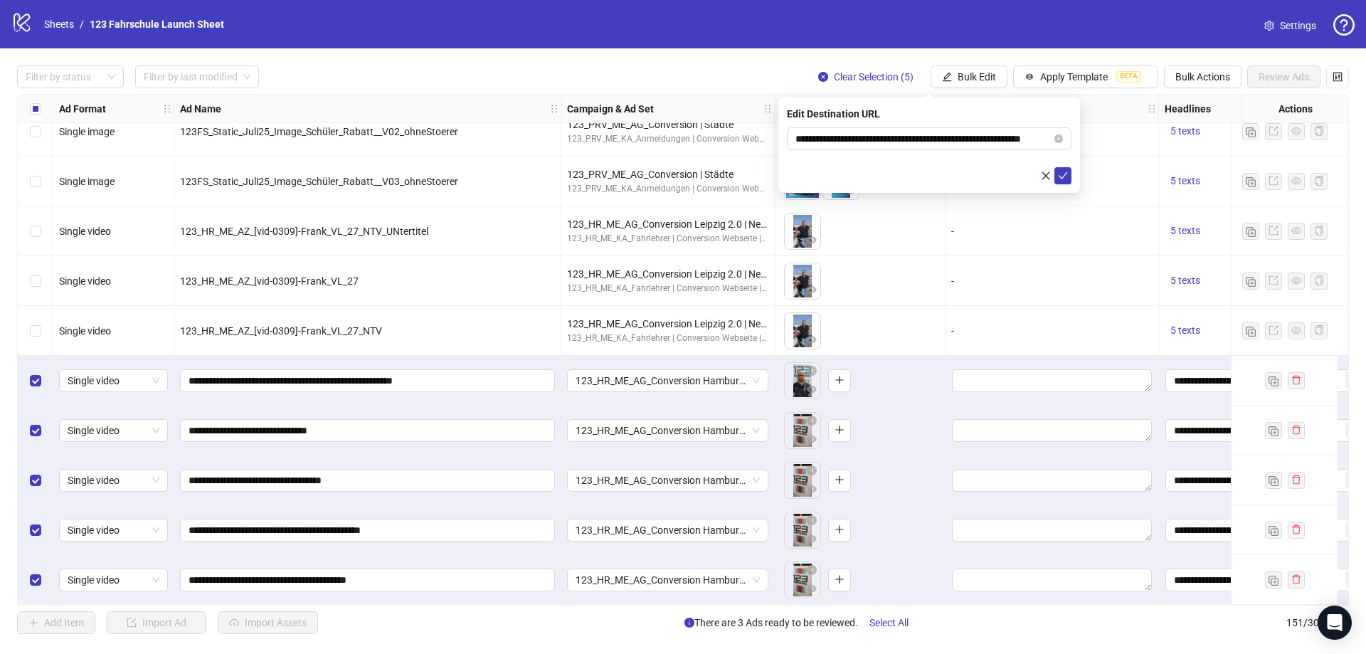
click at [1071, 173] on div "**********" at bounding box center [929, 144] width 302 height 95
click at [1064, 173] on icon "check" at bounding box center [1063, 176] width 10 height 10
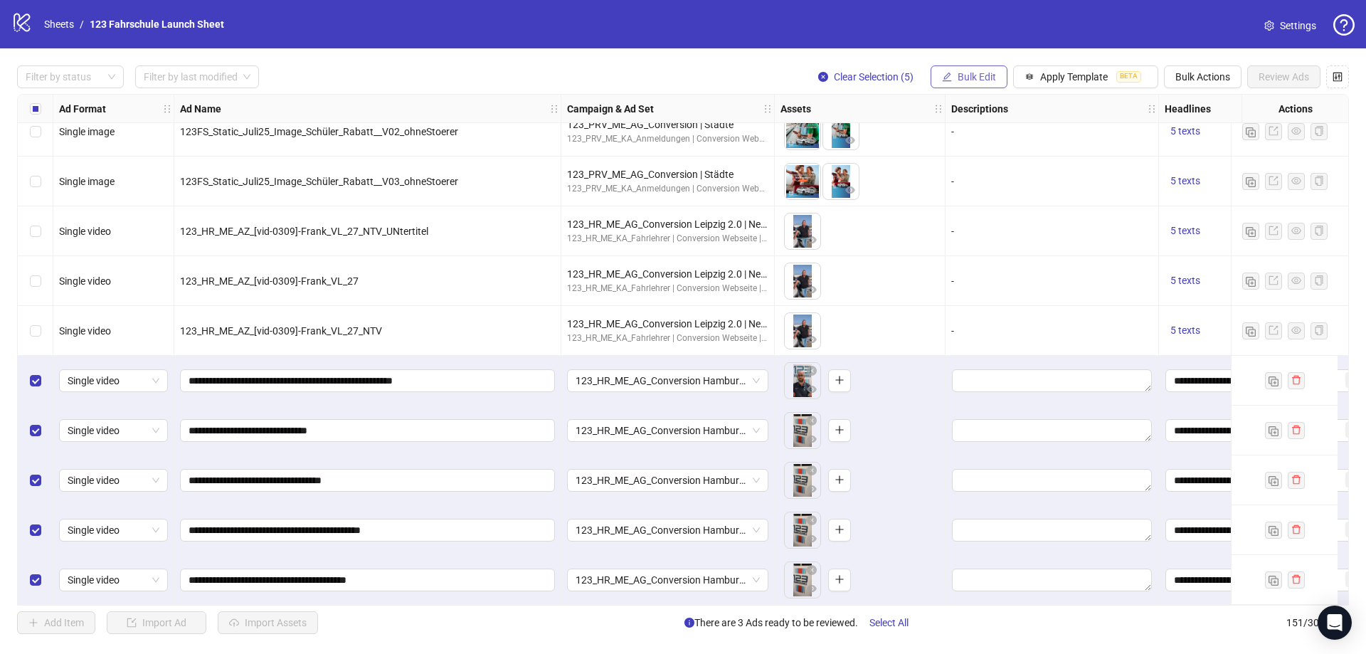
click at [982, 76] on span "Bulk Edit" at bounding box center [976, 76] width 38 height 11
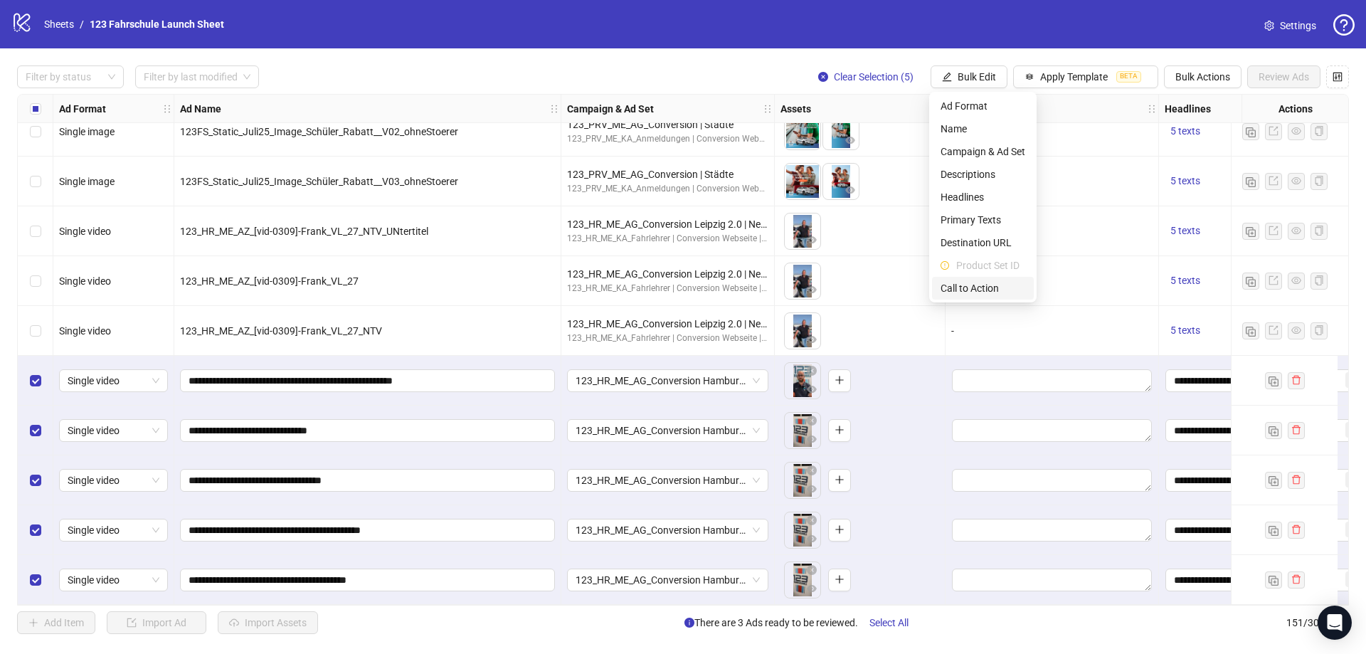
click at [963, 292] on span "Call to Action" at bounding box center [982, 288] width 85 height 16
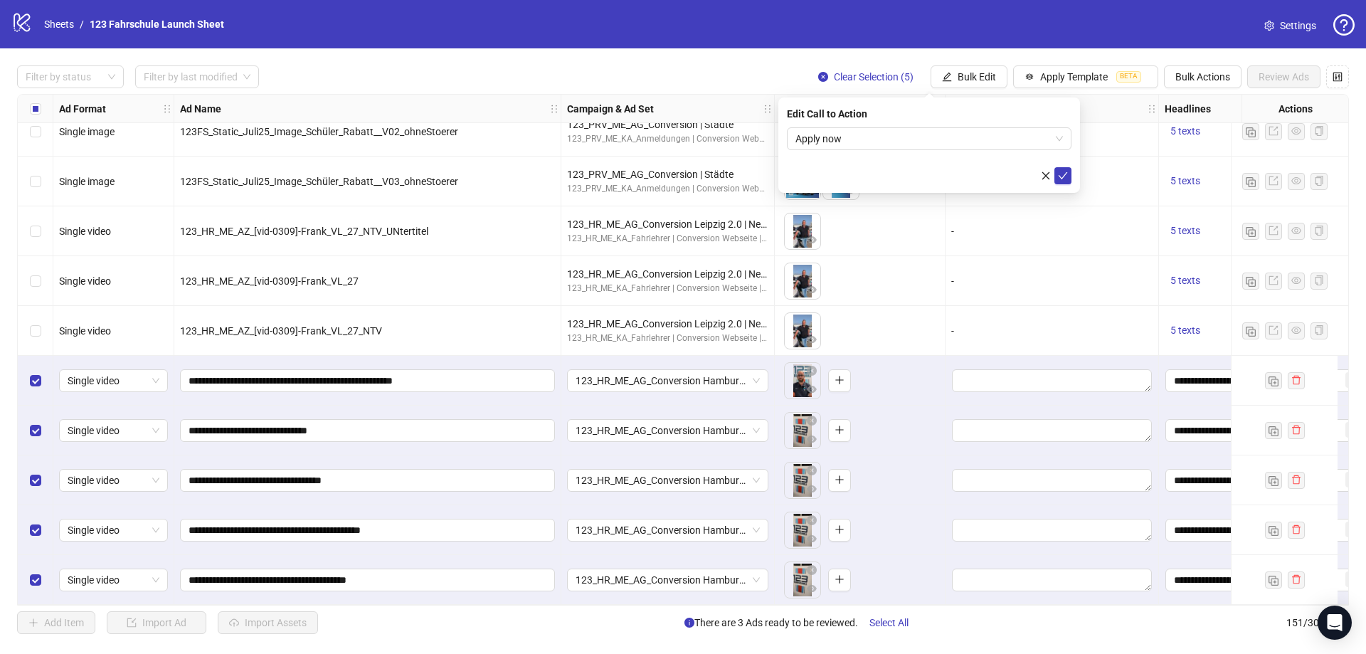
drag, startPoint x: 1062, startPoint y: 179, endPoint x: 919, endPoint y: 550, distance: 397.9
click at [1063, 178] on icon "check" at bounding box center [1063, 176] width 10 height 10
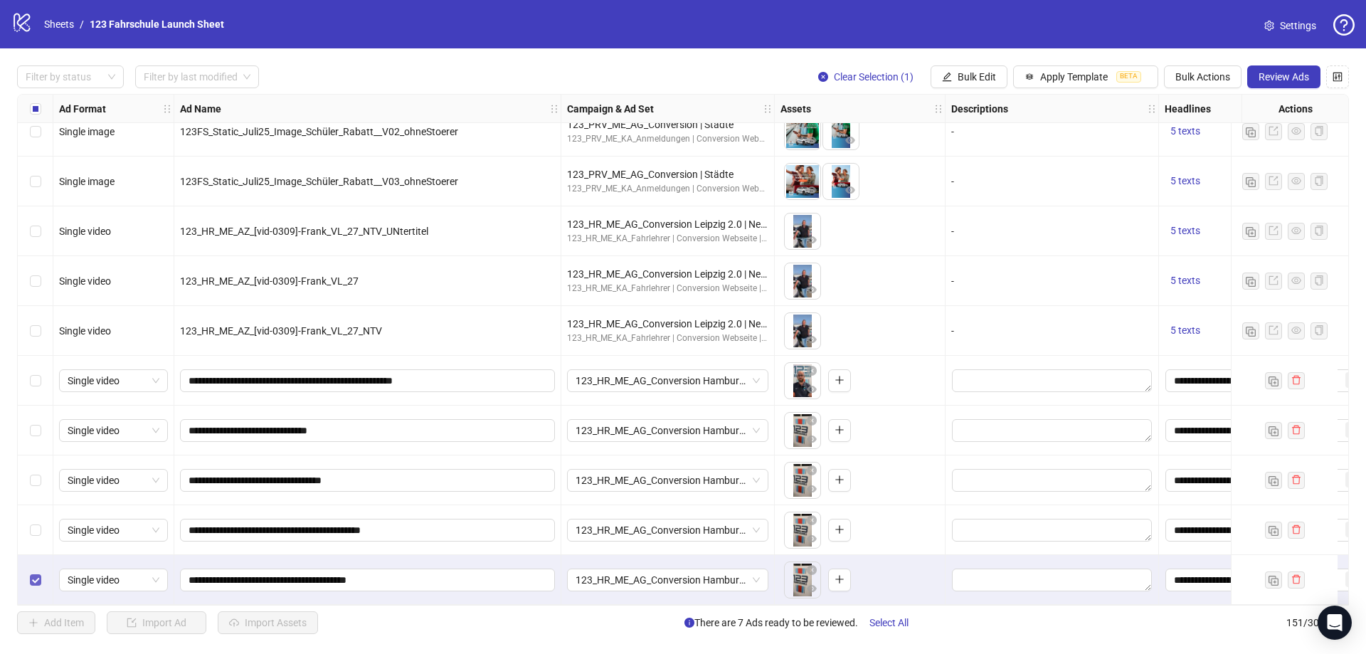
click at [38, 572] on label "Select row 151" at bounding box center [35, 580] width 11 height 16
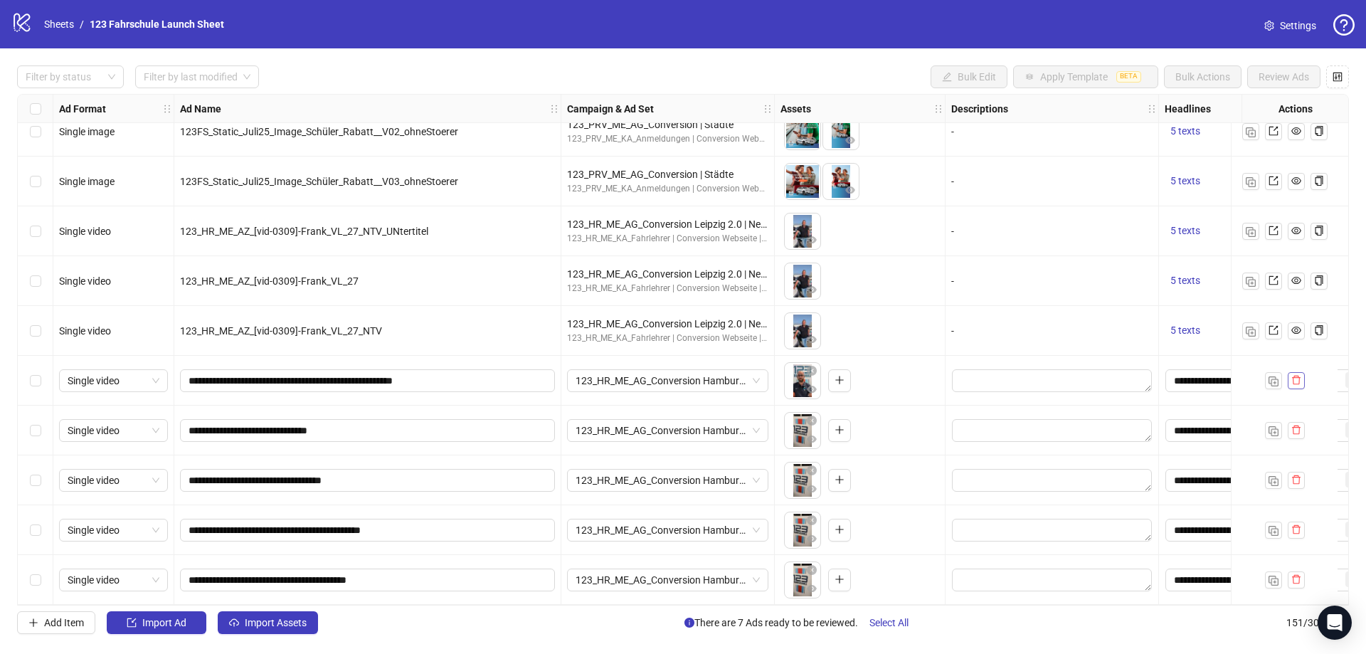
click at [1300, 377] on icon "delete" at bounding box center [1296, 380] width 10 height 10
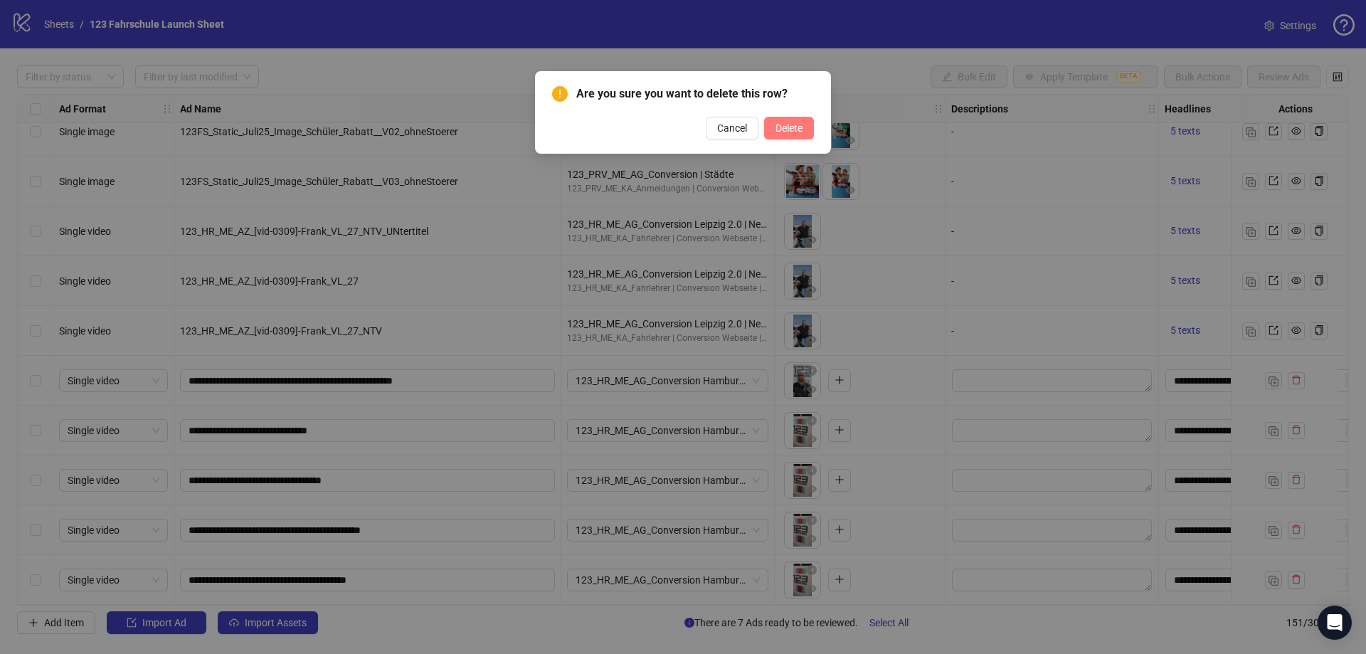
click at [783, 128] on span "Delete" at bounding box center [788, 127] width 27 height 11
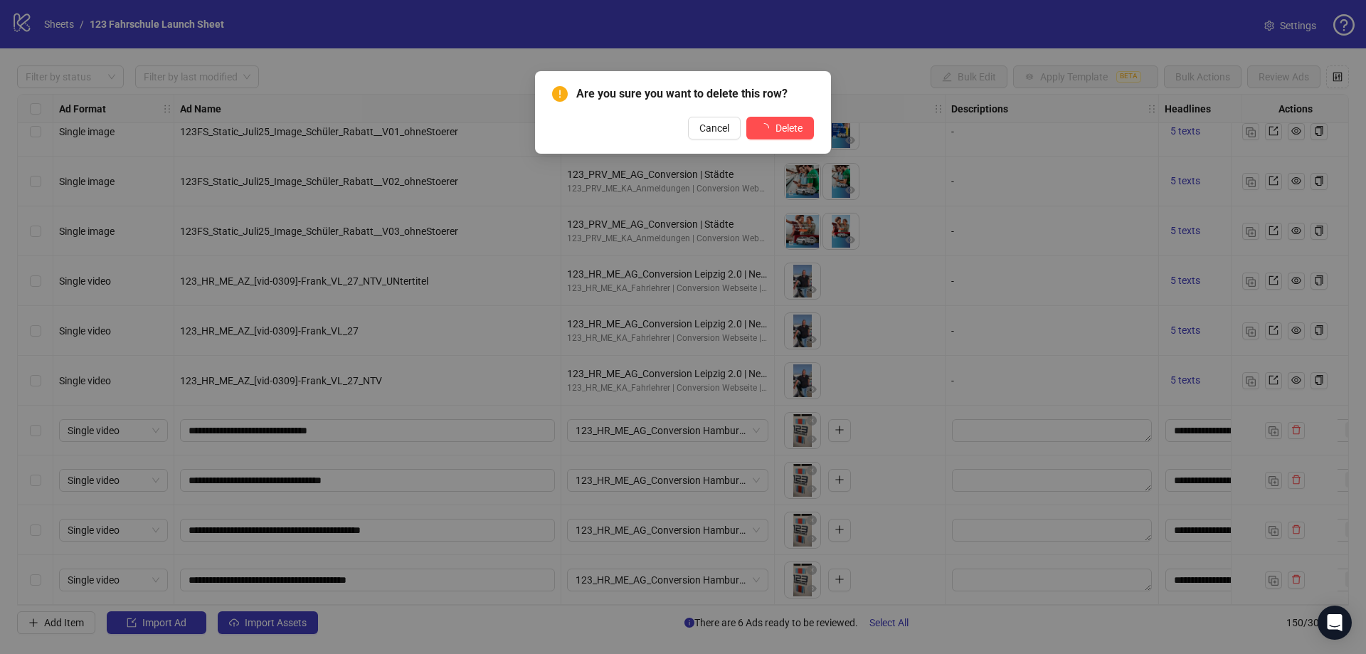
scroll to position [6993, 0]
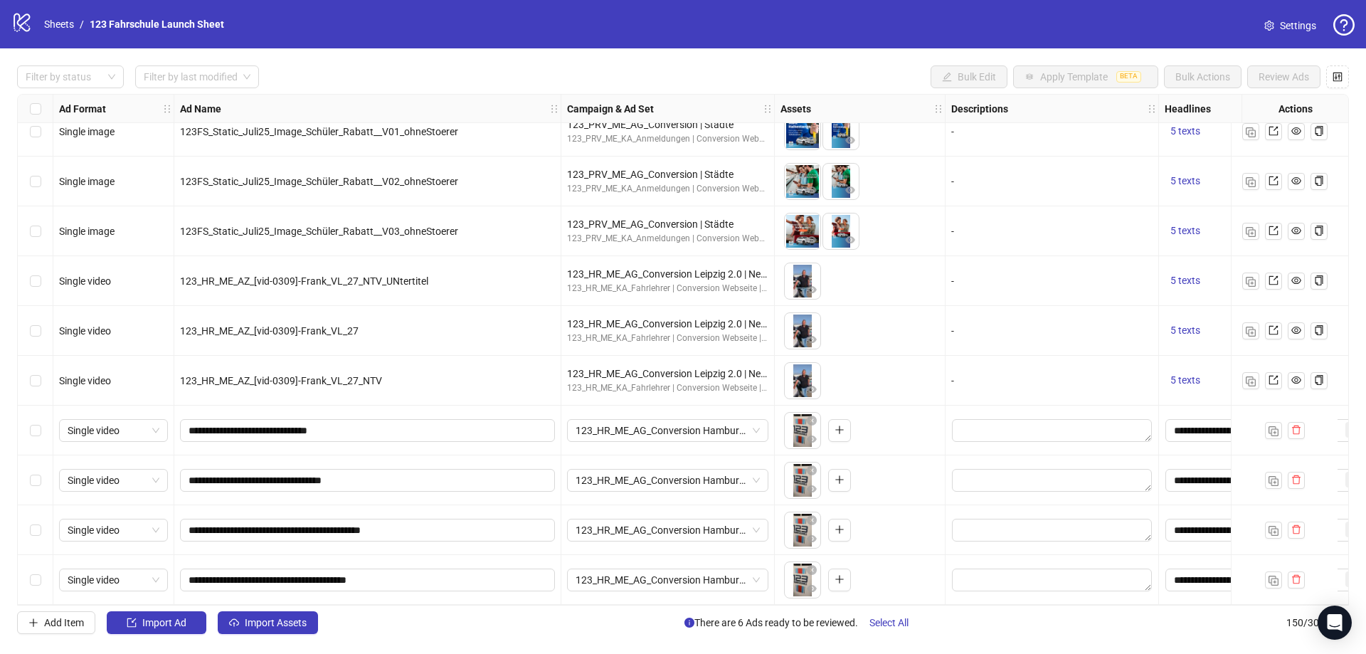
click at [41, 424] on div "Select row 147" at bounding box center [36, 430] width 36 height 50
click at [43, 468] on div "Select row 148" at bounding box center [36, 480] width 36 height 50
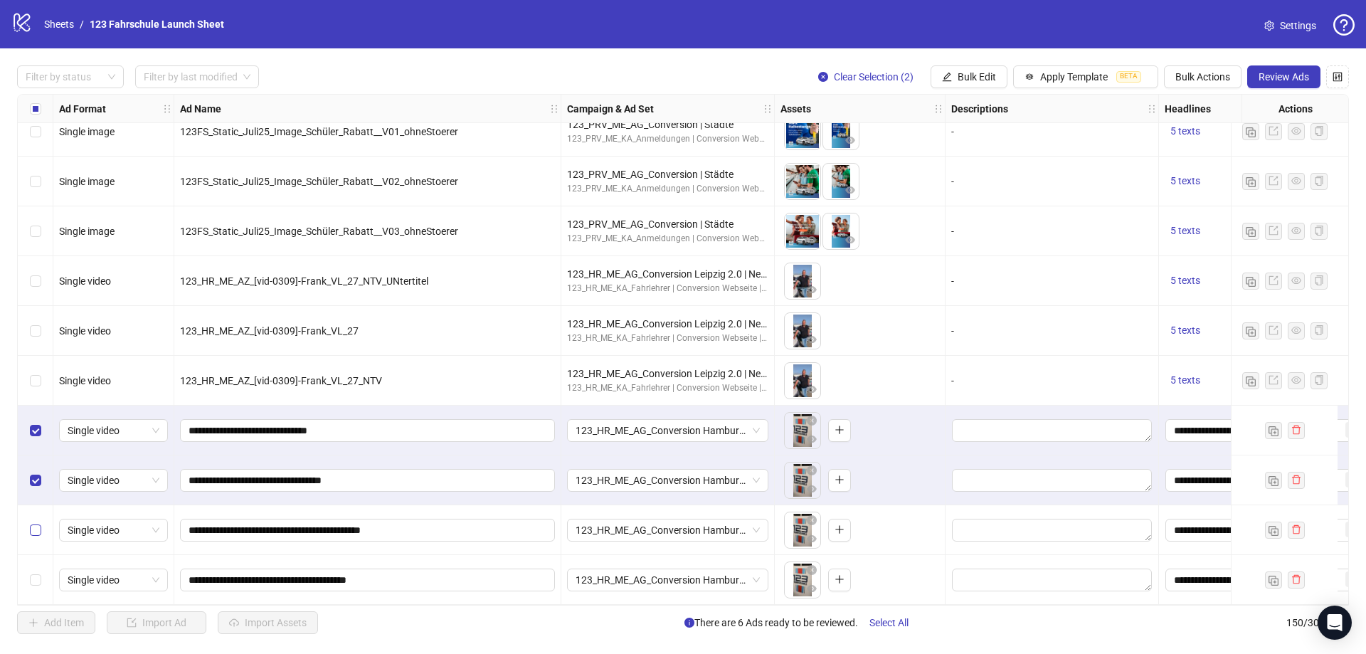
click at [38, 522] on label "Select row 149" at bounding box center [35, 530] width 11 height 16
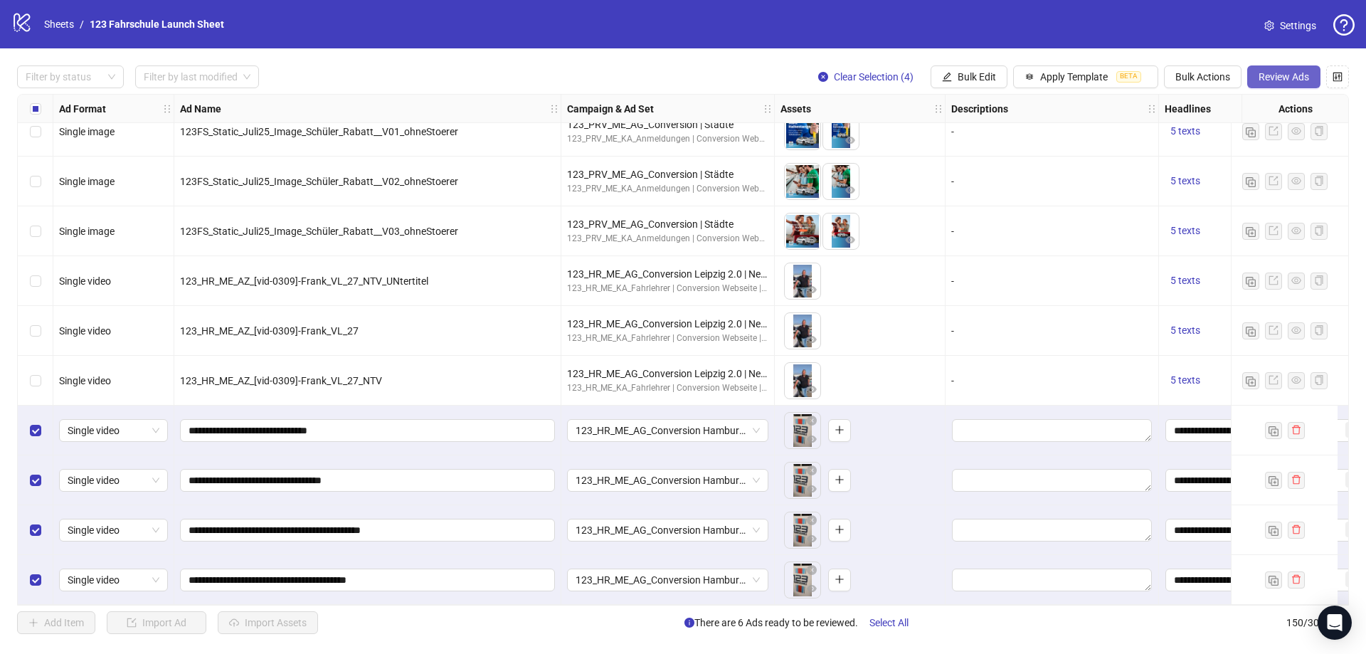
click at [1273, 75] on span "Review Ads" at bounding box center [1283, 76] width 51 height 11
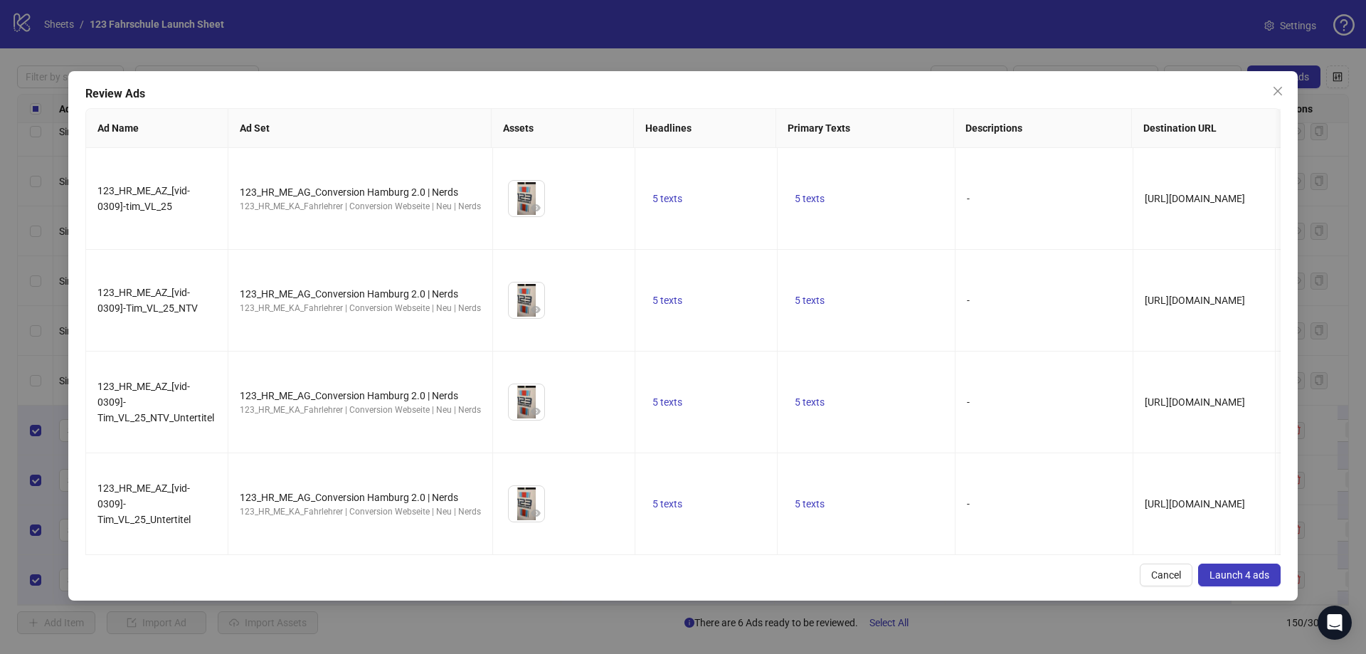
click at [1240, 569] on span "Launch 4 ads" at bounding box center [1239, 574] width 60 height 11
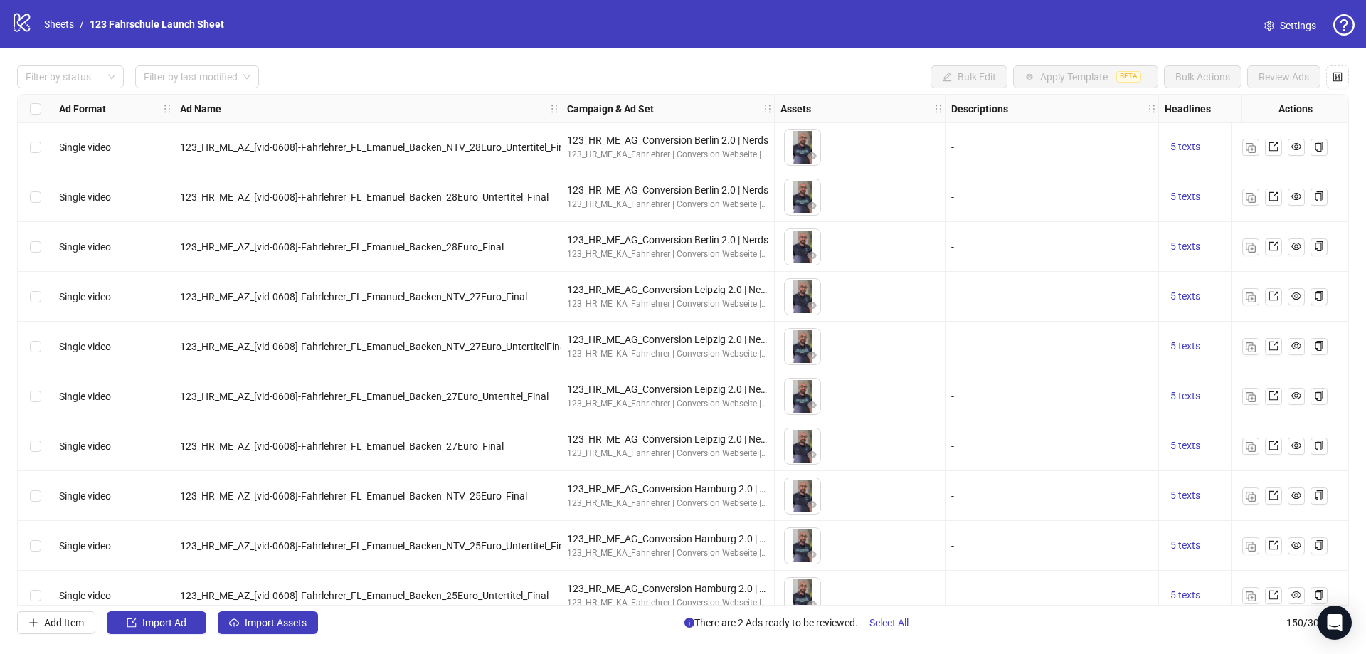
scroll to position [5001, 0]
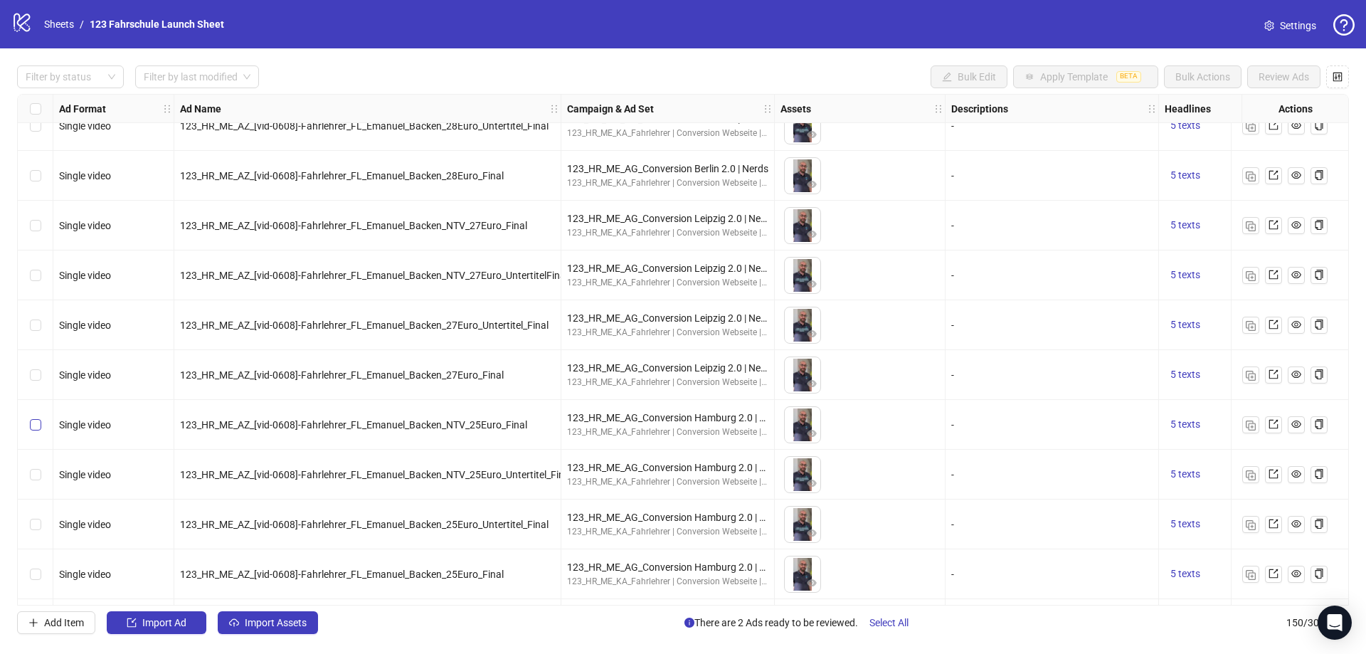
click at [35, 431] on label "Select row 107" at bounding box center [35, 425] width 11 height 16
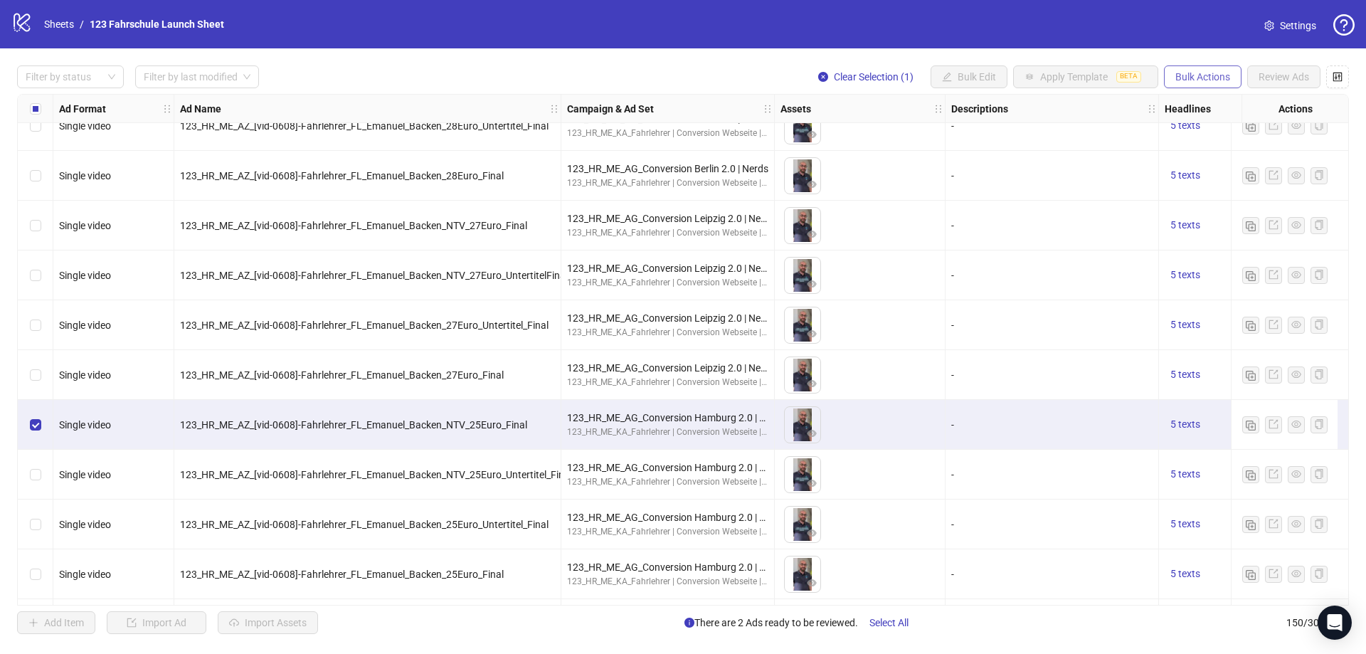
click at [1206, 79] on span "Bulk Actions" at bounding box center [1202, 76] width 55 height 11
click at [1228, 149] on span "Duplicate with assets" at bounding box center [1222, 152] width 97 height 16
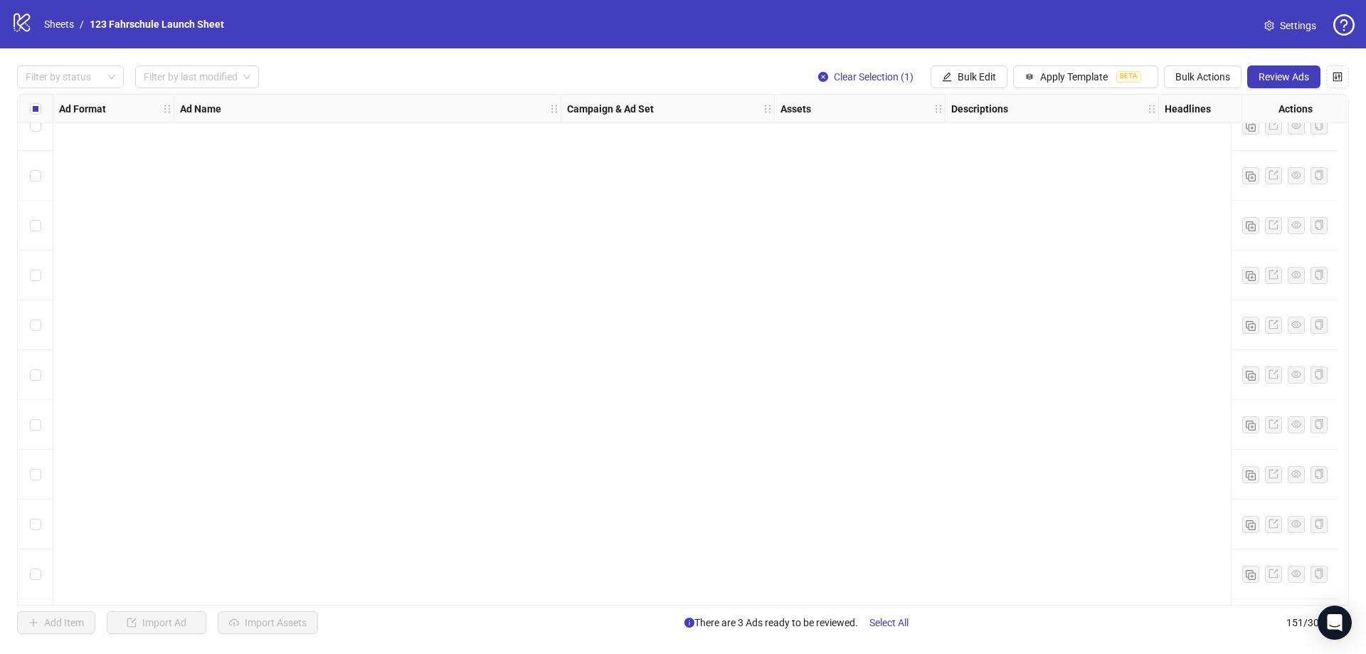
scroll to position [7042, 0]
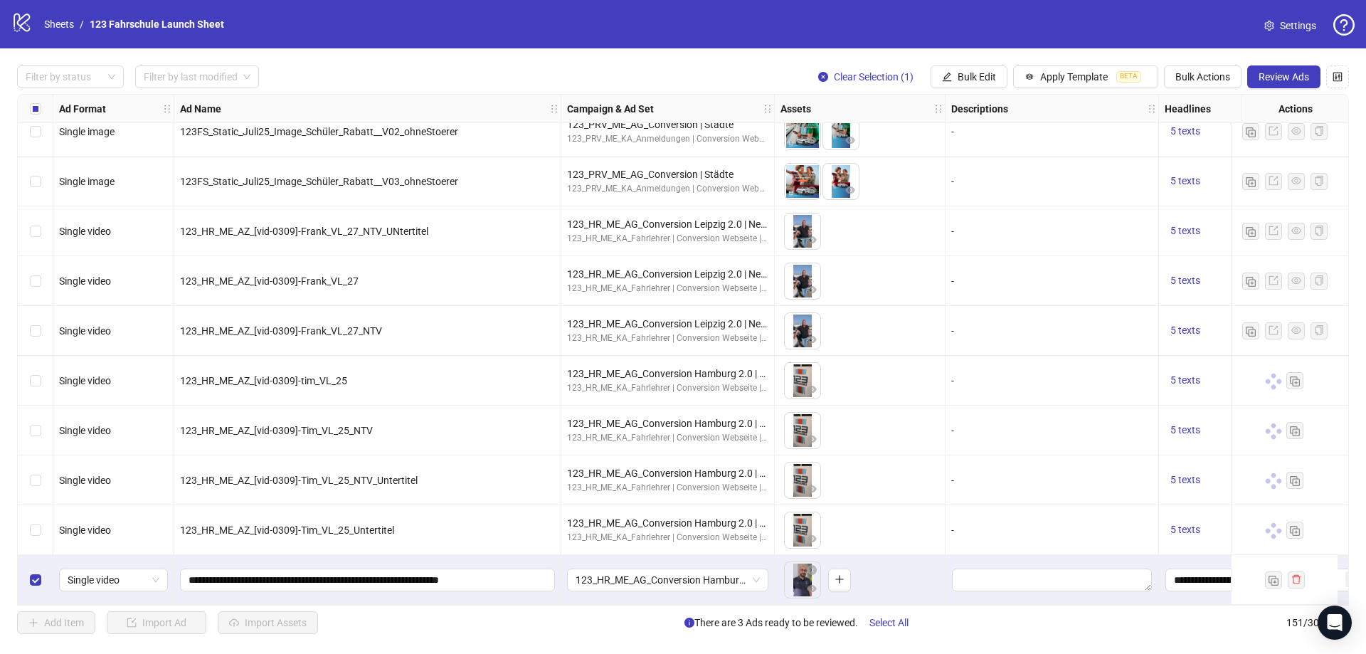
click at [44, 574] on div "Select row 151" at bounding box center [36, 580] width 36 height 50
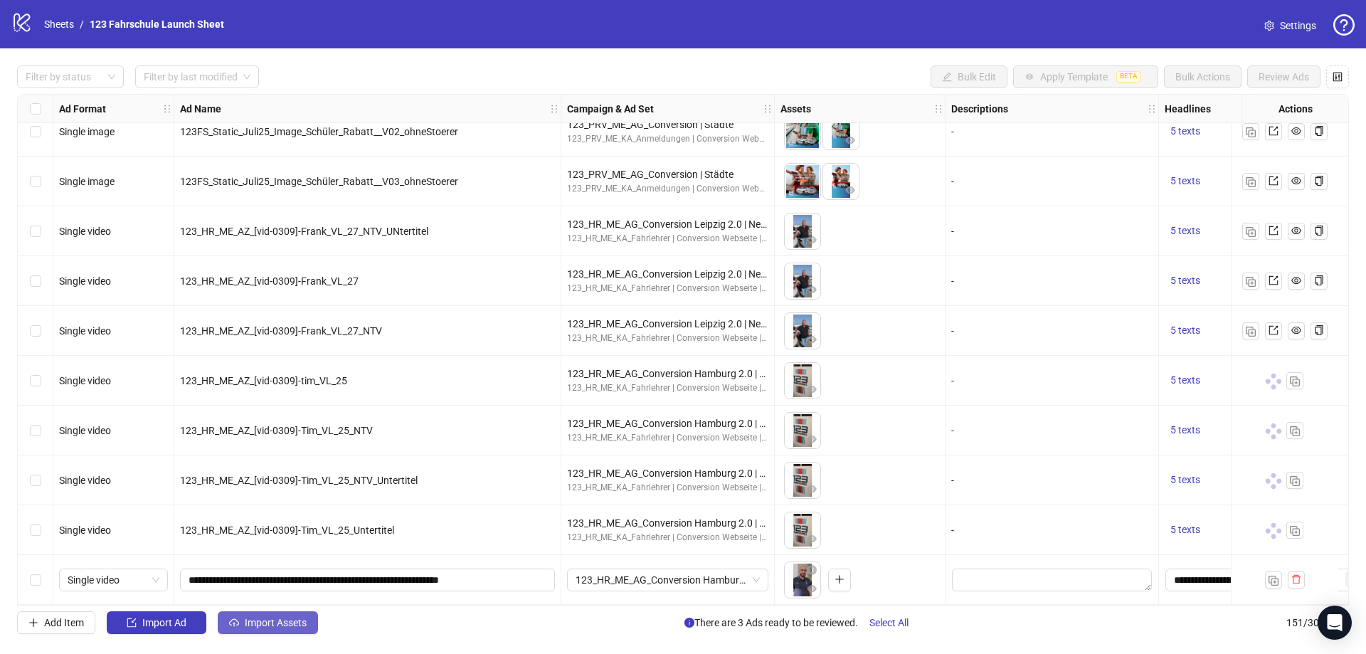
click at [285, 622] on span "Import Assets" at bounding box center [276, 622] width 62 height 11
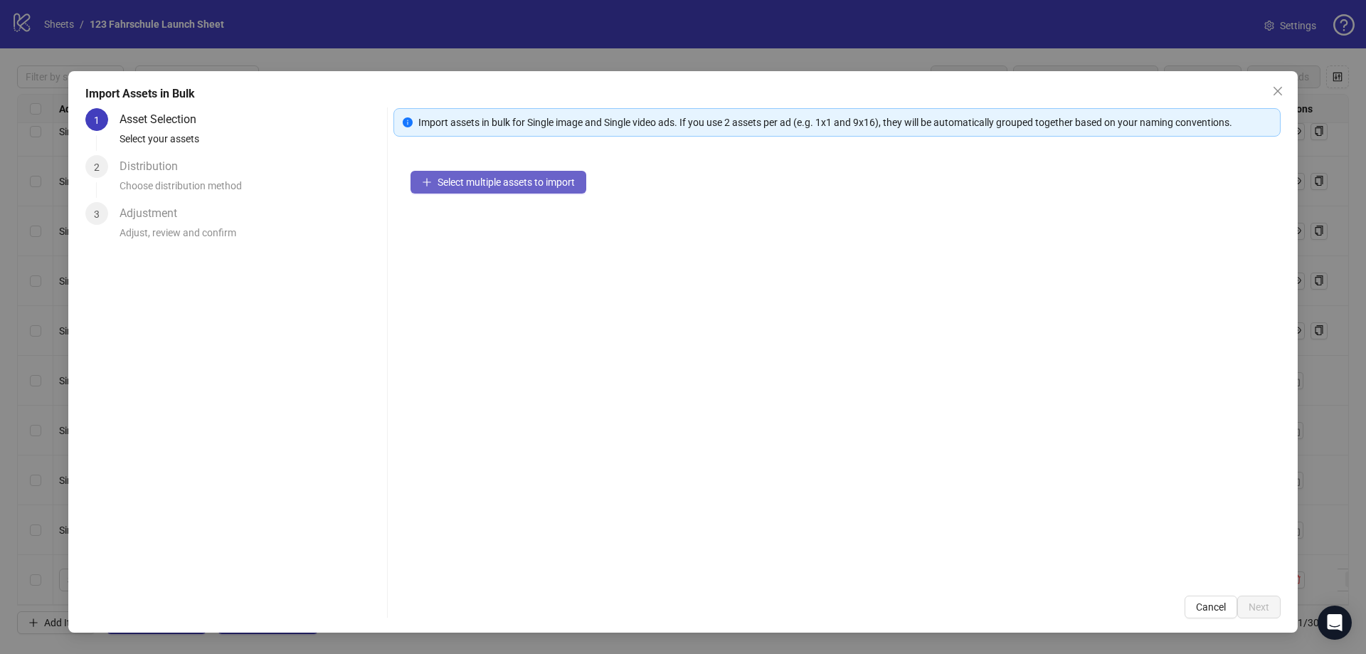
click at [424, 172] on button "Select multiple assets to import" at bounding box center [498, 182] width 176 height 23
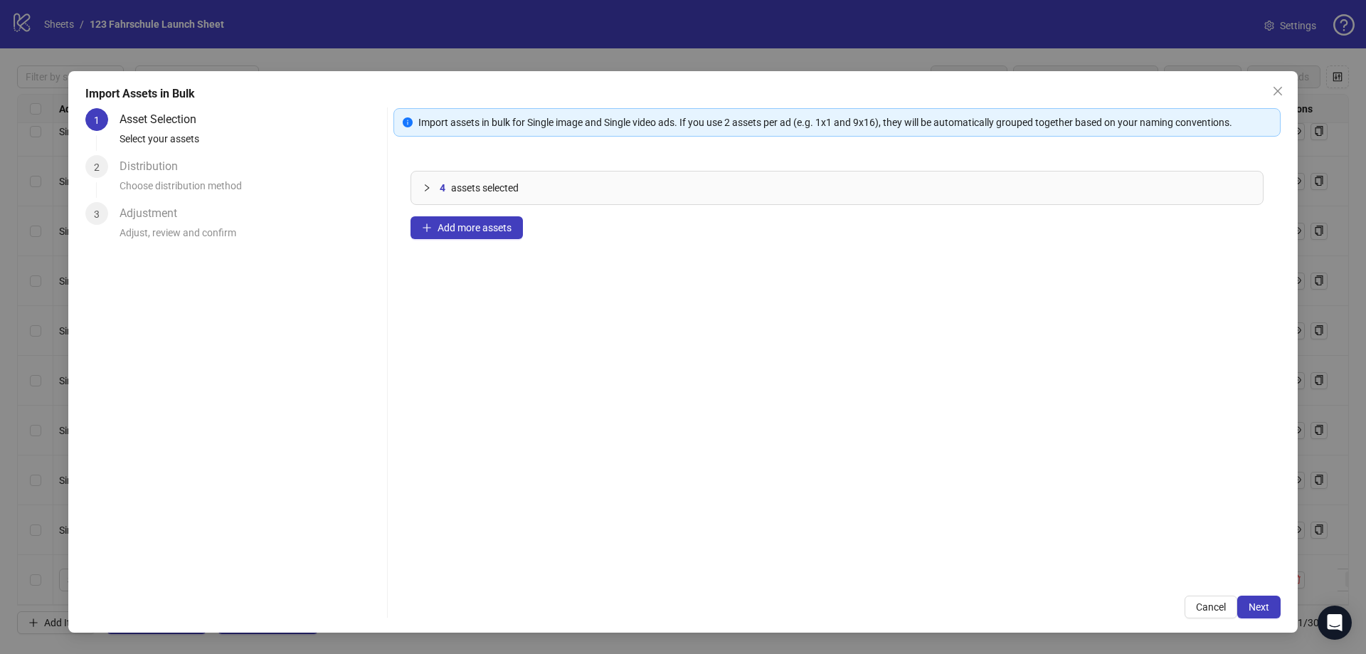
click at [1181, 613] on div "Cancel Next" at bounding box center [836, 606] width 887 height 23
click at [430, 220] on button "Add more assets" at bounding box center [466, 227] width 112 height 23
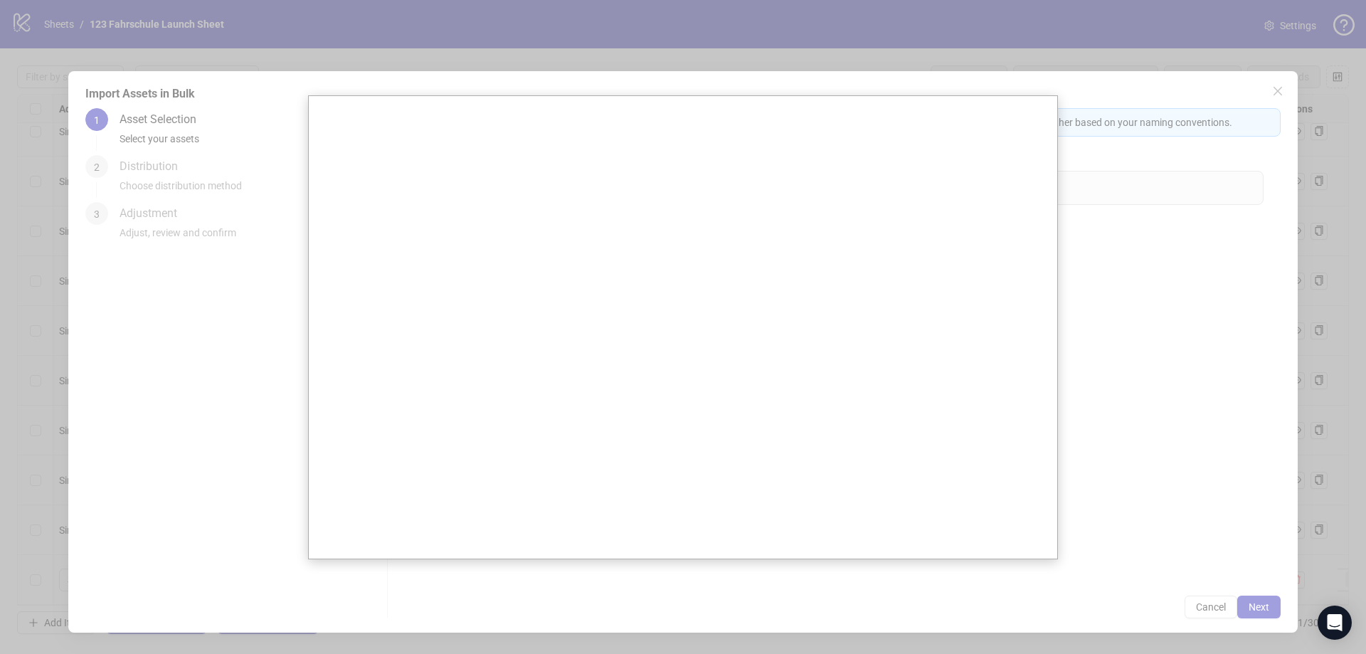
click at [1363, 616] on div at bounding box center [683, 327] width 1366 height 654
click at [1224, 425] on div at bounding box center [683, 327] width 1366 height 654
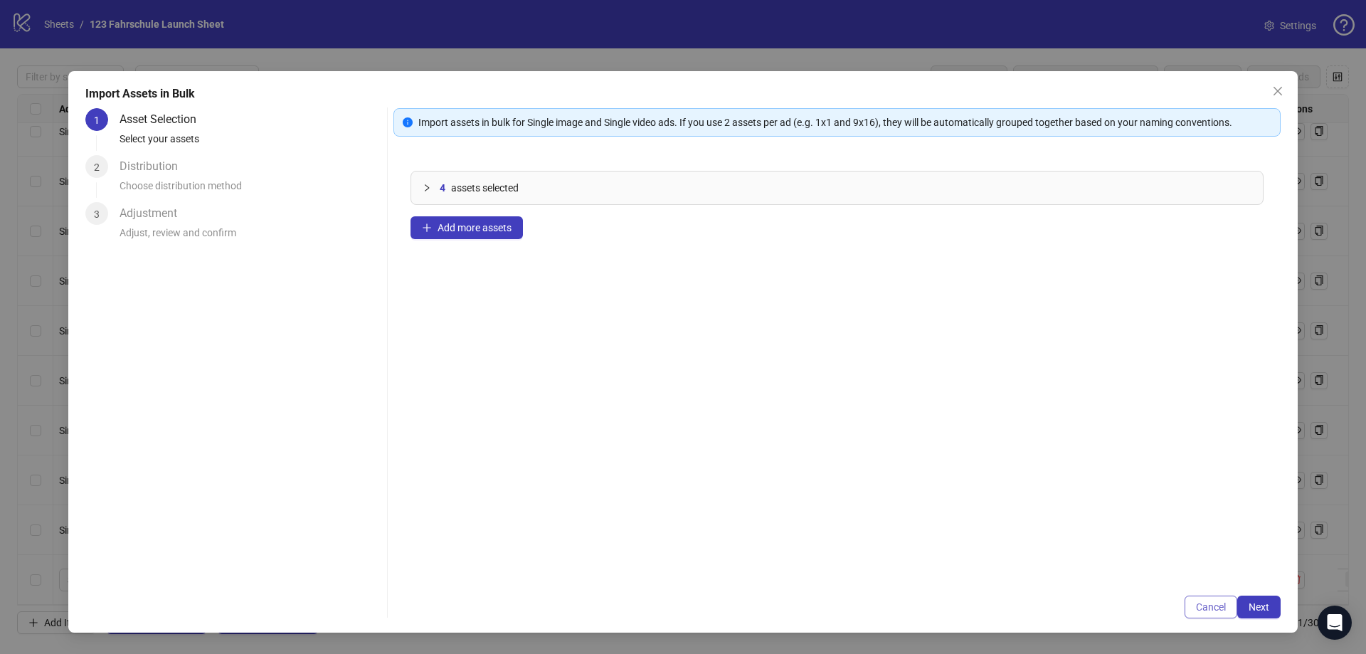
click at [1207, 596] on div "Import assets in bulk for Single image and Single video ads. If you use 2 asset…" at bounding box center [836, 363] width 887 height 510
click at [1207, 611] on span "Cancel" at bounding box center [1211, 606] width 30 height 11
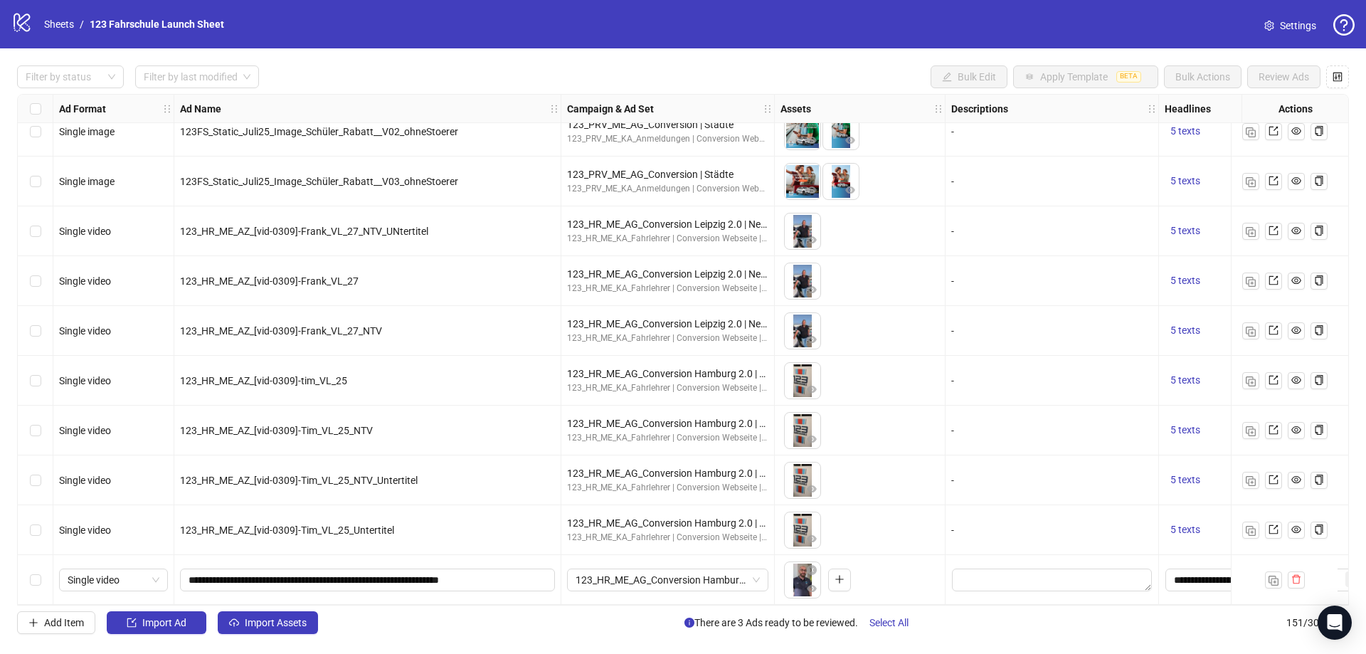
click at [168, 606] on div "Filter by status Filter by last modified Bulk Edit Apply Template BETA Bulk Act…" at bounding box center [683, 349] width 1366 height 602
click at [262, 612] on button "Import Assets" at bounding box center [268, 622] width 100 height 23
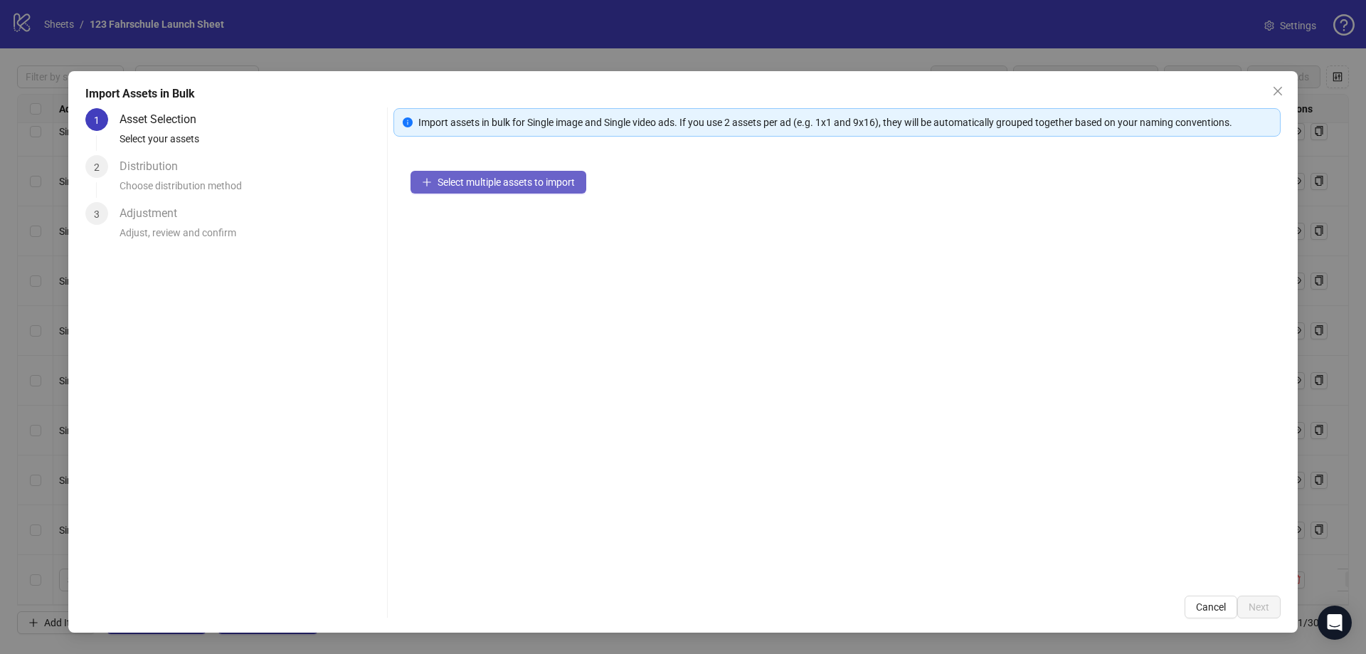
click at [470, 181] on span "Select multiple assets to import" at bounding box center [505, 181] width 137 height 11
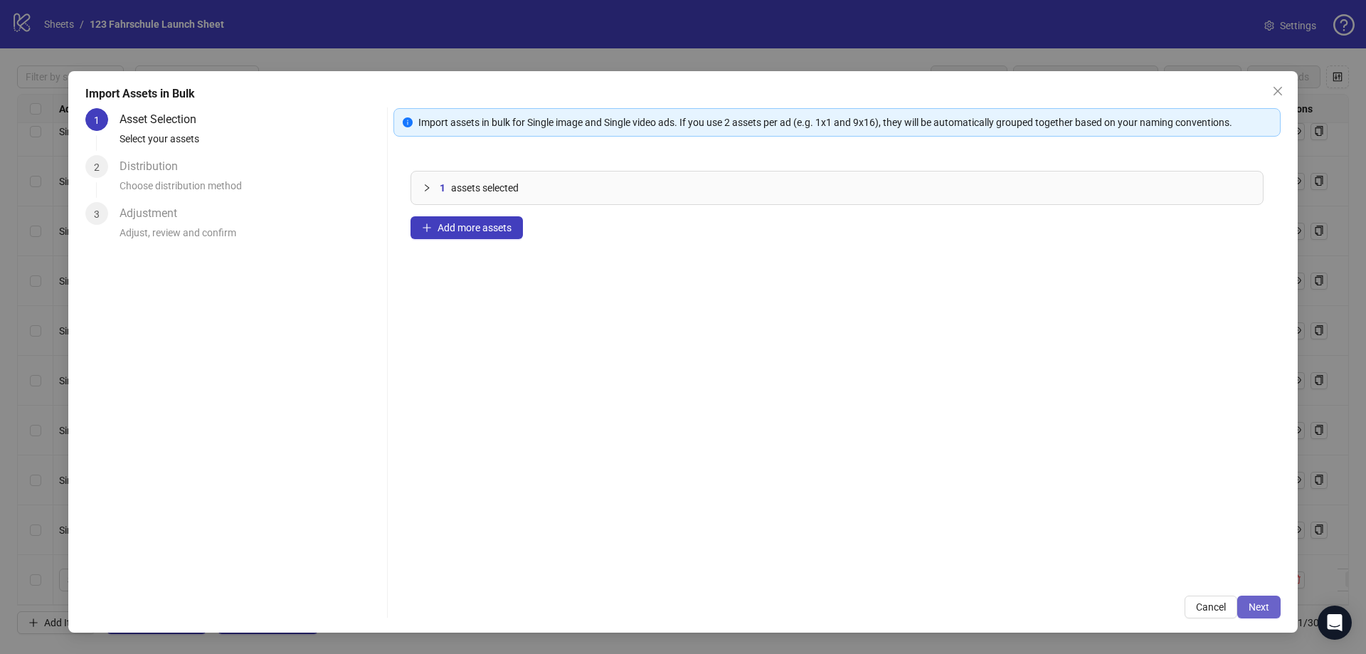
click at [1246, 607] on button "Next" at bounding box center [1258, 606] width 43 height 23
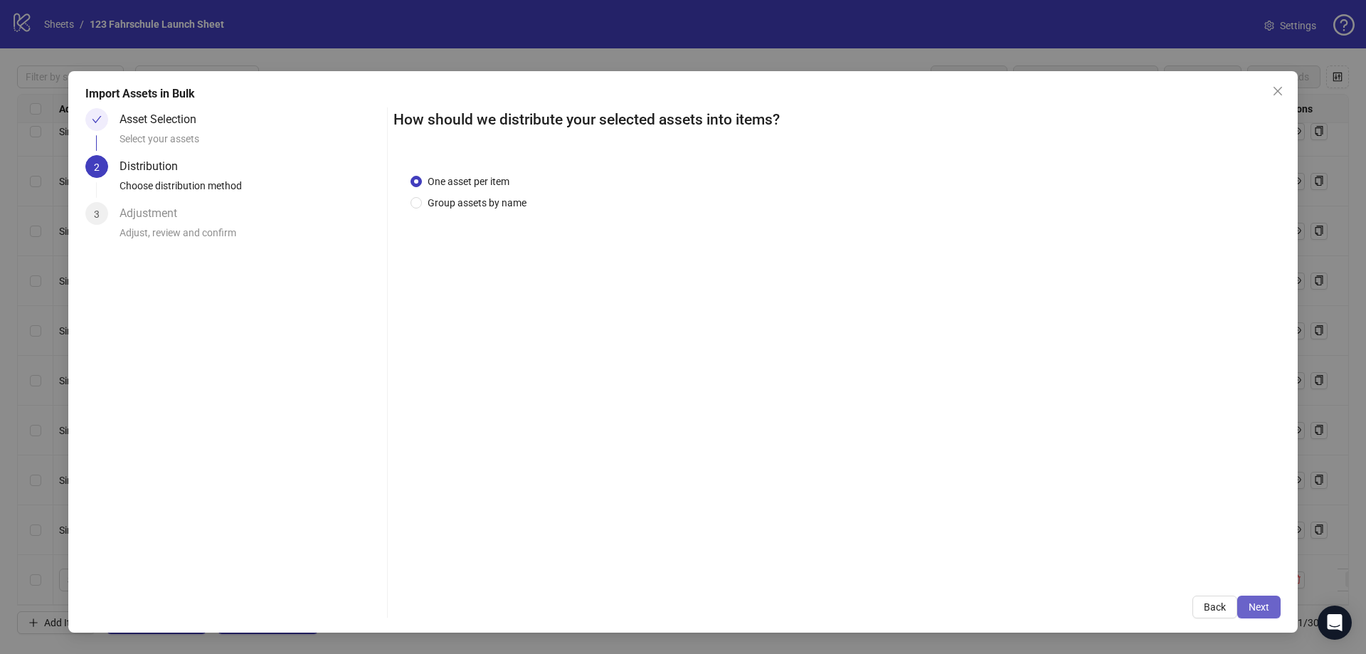
click at [1274, 596] on button "Next" at bounding box center [1258, 606] width 43 height 23
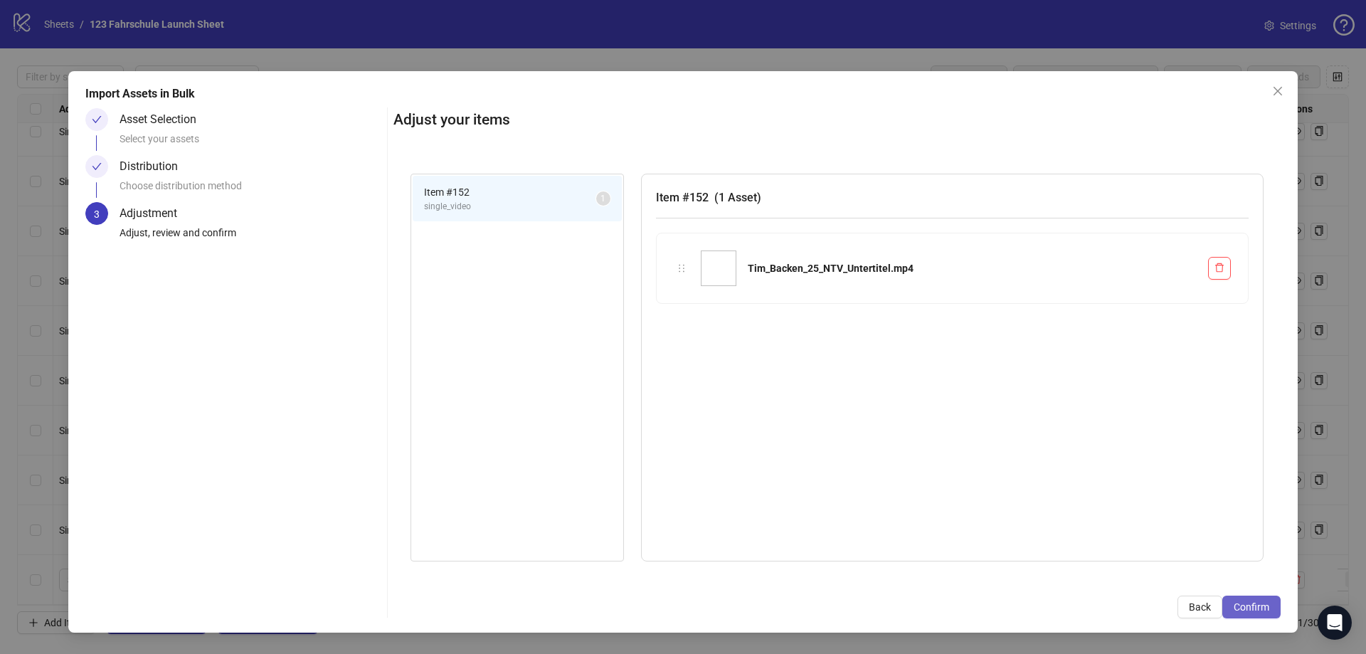
click at [1269, 600] on button "Confirm" at bounding box center [1251, 606] width 58 height 23
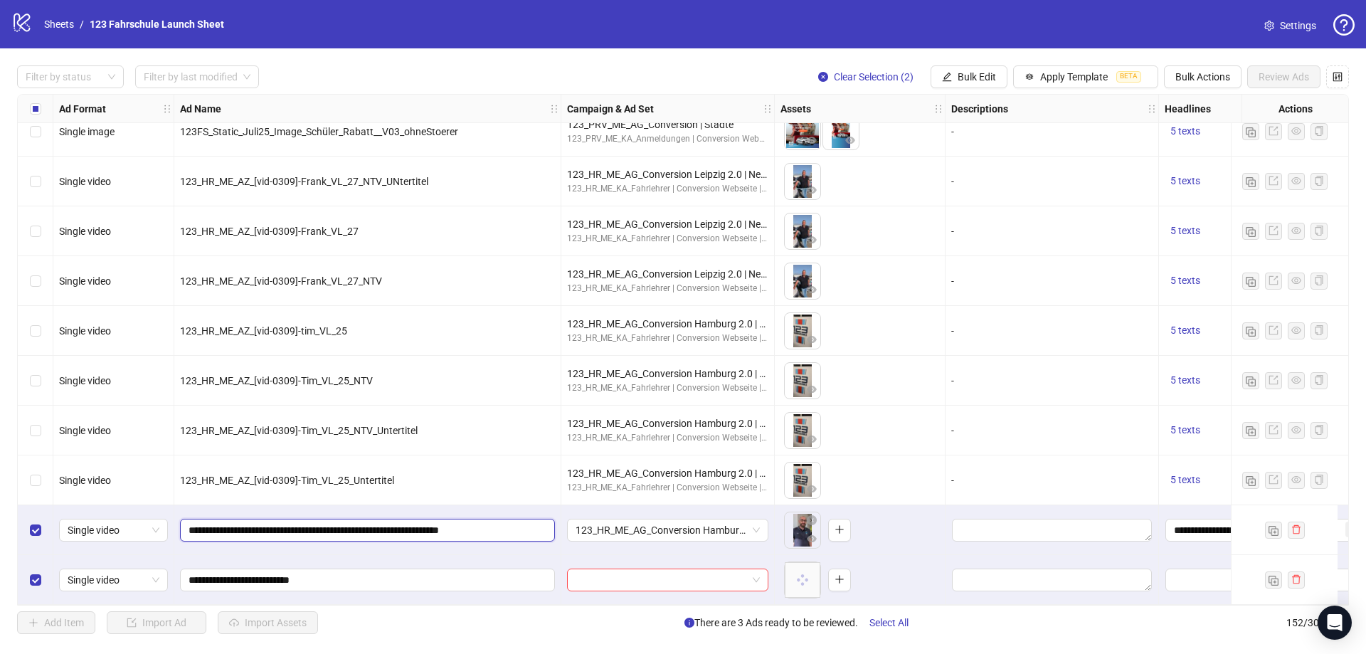
click at [310, 523] on input "**********" at bounding box center [365, 530] width 355 height 16
click at [312, 524] on input "**********" at bounding box center [365, 530] width 355 height 16
click at [302, 474] on span "123_HR_ME_AZ_[vid-0309]-Tim_VL_25_Untertitel" at bounding box center [287, 479] width 214 height 11
click at [191, 572] on input "**********" at bounding box center [365, 580] width 355 height 16
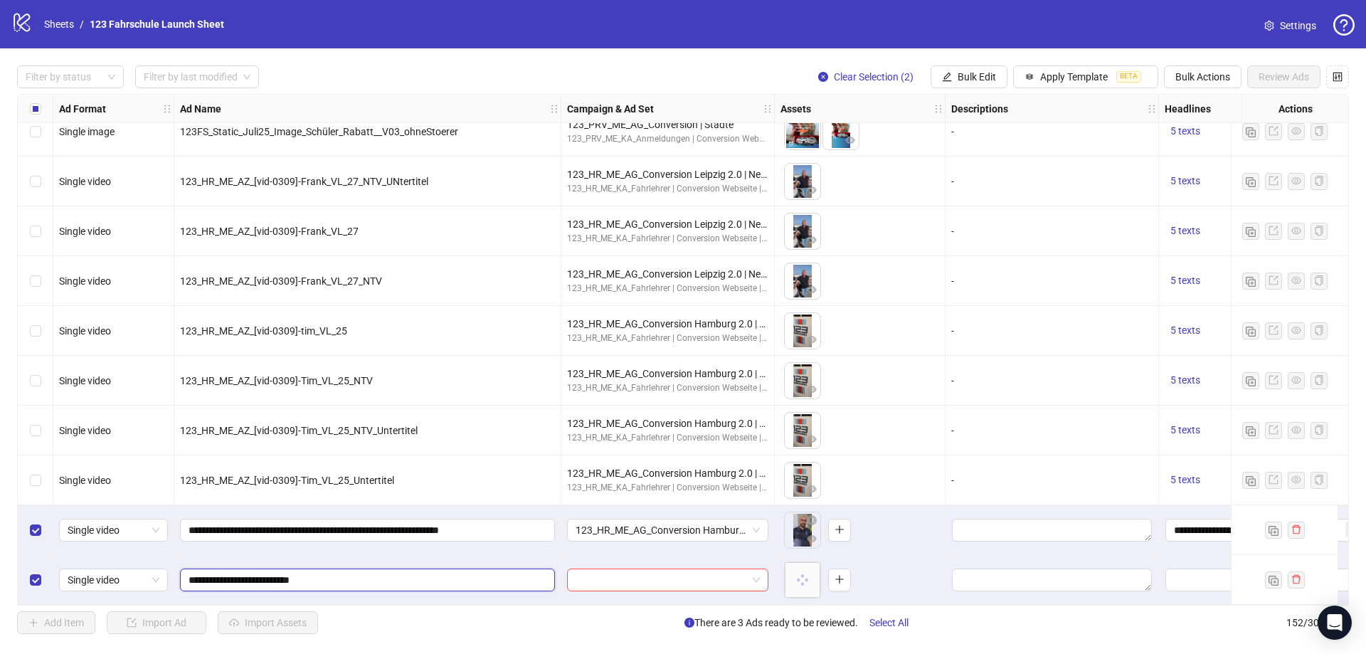
click at [188, 572] on input "**********" at bounding box center [365, 580] width 355 height 16
paste input "**********"
type input "**********"
click at [963, 73] on span "Bulk Edit" at bounding box center [976, 76] width 38 height 11
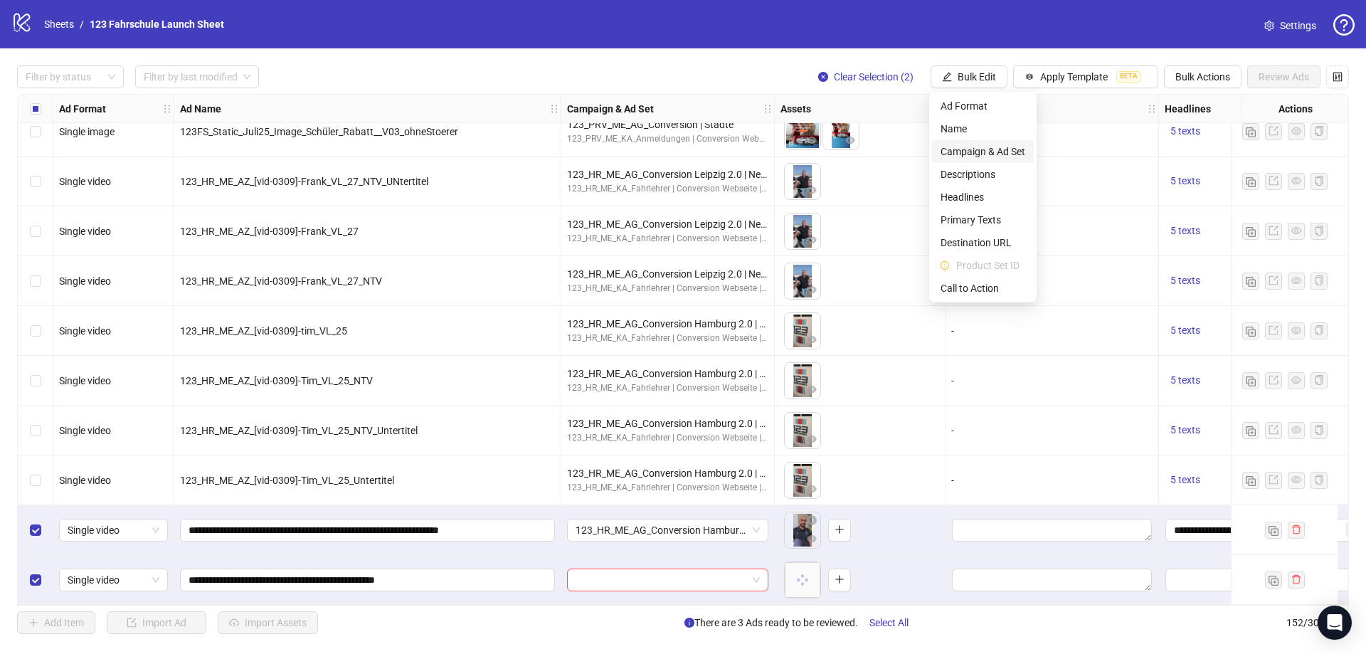
click at [994, 154] on span "Campaign & Ad Set" at bounding box center [982, 152] width 85 height 16
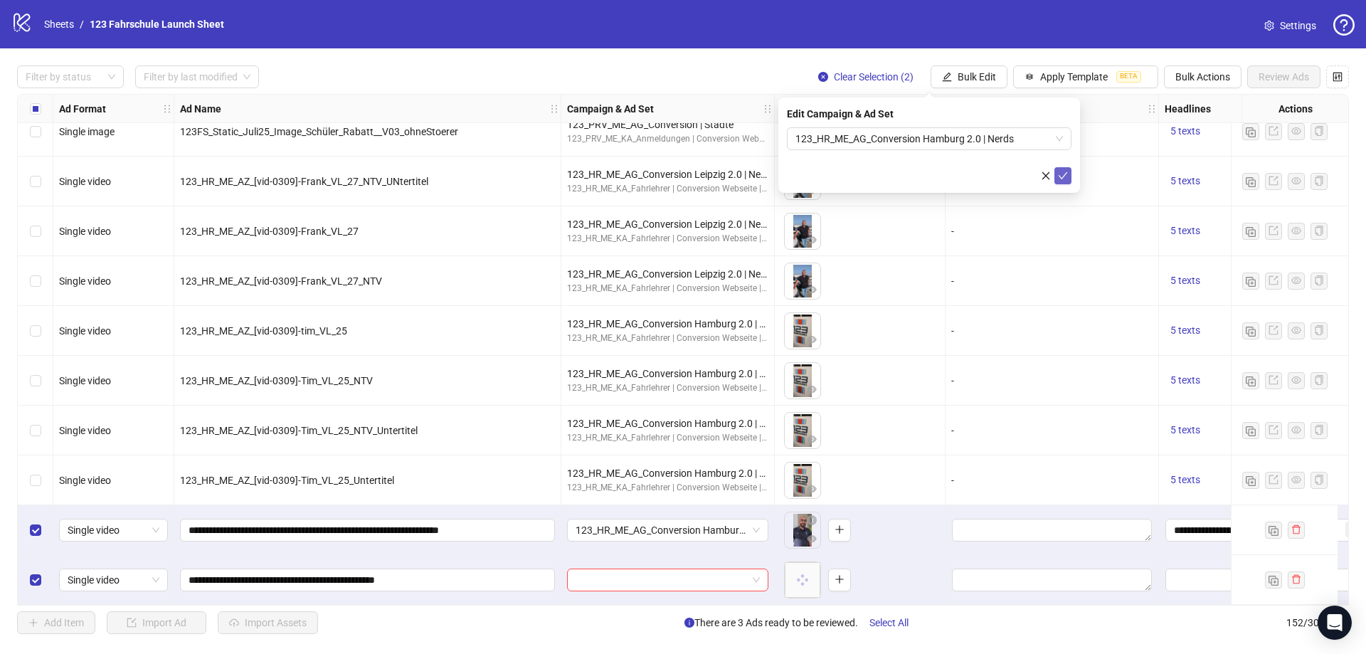
click at [1061, 174] on icon "check" at bounding box center [1063, 176] width 10 height 10
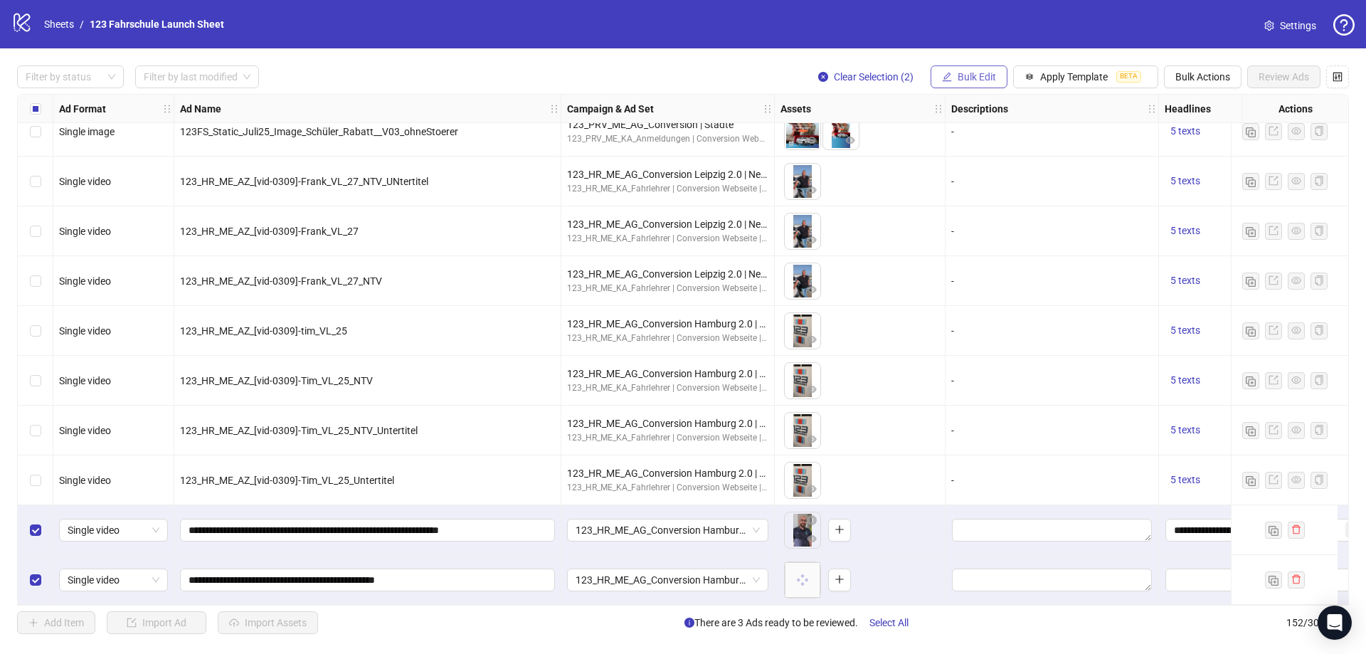
click at [966, 78] on span "Bulk Edit" at bounding box center [976, 76] width 38 height 11
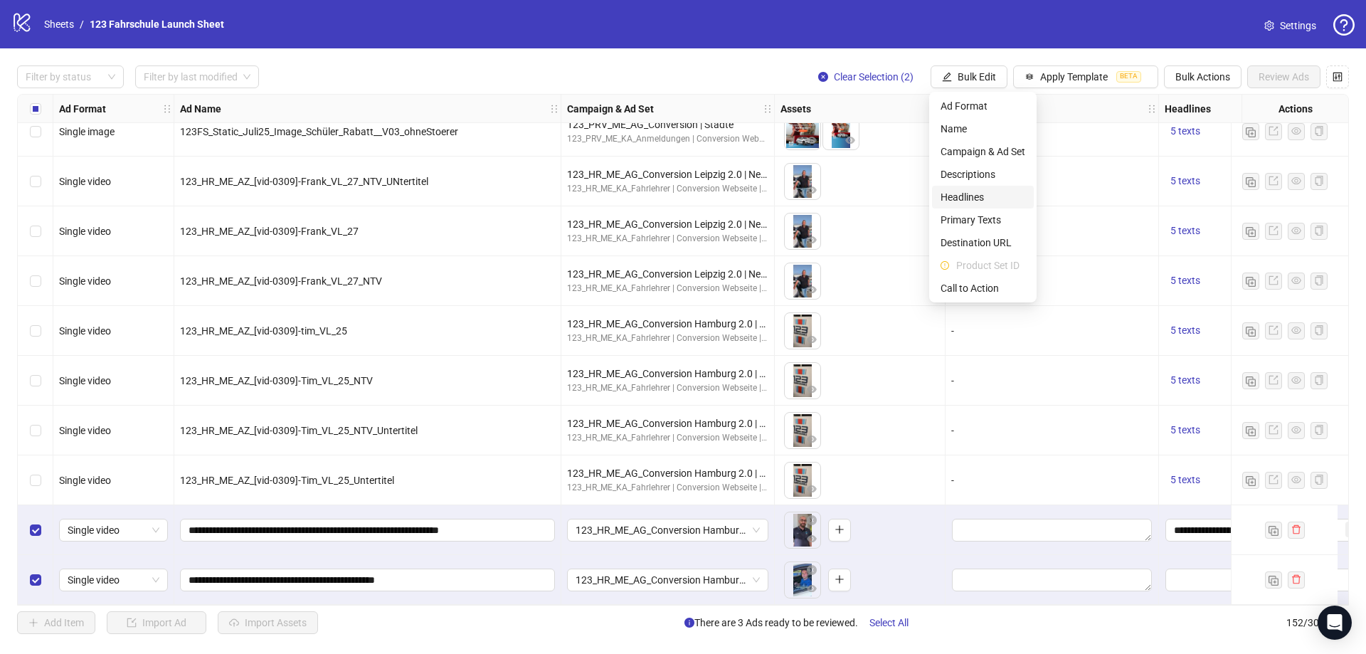
click at [987, 192] on span "Headlines" at bounding box center [982, 197] width 85 height 16
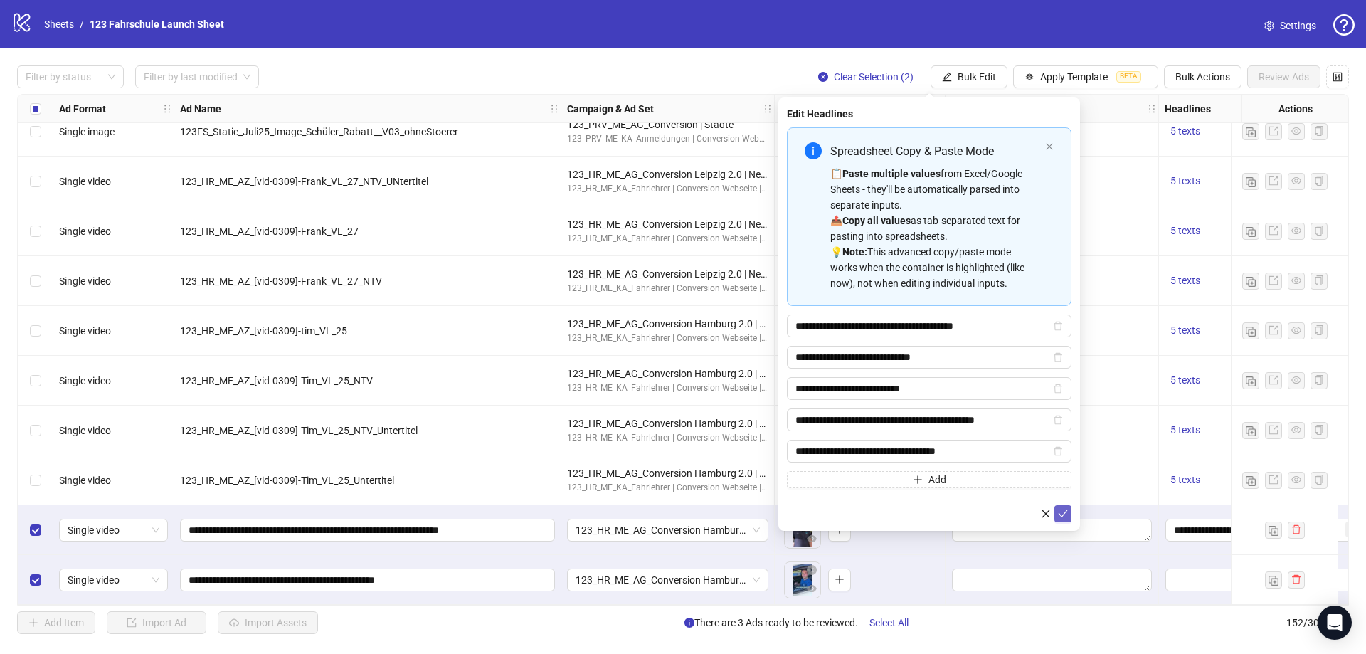
click at [1061, 506] on button "submit" at bounding box center [1062, 513] width 17 height 17
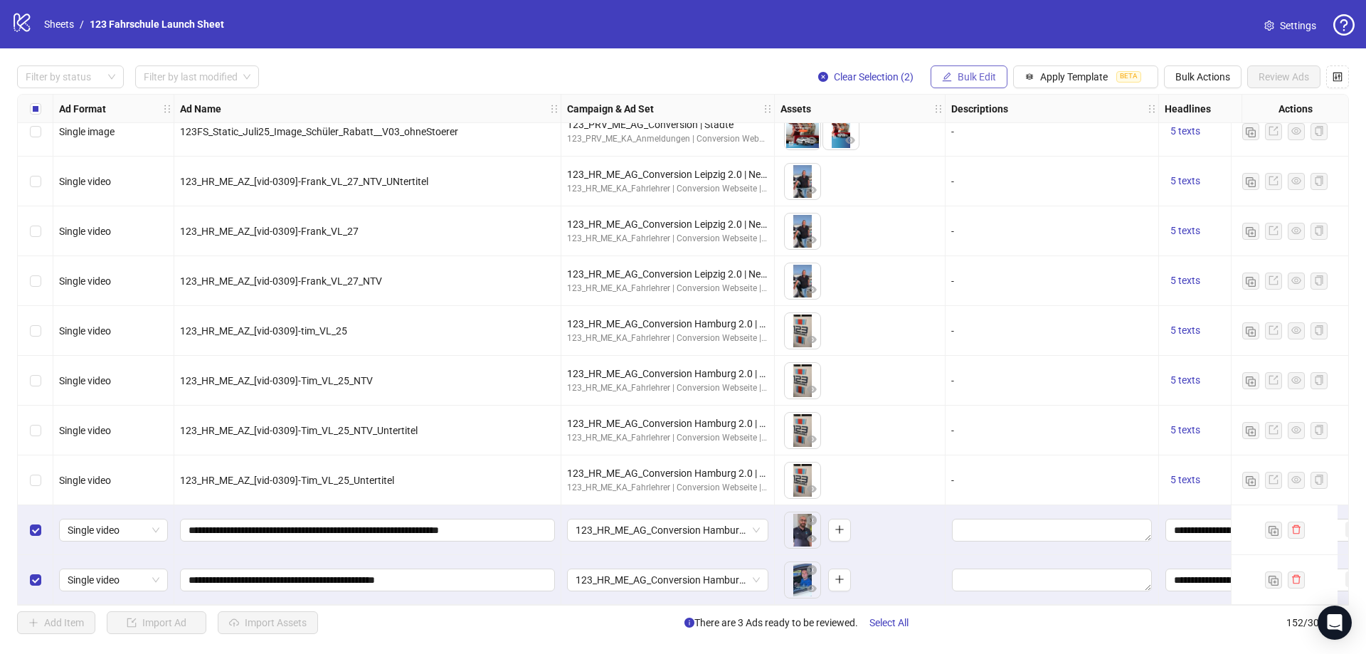
click at [964, 73] on span "Bulk Edit" at bounding box center [976, 76] width 38 height 11
click at [983, 218] on span "Primary Texts" at bounding box center [982, 220] width 85 height 16
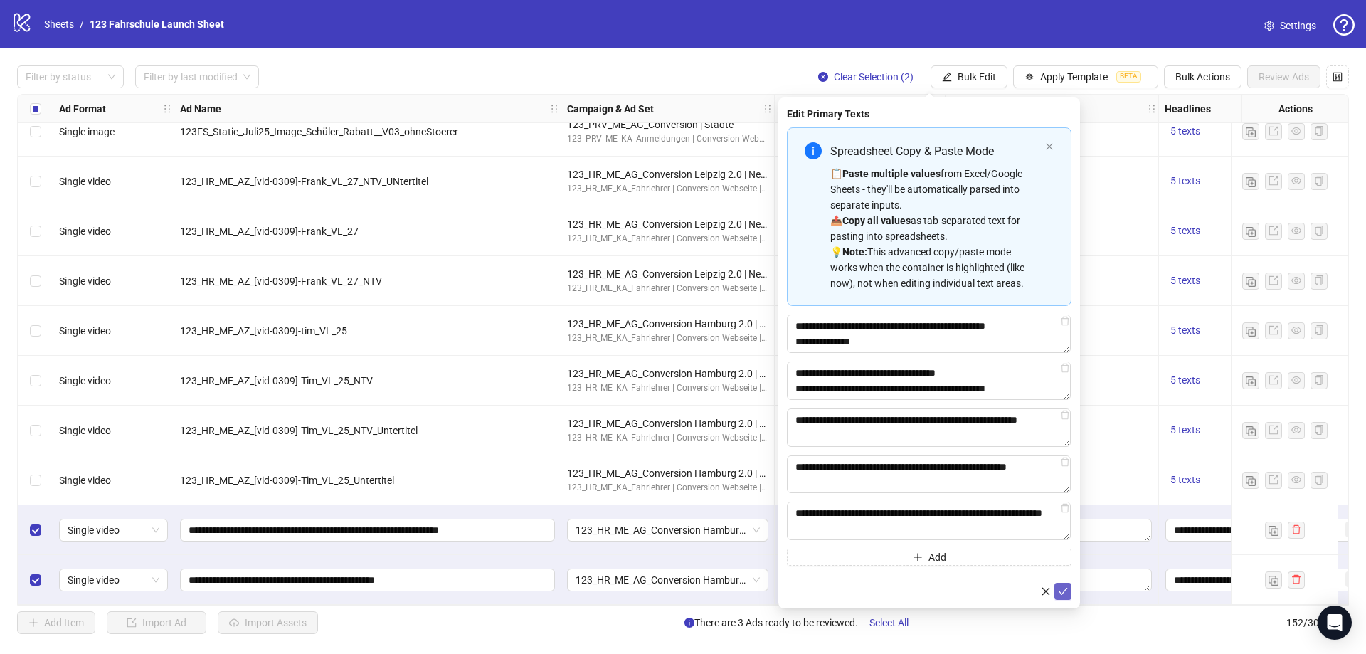
click at [1065, 591] on icon "check" at bounding box center [1063, 591] width 10 height 10
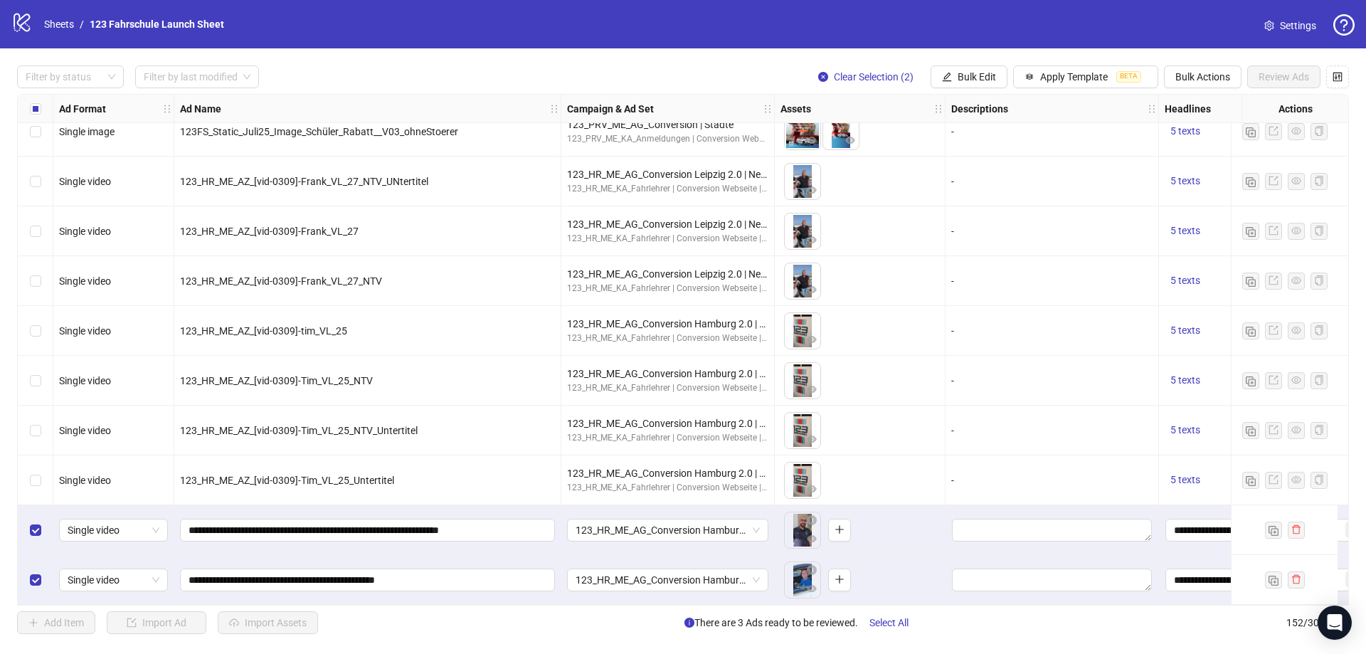
click at [974, 63] on div "Filter by status Filter by last modified Clear Selection (2) Bulk Edit Apply Te…" at bounding box center [683, 349] width 1366 height 602
click at [974, 70] on button "Bulk Edit" at bounding box center [968, 76] width 77 height 23
click at [962, 243] on span "Destination URL" at bounding box center [982, 243] width 85 height 16
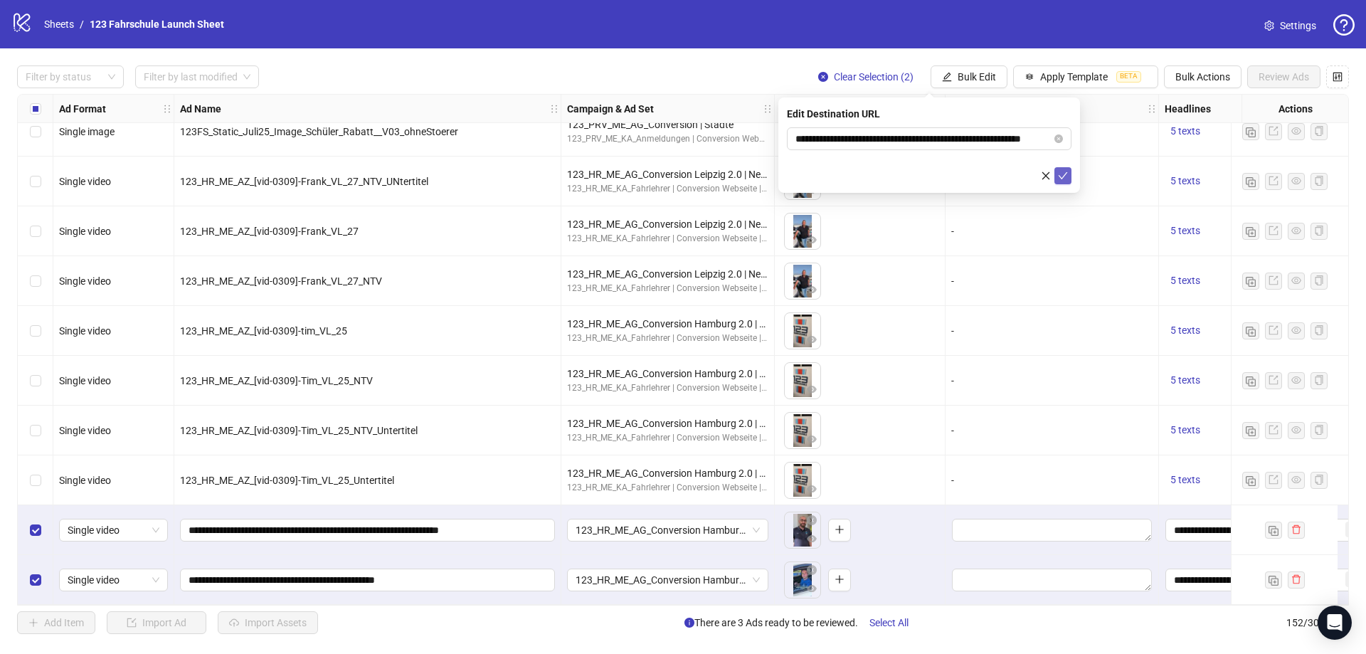
click at [1060, 175] on icon "check" at bounding box center [1063, 176] width 10 height 10
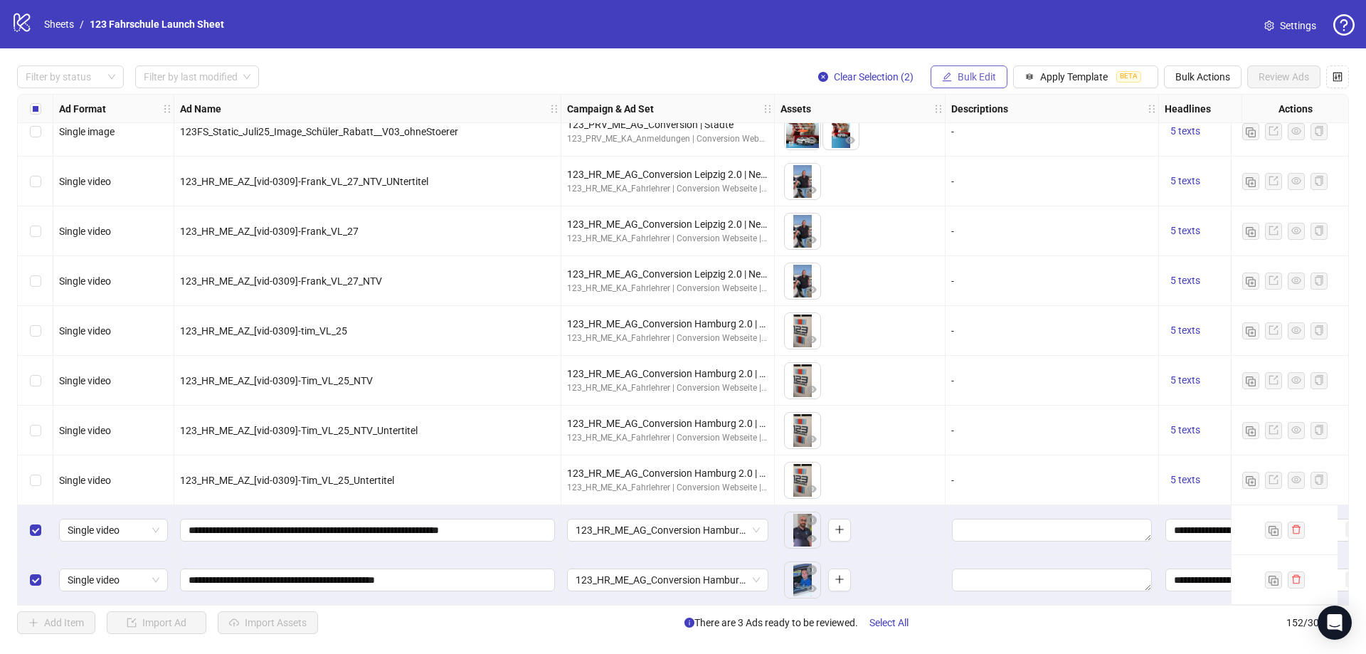
click at [982, 80] on span "Bulk Edit" at bounding box center [976, 76] width 38 height 11
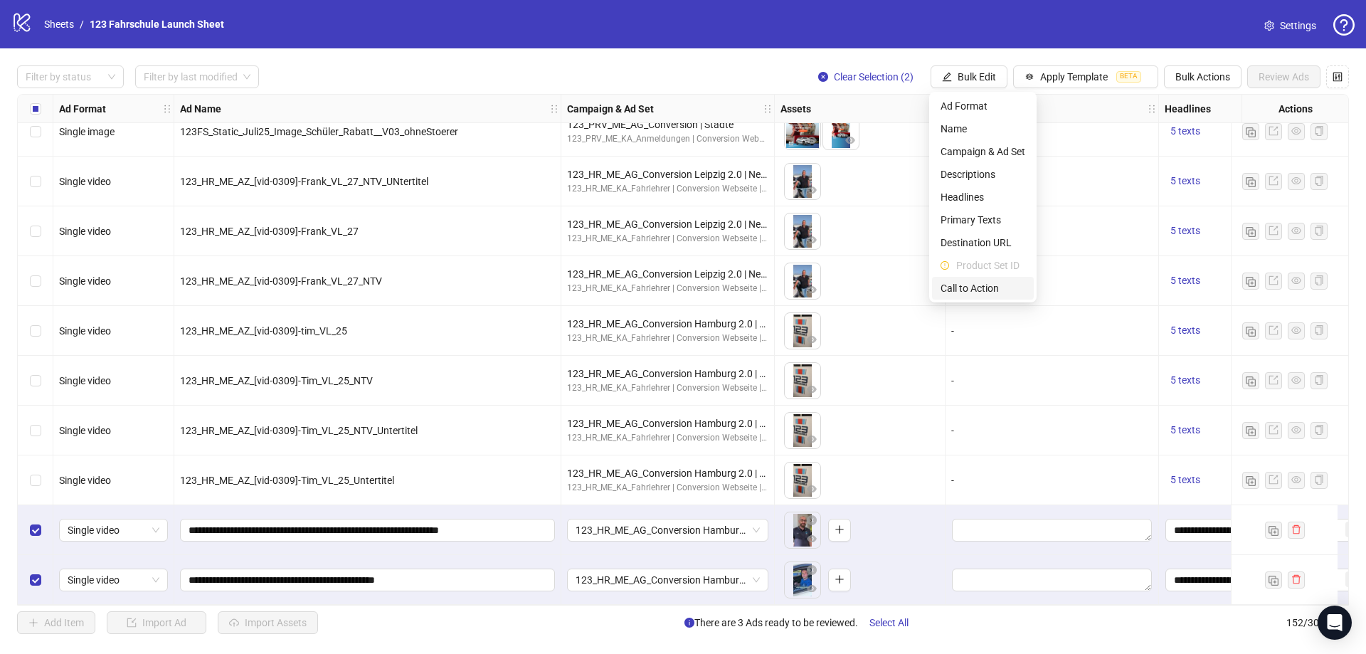
click at [971, 289] on span "Call to Action" at bounding box center [982, 288] width 85 height 16
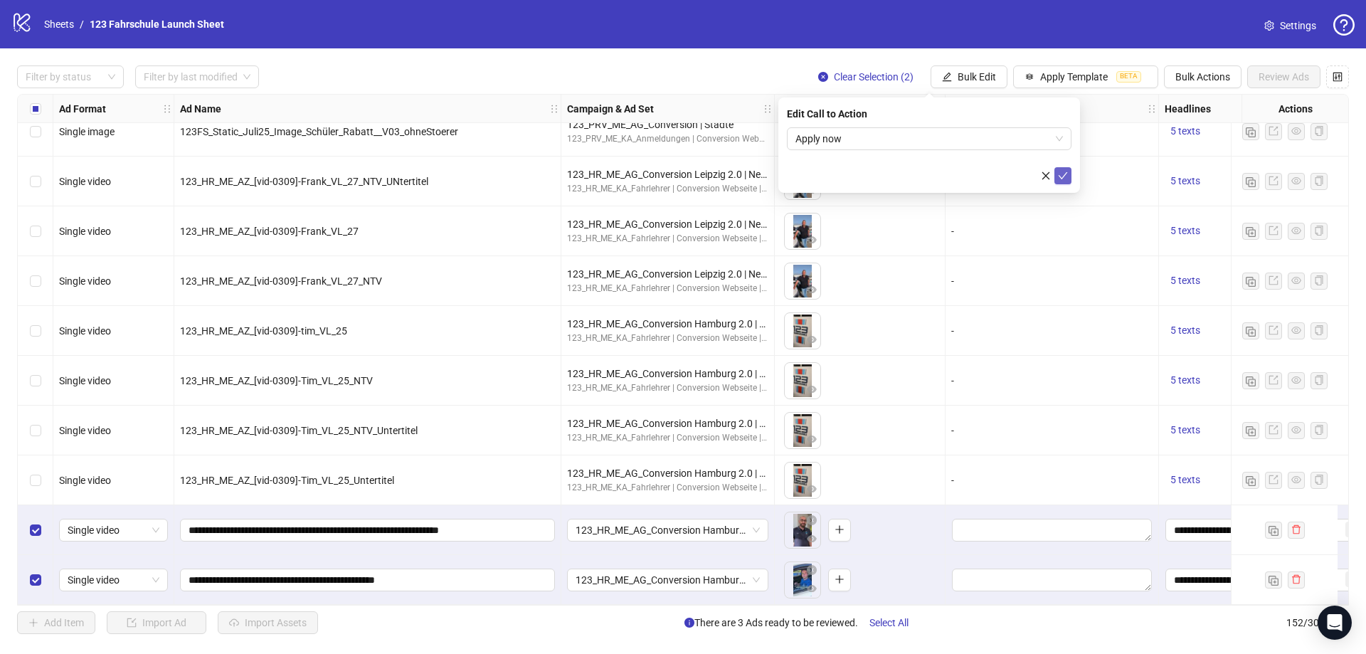
click at [1062, 179] on icon "check" at bounding box center [1063, 176] width 10 height 10
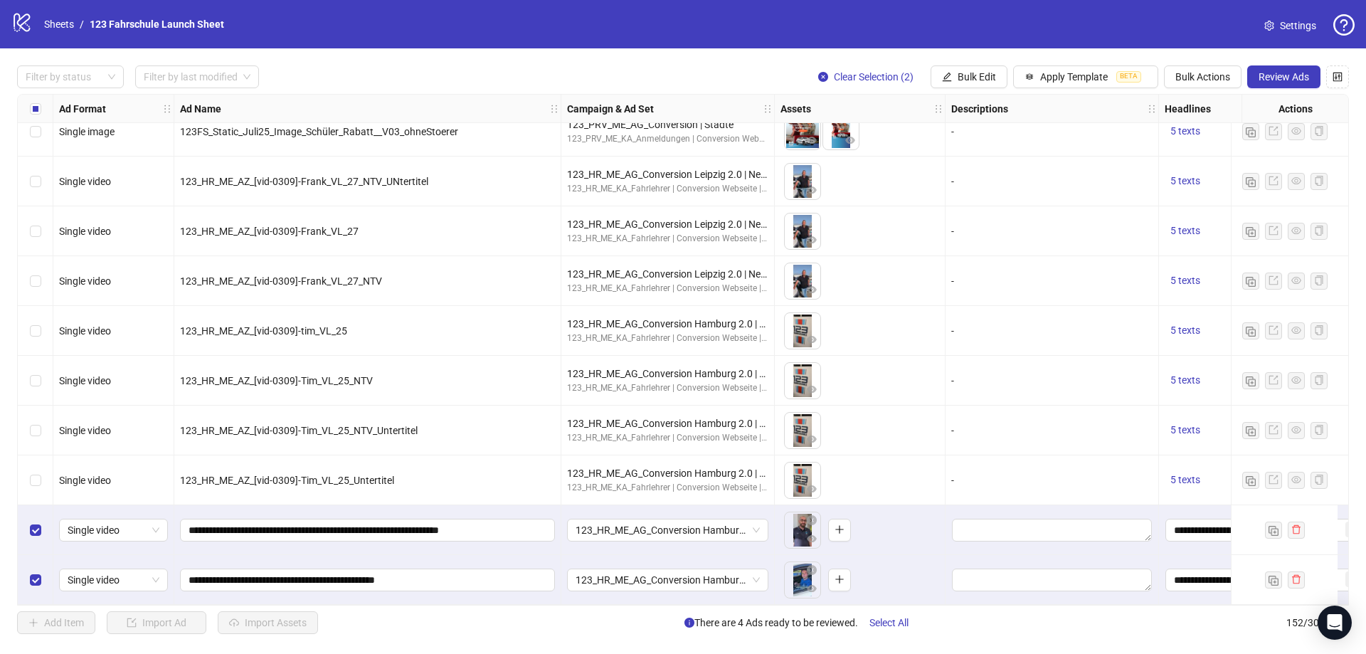
click at [844, 607] on div "Filter by status Filter by last modified Clear Selection (2) Bulk Edit Apply Te…" at bounding box center [683, 349] width 1366 height 602
click at [44, 528] on div "Select row 151" at bounding box center [36, 530] width 36 height 50
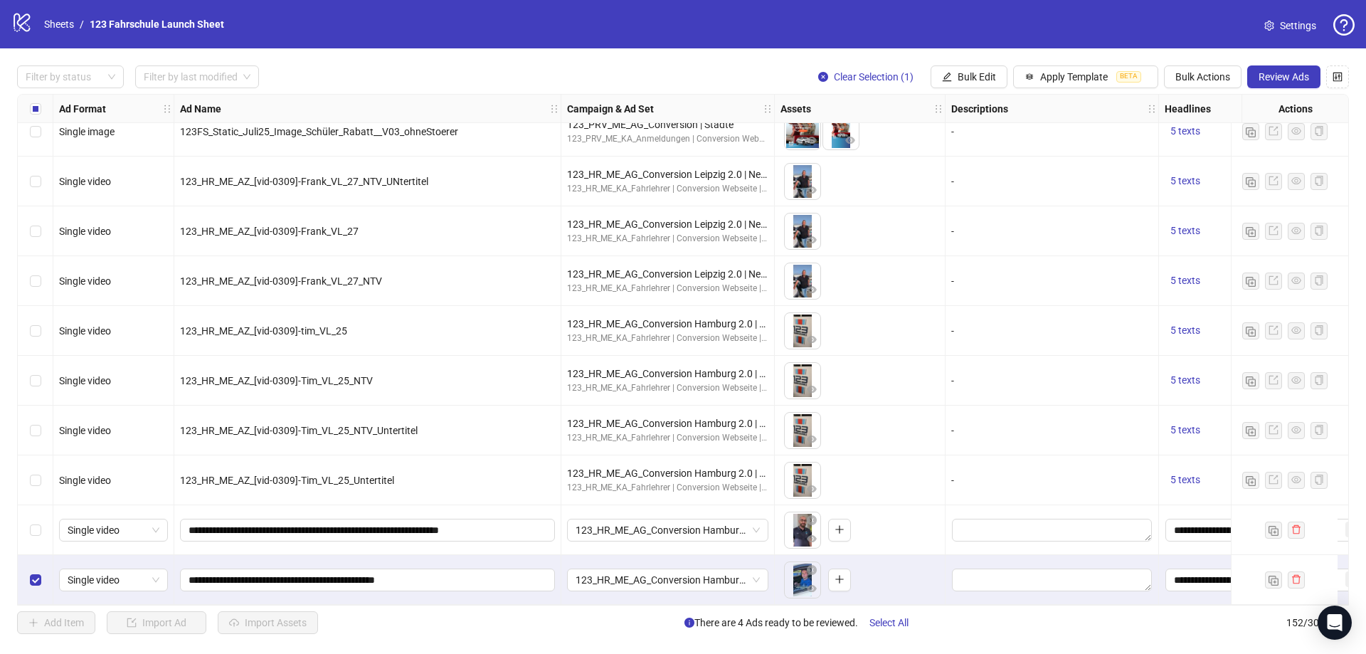
click at [43, 578] on div "Select row 152" at bounding box center [36, 580] width 36 height 50
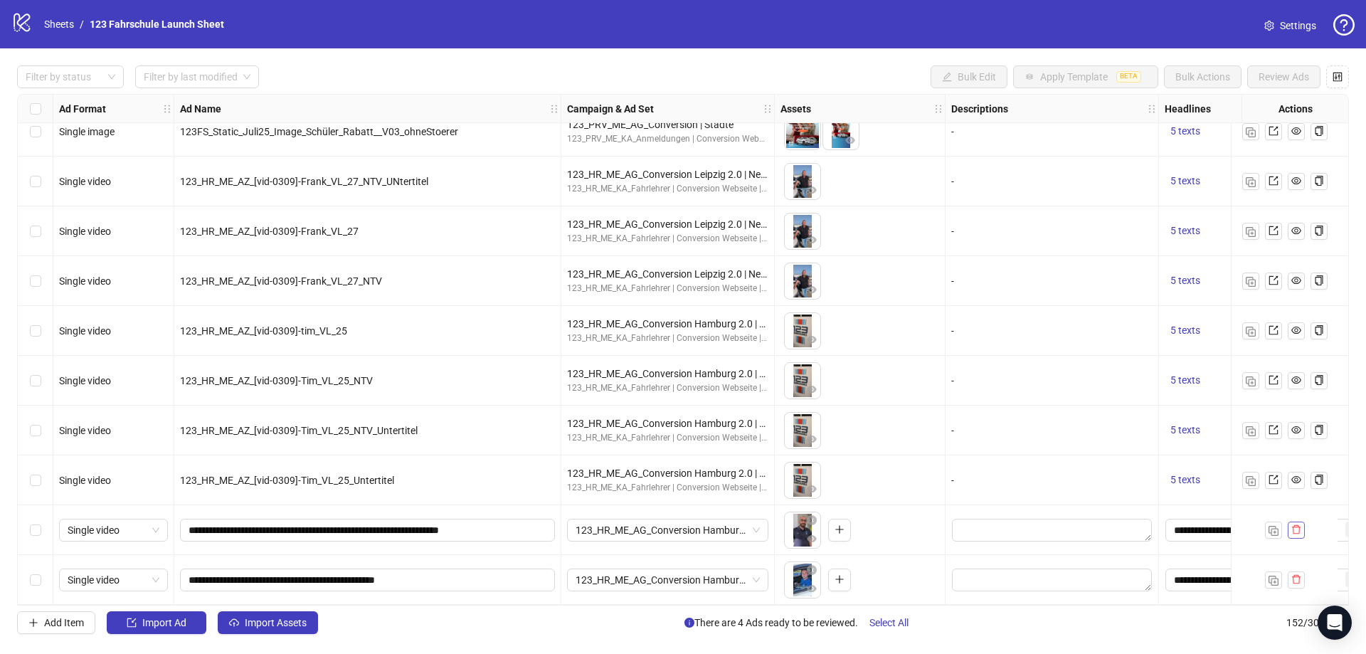
click at [1295, 524] on icon "delete" at bounding box center [1296, 529] width 10 height 10
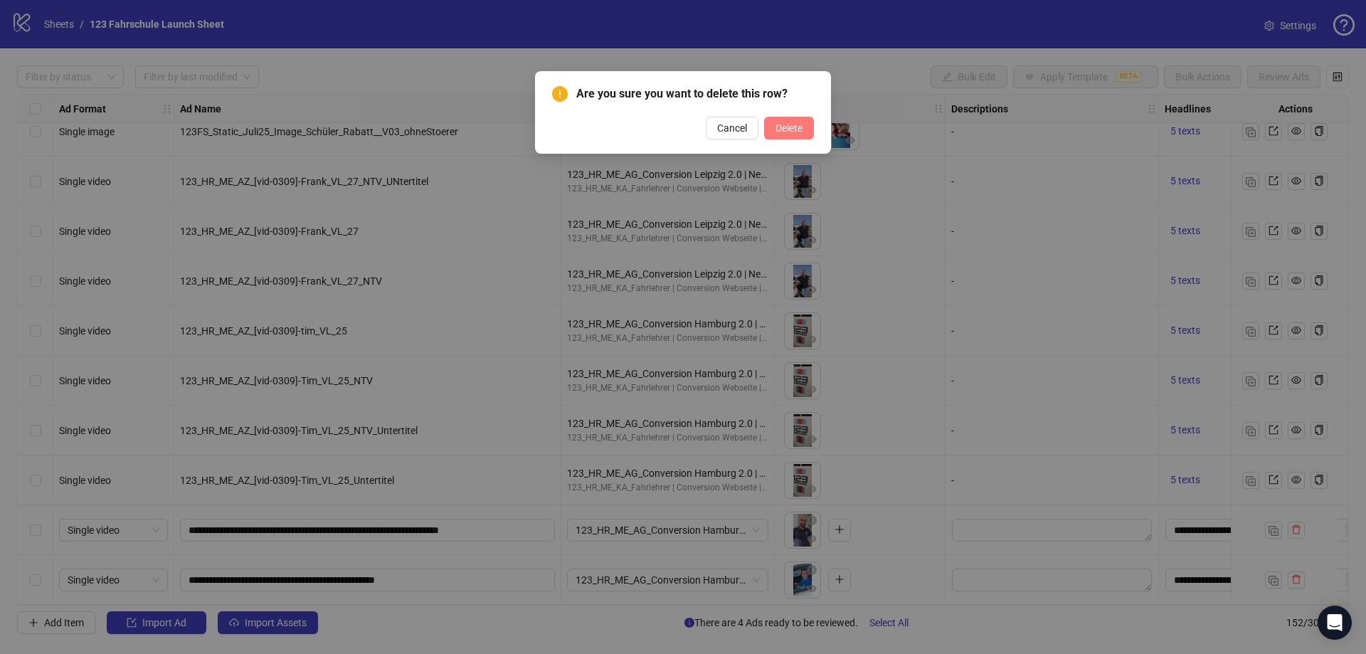
click at [787, 127] on span "Delete" at bounding box center [788, 127] width 27 height 11
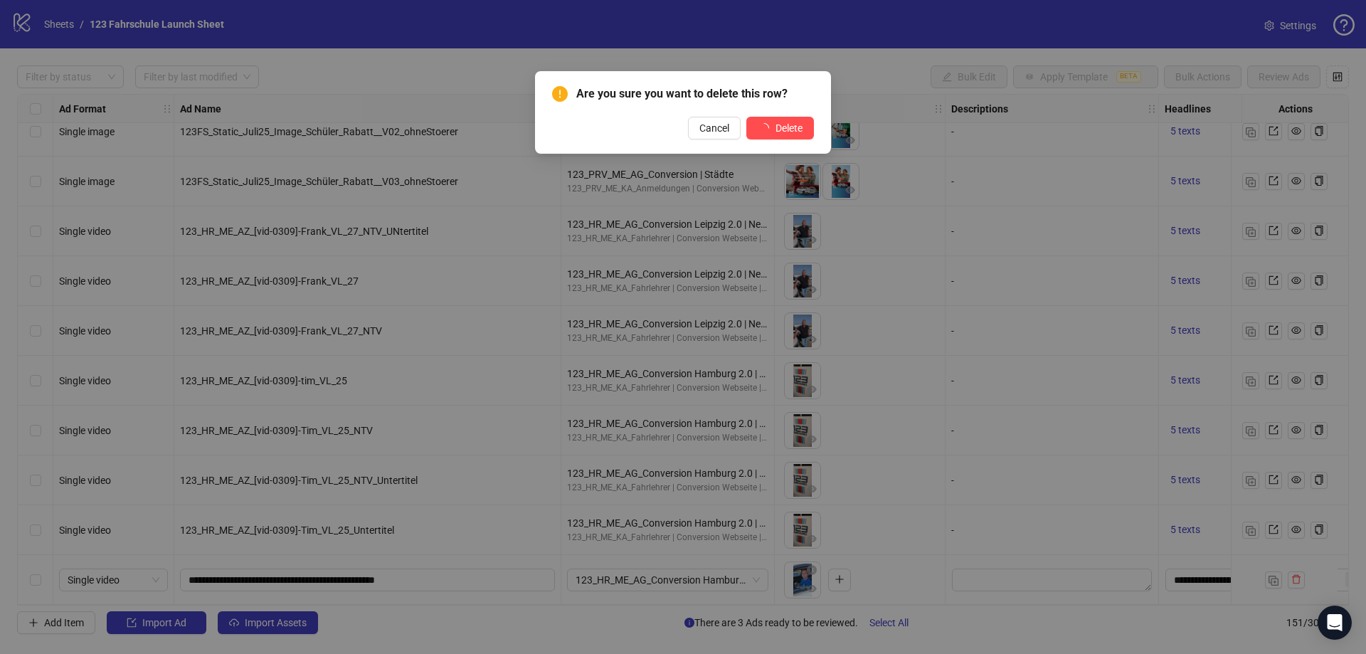
scroll to position [7042, 0]
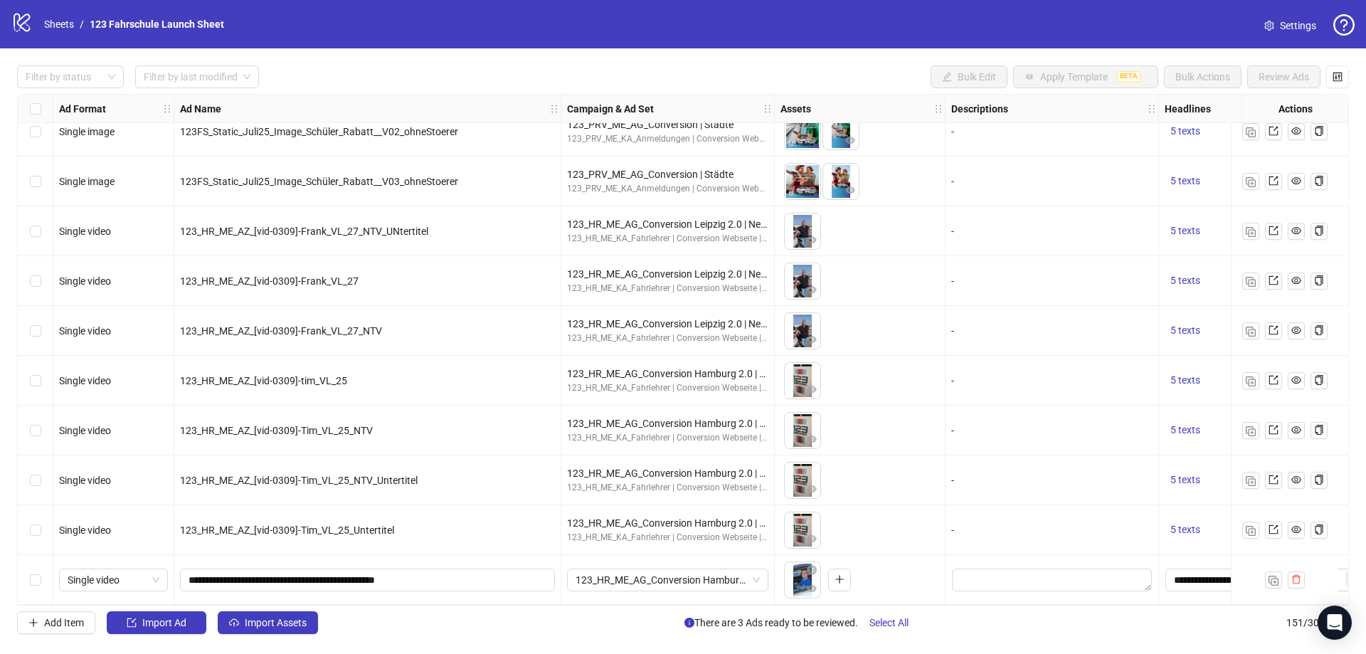
click at [32, 584] on div "Select row 151" at bounding box center [36, 580] width 36 height 50
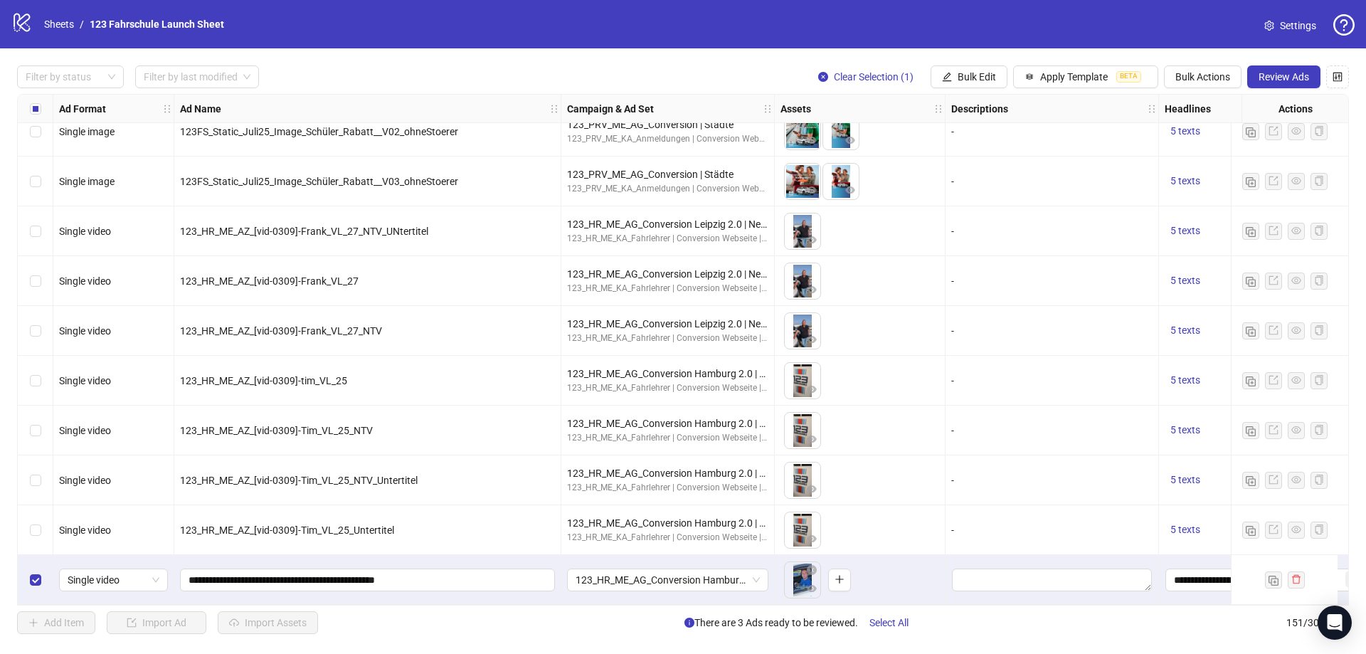
drag, startPoint x: 1253, startPoint y: 68, endPoint x: 1263, endPoint y: 74, distance: 11.5
click at [1254, 70] on button "Review Ads" at bounding box center [1283, 76] width 73 height 23
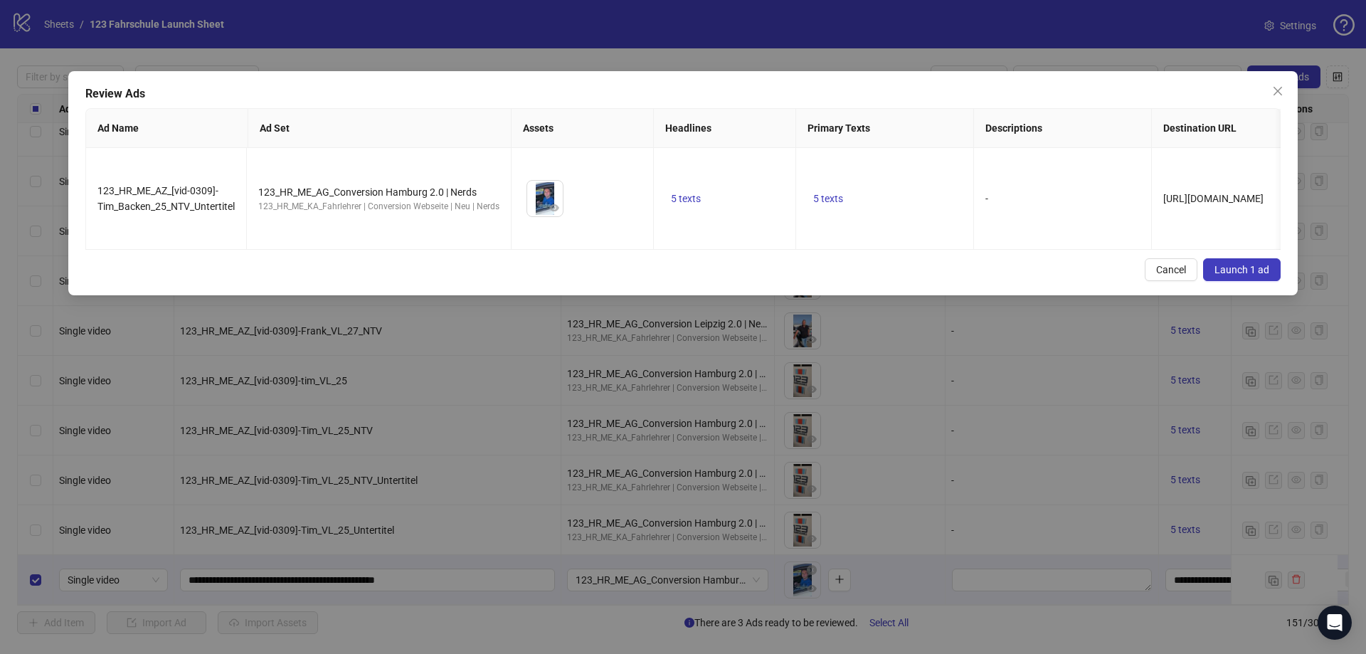
click at [1290, 258] on div "Review Ads Ad Name Ad Set Assets Headlines Primary Texts Descriptions Destinati…" at bounding box center [682, 183] width 1229 height 224
click at [1275, 261] on button "Launch 1 ad" at bounding box center [1242, 269] width 78 height 23
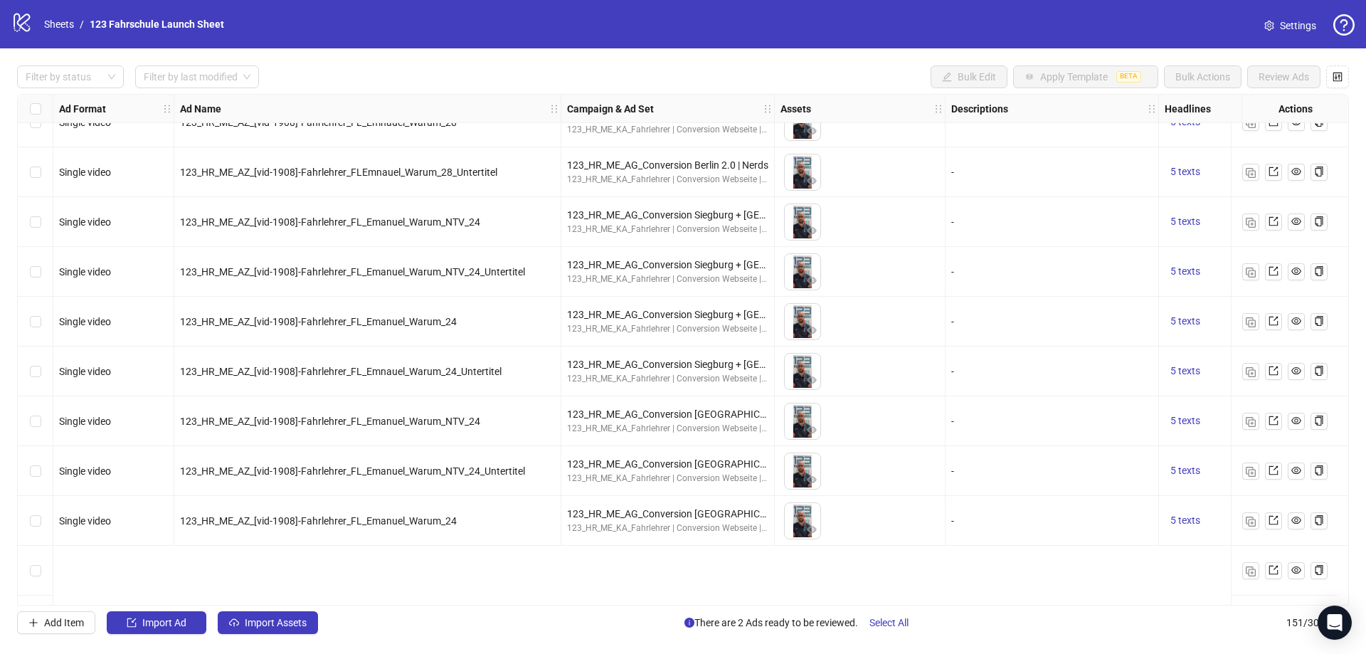
scroll to position [6047, 0]
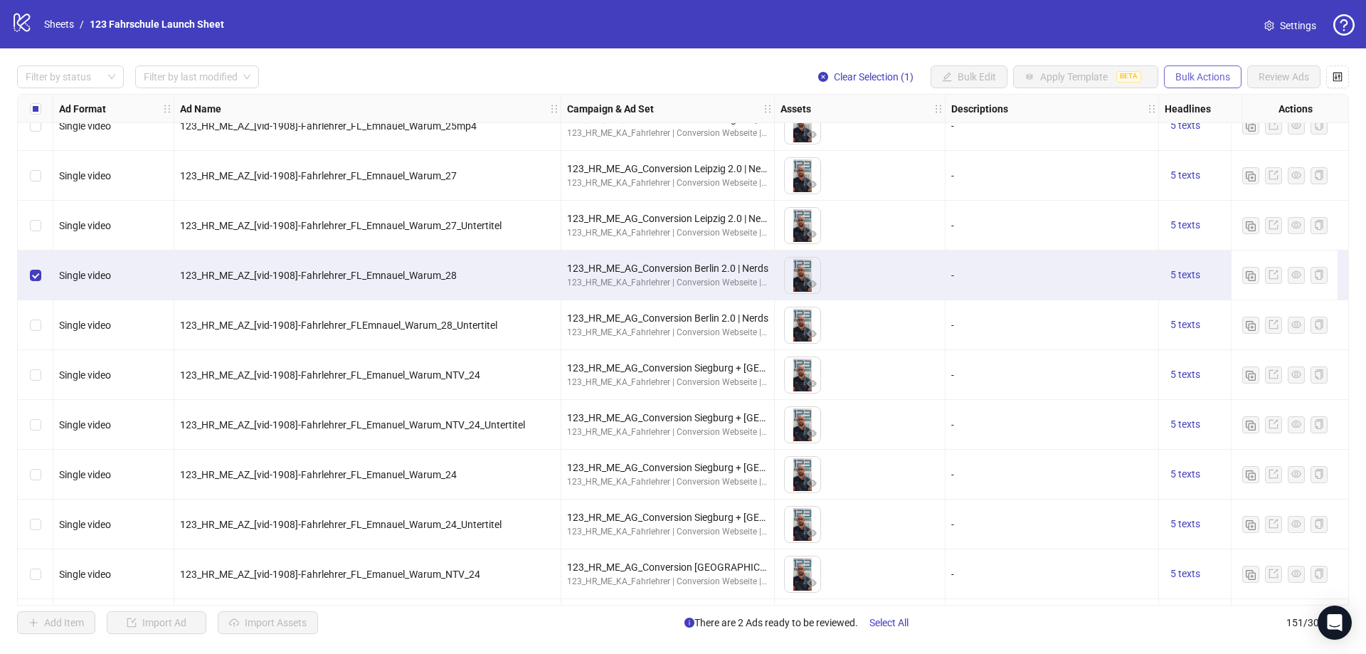
click at [1189, 74] on span "Bulk Actions" at bounding box center [1202, 76] width 55 height 11
click at [1226, 147] on span "Duplicate with assets" at bounding box center [1222, 152] width 97 height 16
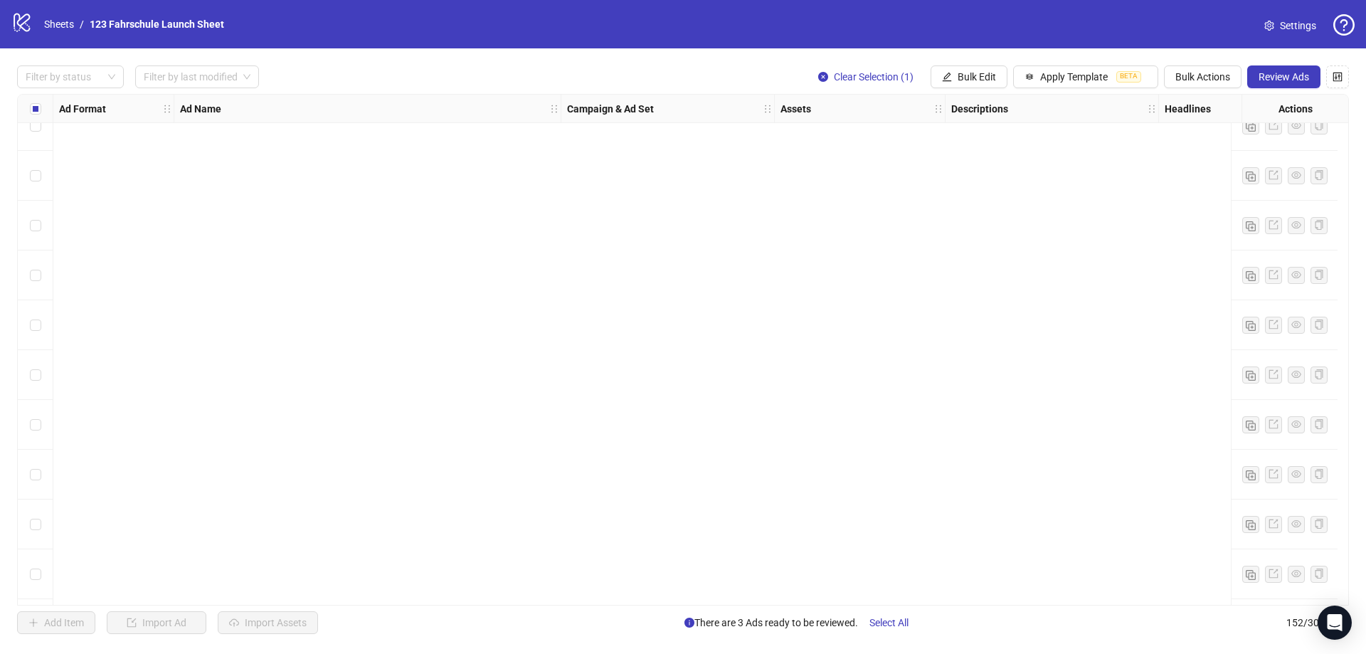
scroll to position [7092, 0]
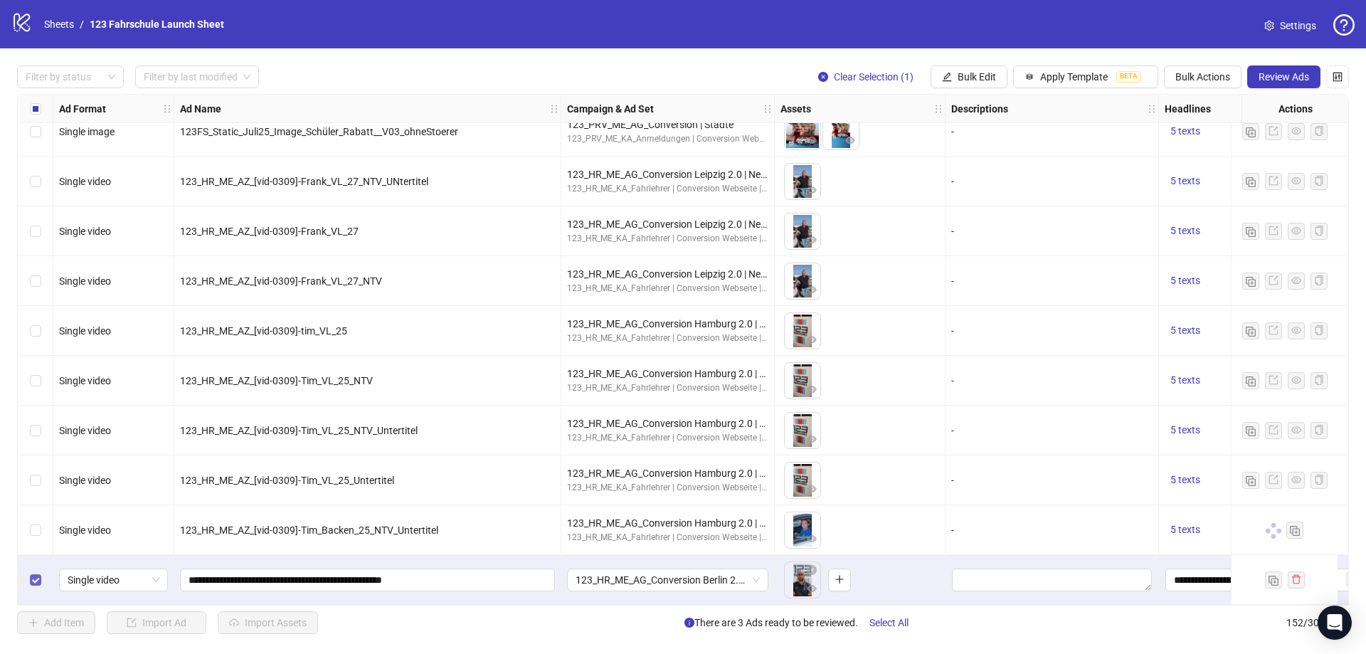
click at [36, 572] on label "Select row 152" at bounding box center [35, 580] width 11 height 16
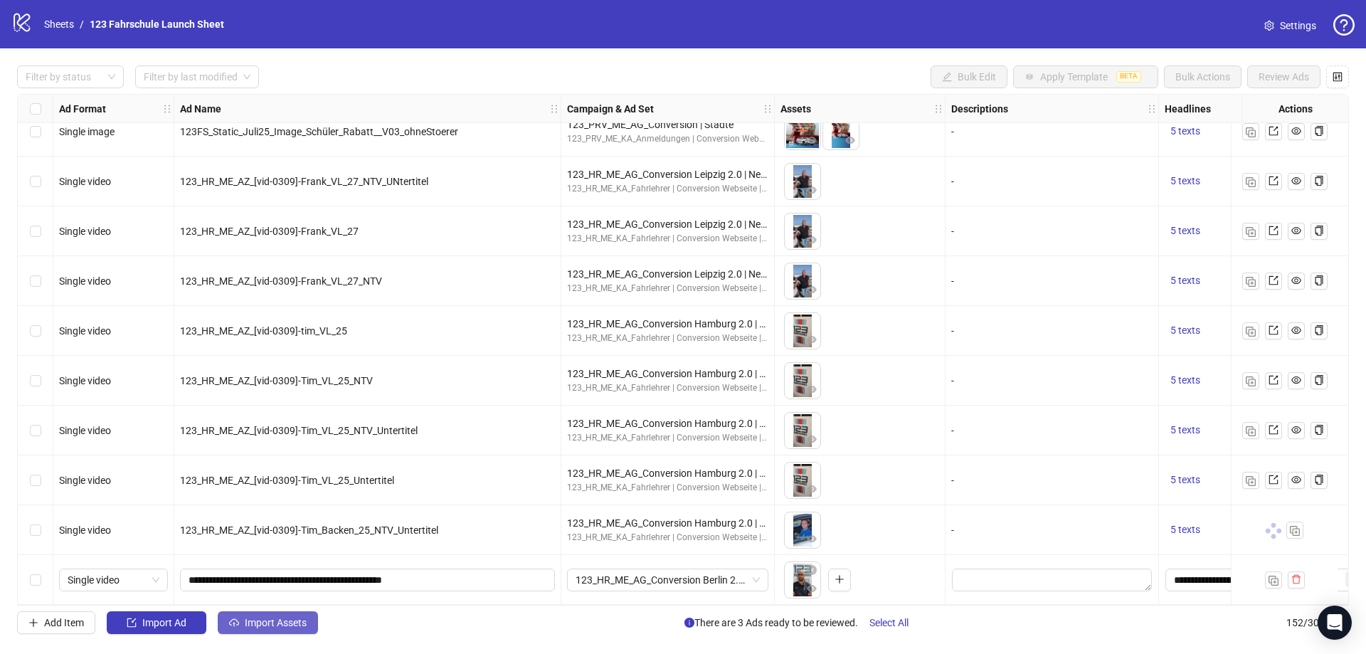
click at [281, 621] on span "Import Assets" at bounding box center [276, 622] width 62 height 11
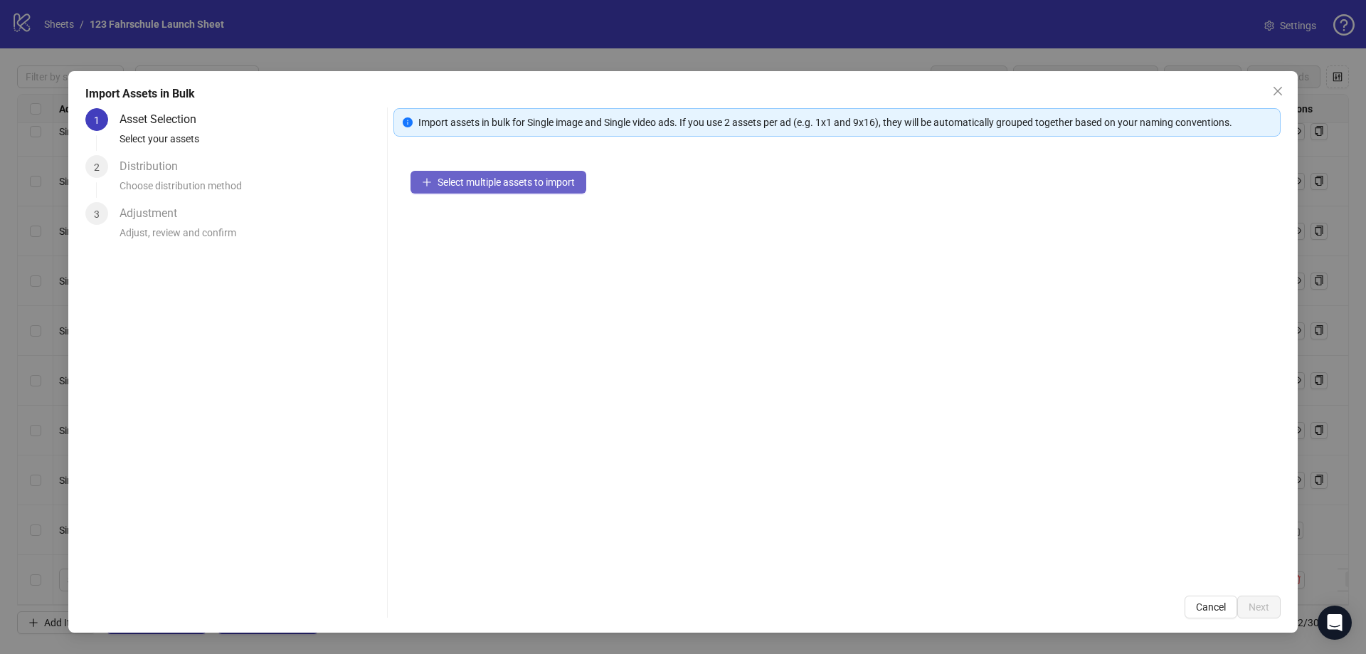
click at [467, 182] on span "Select multiple assets to import" at bounding box center [505, 181] width 137 height 11
click at [1284, 87] on span "Close" at bounding box center [1277, 90] width 23 height 11
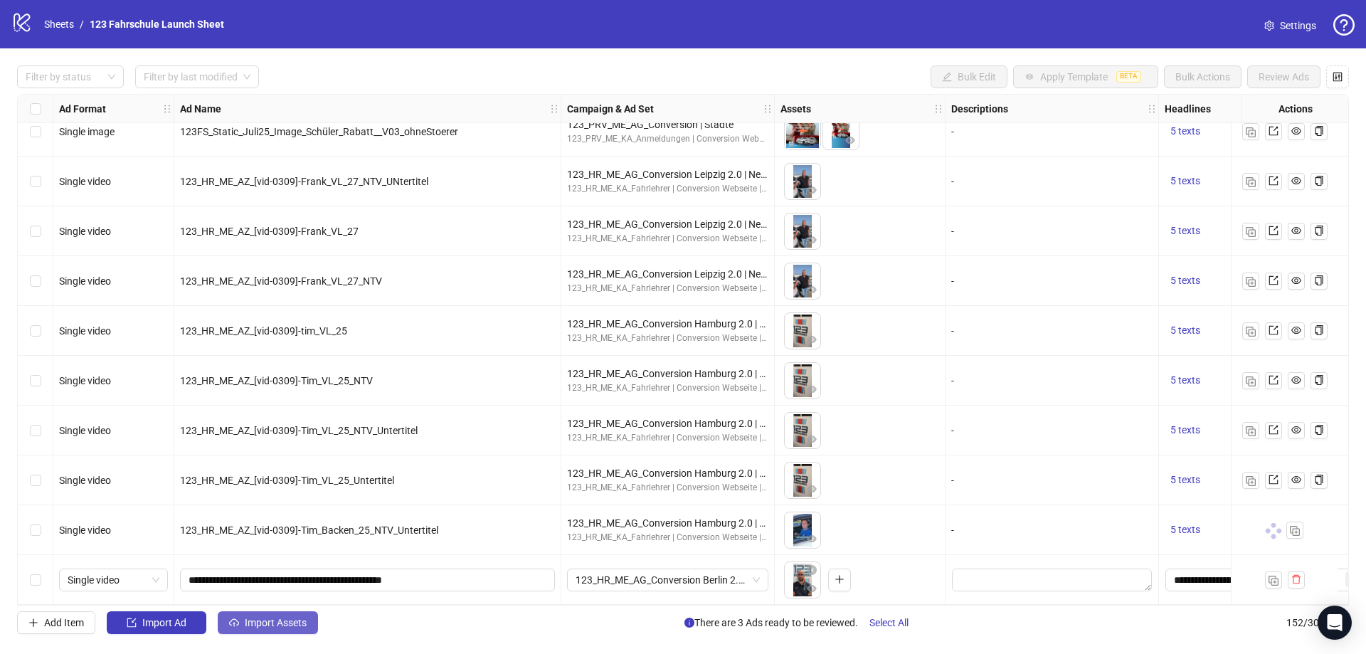
click at [262, 624] on span "Import Assets" at bounding box center [276, 622] width 62 height 11
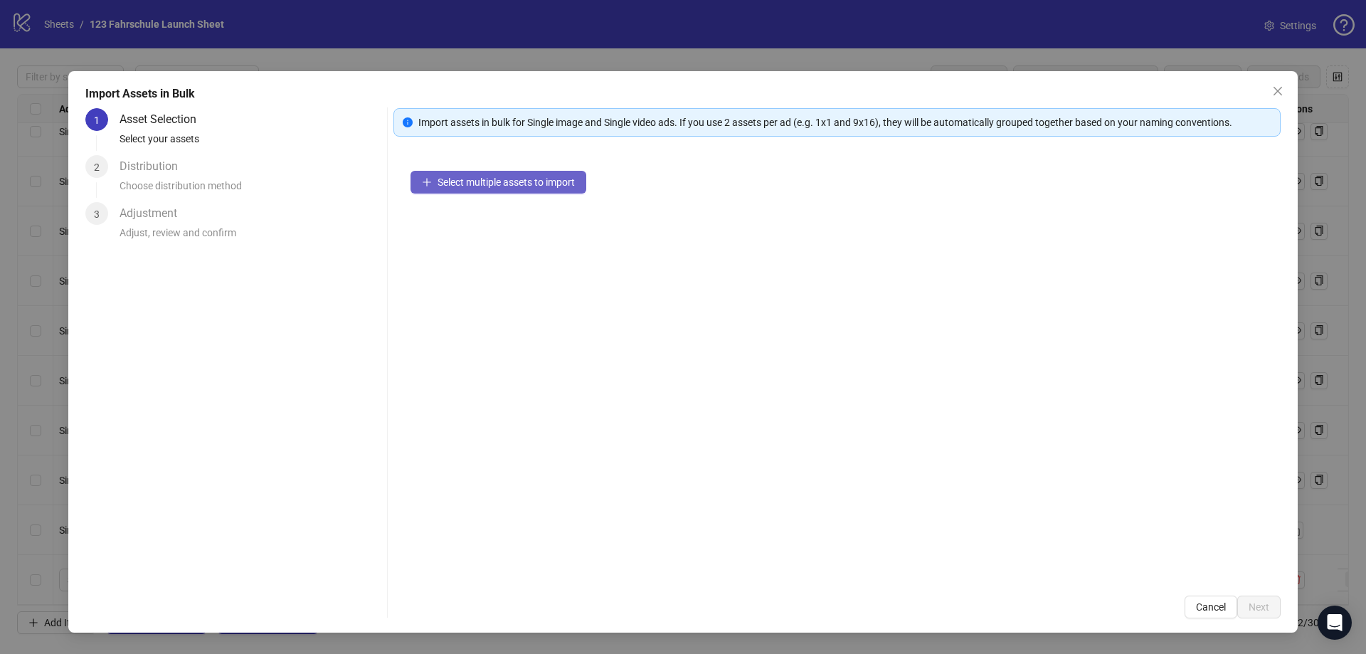
click at [477, 193] on button "Select multiple assets to import" at bounding box center [498, 182] width 176 height 23
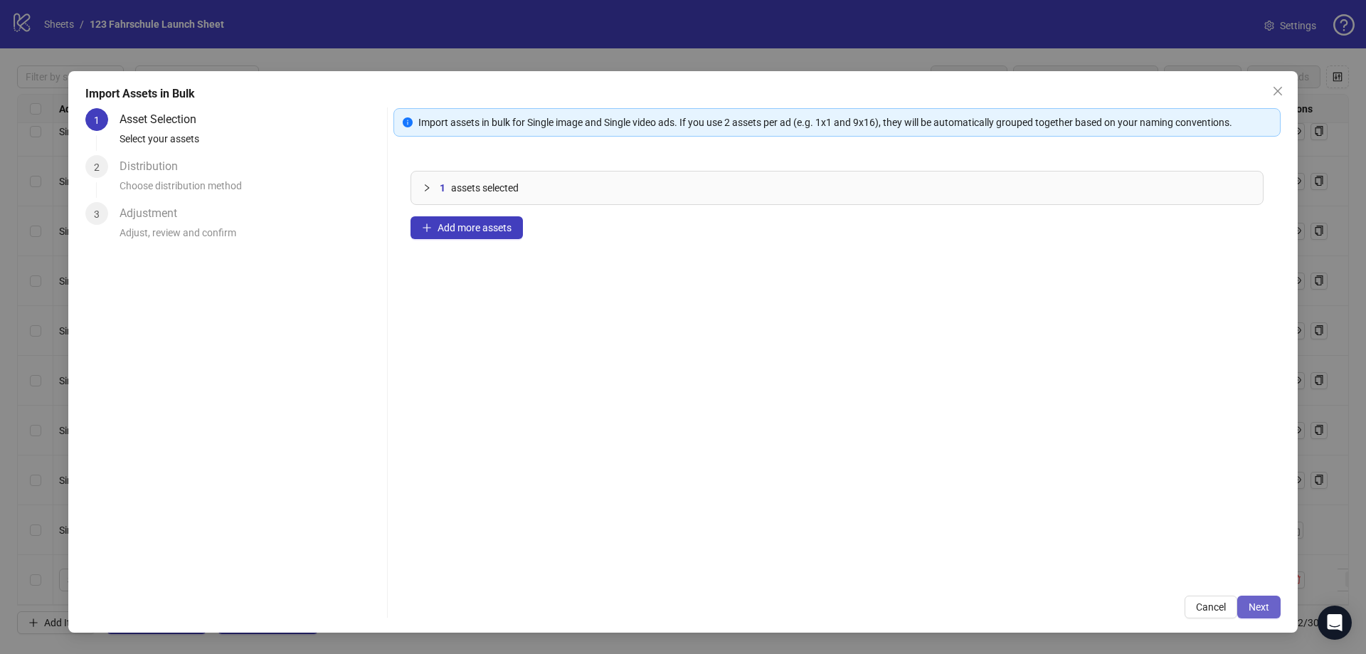
click at [1276, 606] on button "Next" at bounding box center [1258, 606] width 43 height 23
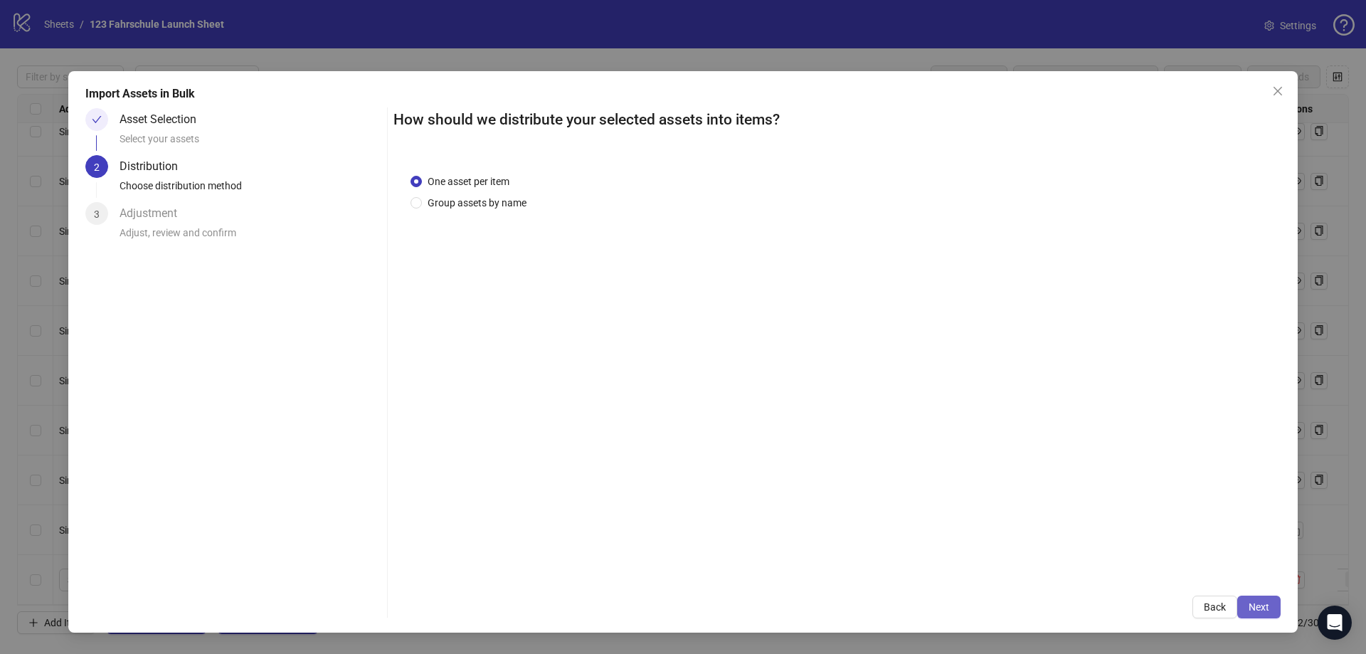
click at [1271, 597] on button "Next" at bounding box center [1258, 606] width 43 height 23
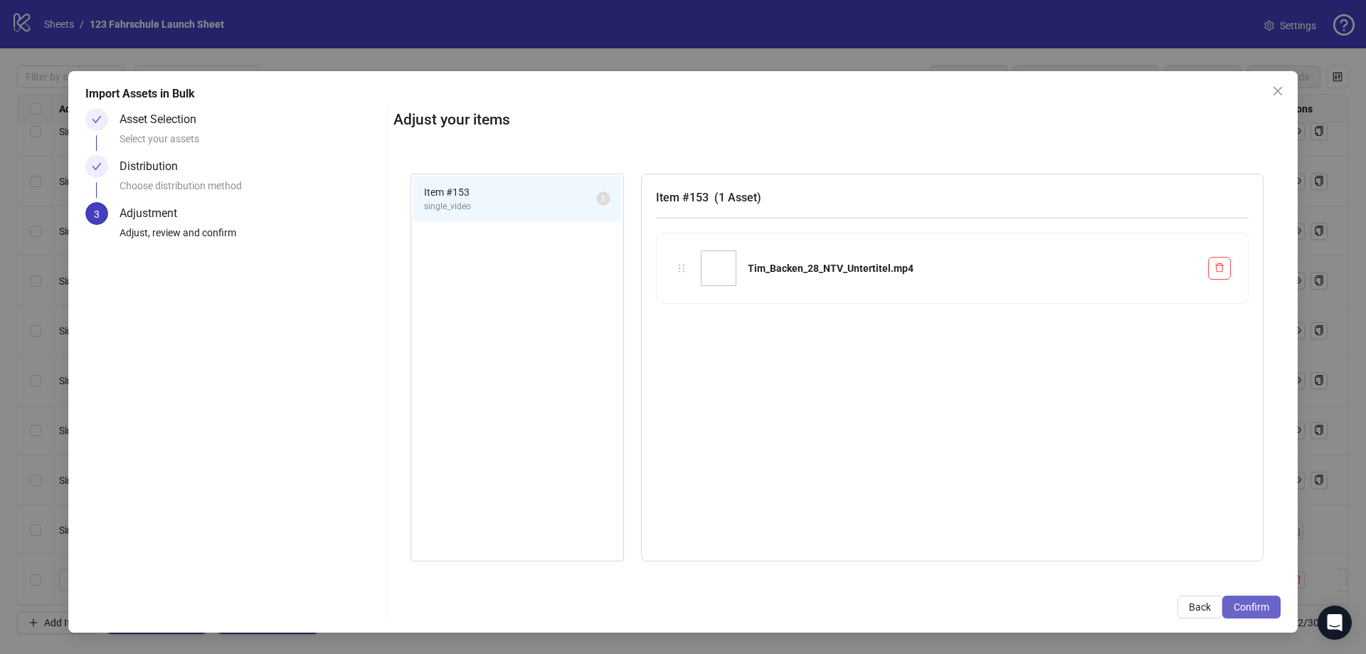
click at [1270, 601] on button "Confirm" at bounding box center [1251, 606] width 58 height 23
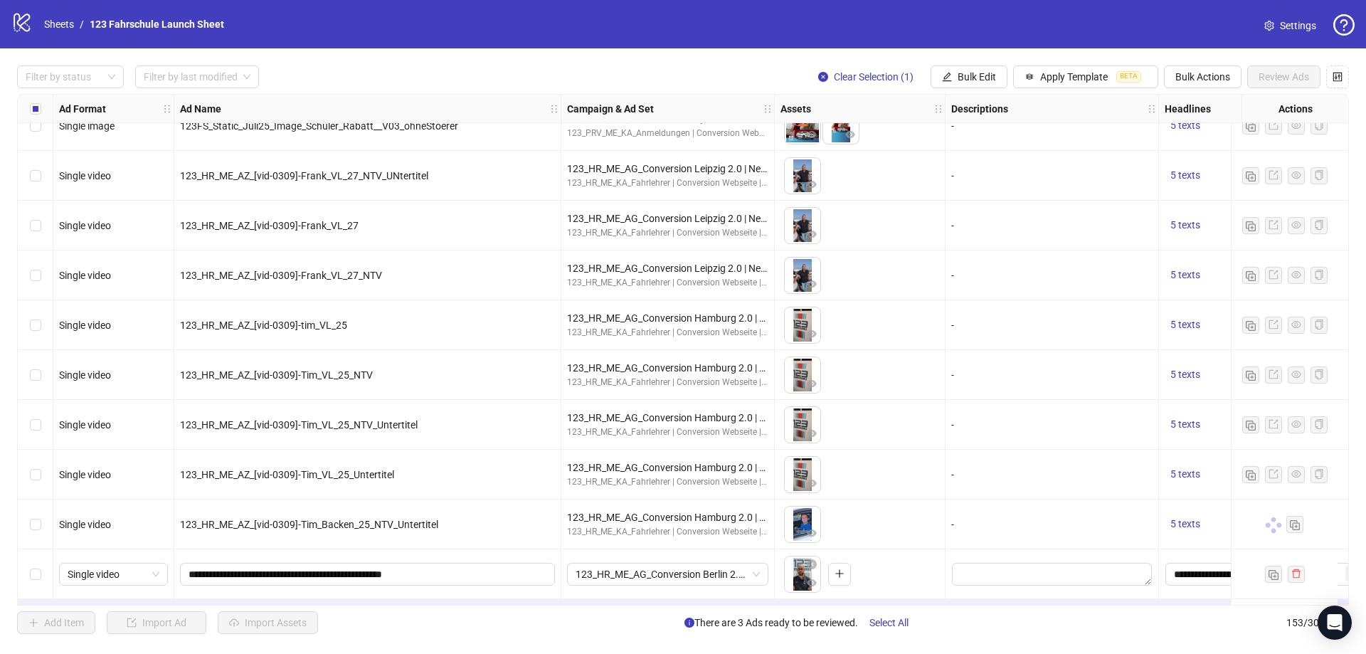
scroll to position [7142, 0]
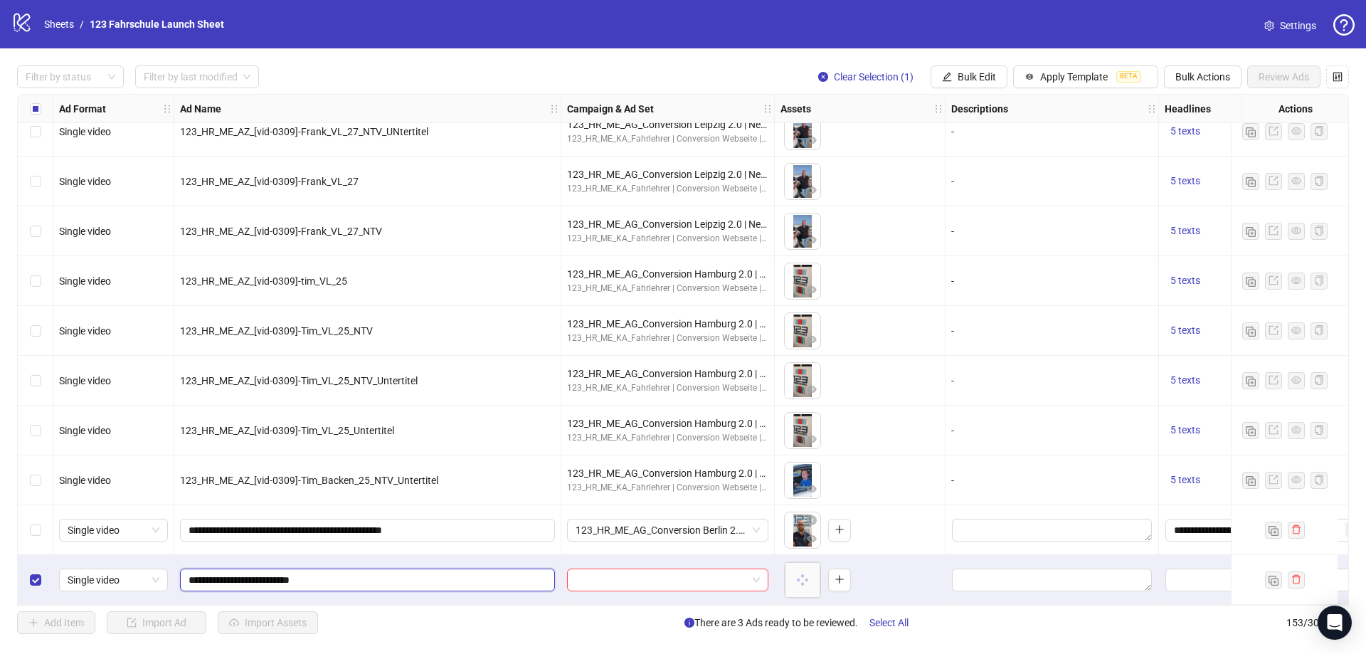
click at [190, 574] on input "**********" at bounding box center [365, 580] width 355 height 16
paste input "**********"
type input "**********"
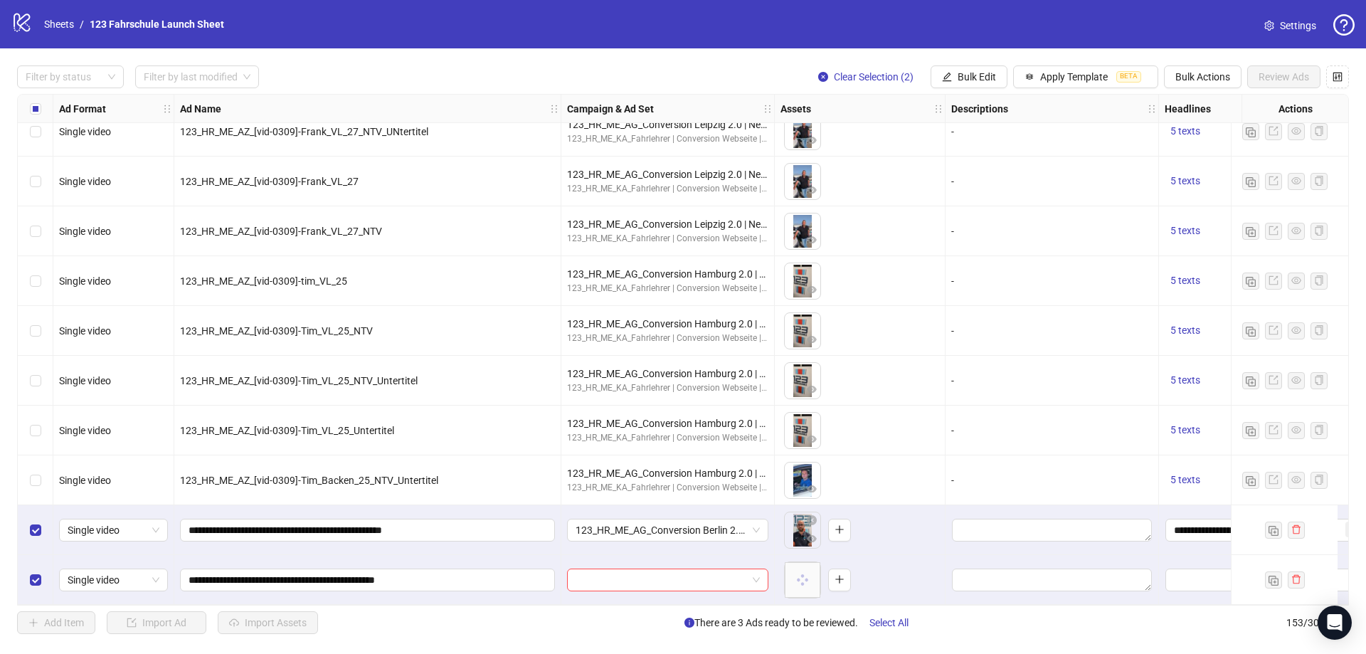
click at [989, 65] on div "Filter by status Filter by last modified Clear Selection (2) Bulk Edit Apply Te…" at bounding box center [683, 349] width 1366 height 602
click at [985, 75] on span "Bulk Edit" at bounding box center [976, 76] width 38 height 11
click at [1002, 147] on span "Campaign & Ad Set" at bounding box center [982, 152] width 85 height 16
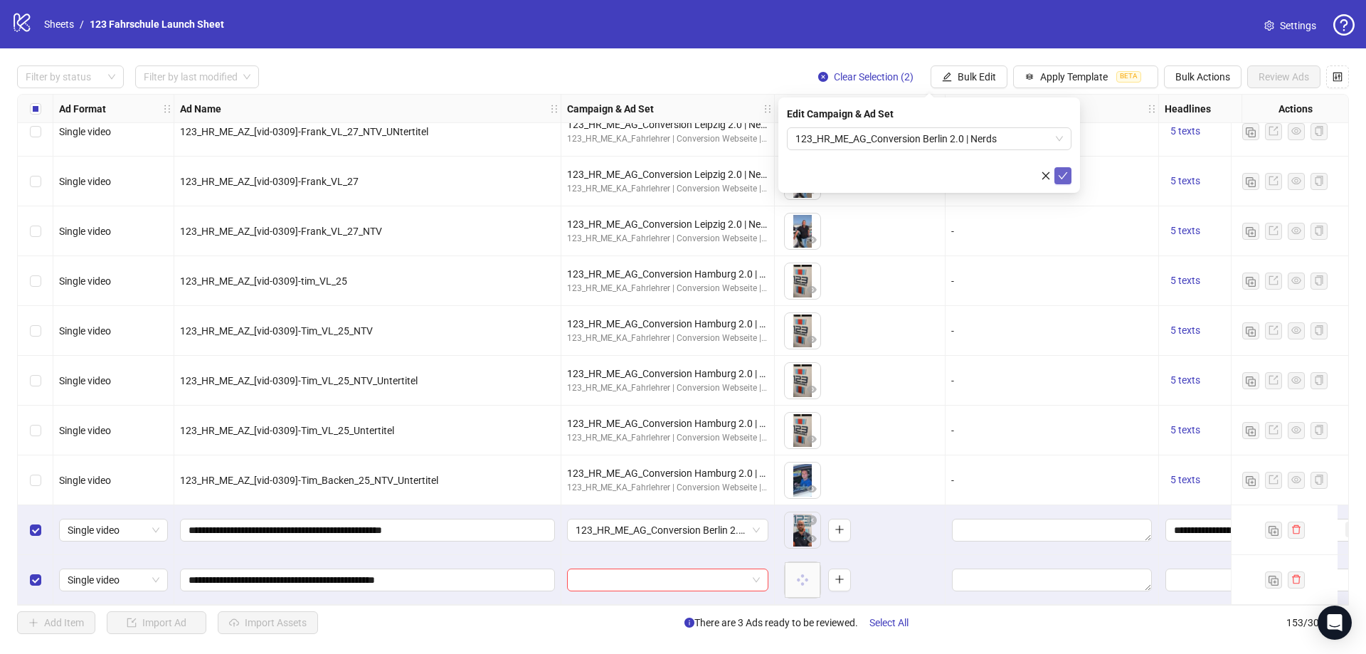
click at [1063, 171] on icon "check" at bounding box center [1063, 176] width 10 height 10
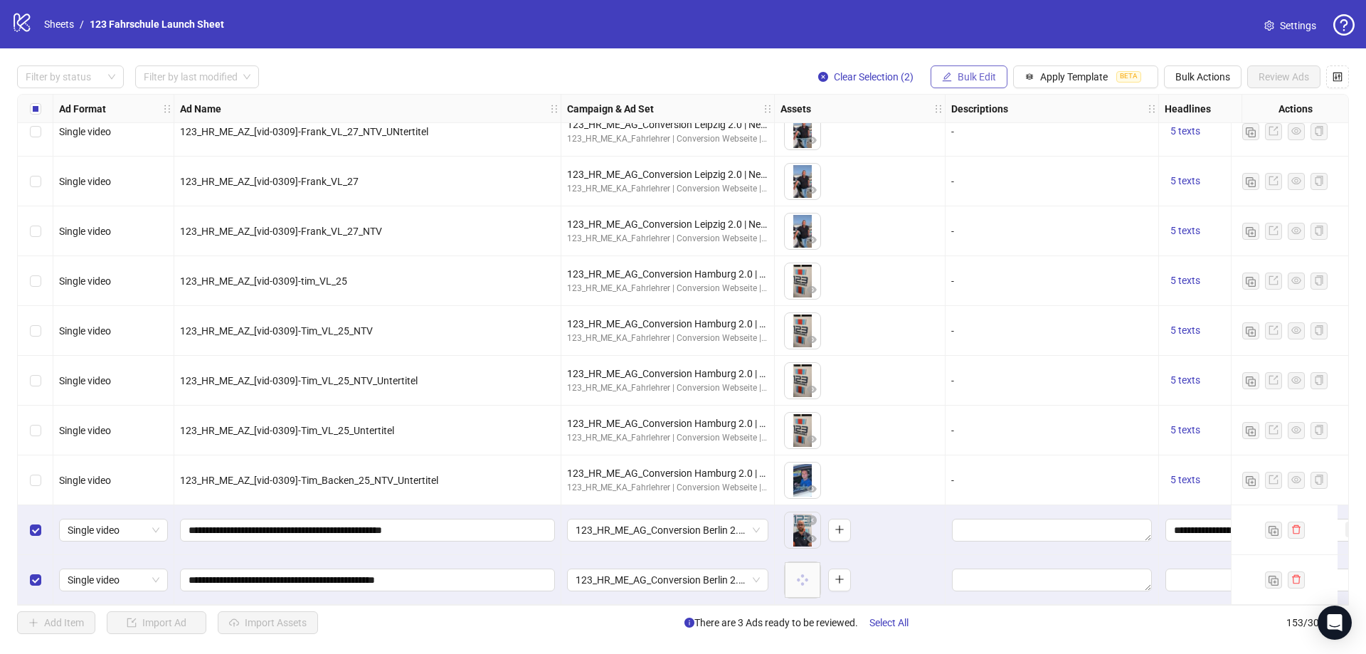
click at [970, 74] on span "Bulk Edit" at bounding box center [976, 76] width 38 height 11
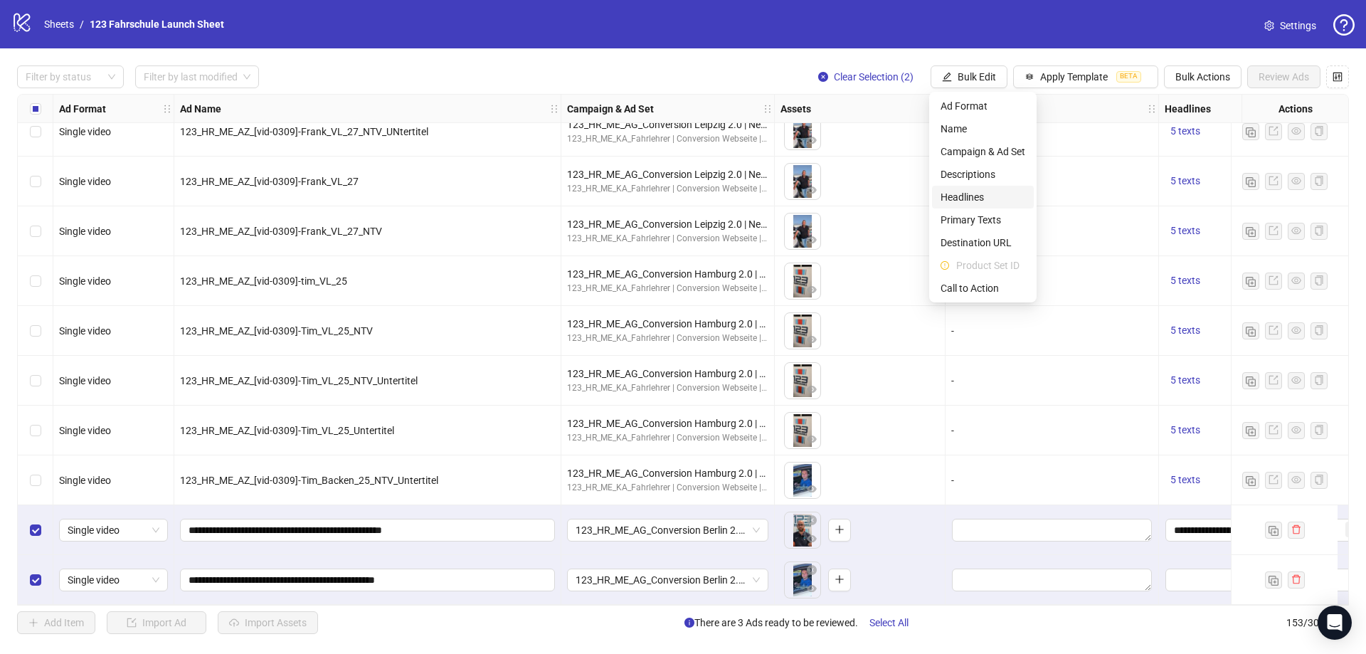
click at [983, 188] on li "Headlines" at bounding box center [983, 197] width 102 height 23
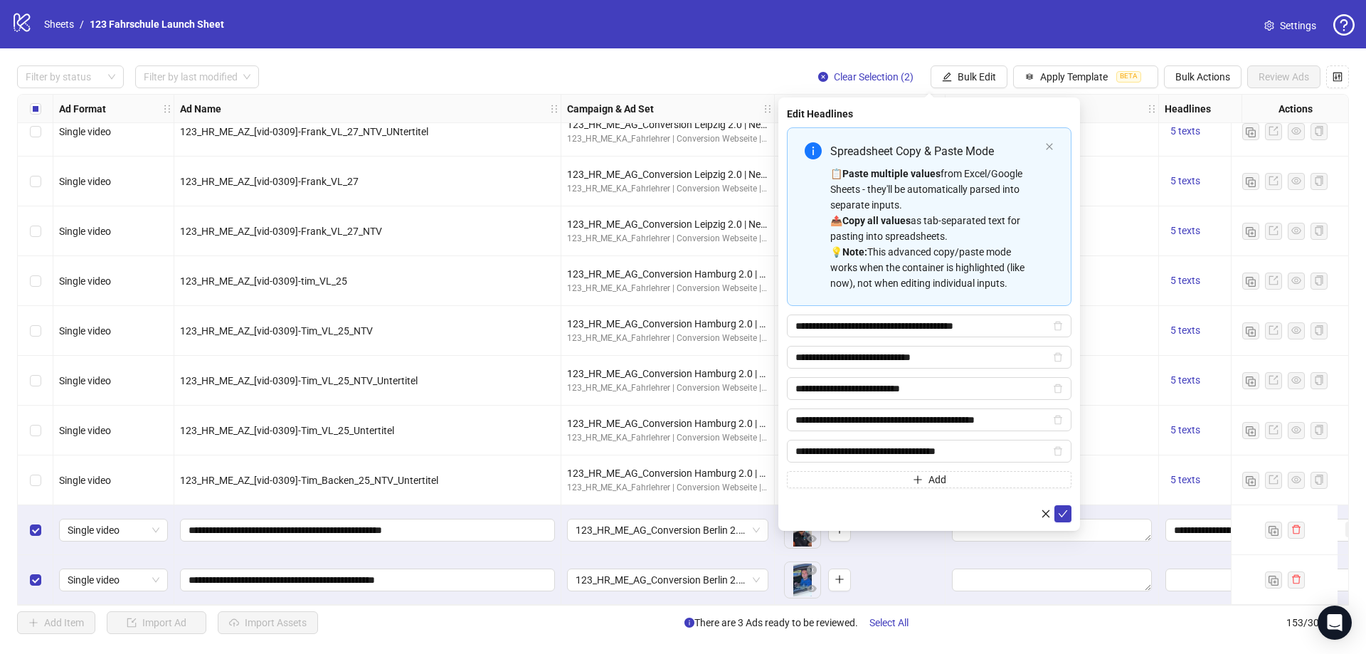
click at [1057, 509] on button "submit" at bounding box center [1062, 513] width 17 height 17
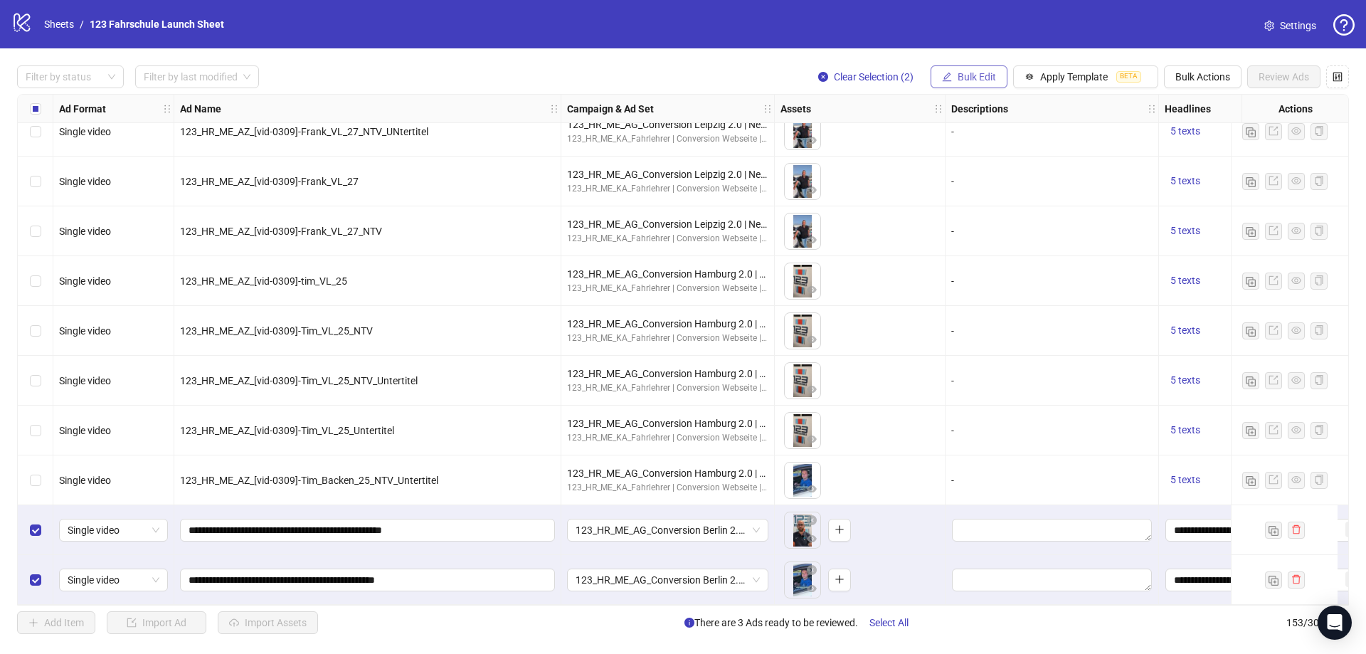
click at [969, 81] on span "Bulk Edit" at bounding box center [976, 76] width 38 height 11
click at [968, 220] on span "Primary Texts" at bounding box center [982, 220] width 85 height 16
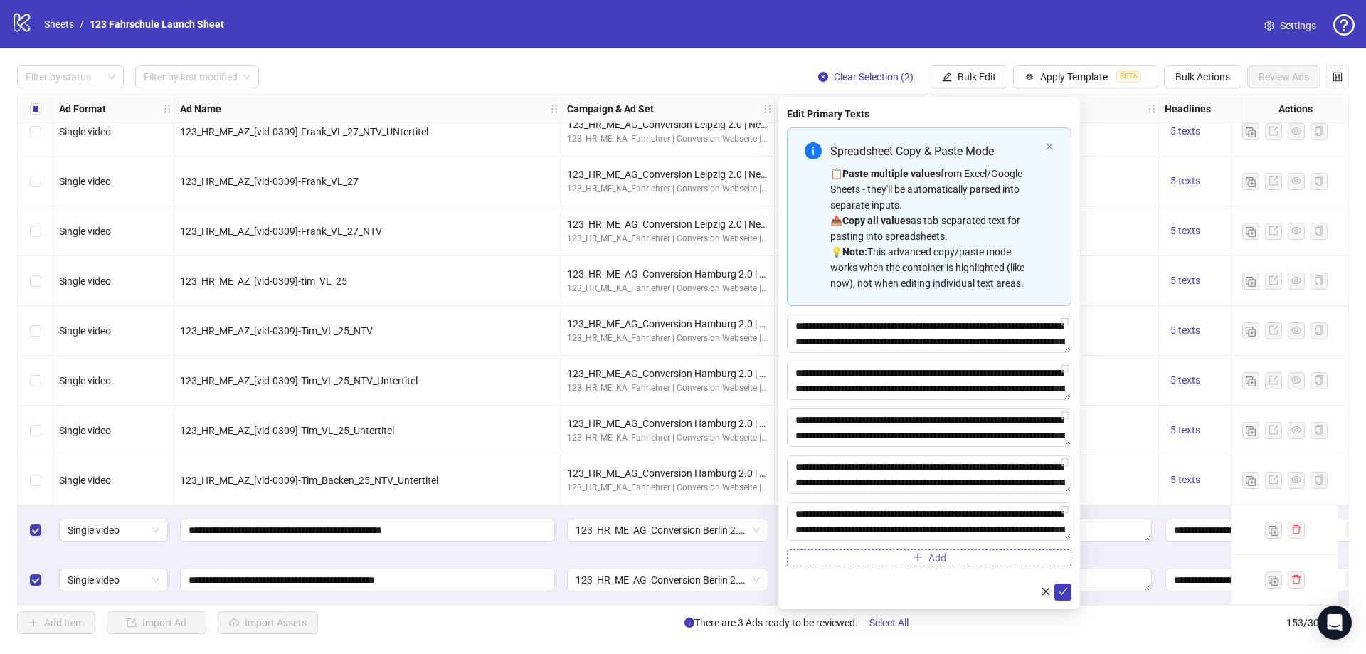
drag, startPoint x: 1061, startPoint y: 590, endPoint x: 1065, endPoint y: 564, distance: 26.8
click at [1061, 592] on icon "check" at bounding box center [1063, 591] width 10 height 10
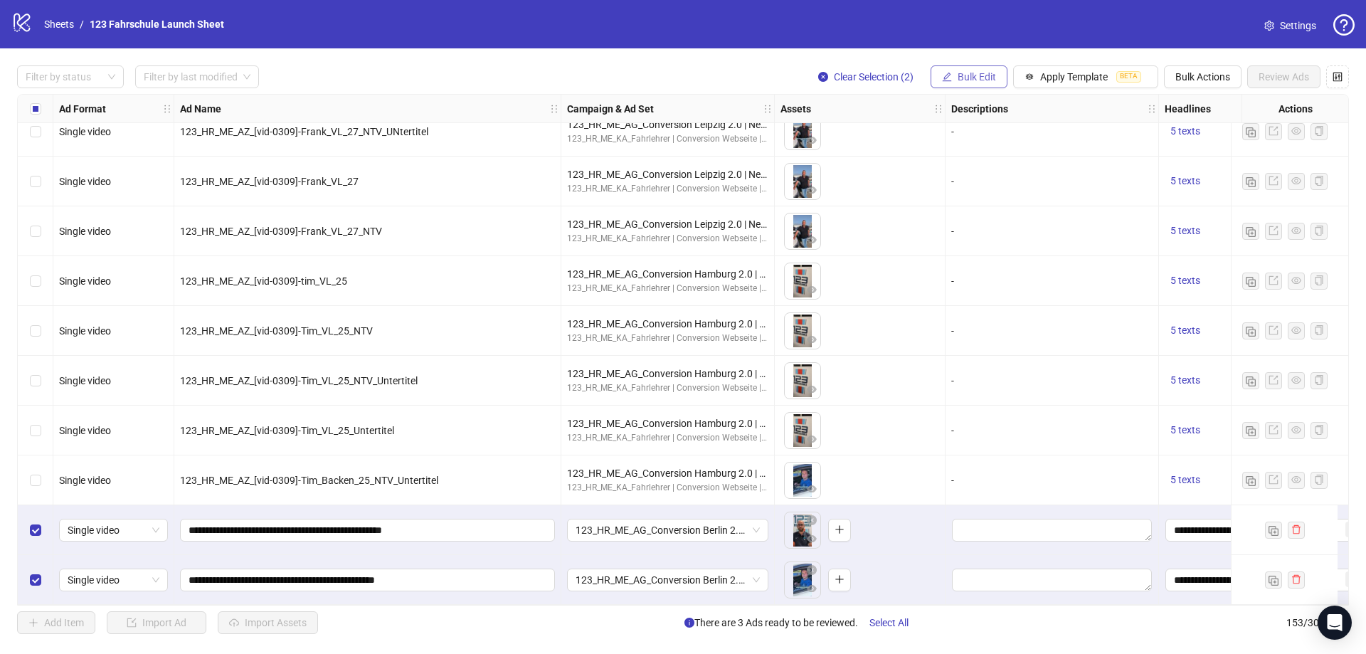
click at [990, 78] on span "Bulk Edit" at bounding box center [976, 76] width 38 height 11
click at [971, 244] on span "Destination URL" at bounding box center [982, 243] width 85 height 16
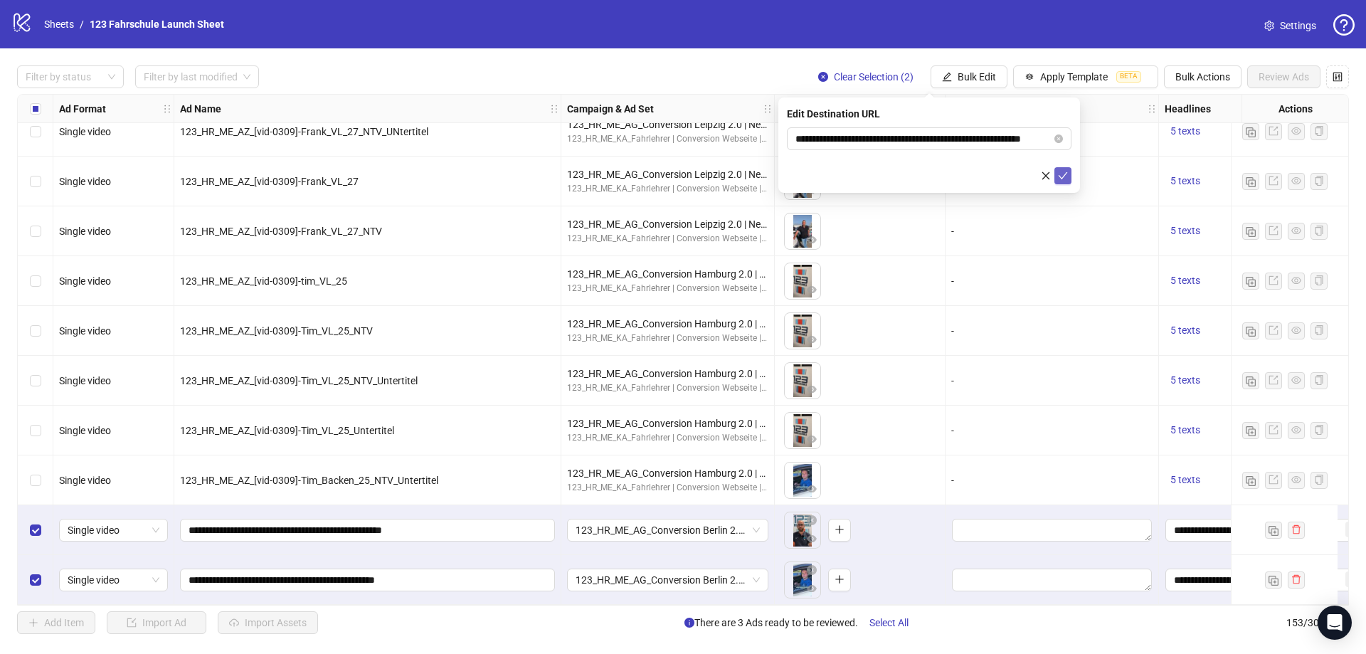
click at [1065, 176] on icon "check" at bounding box center [1063, 176] width 10 height 10
click at [978, 78] on span "Bulk Edit" at bounding box center [976, 76] width 38 height 11
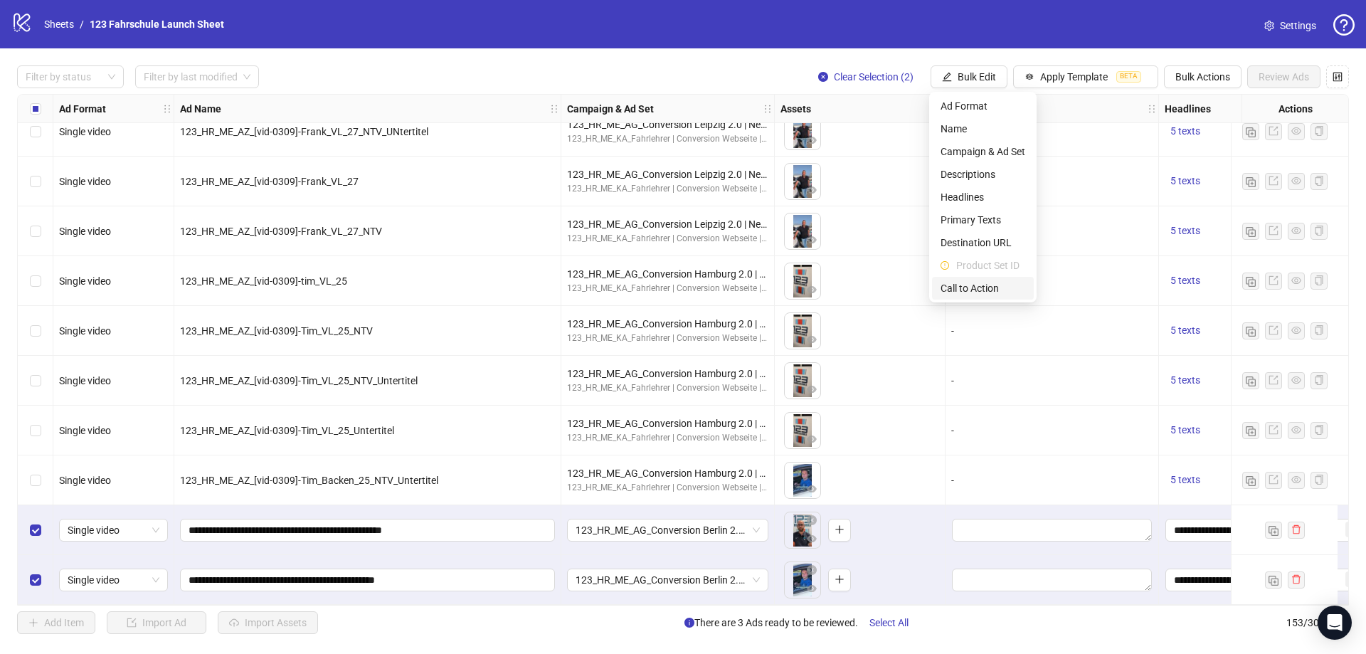
click at [967, 284] on span "Call to Action" at bounding box center [982, 288] width 85 height 16
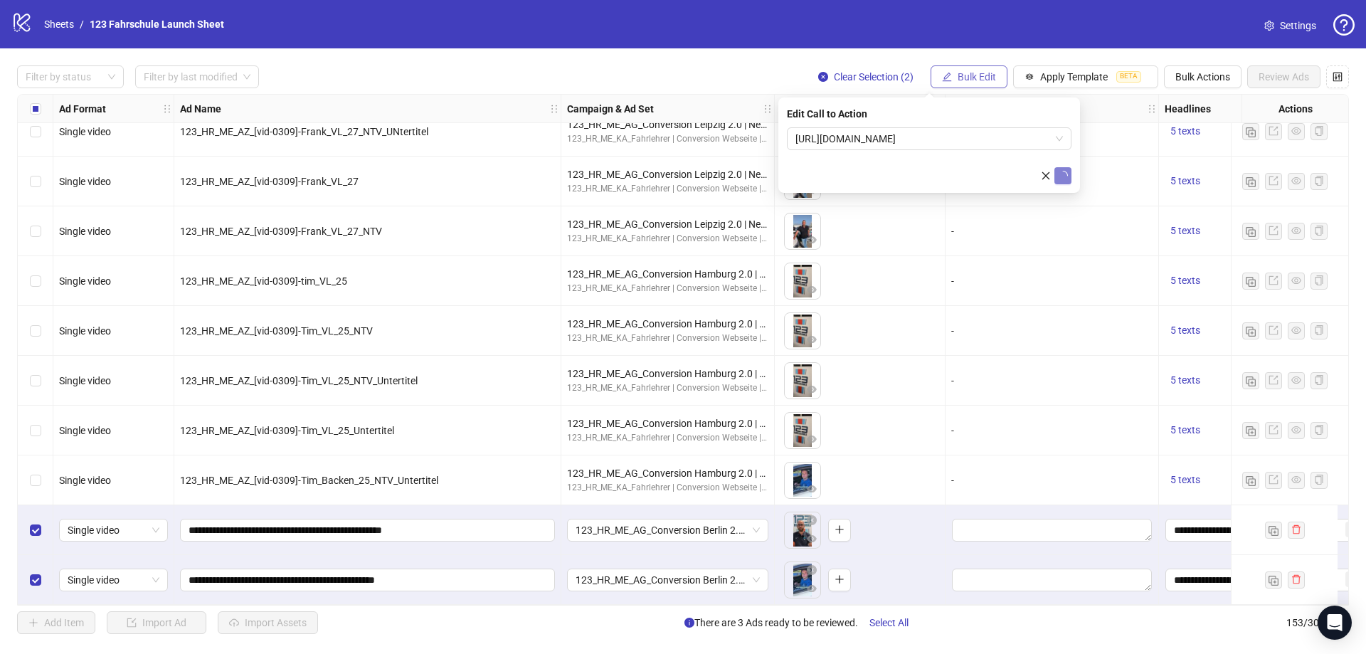
click at [972, 73] on span "Bulk Edit" at bounding box center [976, 76] width 38 height 11
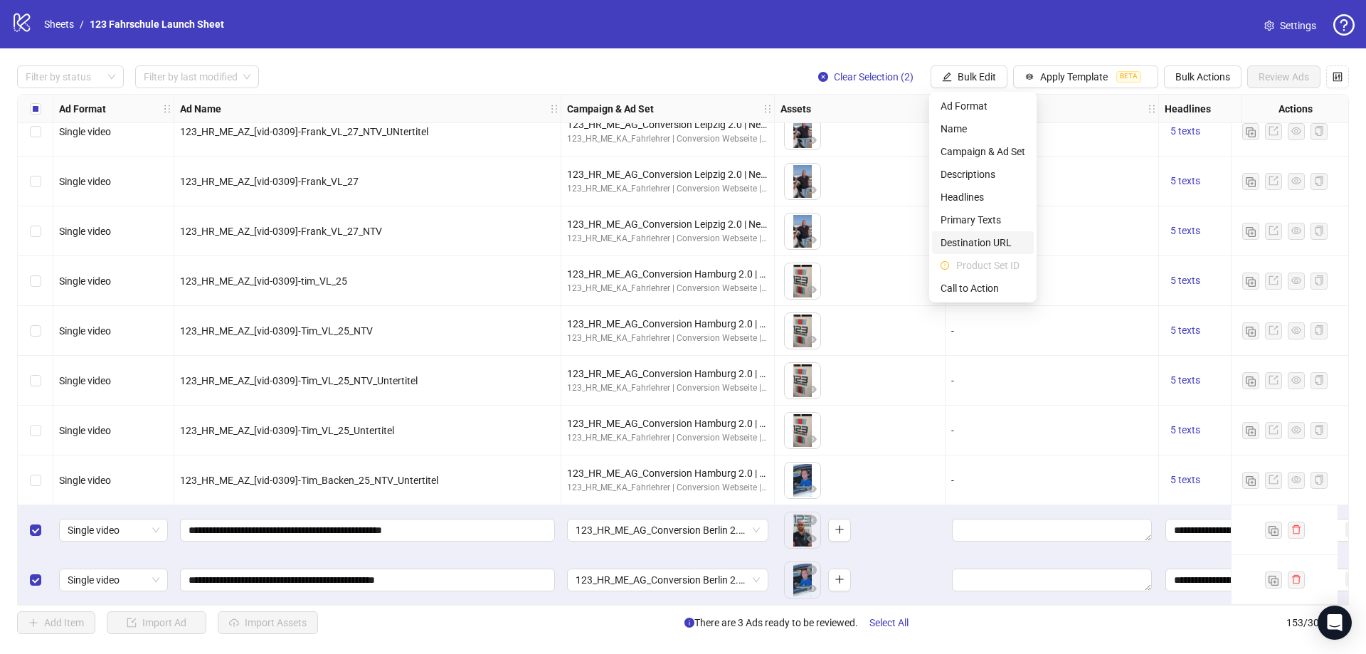
click at [984, 241] on span "Destination URL" at bounding box center [982, 243] width 85 height 16
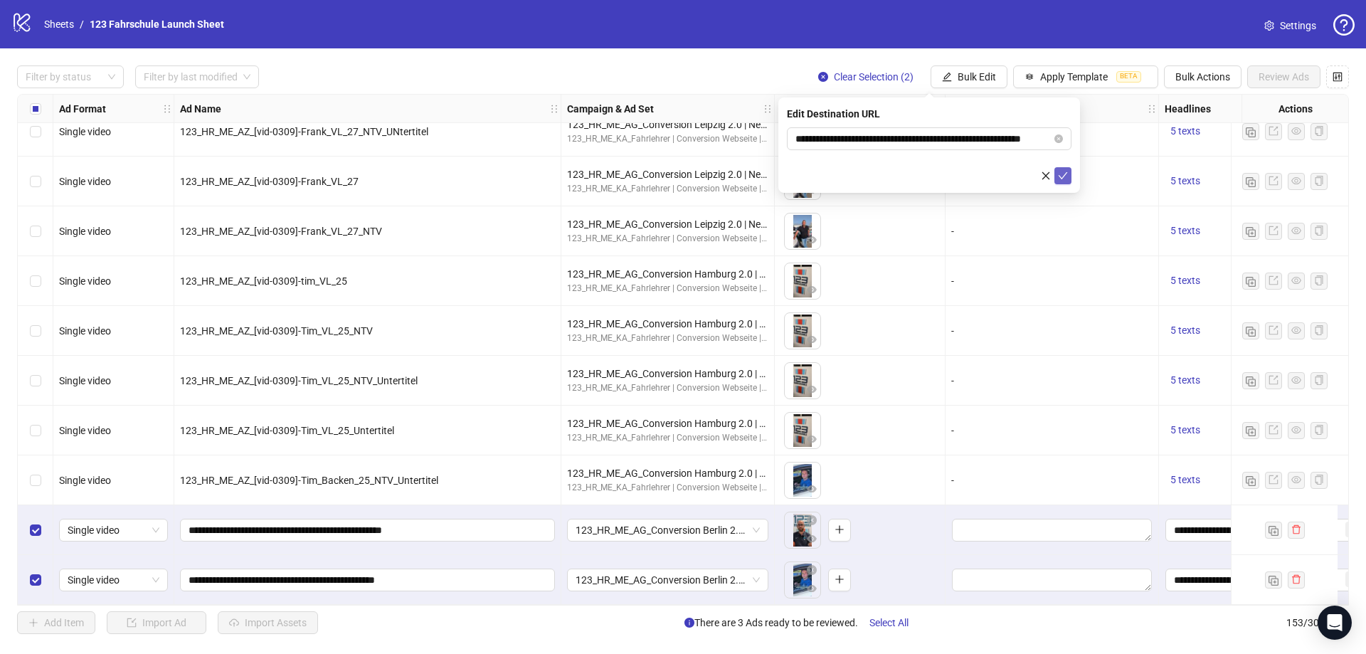
click at [1063, 171] on icon "check" at bounding box center [1063, 176] width 10 height 10
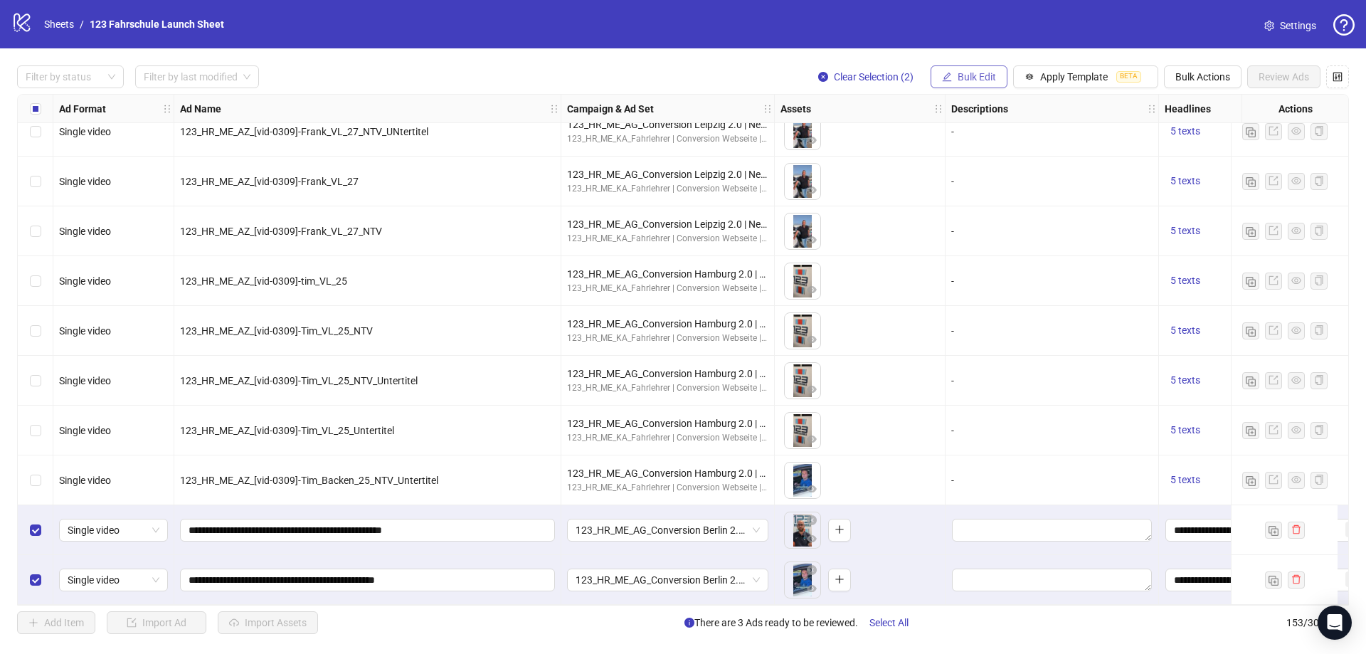
click at [987, 78] on span "Bulk Edit" at bounding box center [976, 76] width 38 height 11
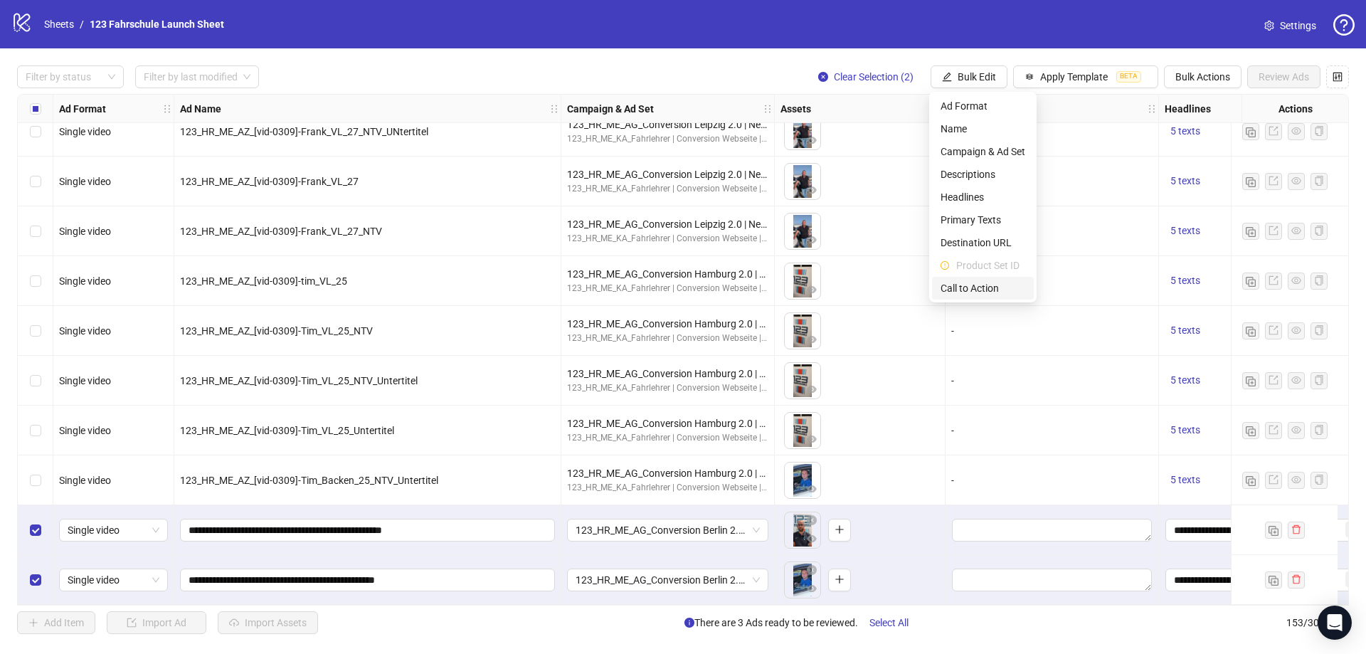
click at [997, 298] on li "Call to Action" at bounding box center [983, 288] width 102 height 23
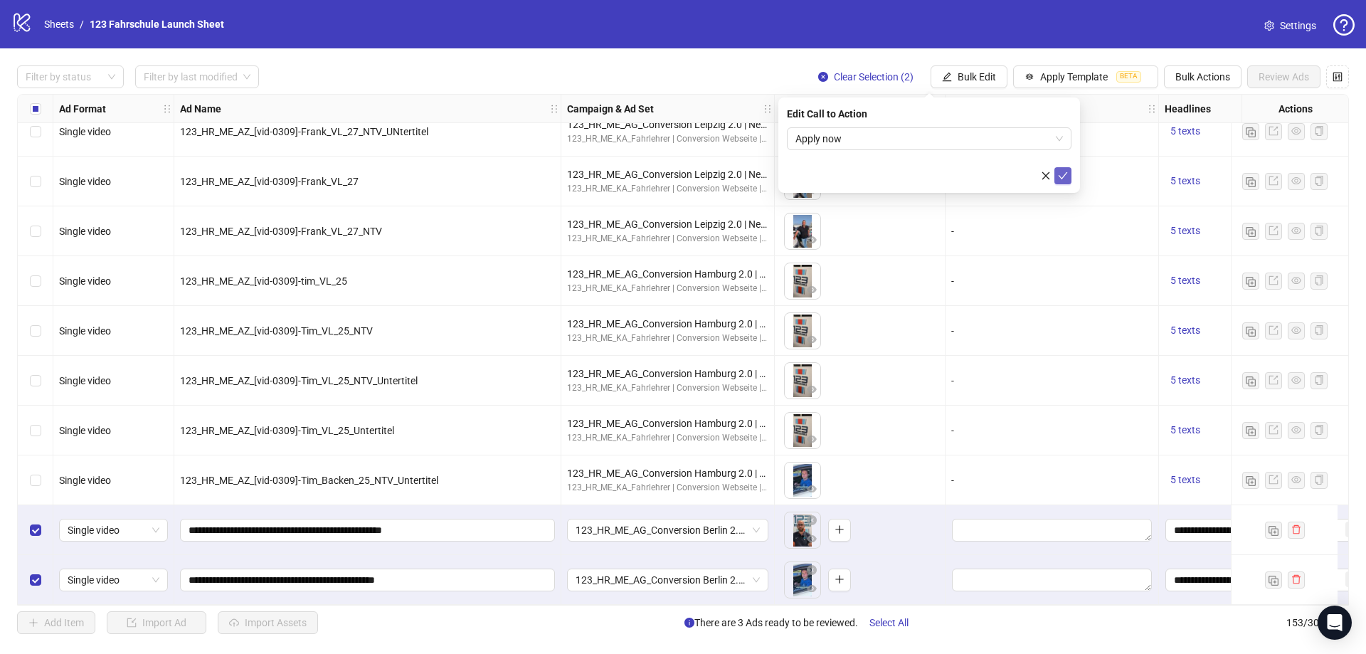
click at [1068, 169] on button "submit" at bounding box center [1062, 175] width 17 height 17
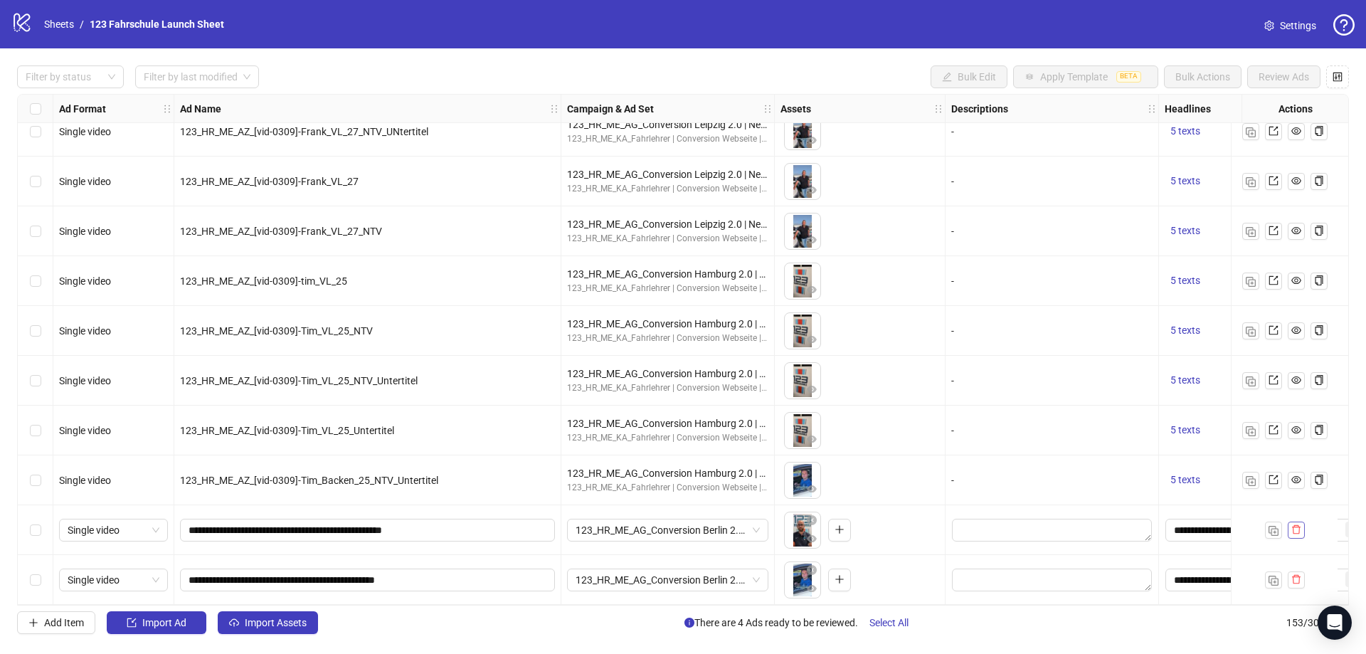
click at [1300, 524] on icon "delete" at bounding box center [1296, 529] width 10 height 10
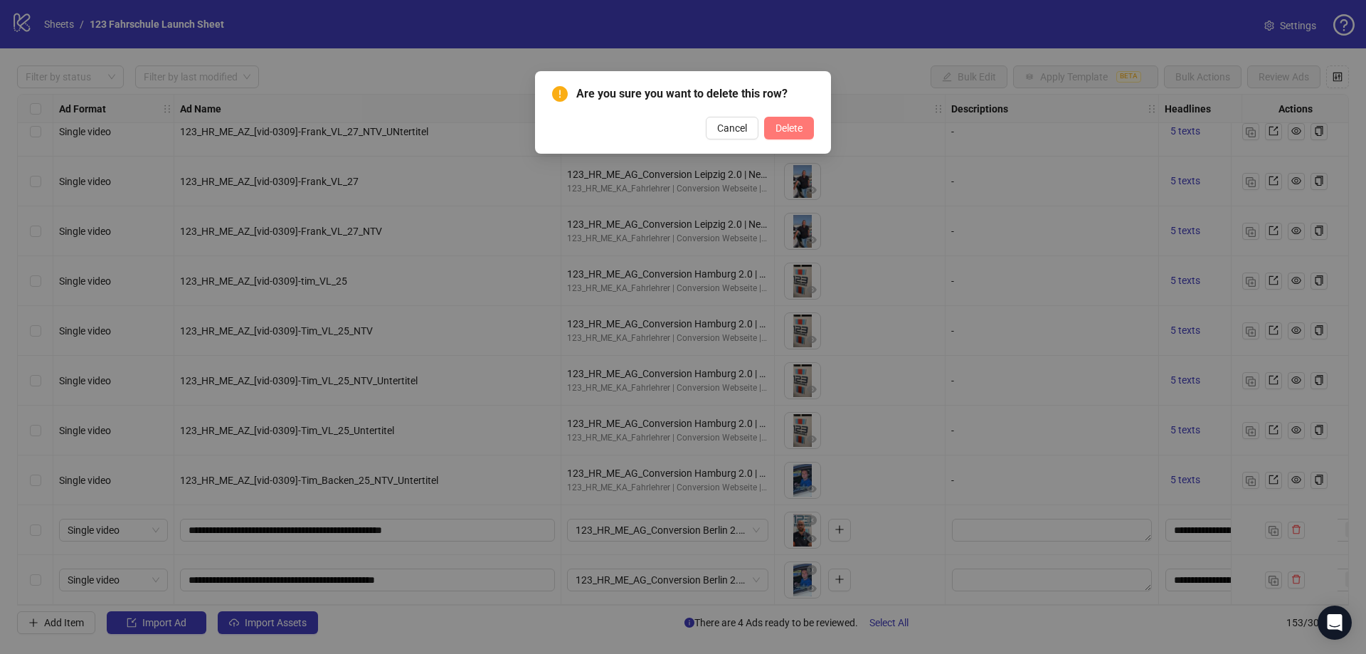
click at [791, 119] on button "Delete" at bounding box center [789, 128] width 50 height 23
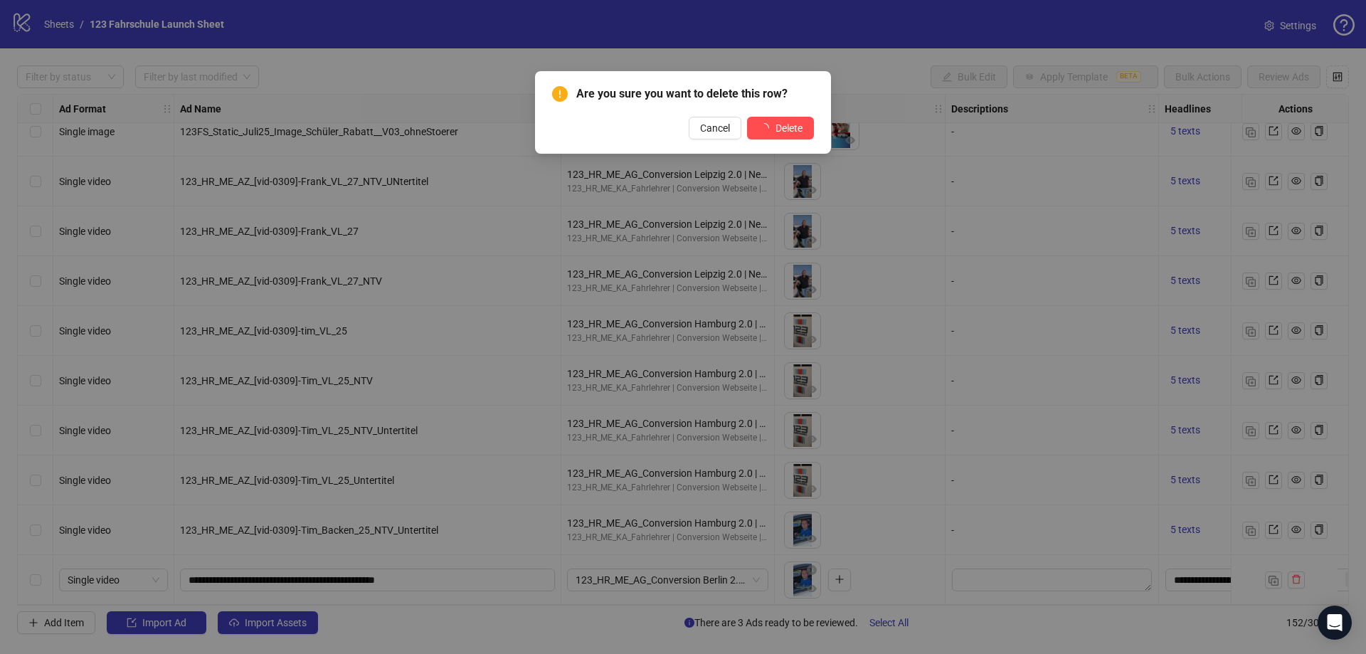
scroll to position [7092, 0]
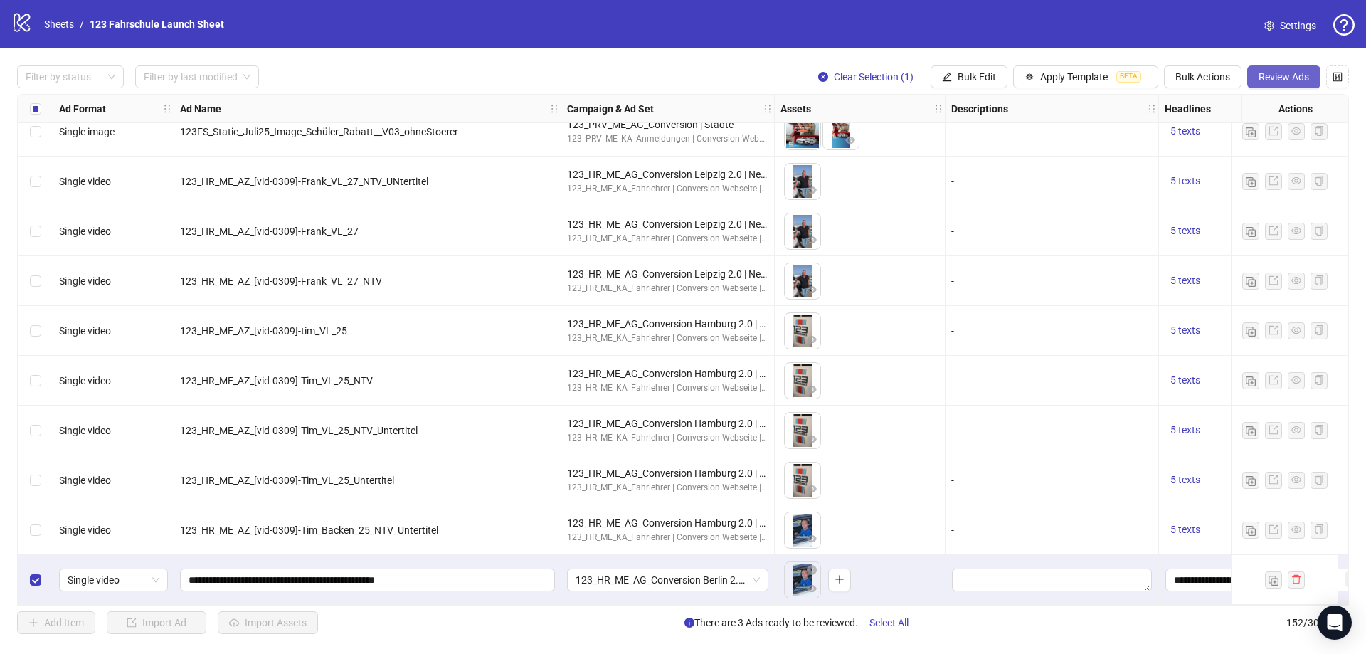
click at [1266, 71] on span "Review Ads" at bounding box center [1283, 76] width 51 height 11
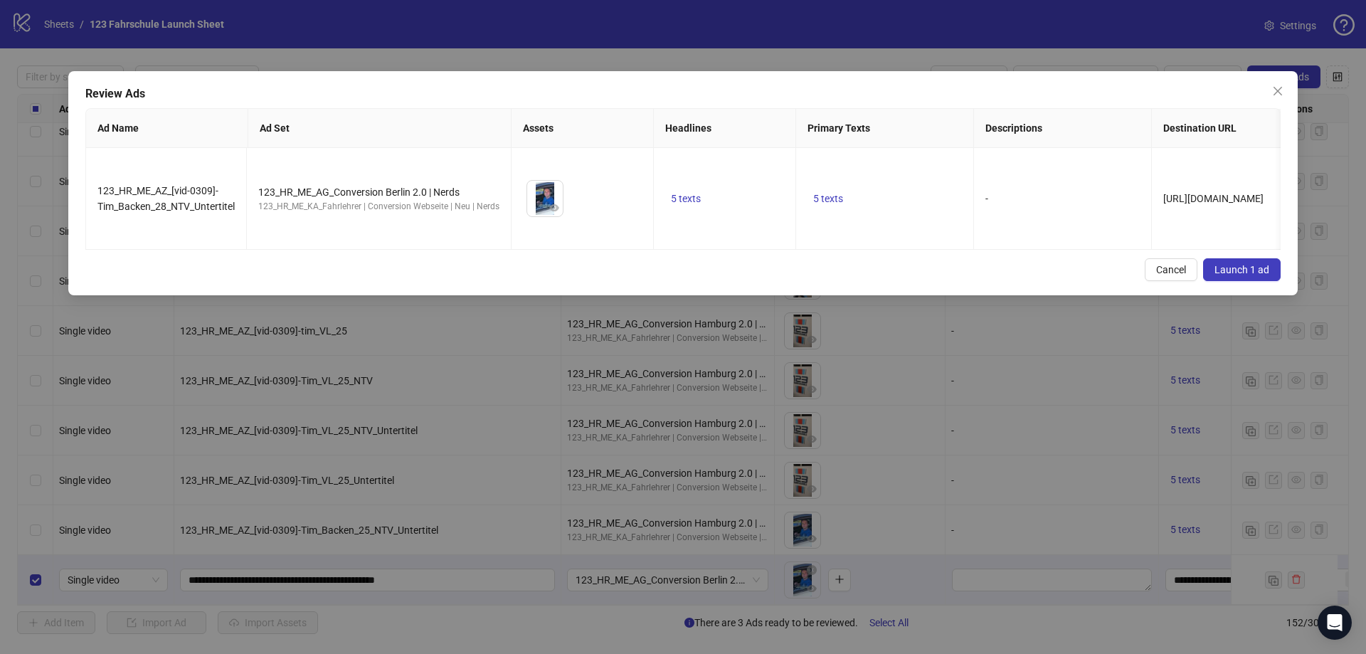
click at [1233, 271] on button "Launch 1 ad" at bounding box center [1242, 269] width 78 height 23
